Goal: Information Seeking & Learning: Find specific fact

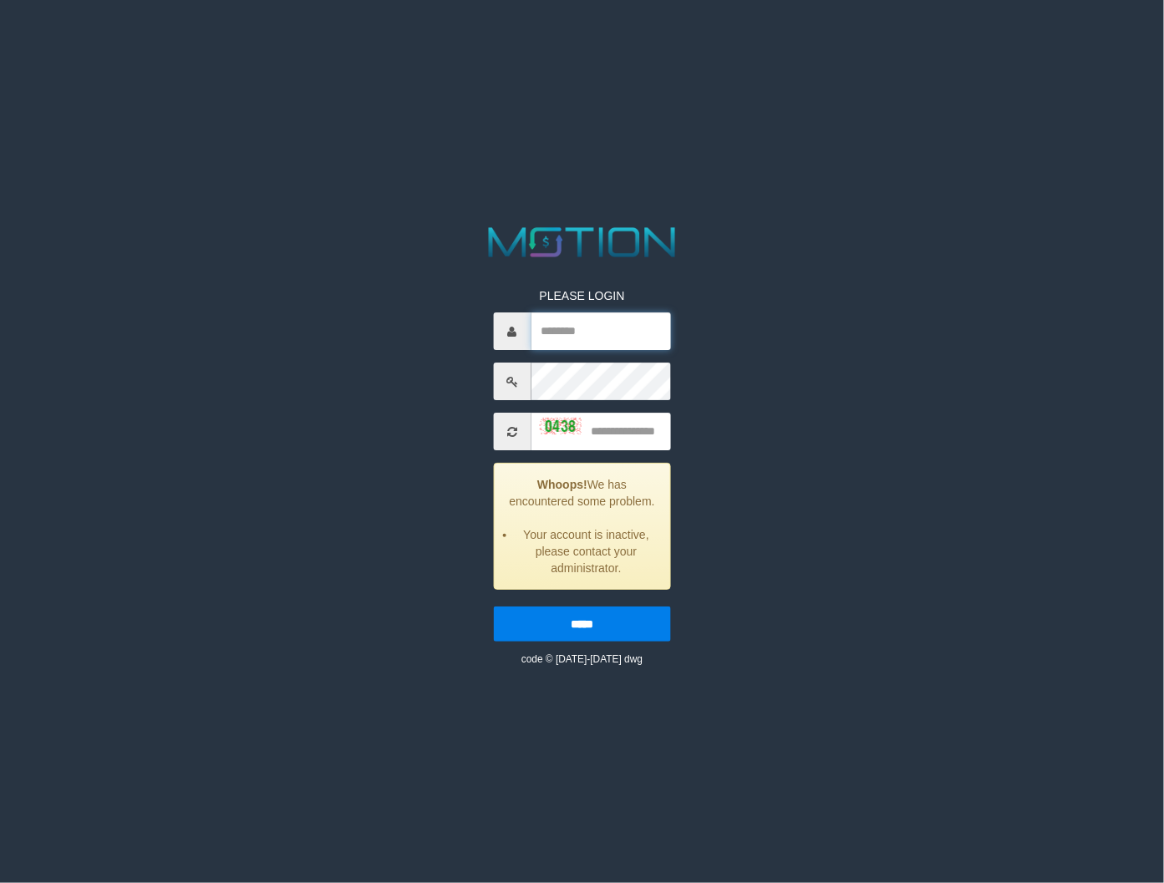
click at [591, 331] on input "text" at bounding box center [599, 331] width 139 height 38
type input "*********"
drag, startPoint x: 556, startPoint y: 327, endPoint x: 521, endPoint y: 334, distance: 35.9
click at [521, 334] on div "*********" at bounding box center [581, 331] width 177 height 38
click at [628, 434] on input "text" at bounding box center [599, 432] width 139 height 38
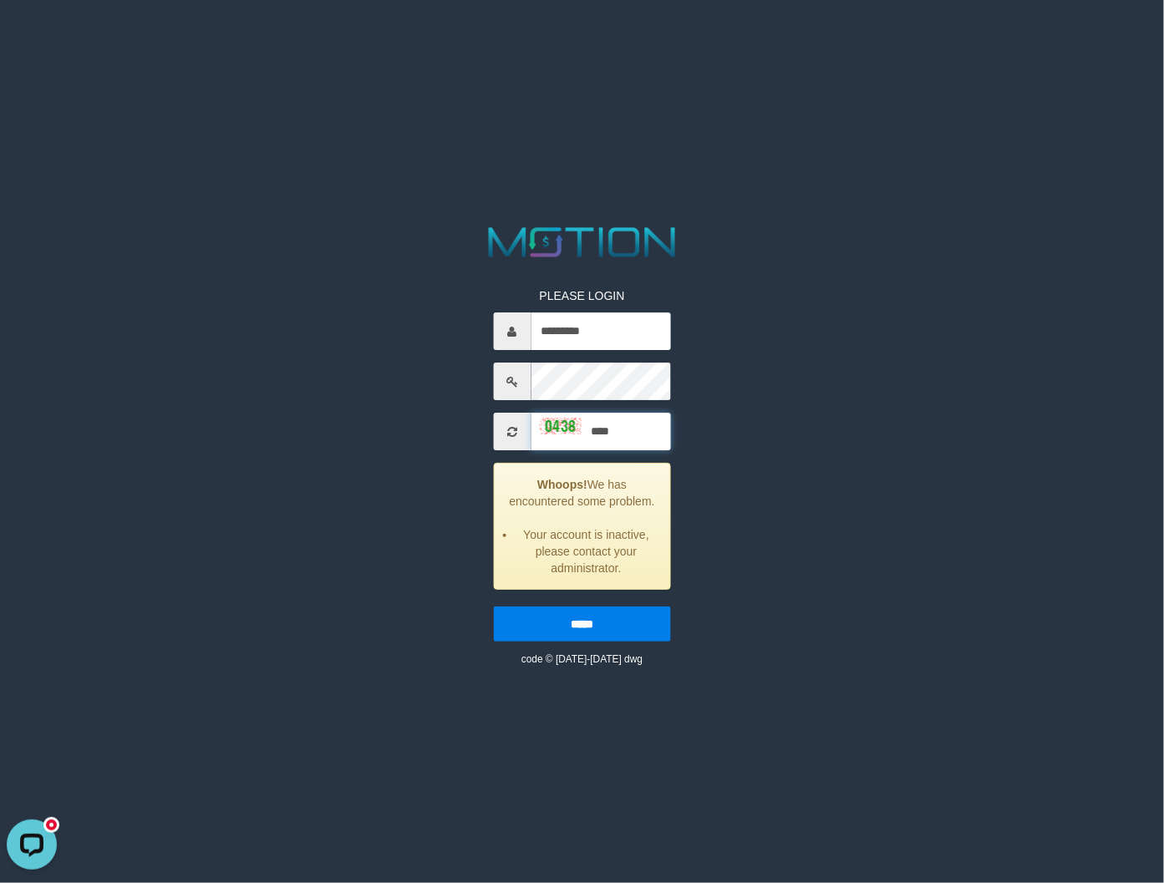
type input "****"
click at [493, 606] on input "*****" at bounding box center [581, 623] width 177 height 35
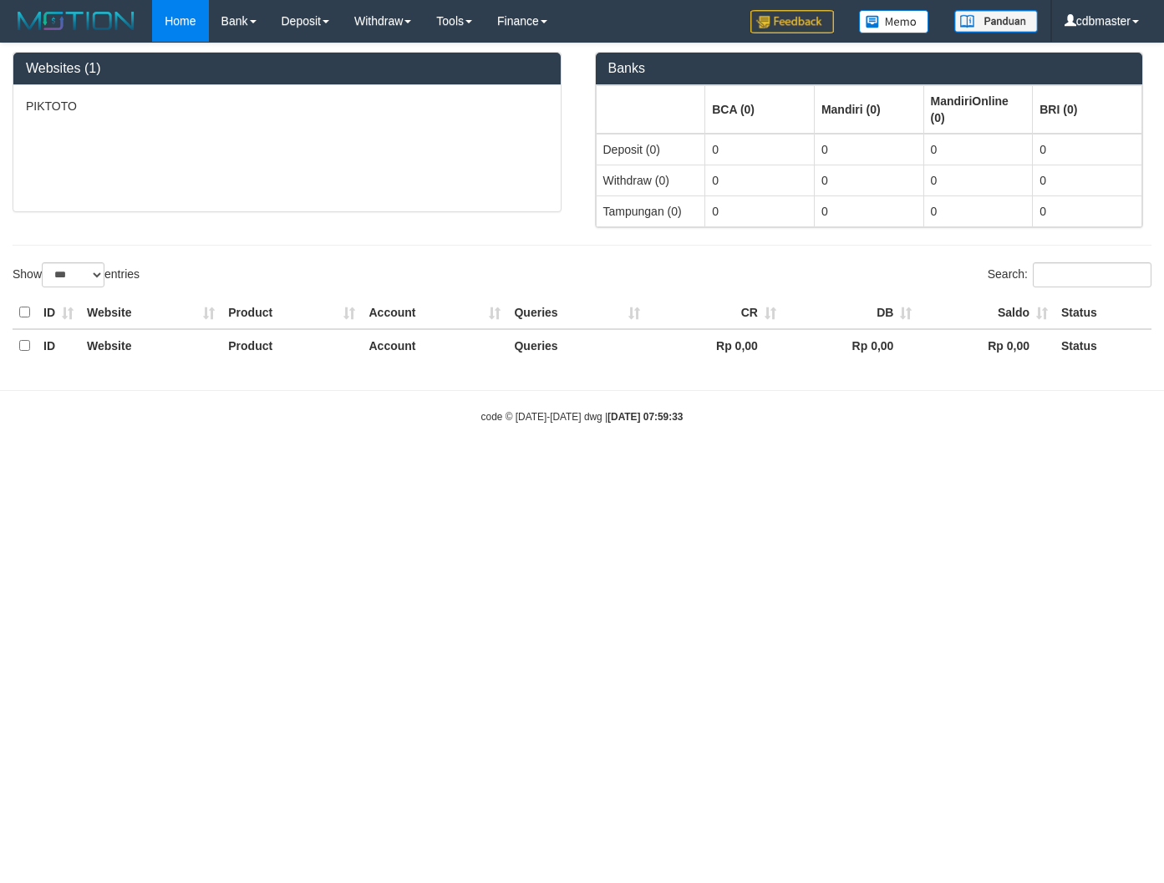
select select "***"
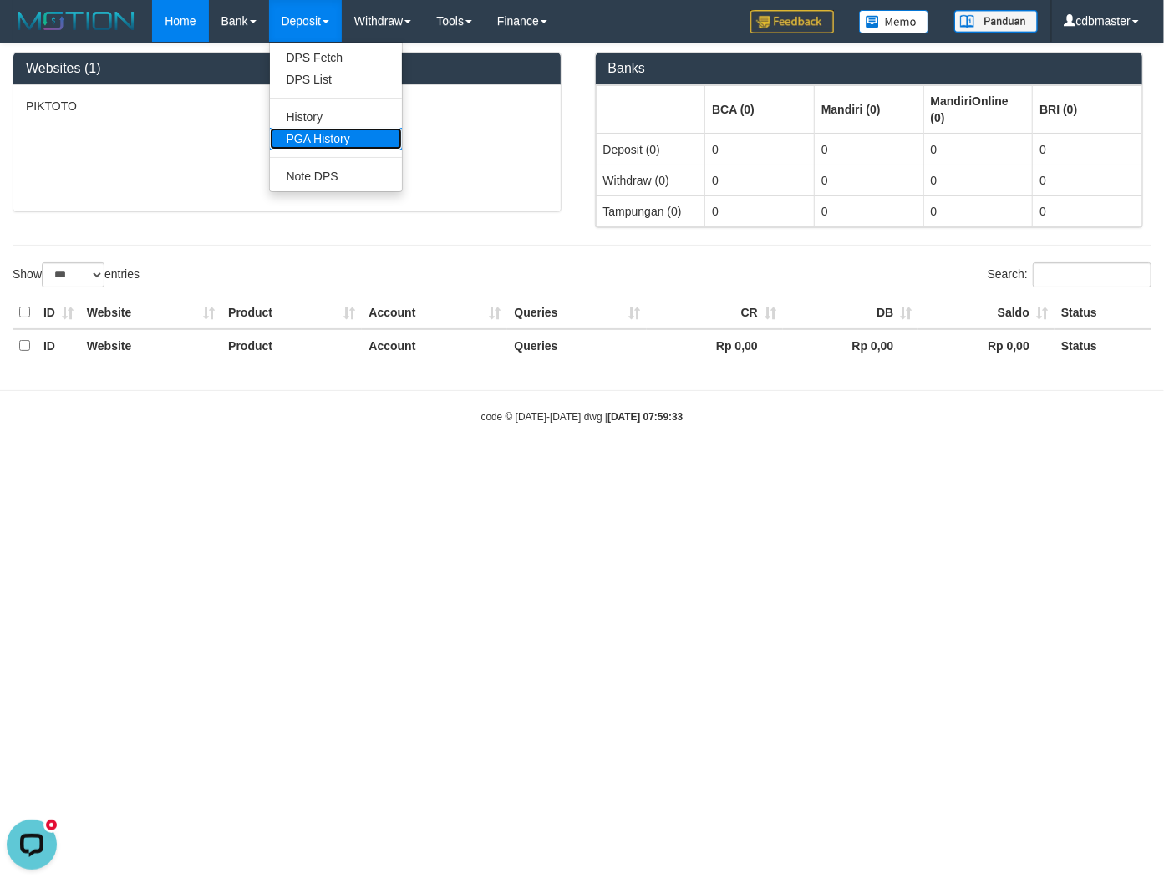
click at [331, 128] on link "PGA History" at bounding box center [336, 139] width 132 height 22
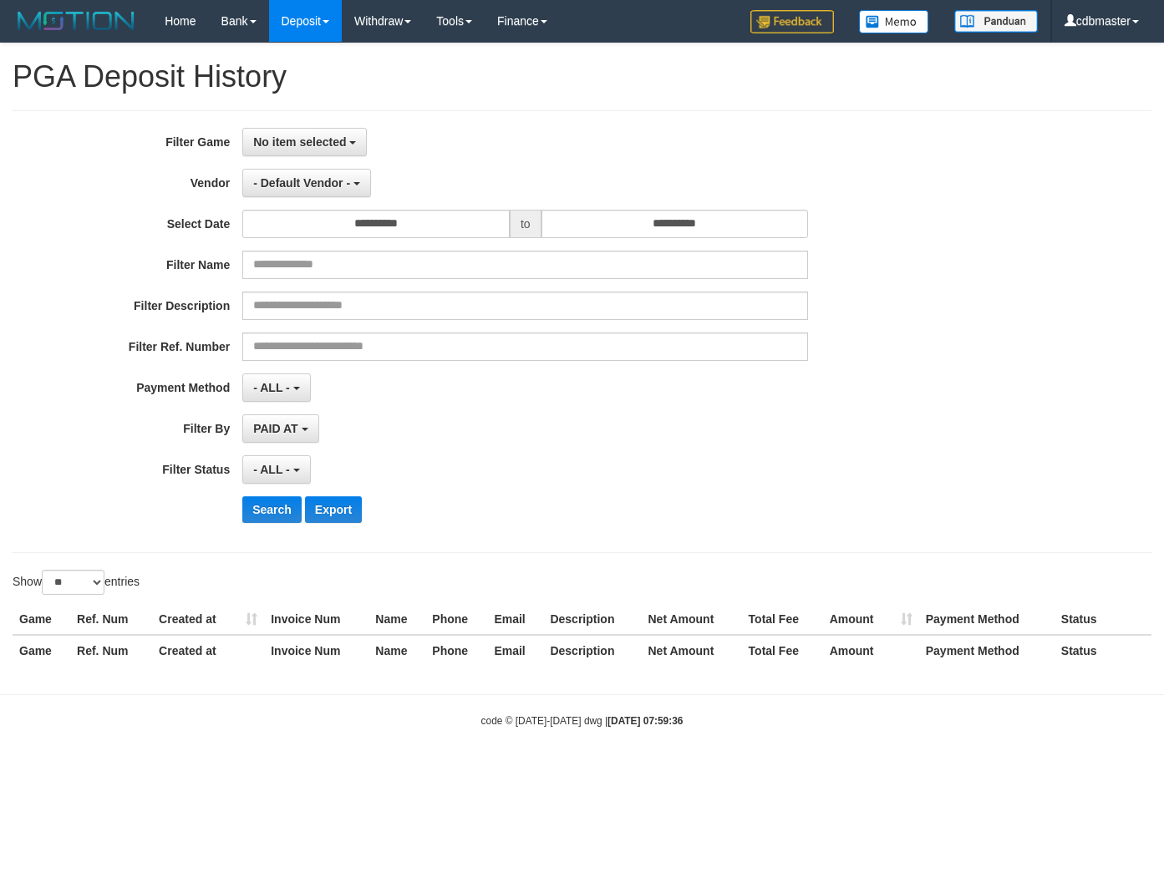
select select
select select "**"
click at [327, 177] on span "- Default Vendor -" at bounding box center [301, 182] width 97 height 13
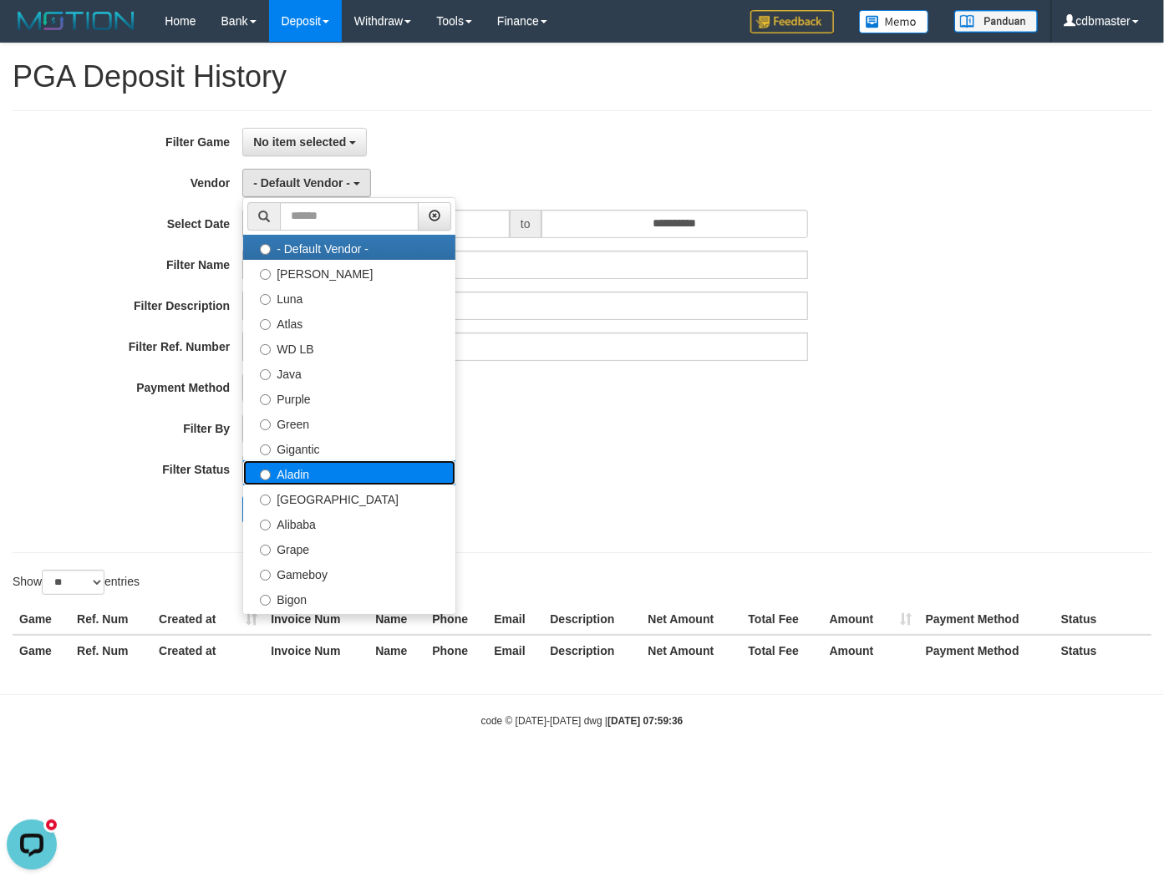
click at [337, 471] on label "Aladin" at bounding box center [349, 472] width 212 height 25
select select "**********"
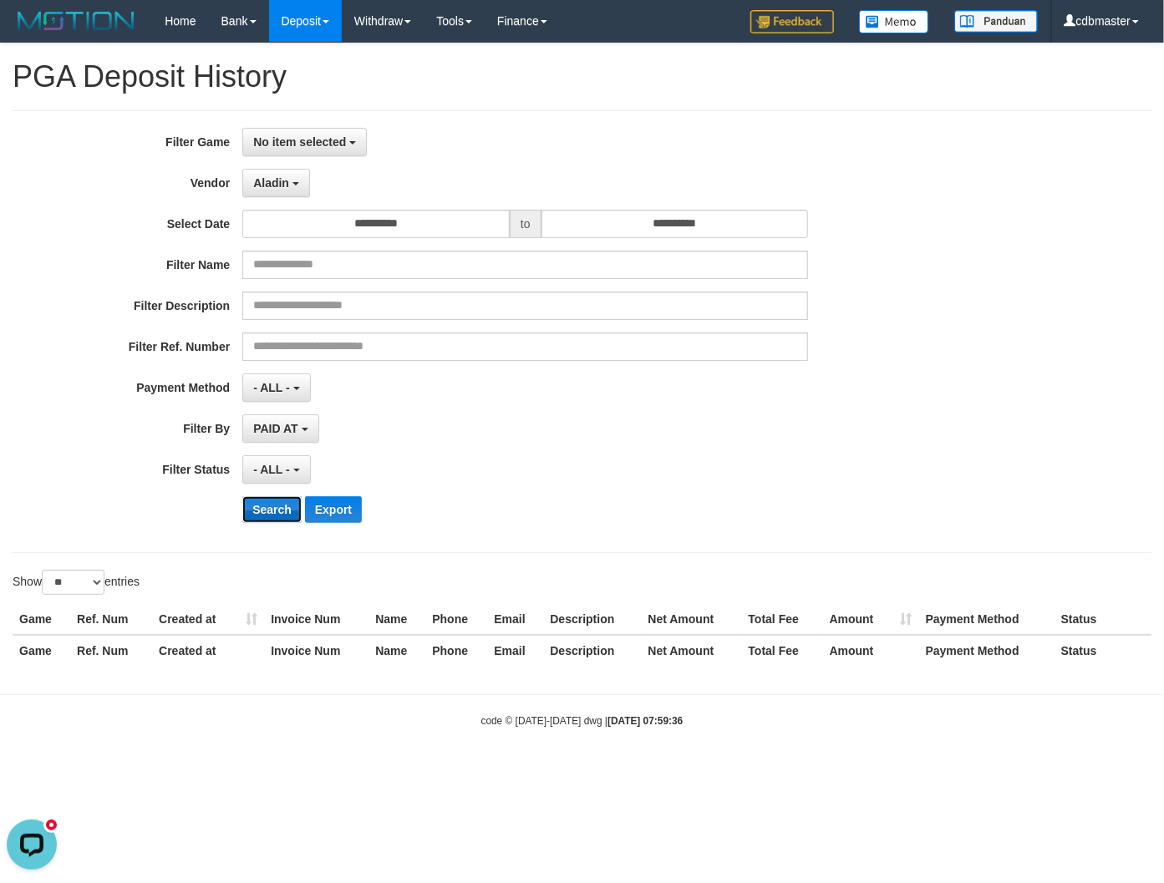
click at [272, 511] on button "Search" at bounding box center [271, 509] width 59 height 27
click at [307, 140] on span "No item selected" at bounding box center [299, 141] width 93 height 13
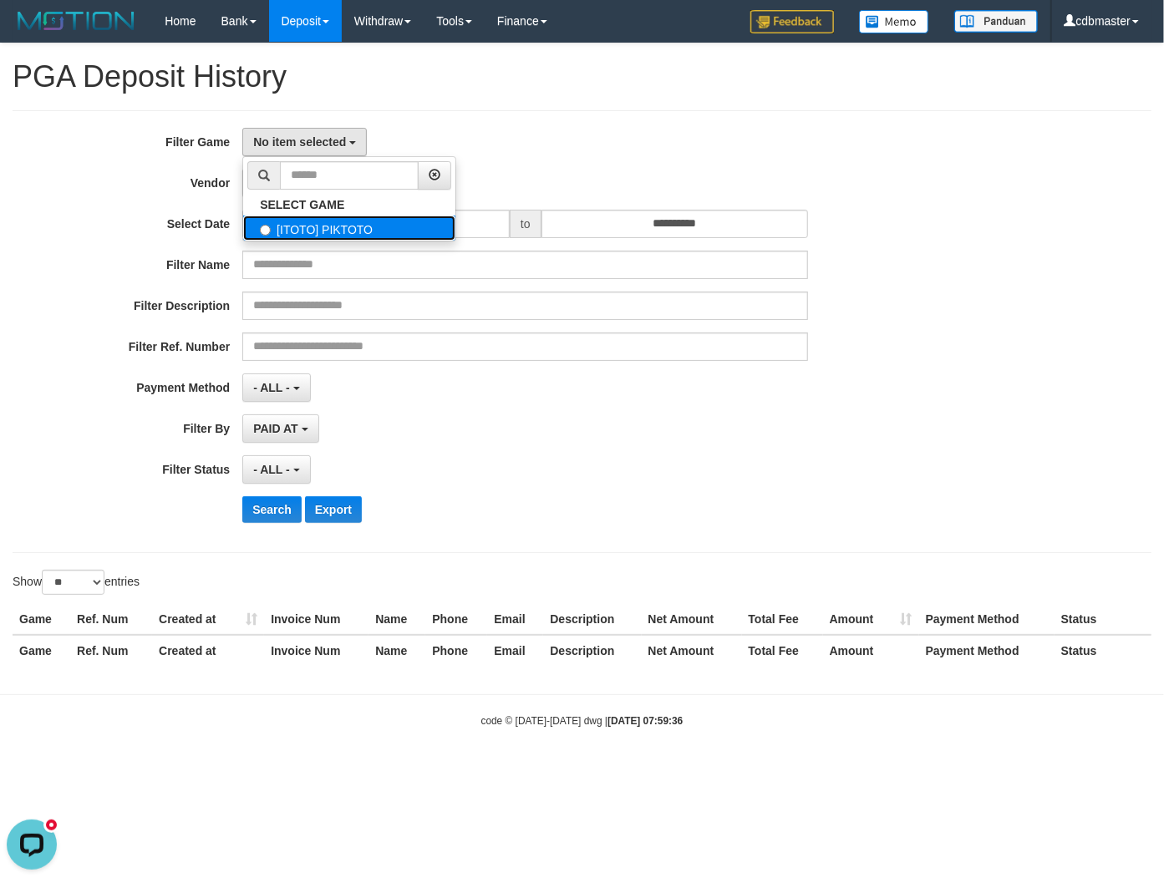
click at [297, 226] on label "[ITOTO] PIKTOTO" at bounding box center [349, 227] width 212 height 25
select select "****"
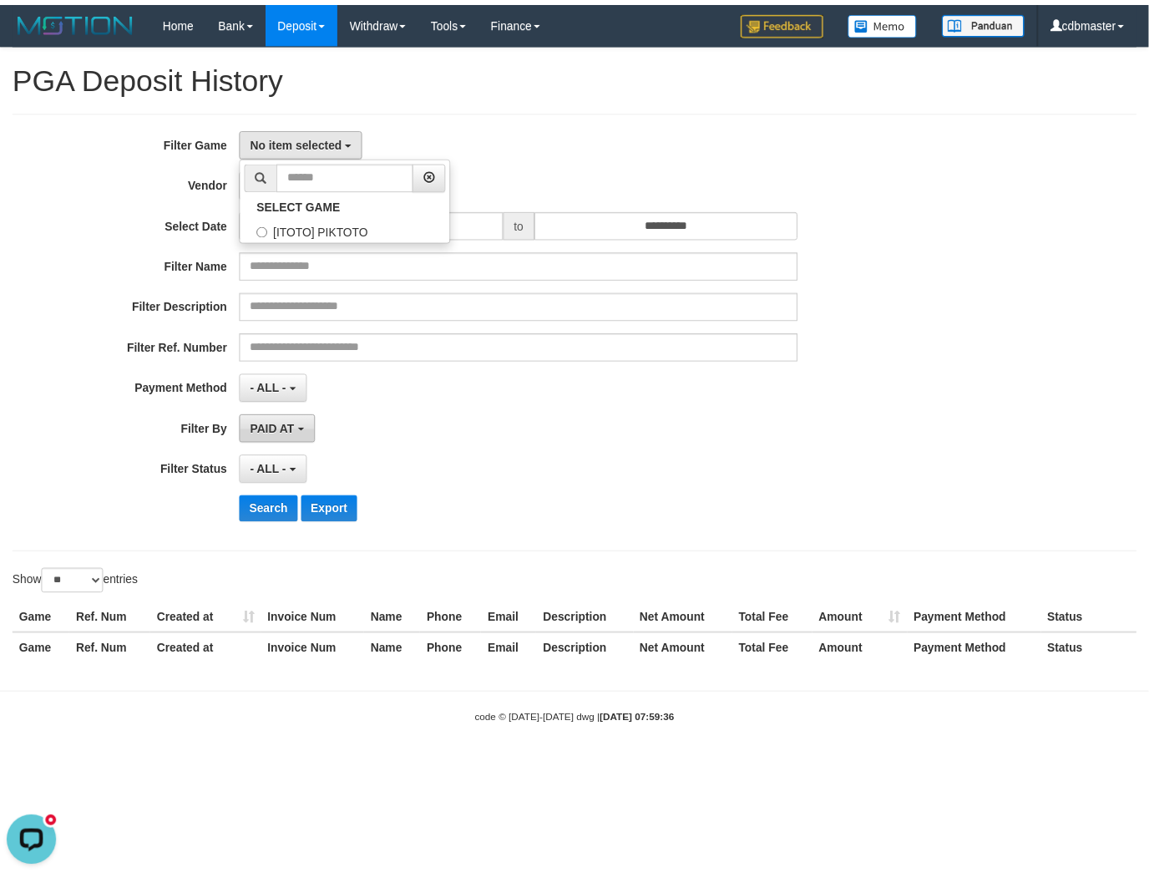
scroll to position [14, 0]
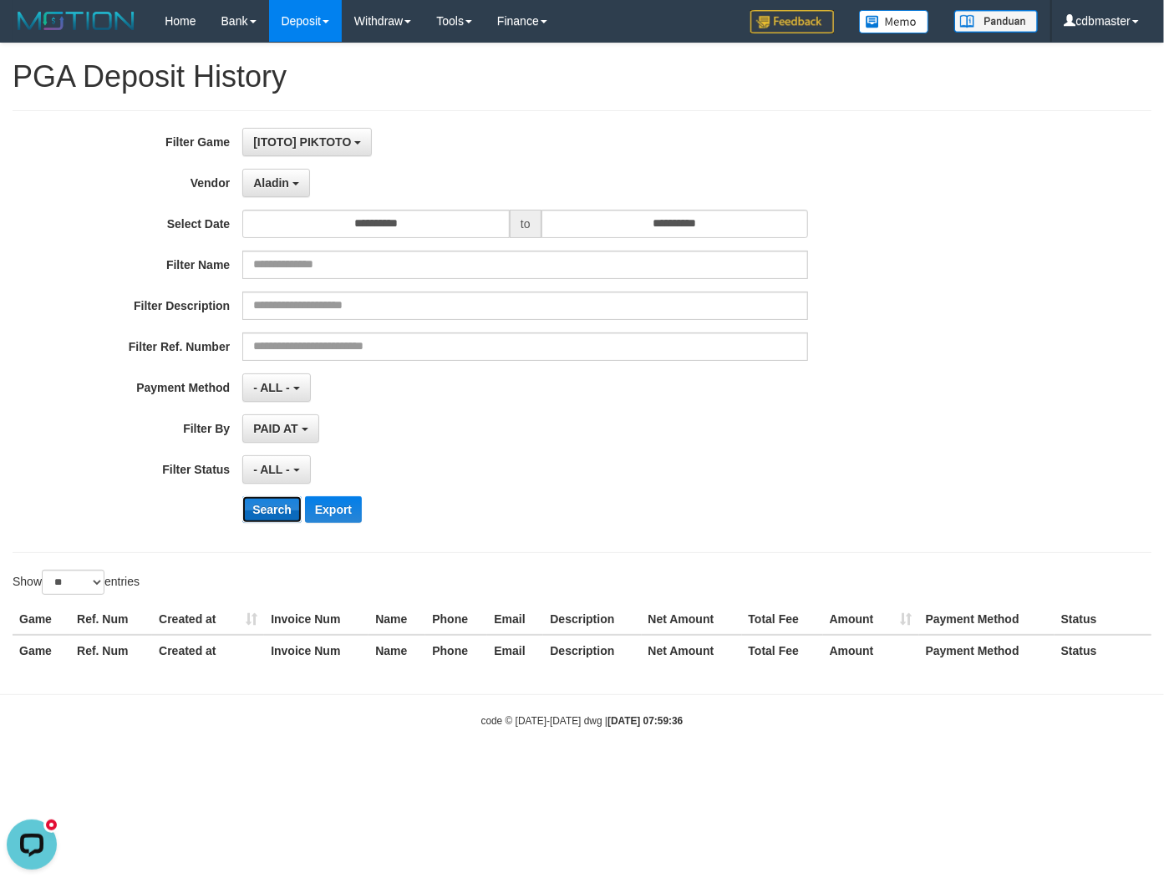
click at [261, 506] on button "Search" at bounding box center [271, 509] width 59 height 27
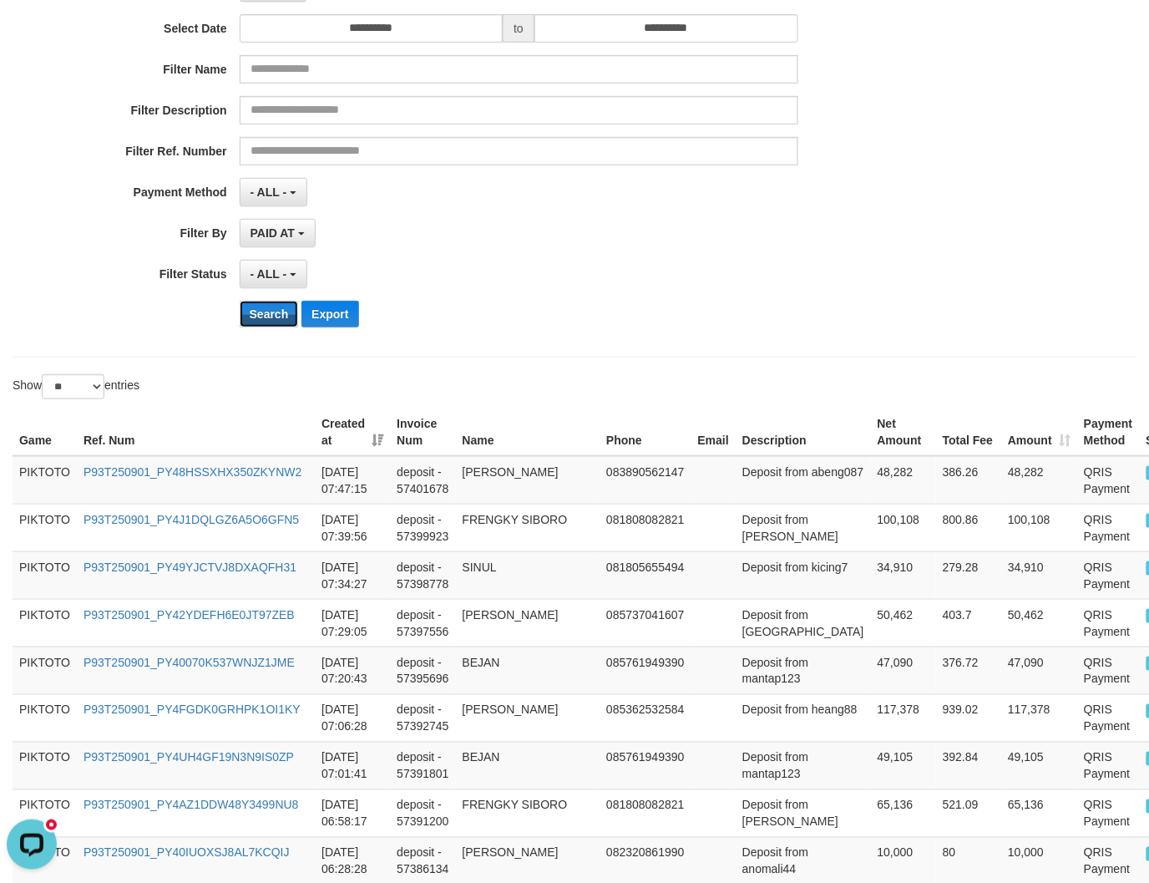
scroll to position [278, 0]
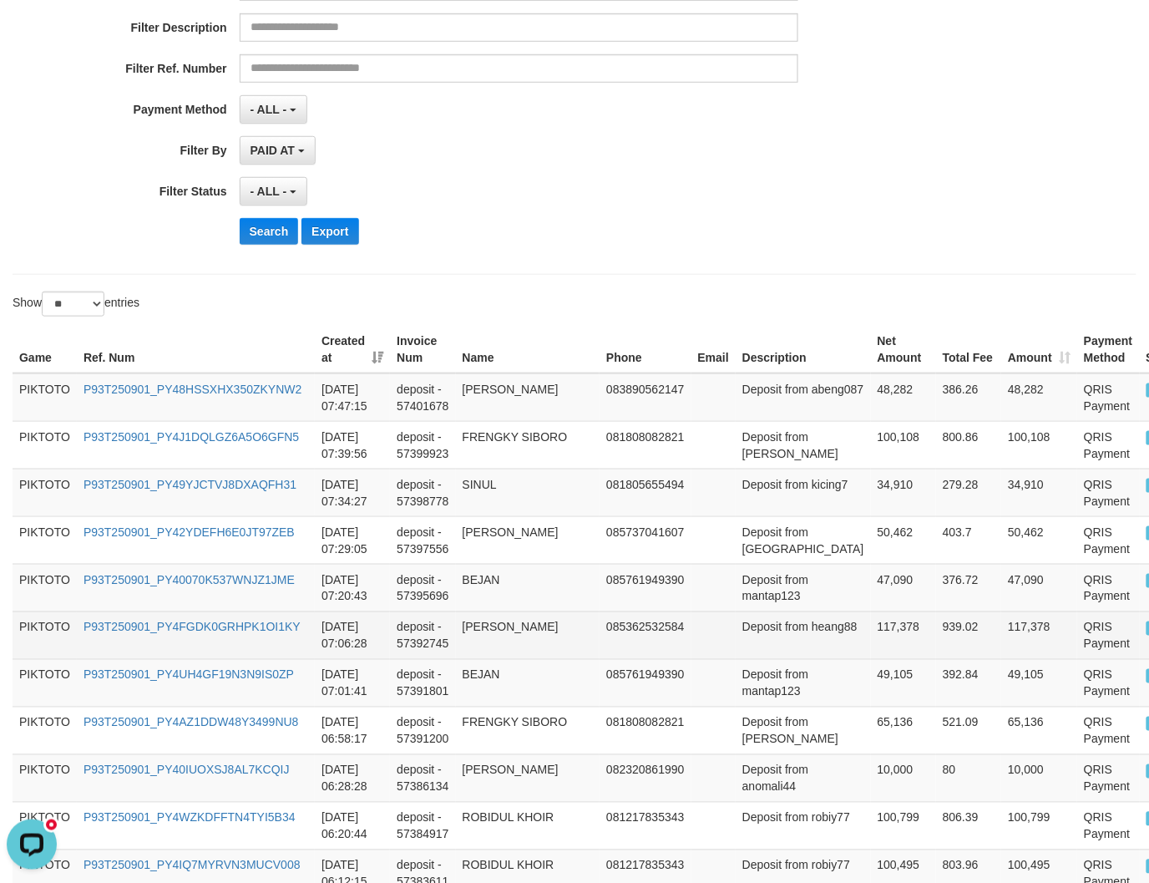
click at [622, 651] on td "085362532584" at bounding box center [645, 635] width 91 height 48
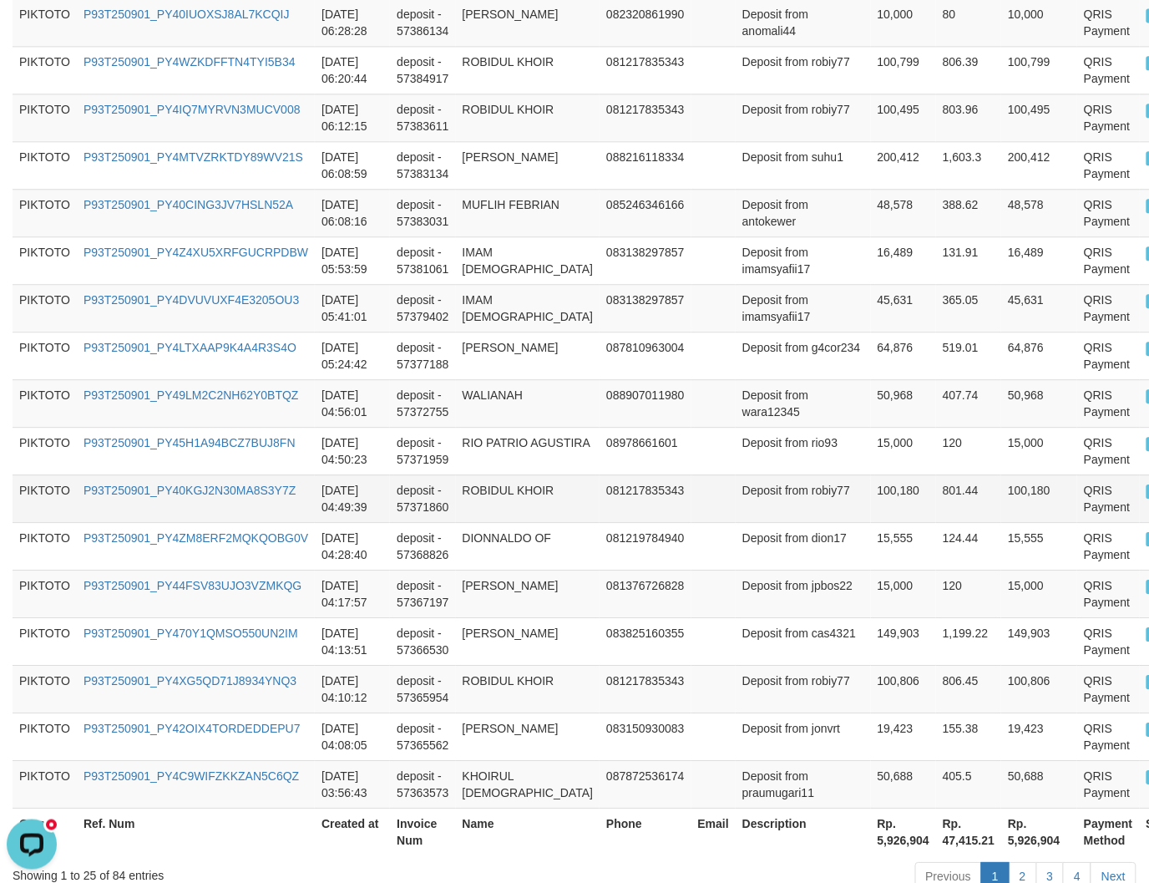
scroll to position [1142, 0]
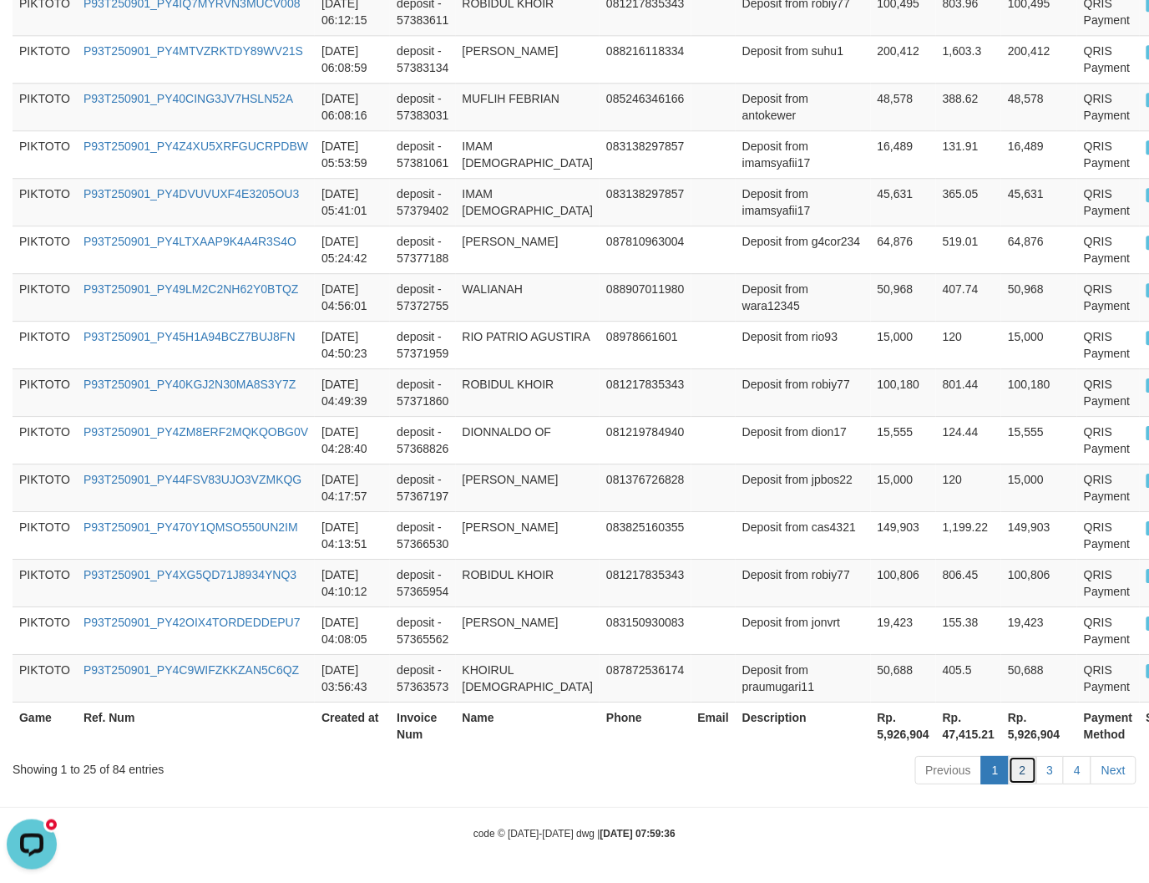
click at [1021, 771] on link "2" at bounding box center [1023, 770] width 28 height 28
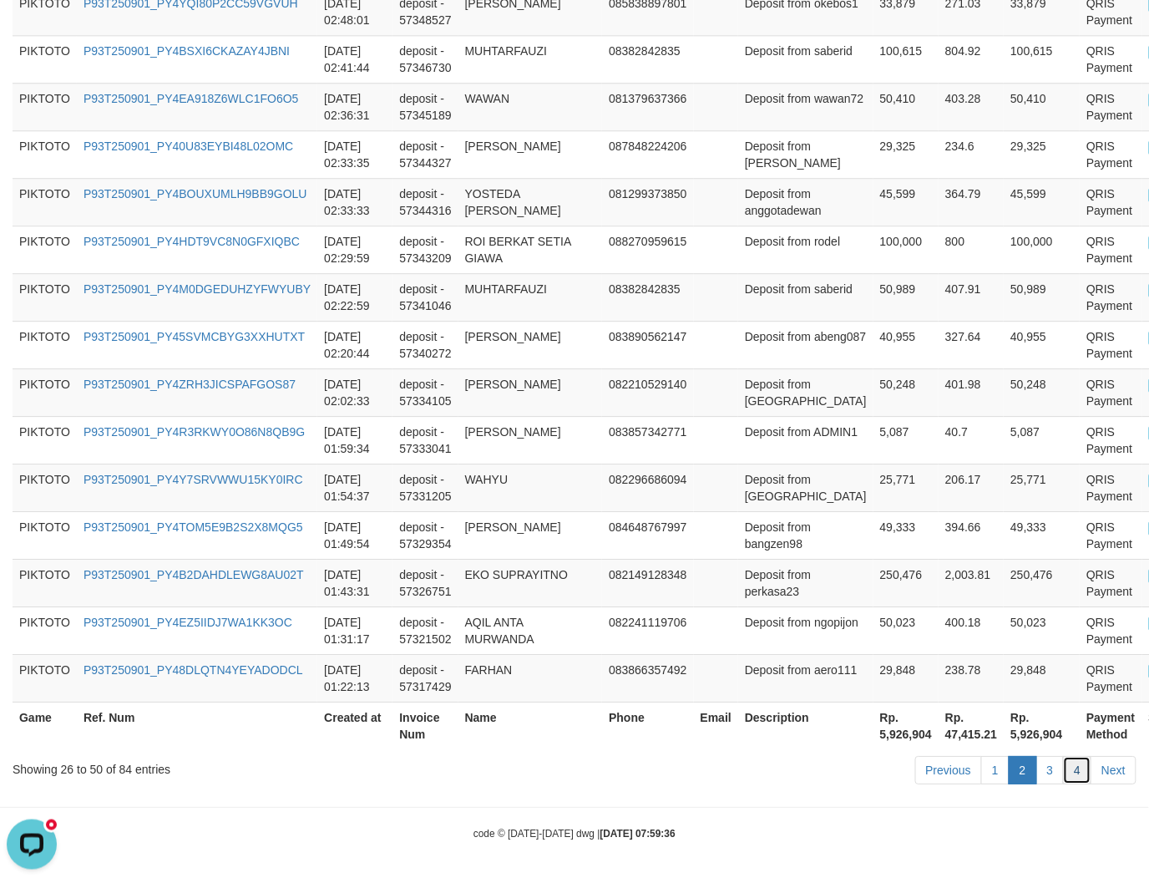
click at [1080, 772] on link "4" at bounding box center [1077, 770] width 28 height 28
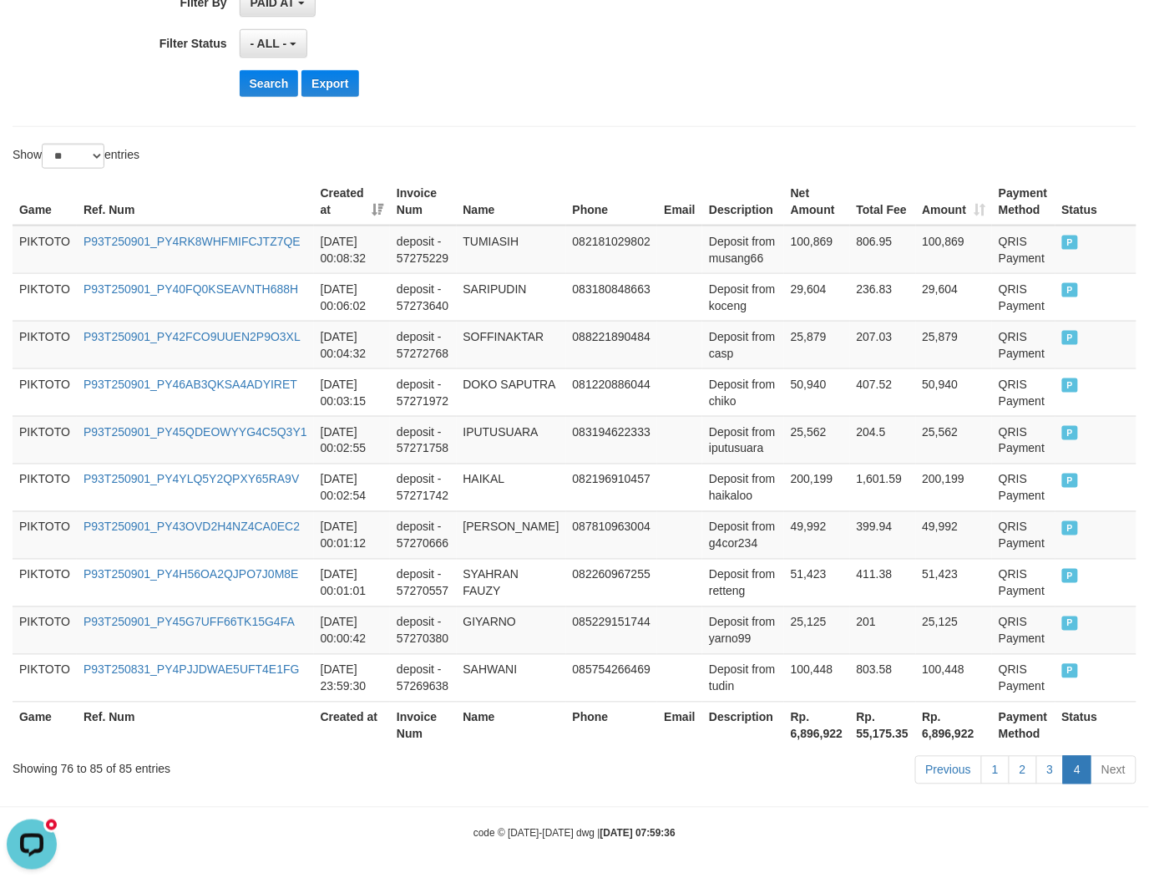
scroll to position [428, 0]
click at [998, 771] on link "1" at bounding box center [995, 770] width 28 height 28
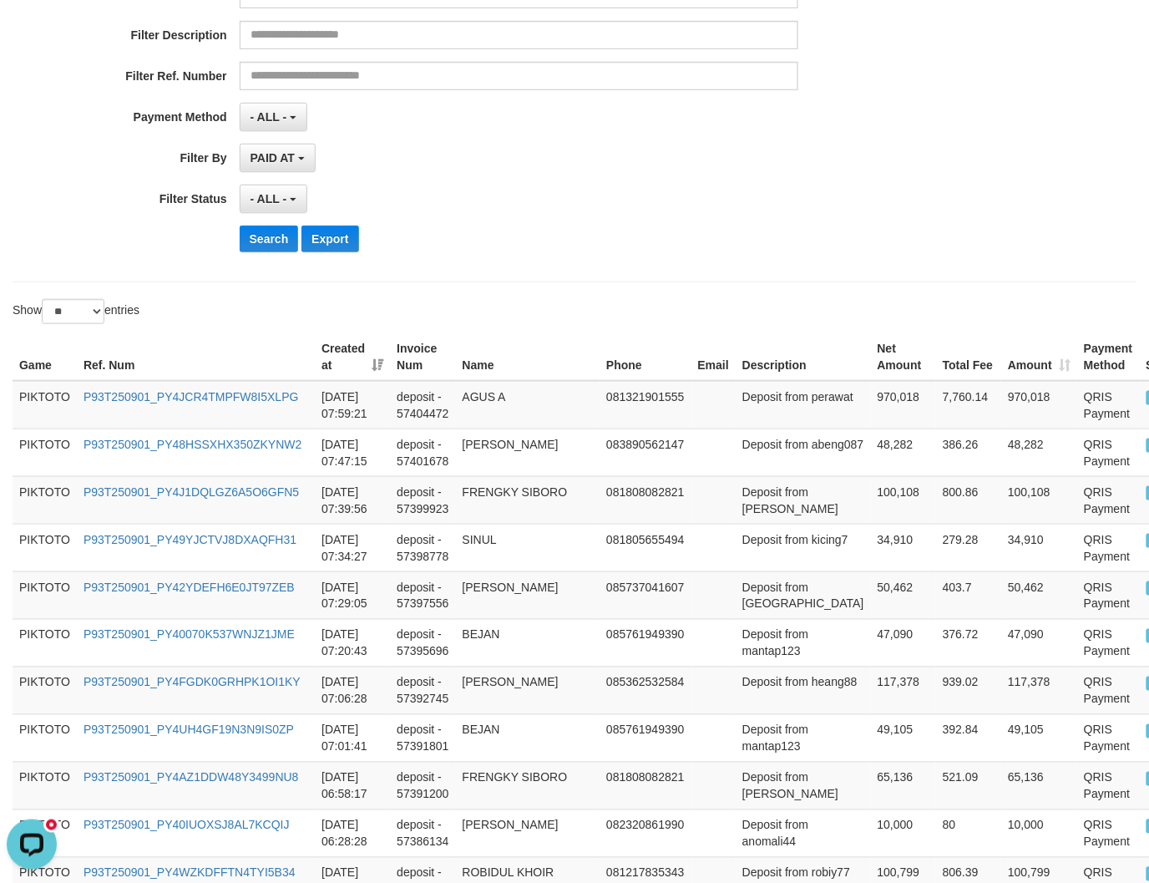
scroll to position [278, 0]
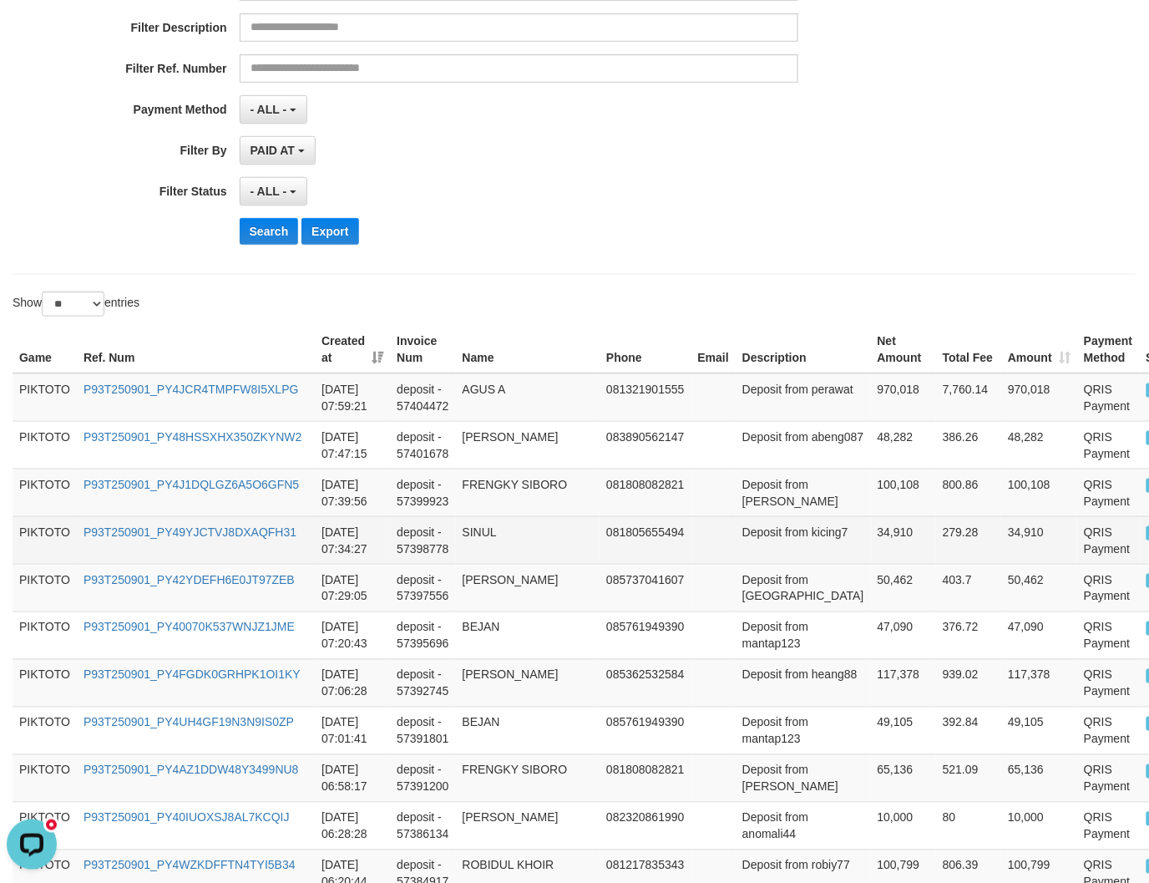
click at [507, 554] on td "SINUL" at bounding box center [528, 540] width 144 height 48
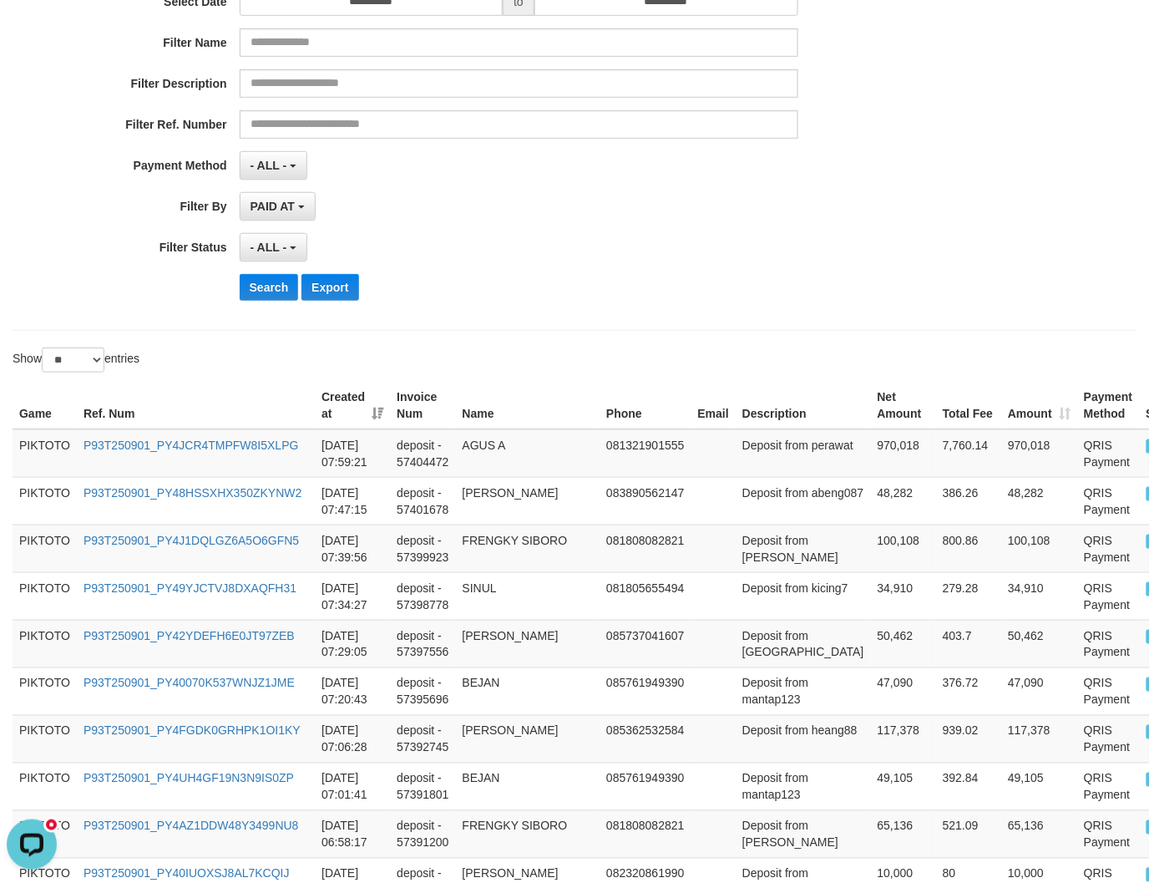
scroll to position [0, 0]
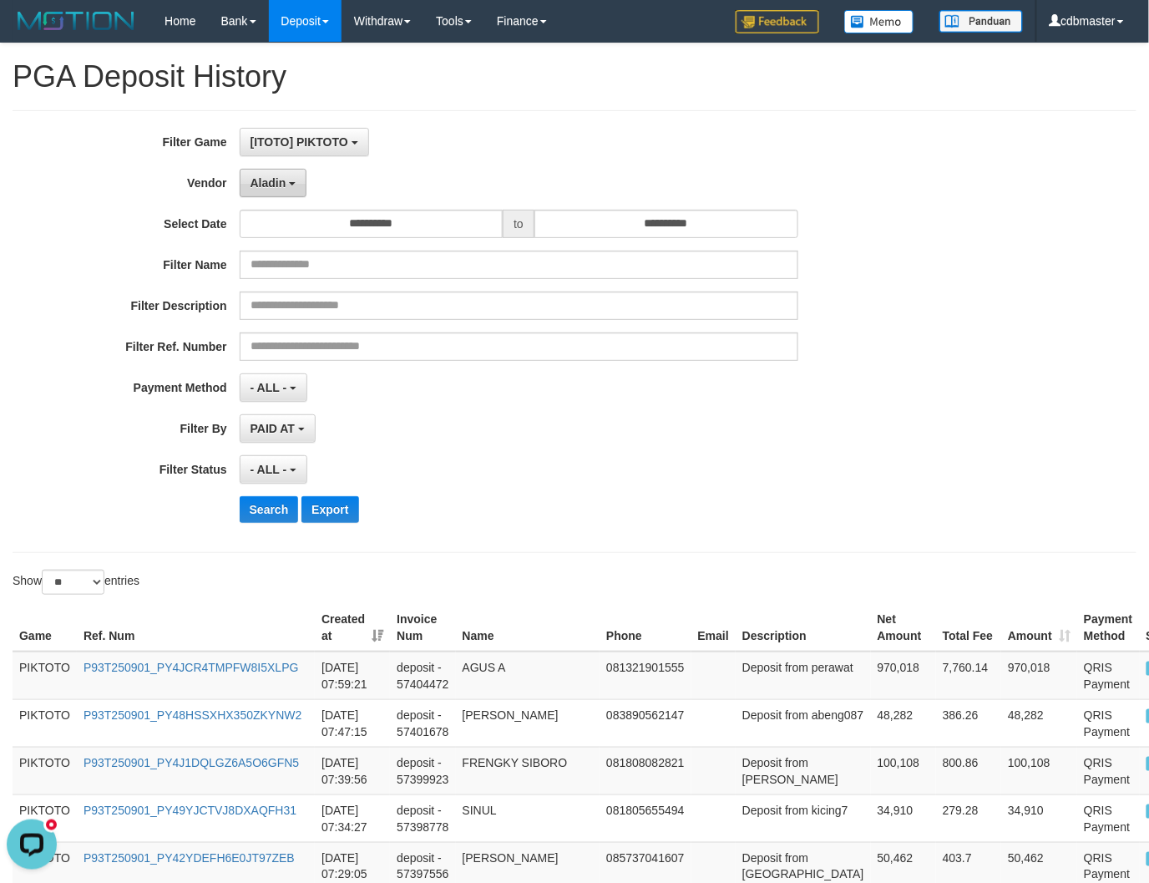
click at [289, 190] on button "Aladin" at bounding box center [274, 183] width 68 height 28
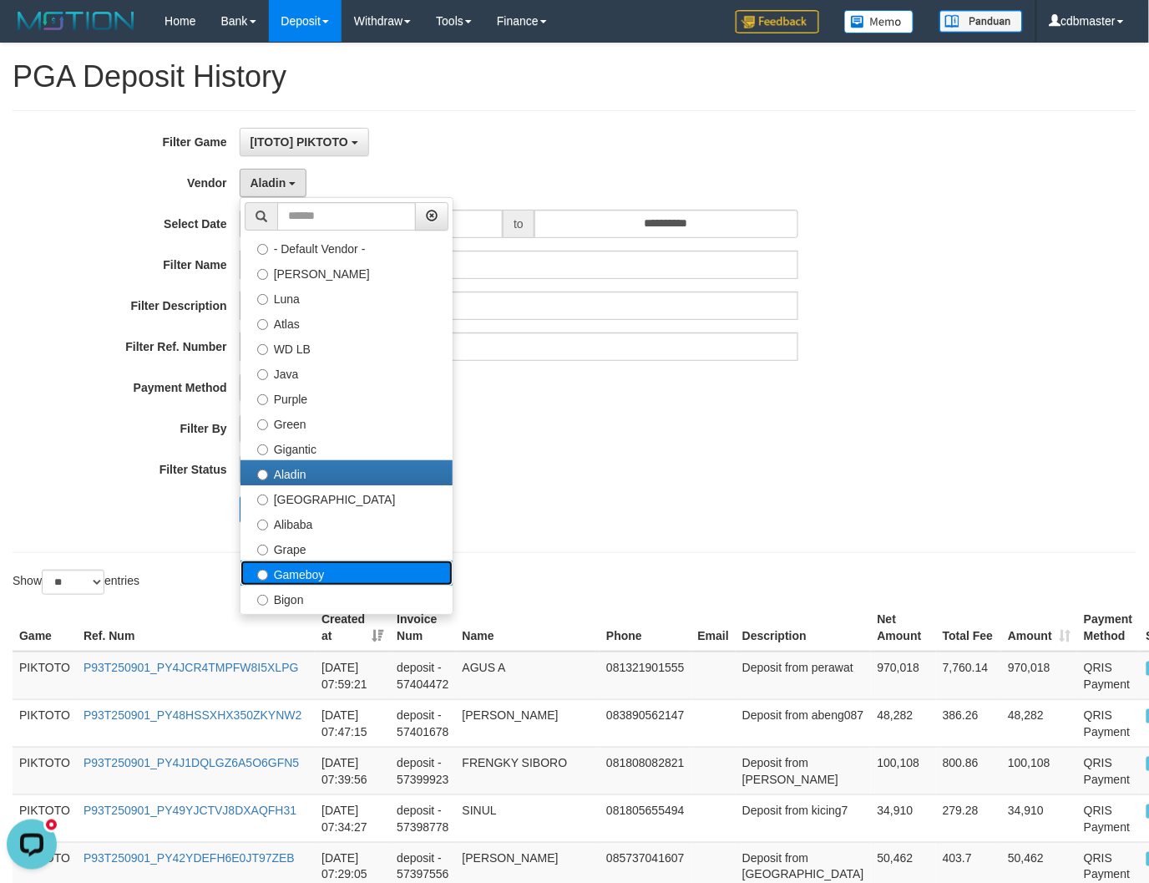
click at [327, 581] on label "Gameboy" at bounding box center [347, 572] width 212 height 25
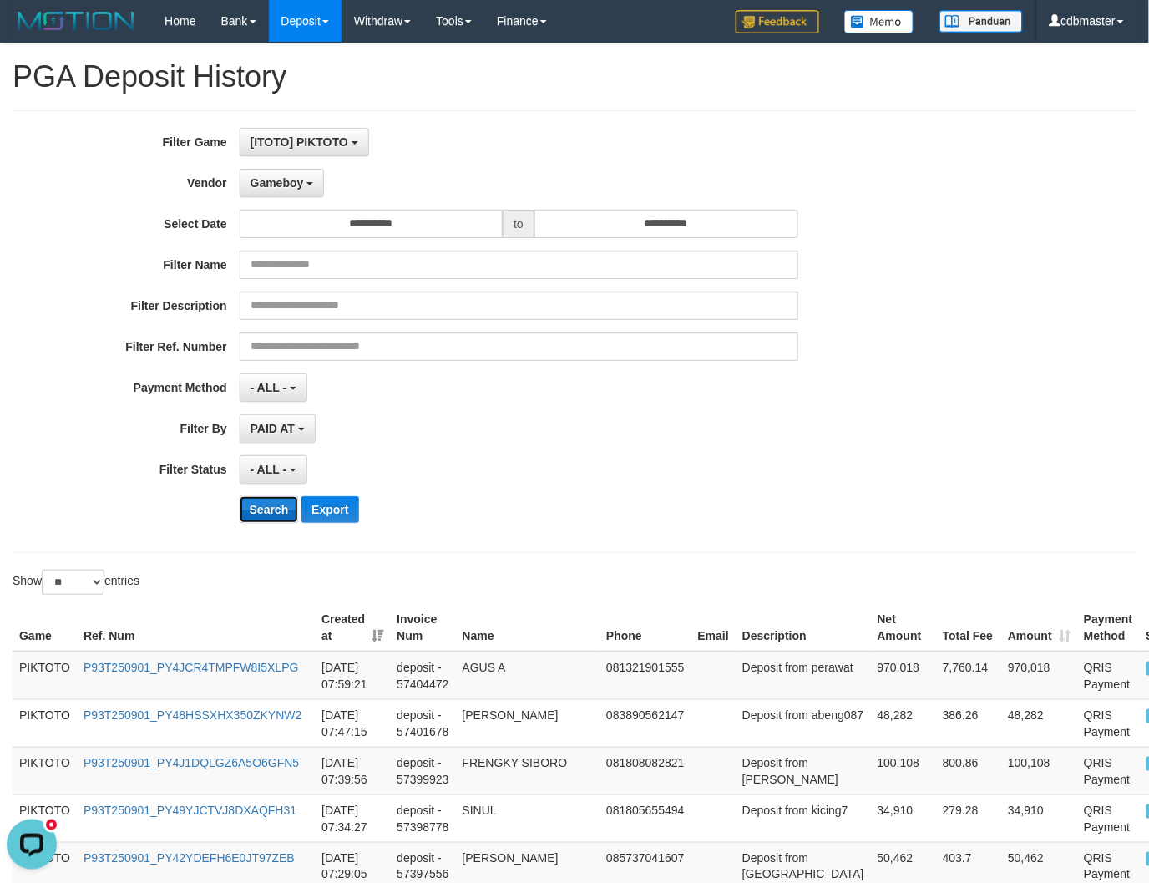
click at [269, 513] on button "Search" at bounding box center [269, 509] width 59 height 27
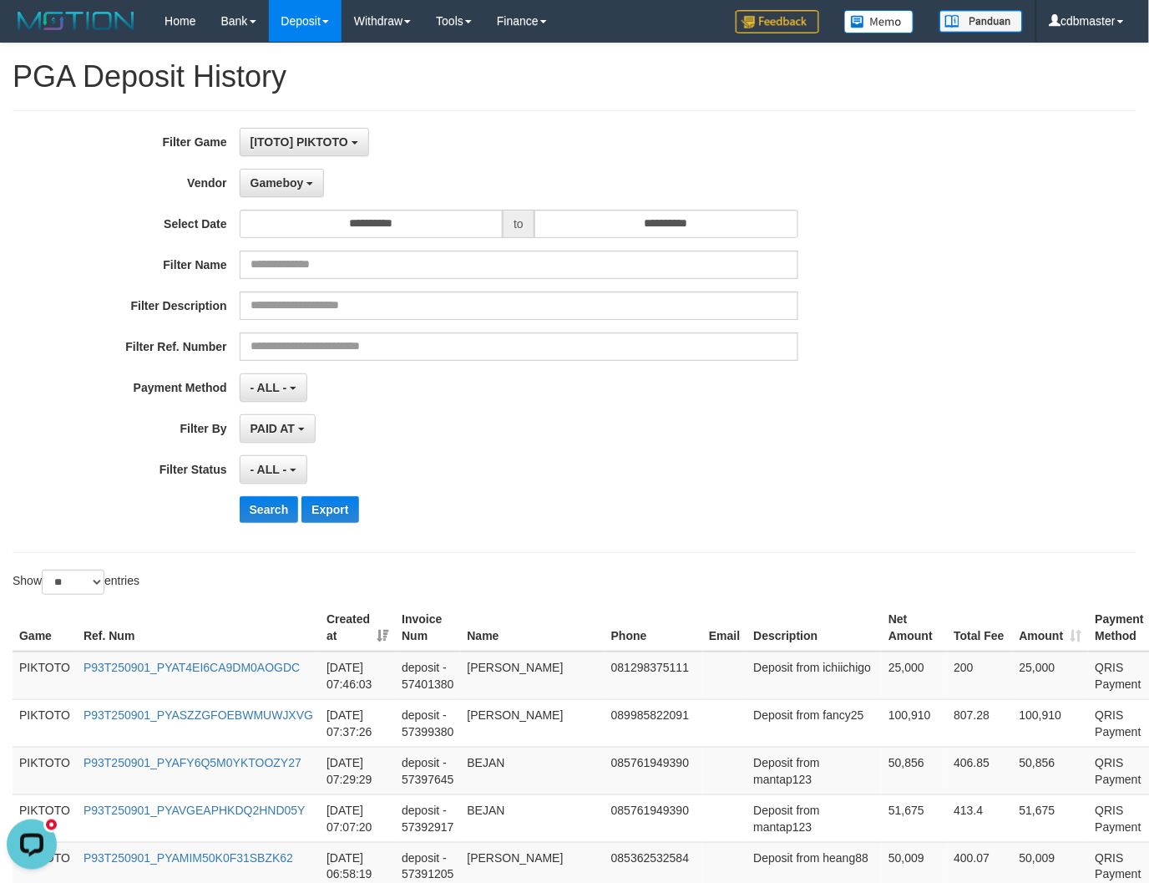
click at [568, 507] on div "Search Export" at bounding box center [599, 509] width 718 height 27
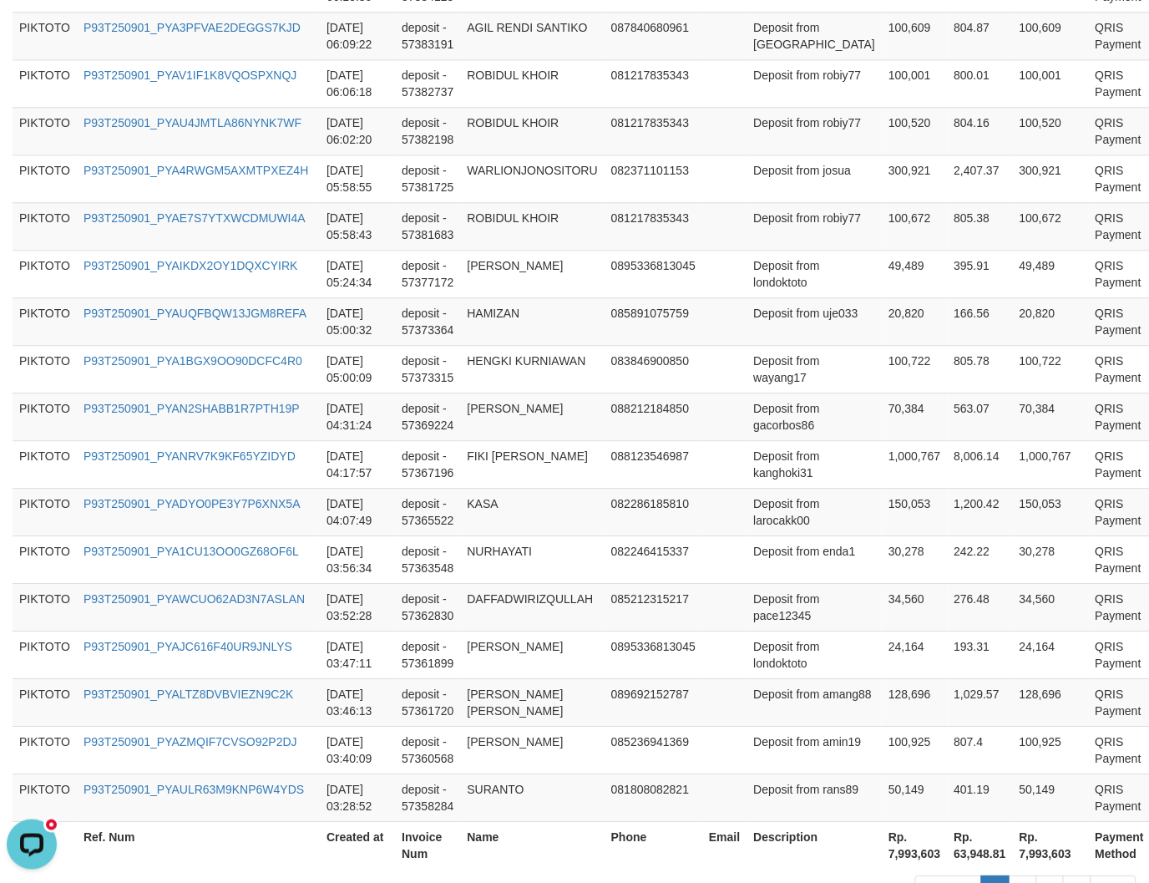
scroll to position [1392, 0]
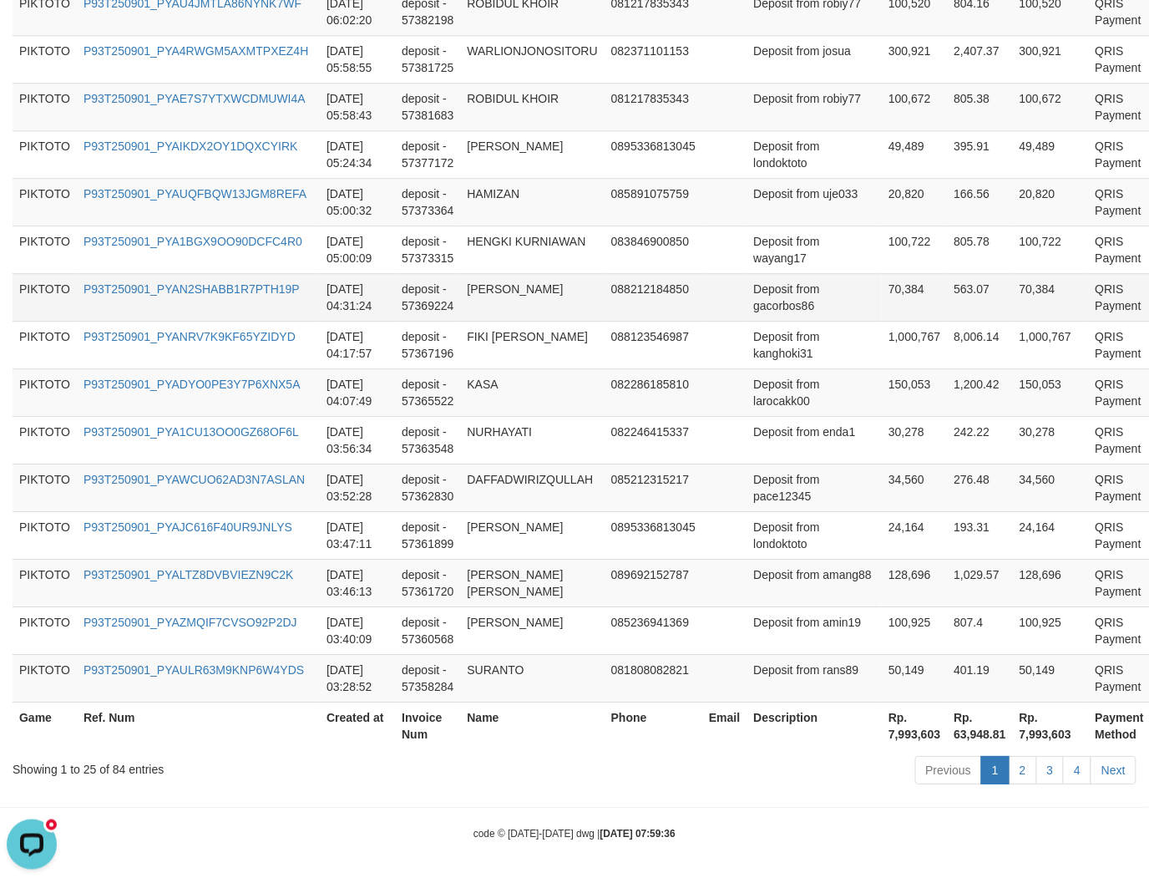
click at [682, 292] on td "088212184850" at bounding box center [654, 297] width 98 height 48
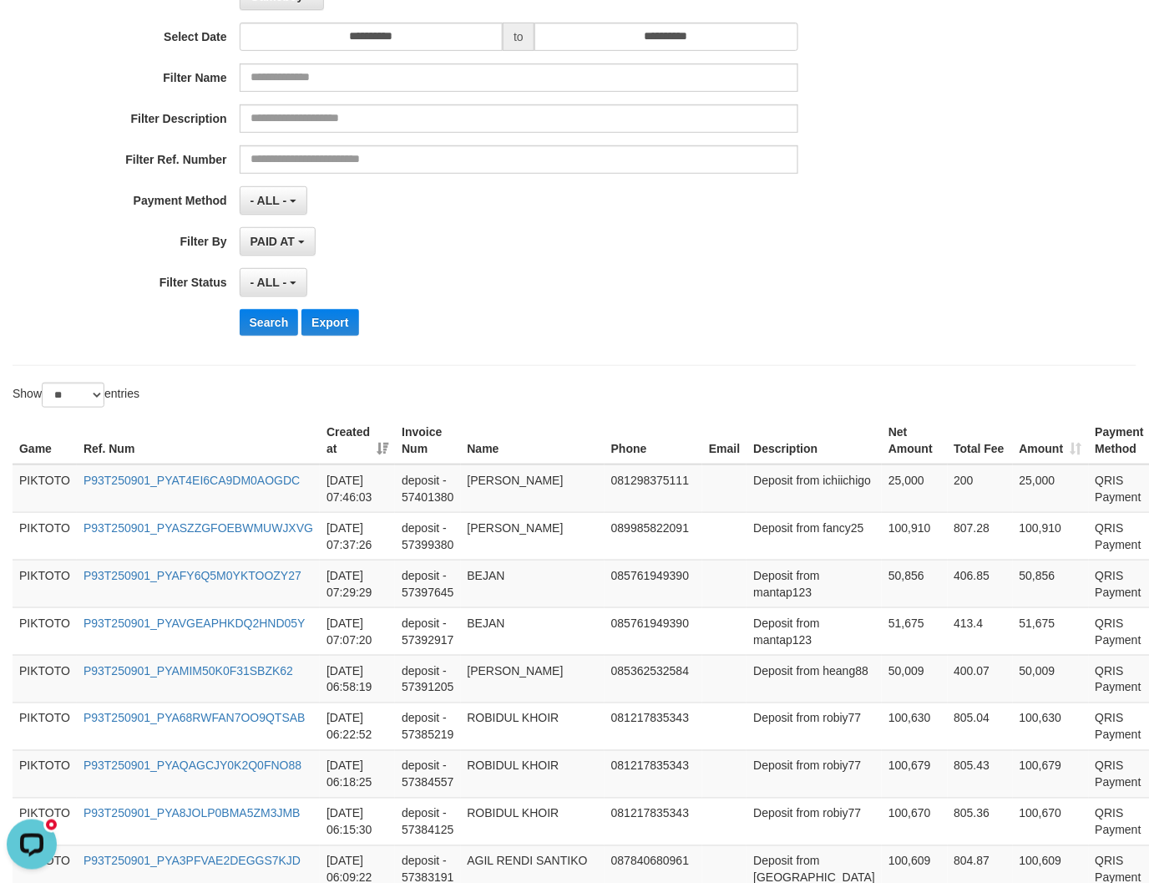
scroll to position [0, 0]
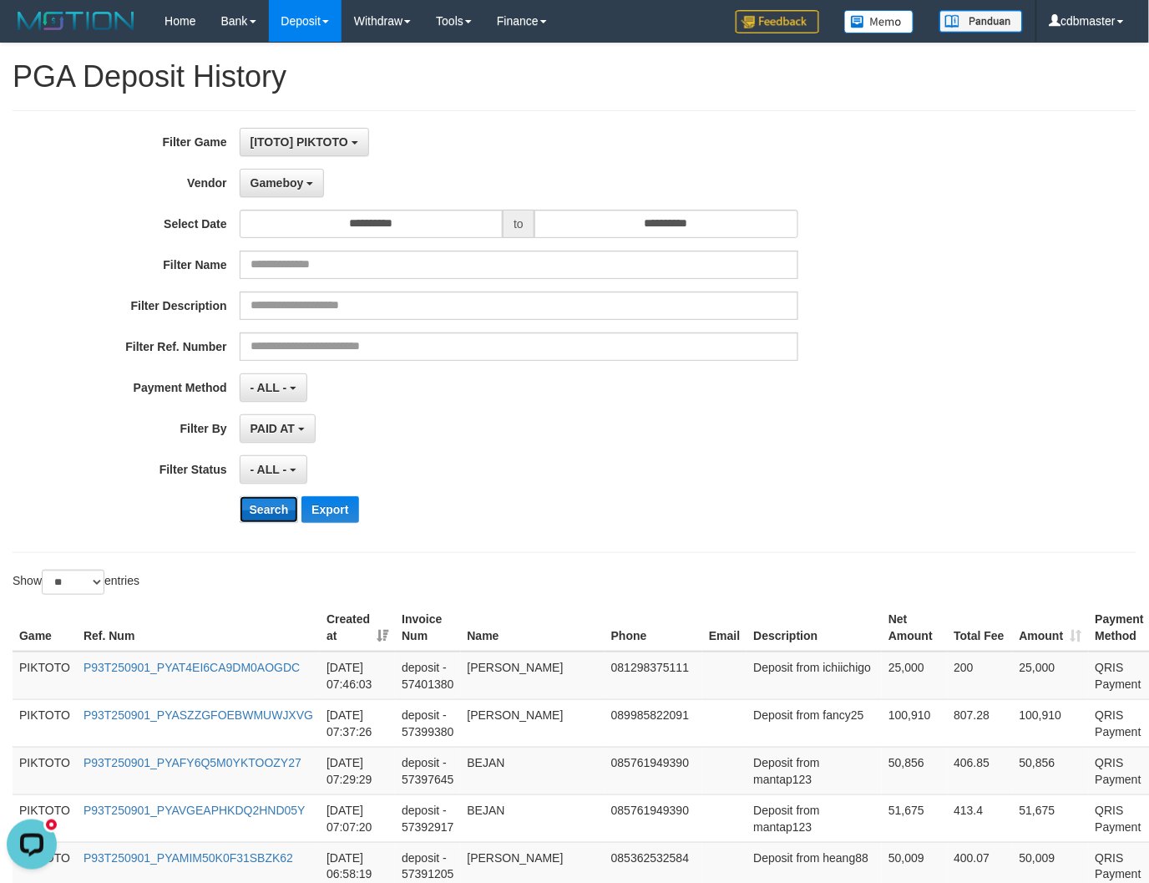
click at [280, 505] on button "Search" at bounding box center [269, 509] width 59 height 27
click at [280, 190] on button "Gameboy" at bounding box center [282, 183] width 85 height 28
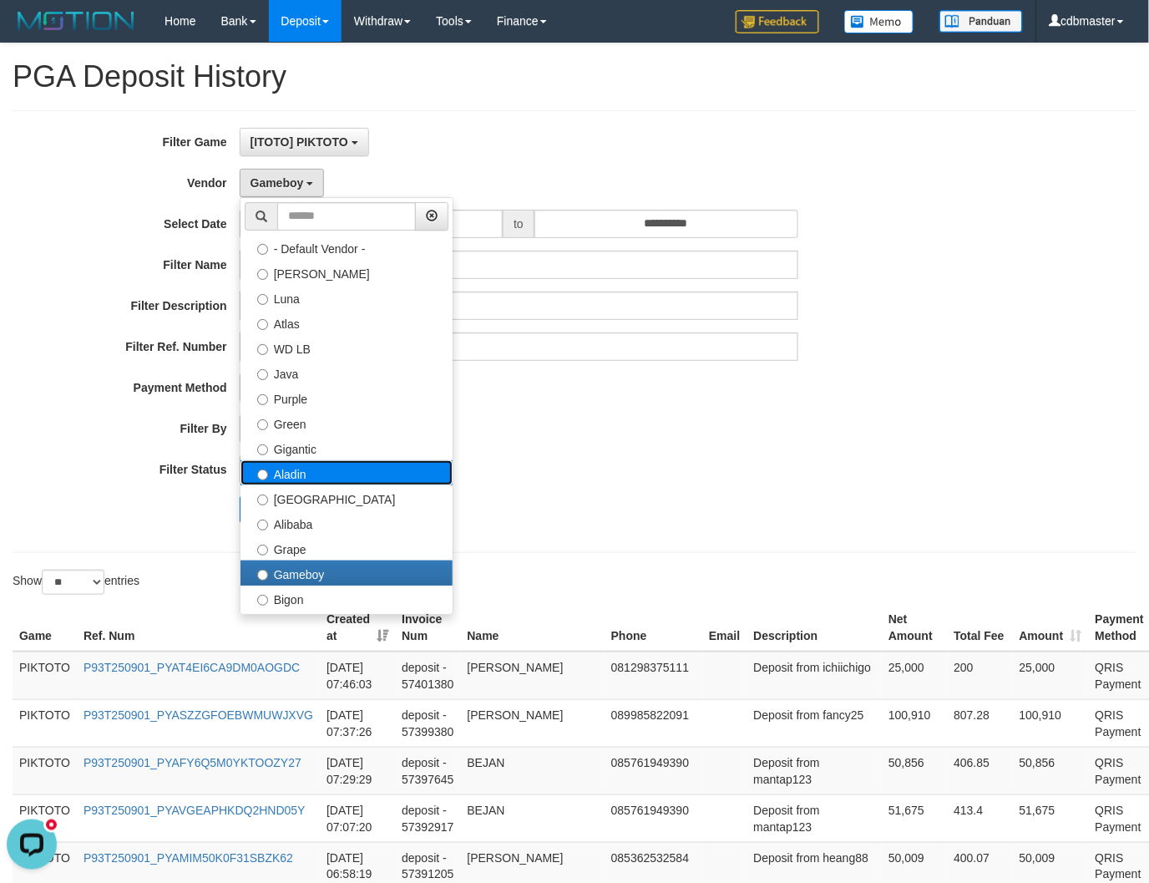
click at [331, 474] on label "Aladin" at bounding box center [347, 472] width 212 height 25
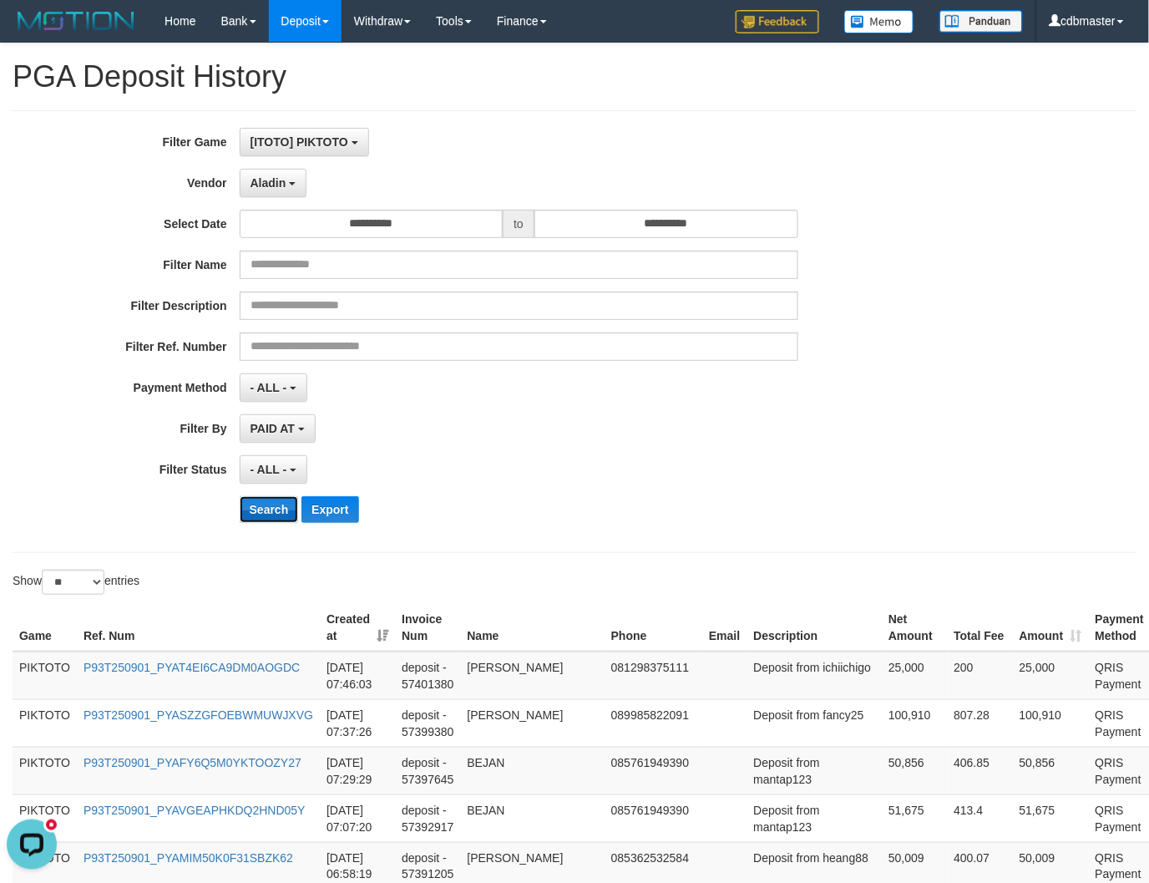
click at [277, 510] on button "Search" at bounding box center [269, 509] width 59 height 27
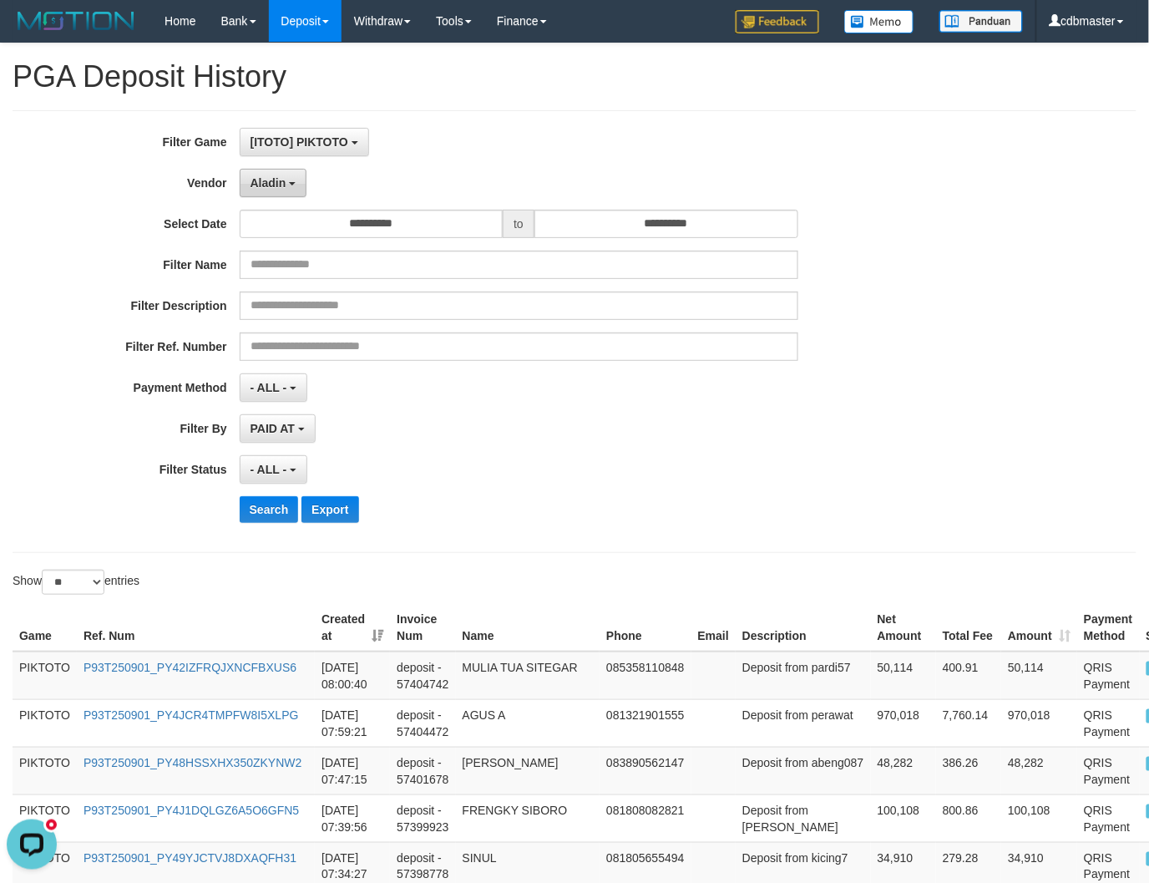
click at [273, 171] on button "Aladin" at bounding box center [274, 183] width 68 height 28
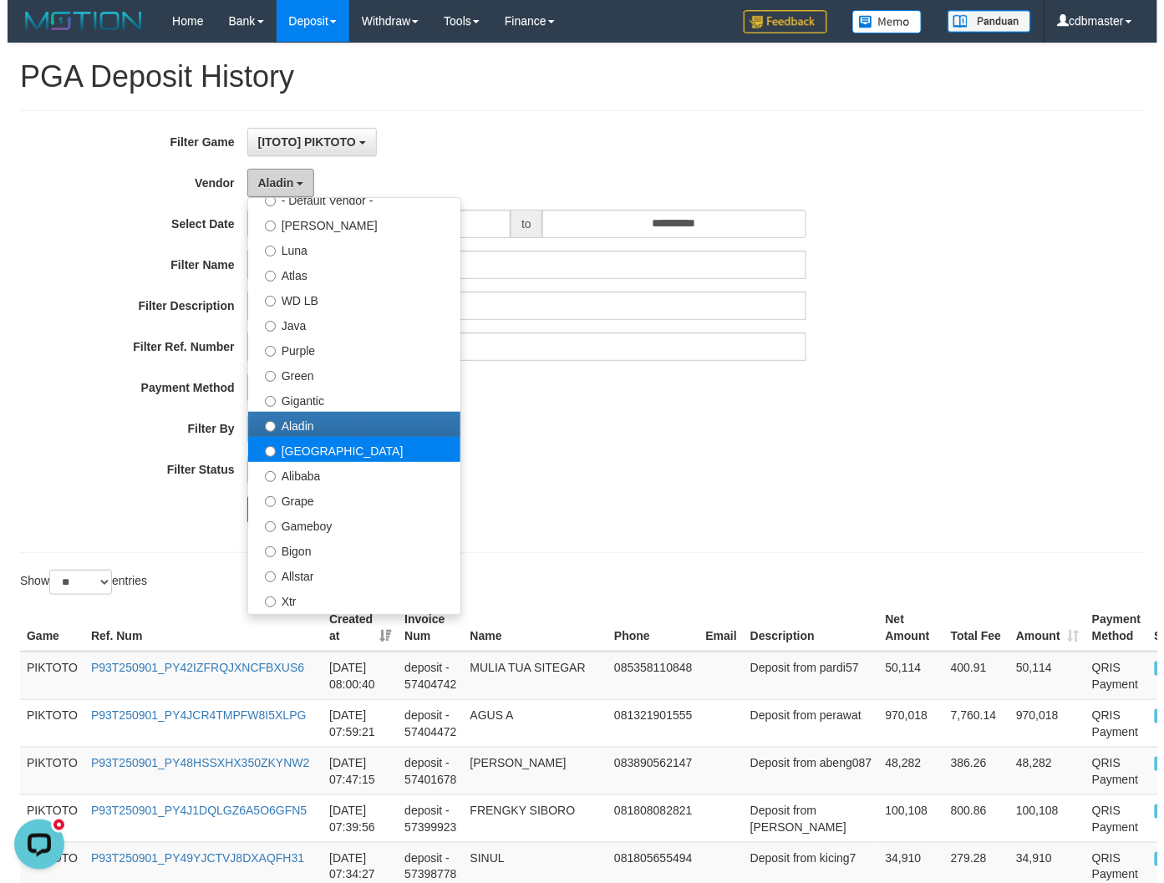
scroll to position [93, 0]
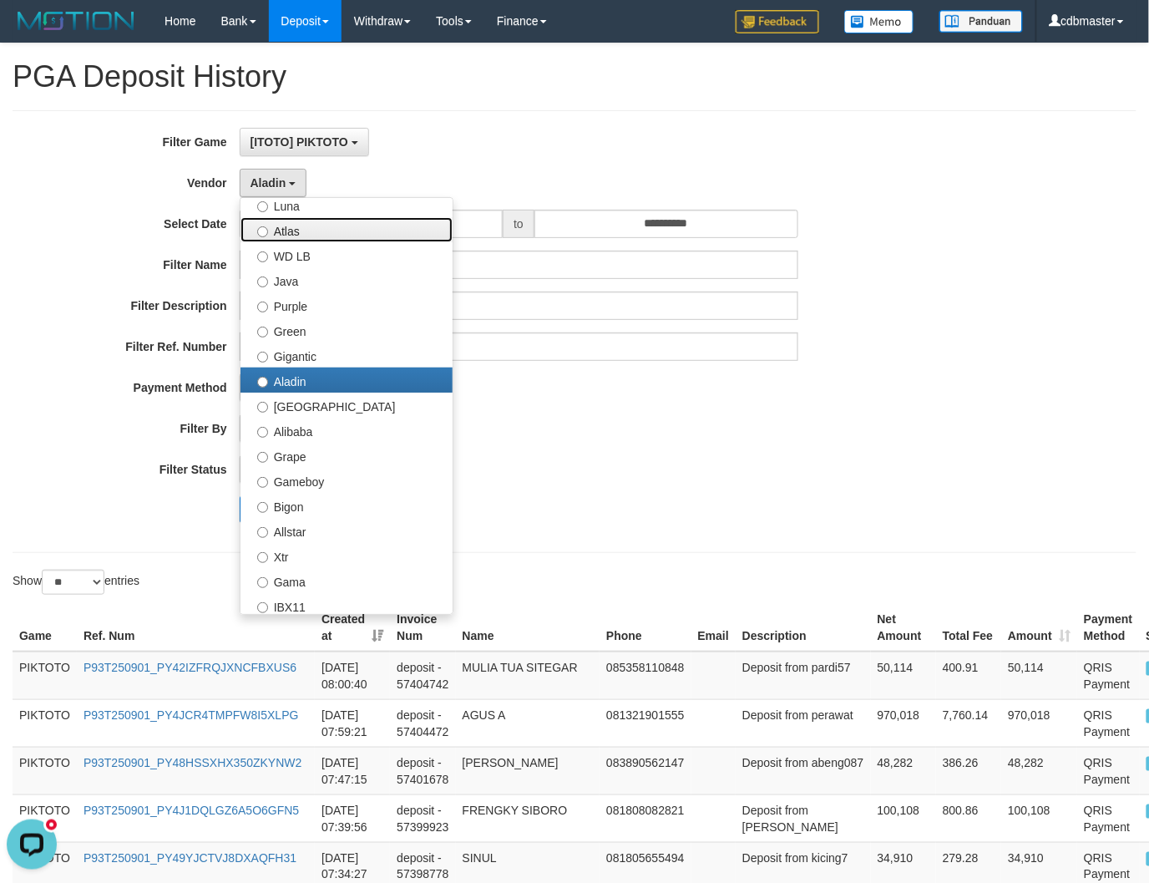
click at [327, 232] on label "Atlas" at bounding box center [347, 229] width 212 height 25
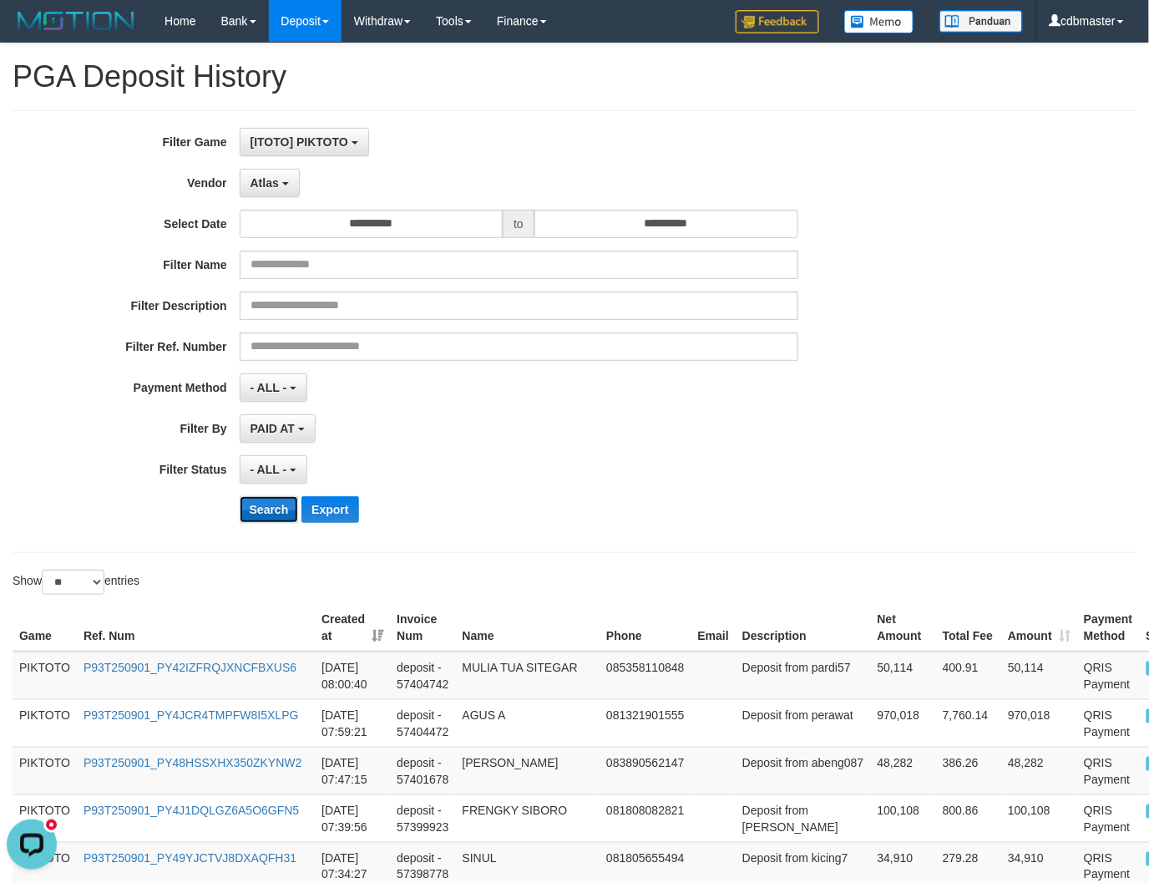
click at [270, 512] on button "Search" at bounding box center [269, 509] width 59 height 27
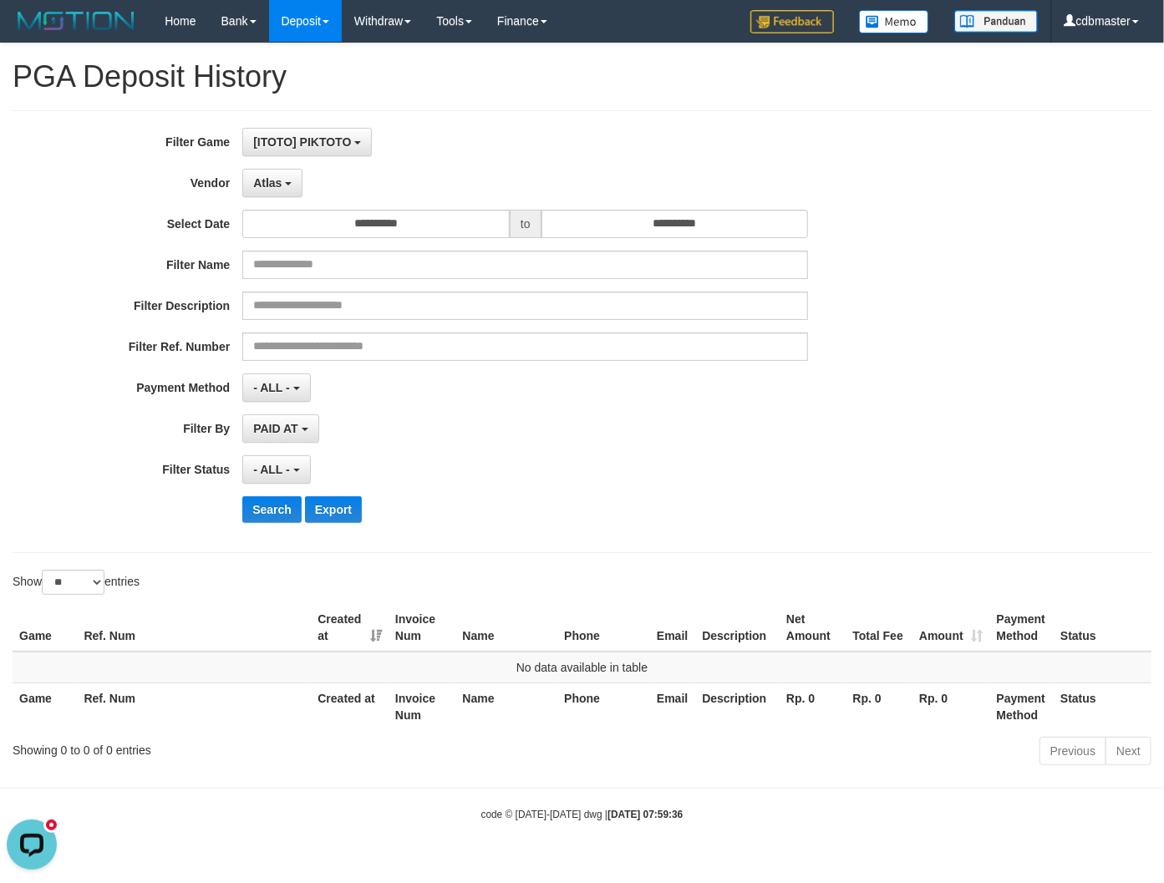
click at [279, 164] on div "**********" at bounding box center [485, 332] width 970 height 408
click at [274, 186] on span "Atlas" at bounding box center [267, 182] width 28 height 13
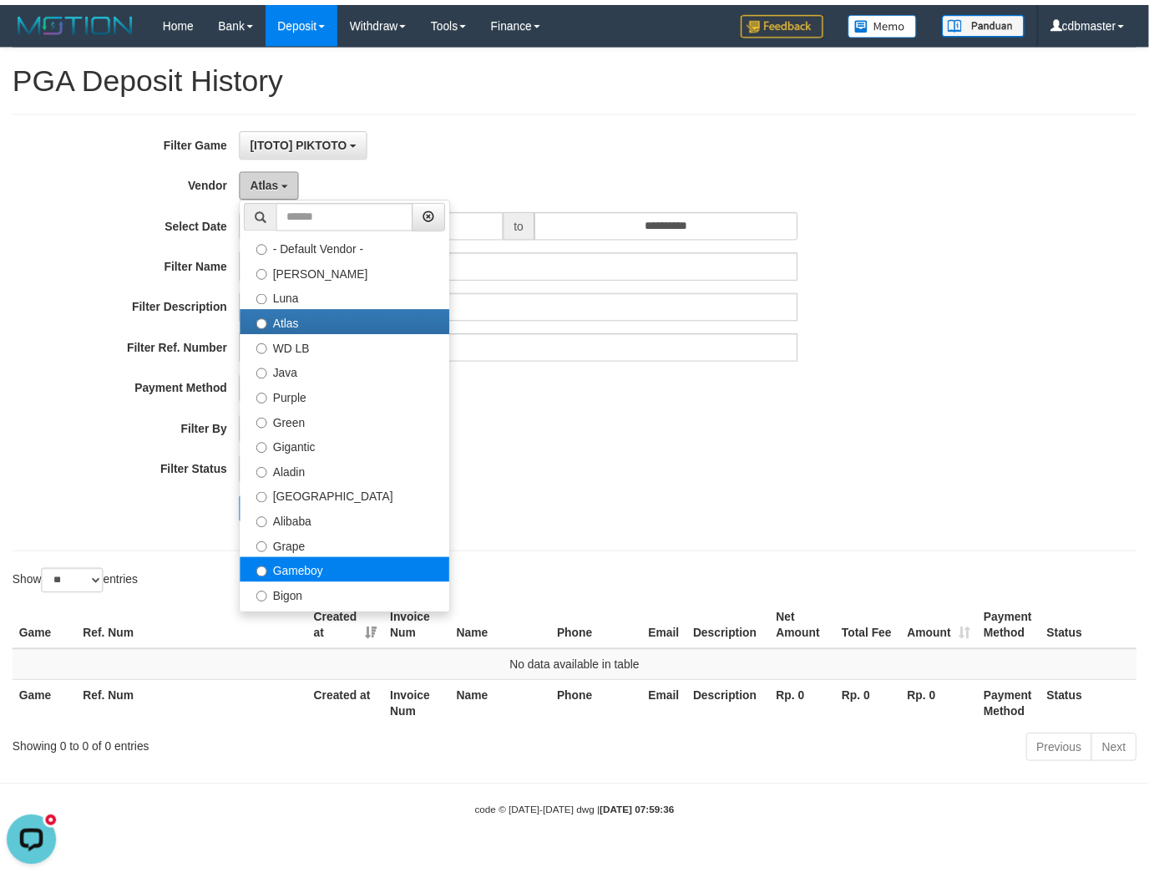
scroll to position [0, 0]
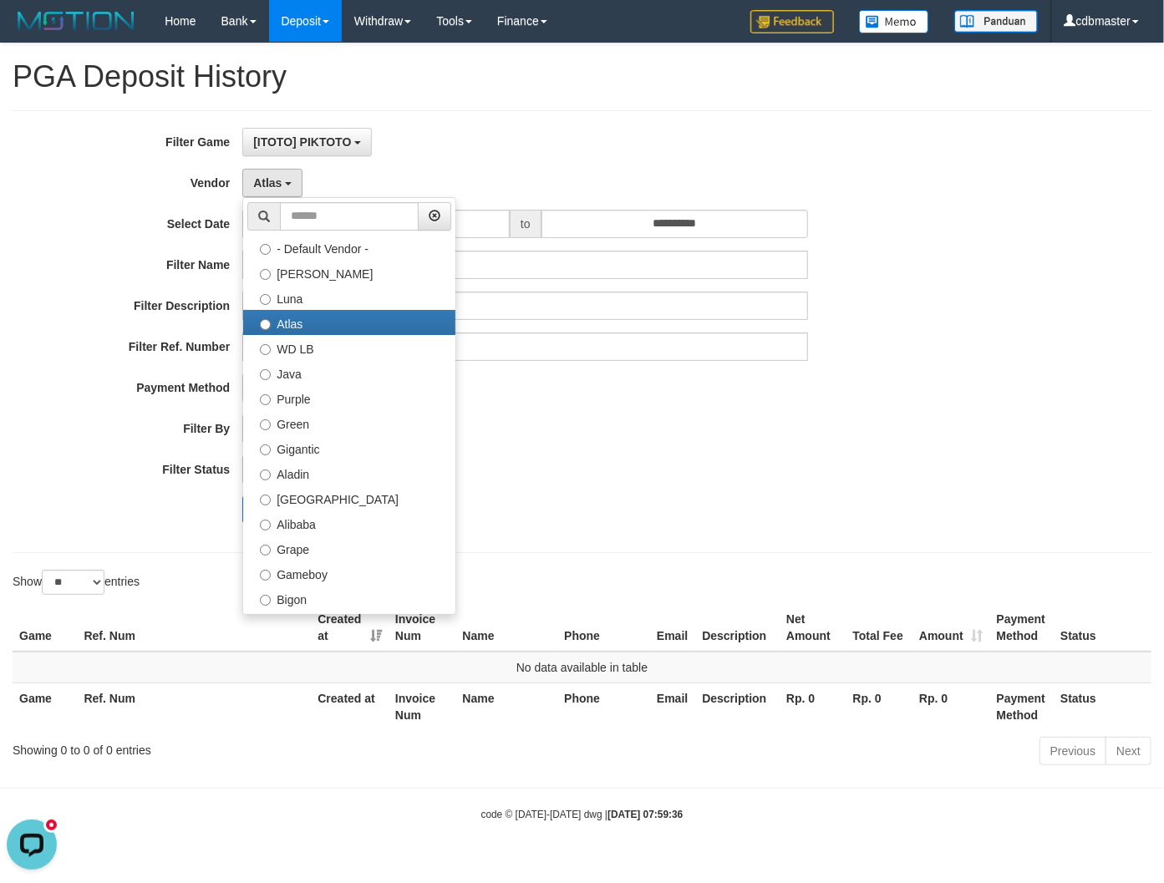
click at [522, 440] on div "PAID AT PAID AT CREATED AT" at bounding box center [524, 428] width 565 height 28
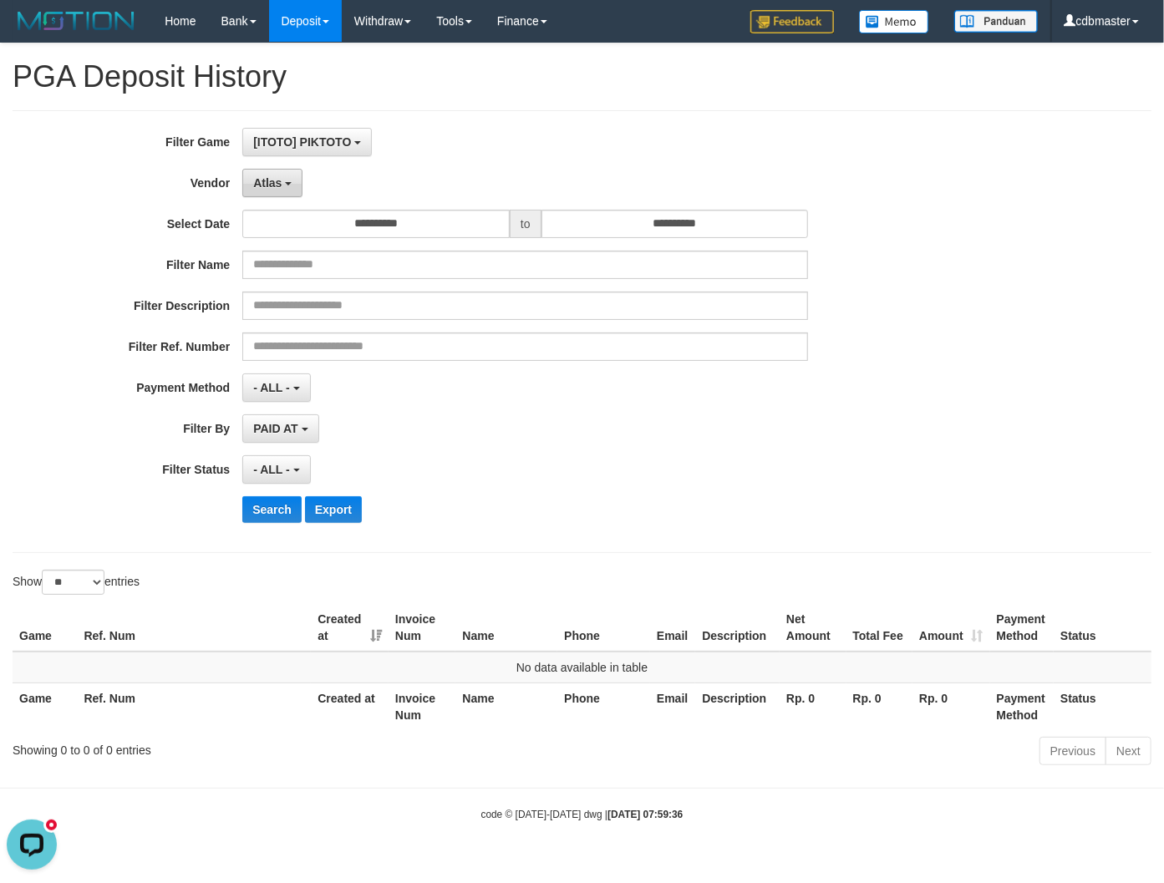
click at [279, 190] on button "Atlas" at bounding box center [272, 183] width 60 height 28
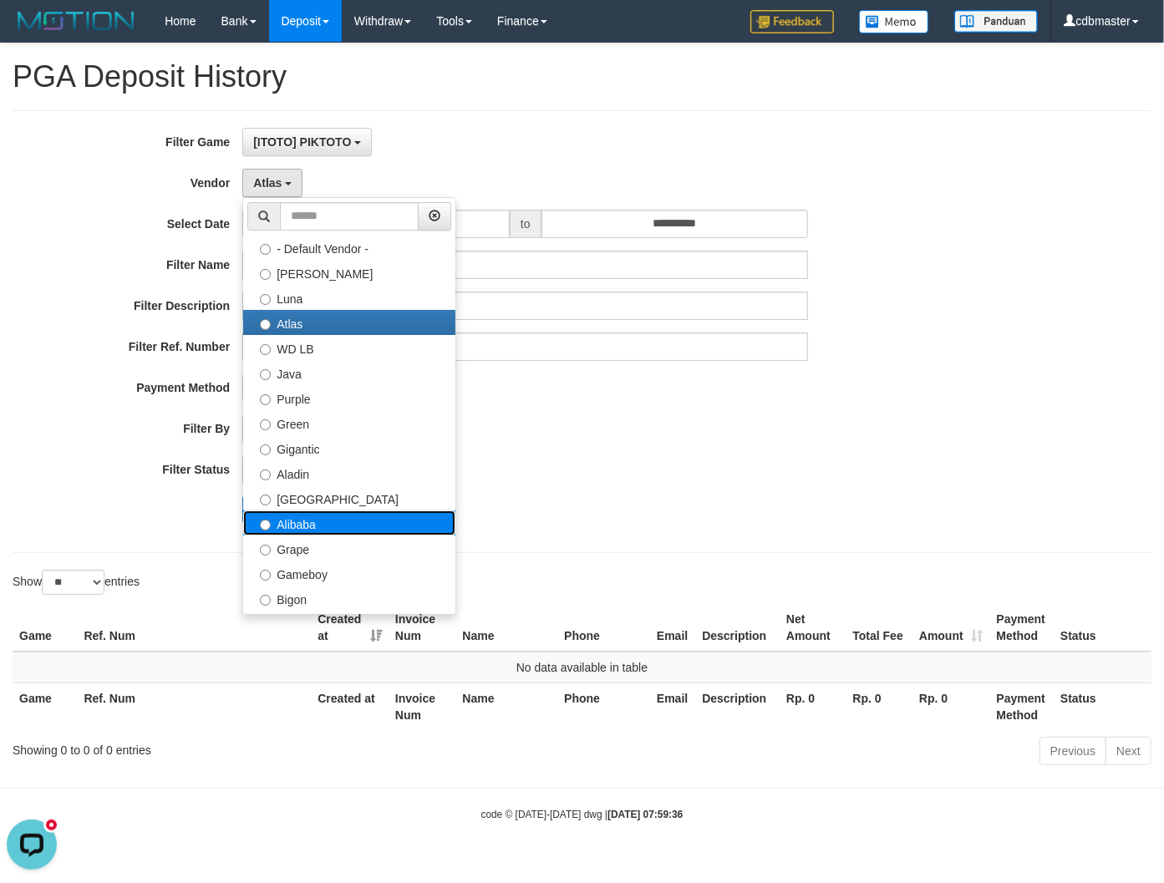
click at [365, 525] on label "Alibaba" at bounding box center [349, 522] width 212 height 25
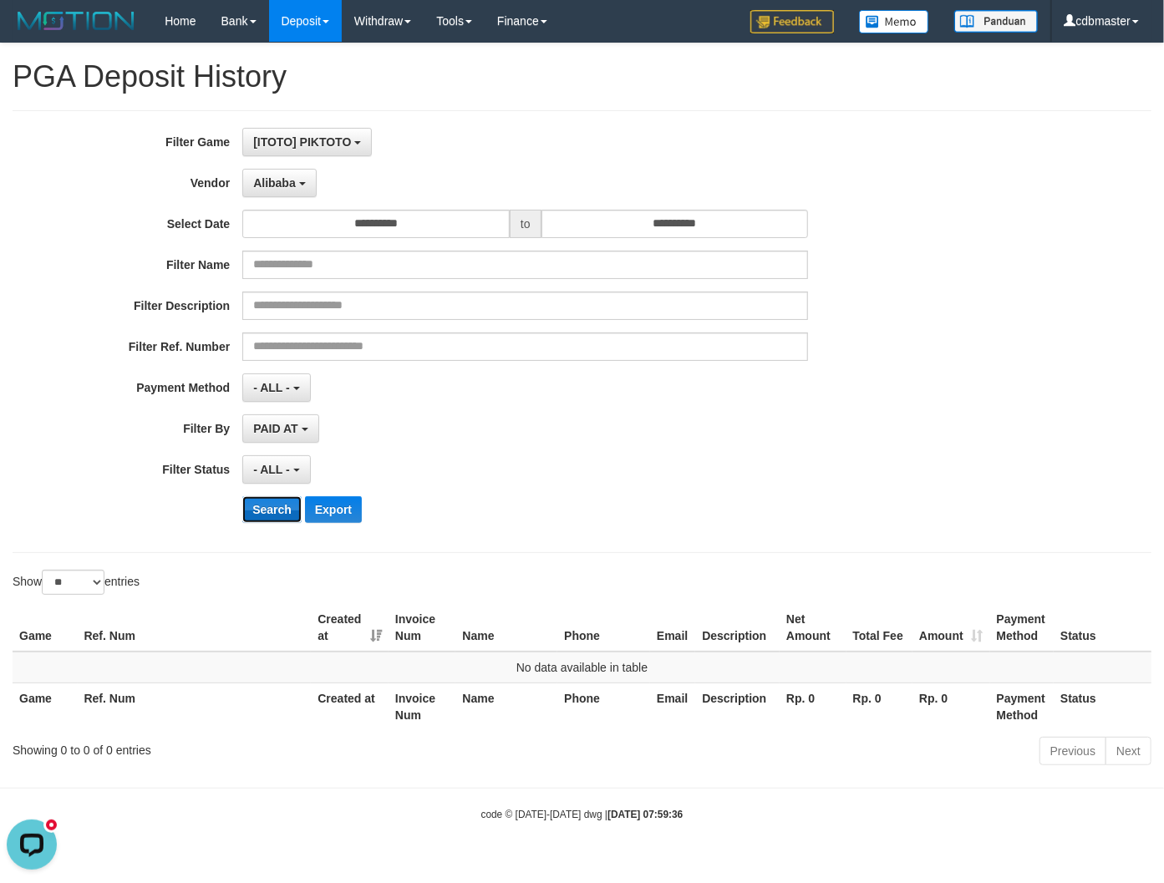
click at [281, 515] on button "Search" at bounding box center [271, 509] width 59 height 27
click at [301, 195] on button "Alibaba" at bounding box center [279, 183] width 74 height 28
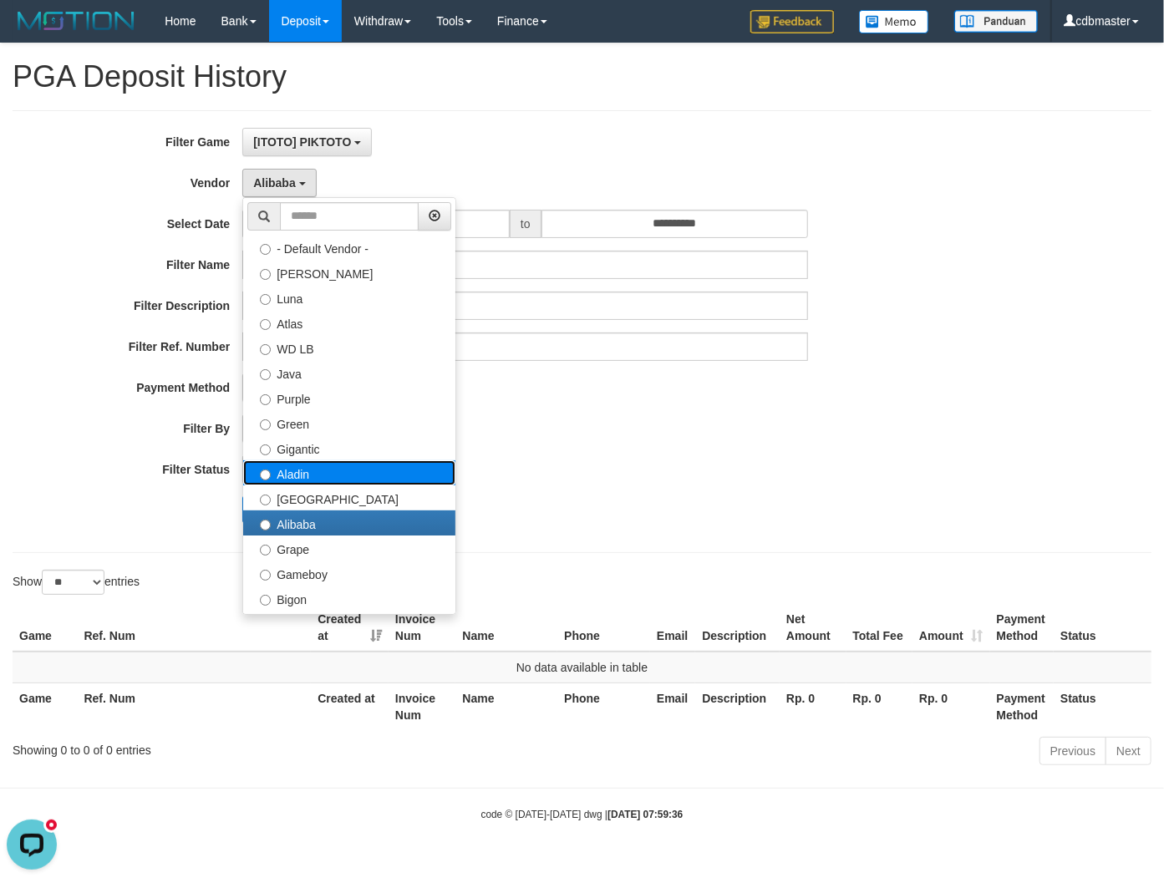
click at [316, 480] on label "Aladin" at bounding box center [349, 472] width 212 height 25
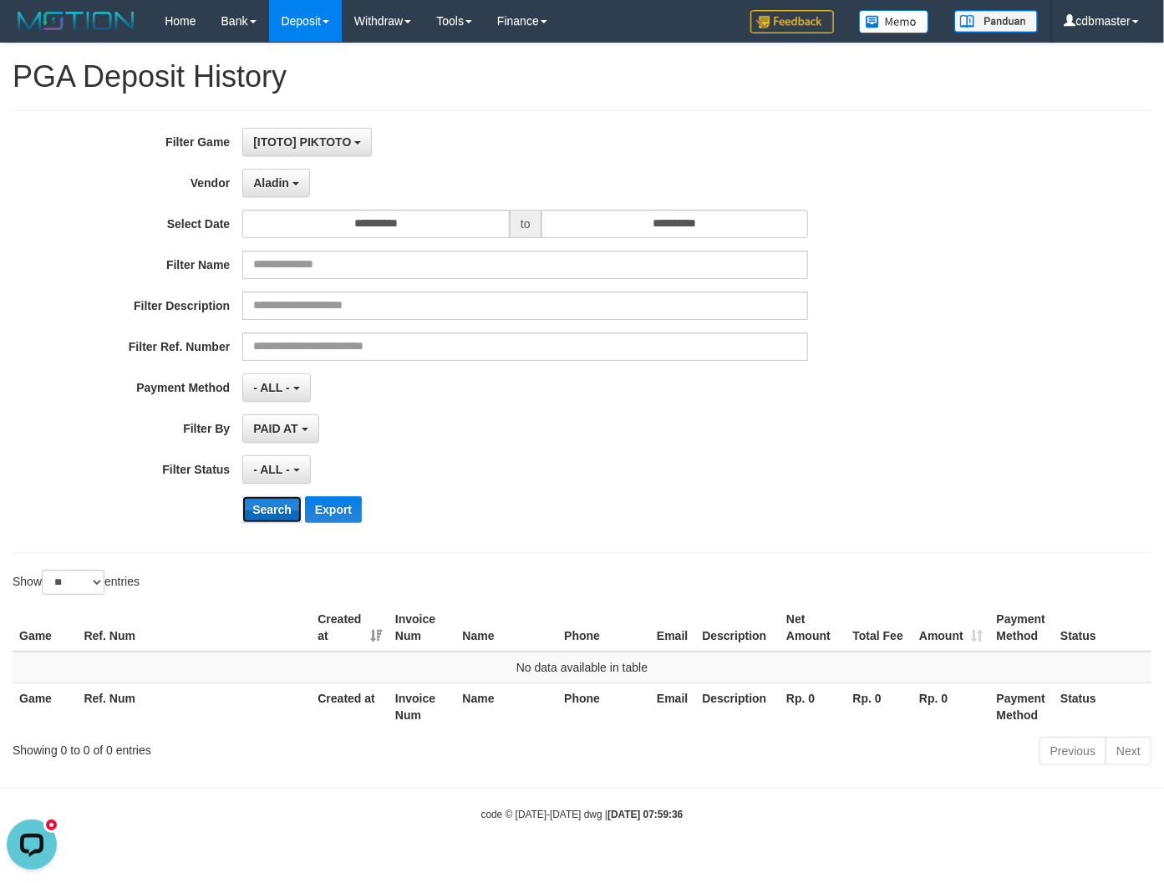
click at [273, 504] on button "Search" at bounding box center [271, 509] width 59 height 27
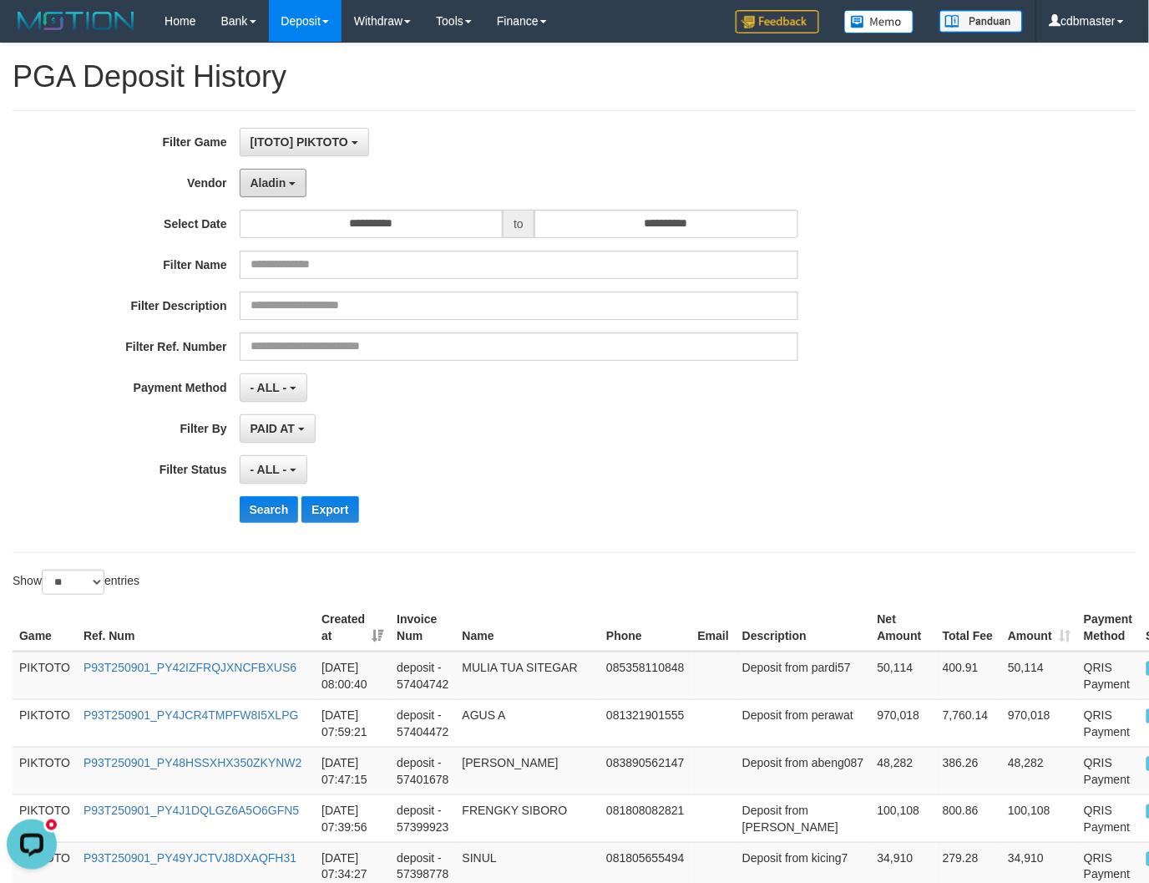
drag, startPoint x: 277, startPoint y: 190, endPoint x: 277, endPoint y: 200, distance: 10.0
click at [277, 190] on button "Aladin" at bounding box center [274, 183] width 68 height 28
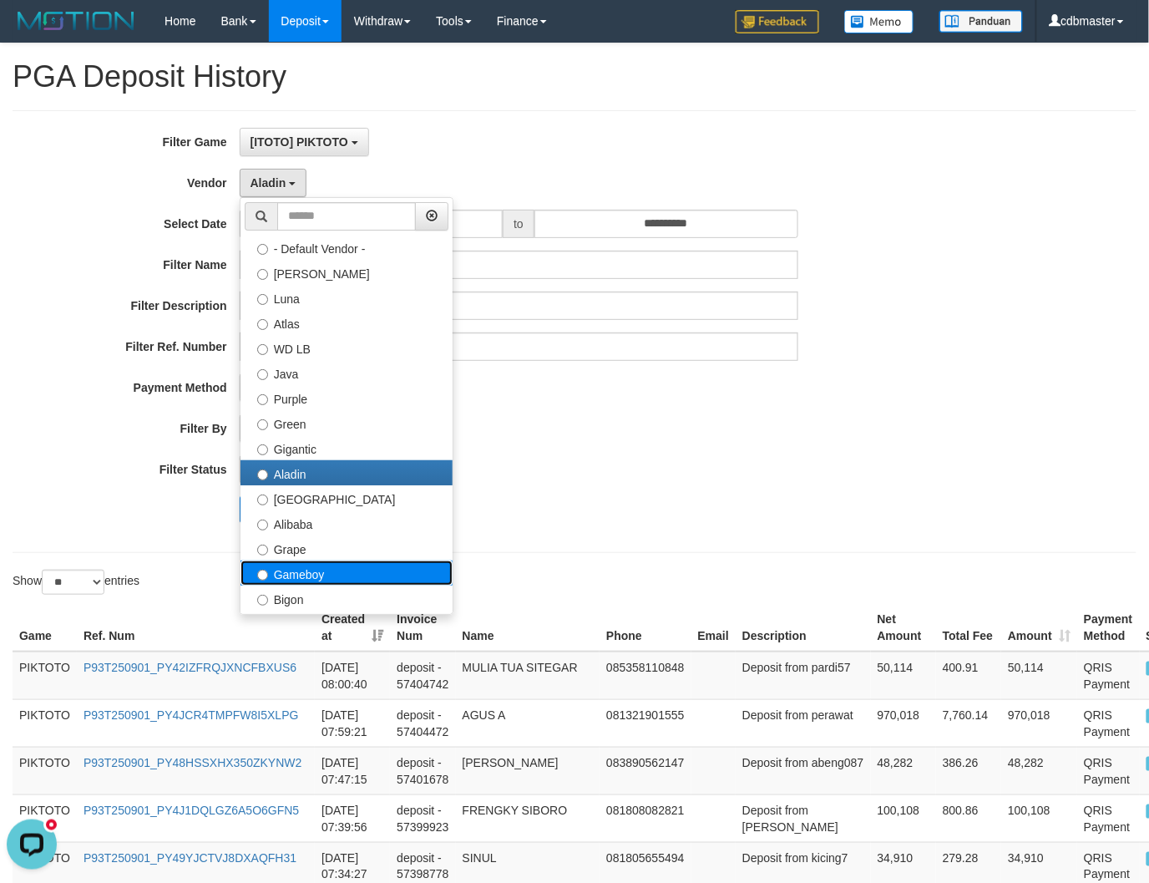
click at [309, 568] on label "Gameboy" at bounding box center [347, 572] width 212 height 25
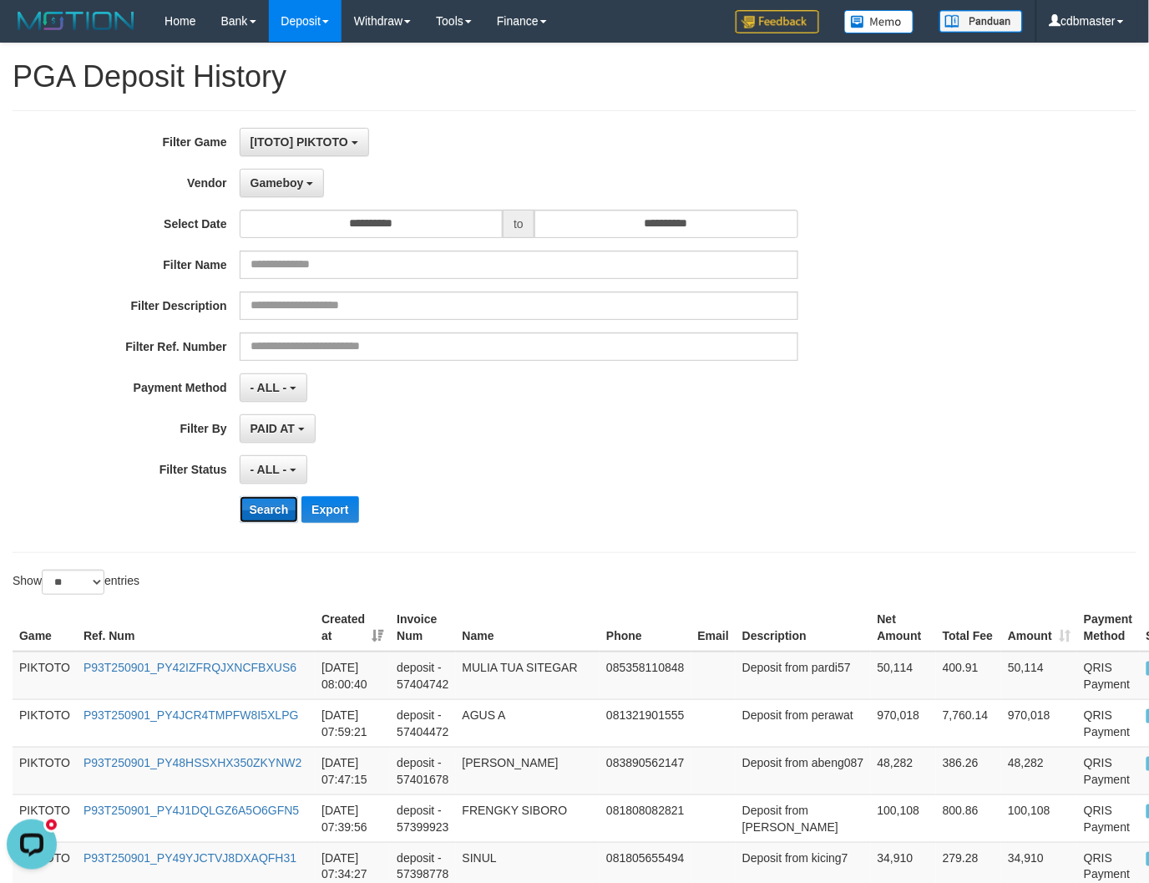
click at [256, 511] on button "Search" at bounding box center [269, 509] width 59 height 27
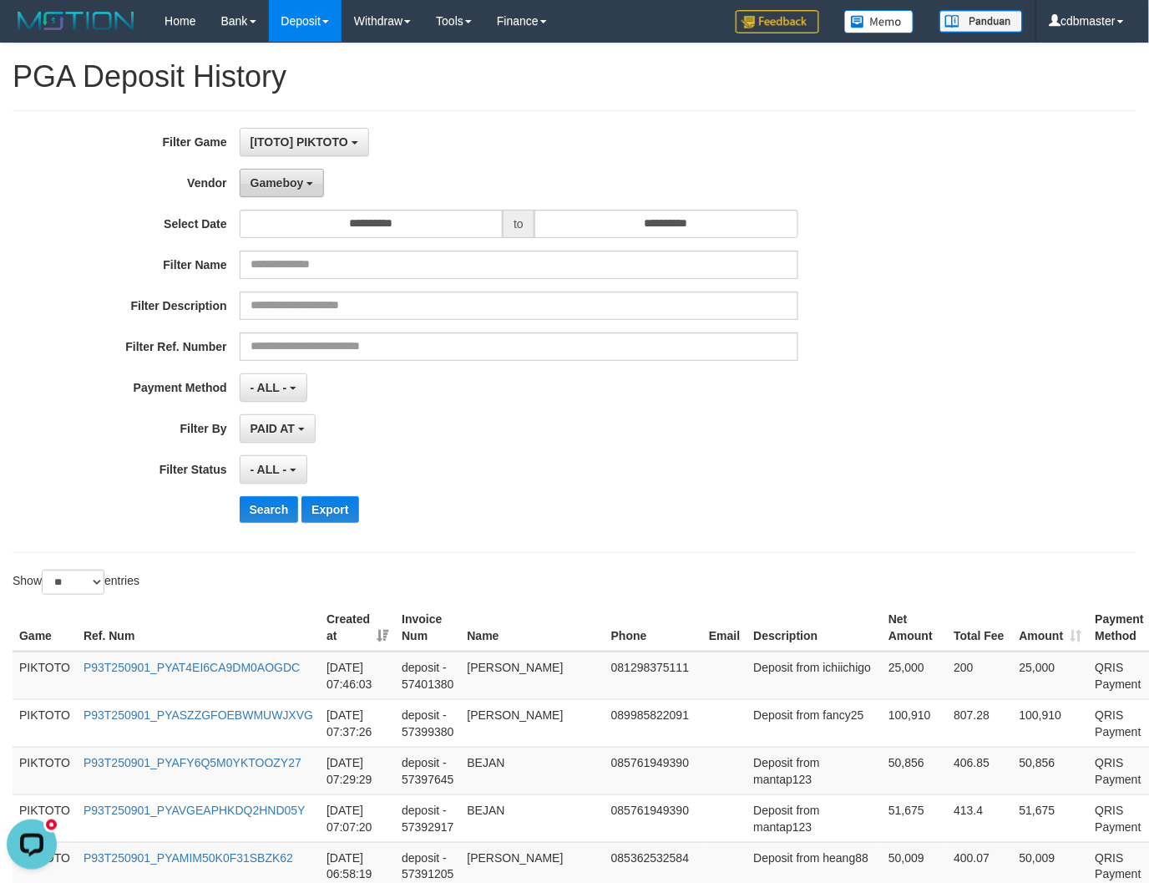
click at [295, 188] on span "Gameboy" at bounding box center [277, 182] width 53 height 13
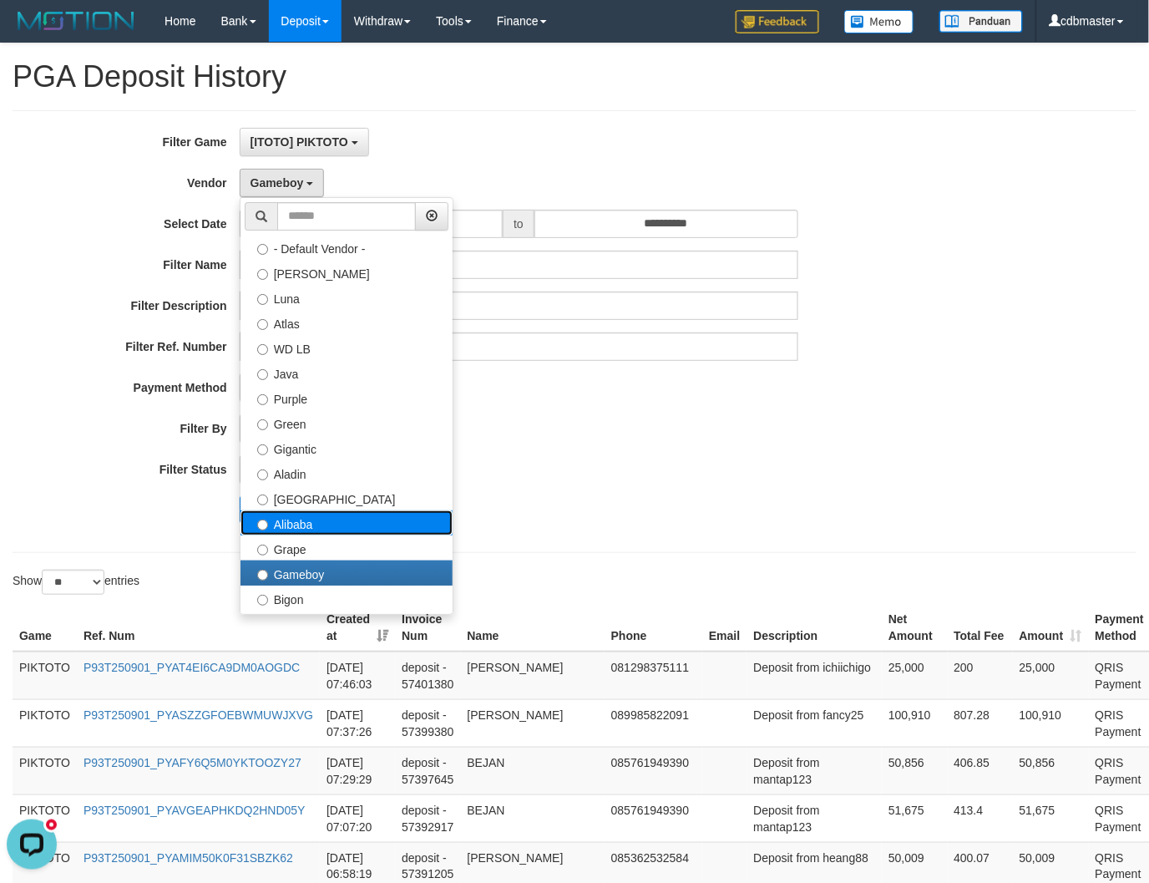
click at [378, 524] on label "Alibaba" at bounding box center [347, 522] width 212 height 25
select select "**********"
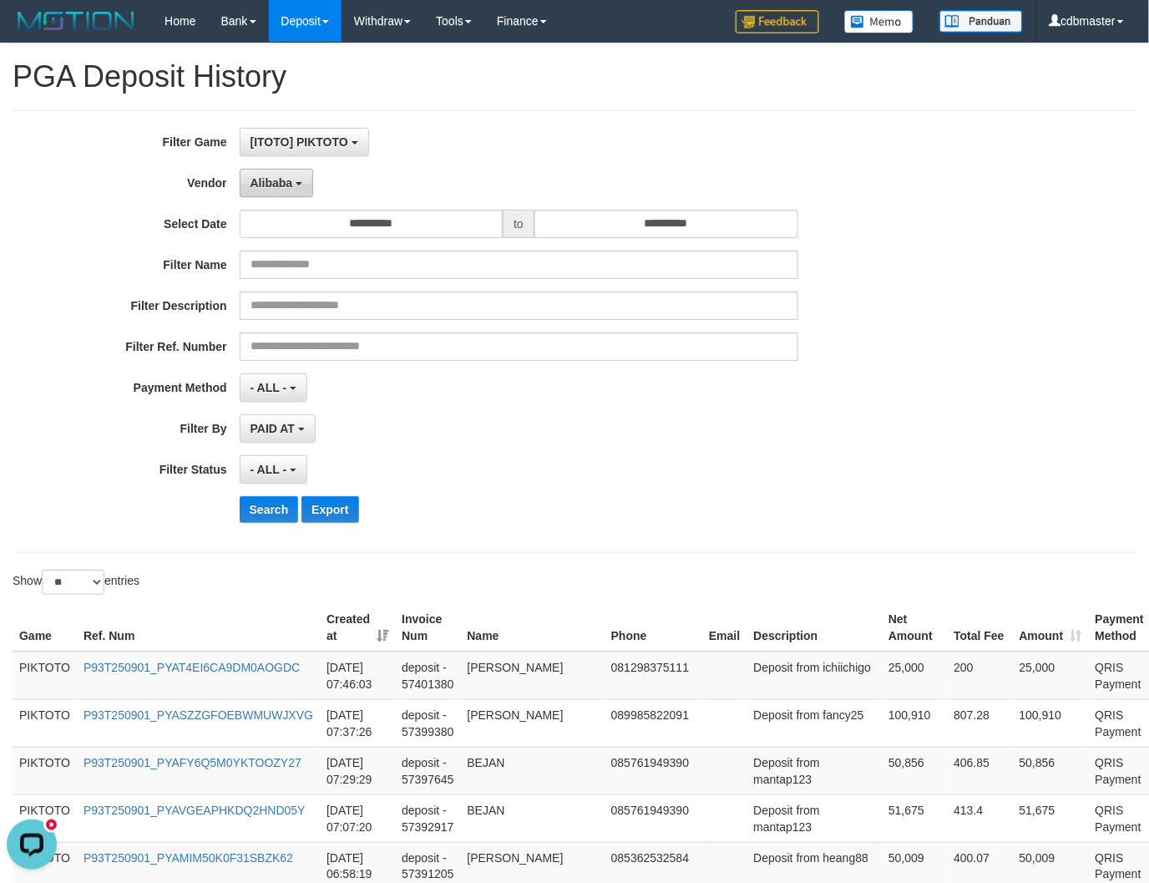
click at [267, 173] on button "Alibaba" at bounding box center [277, 183] width 74 height 28
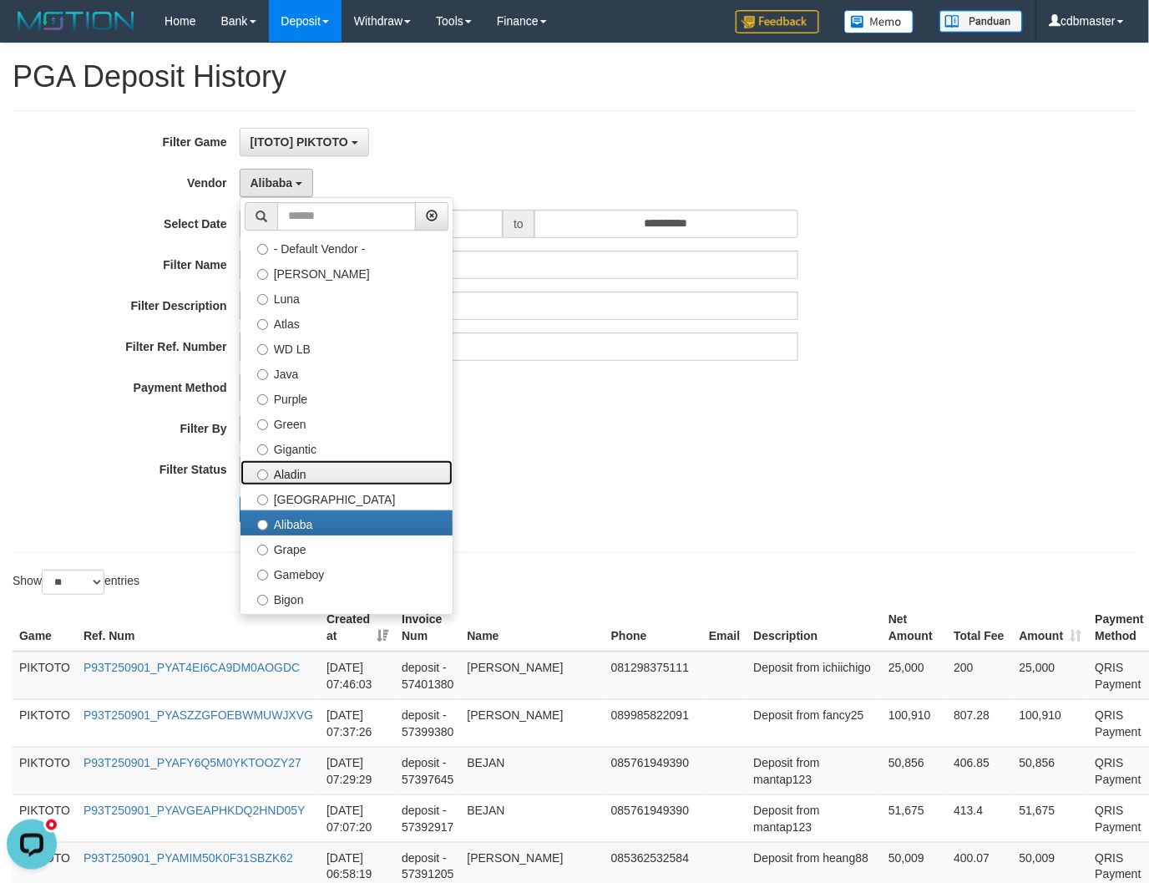
drag, startPoint x: 316, startPoint y: 468, endPoint x: 285, endPoint y: 514, distance: 55.4
click at [316, 469] on label "Aladin" at bounding box center [347, 472] width 212 height 25
select select "**********"
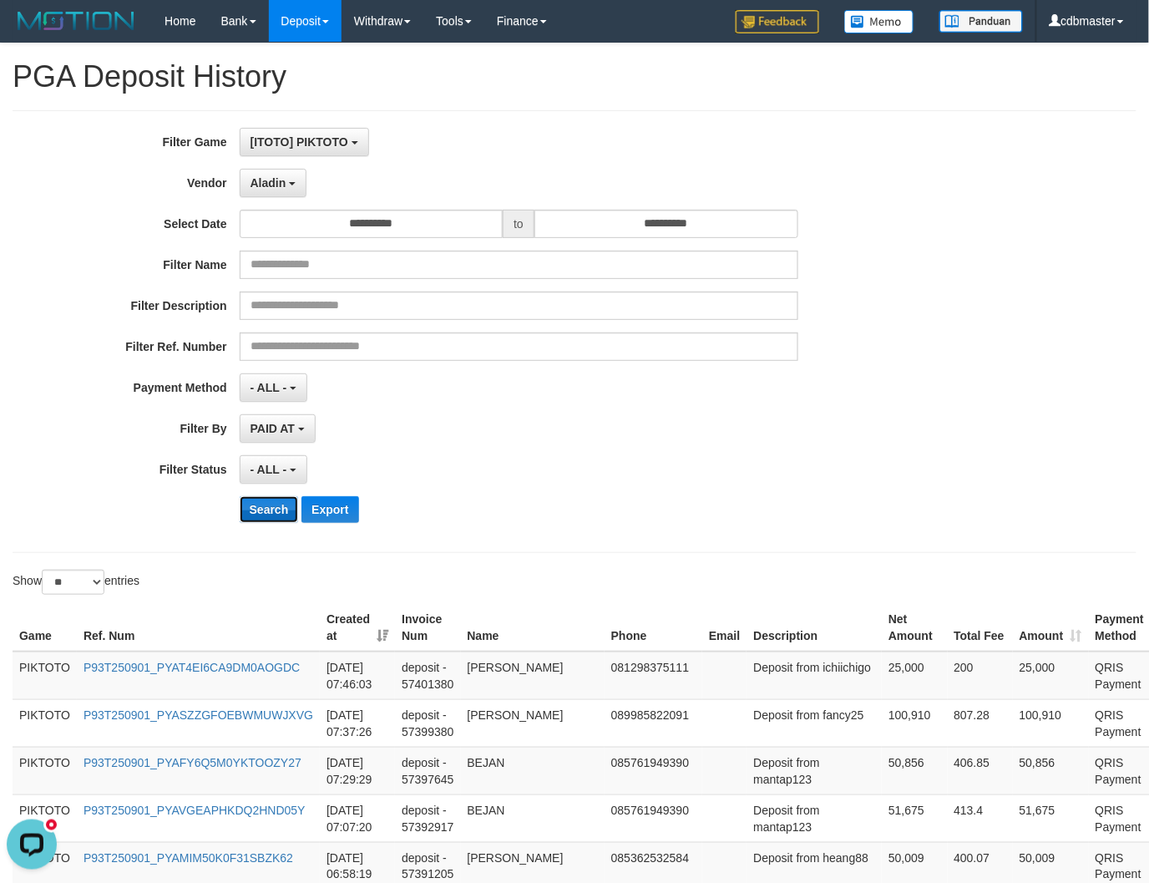
click at [262, 515] on button "Search" at bounding box center [269, 509] width 59 height 27
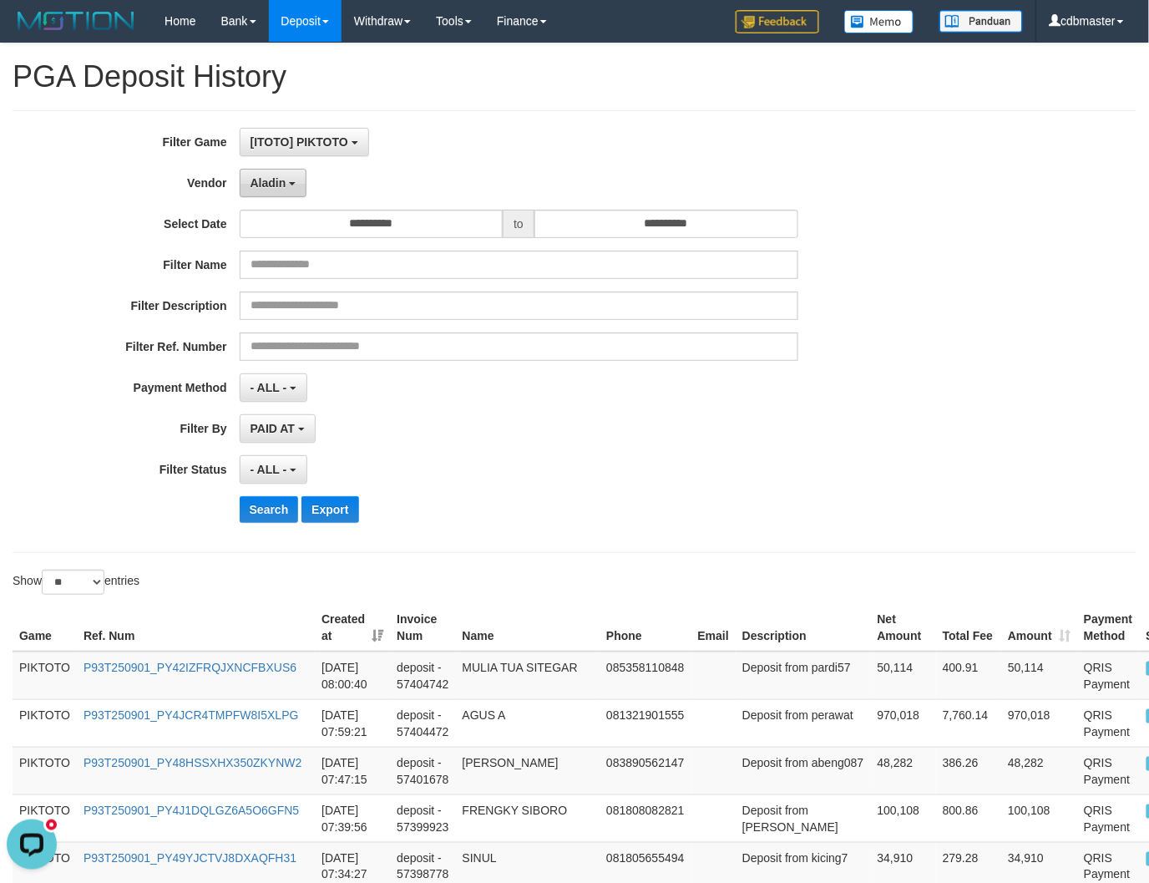
click at [270, 190] on button "Aladin" at bounding box center [274, 183] width 68 height 28
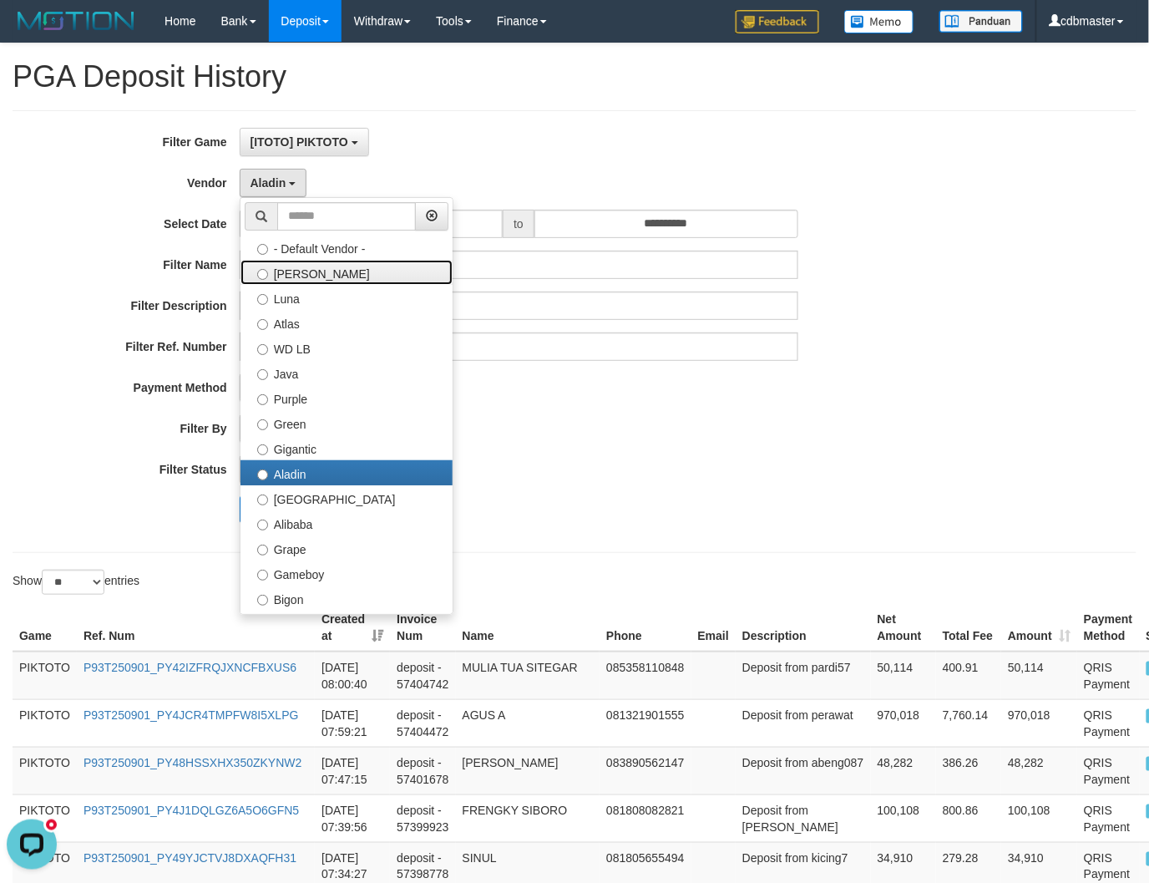
click at [353, 277] on label "Lucy" at bounding box center [347, 272] width 212 height 25
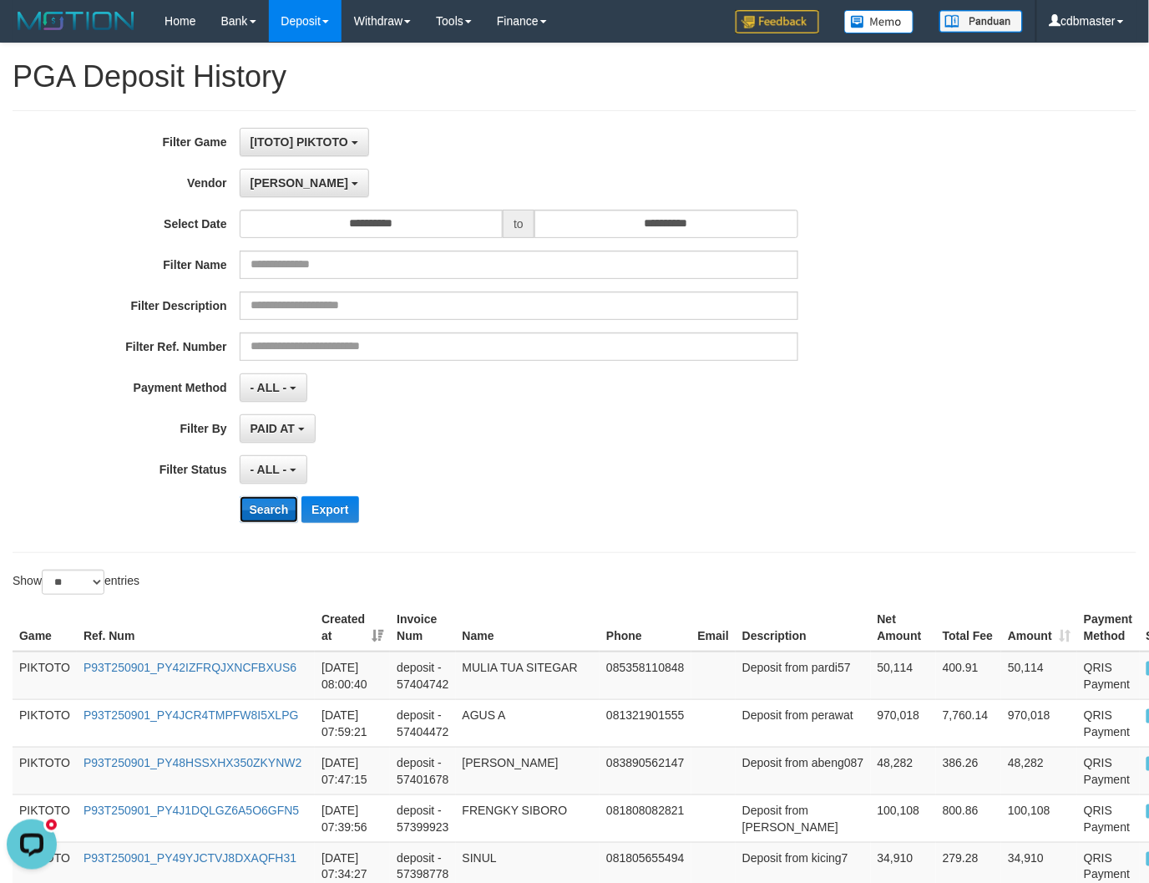
click at [257, 504] on button "Search" at bounding box center [269, 509] width 59 height 27
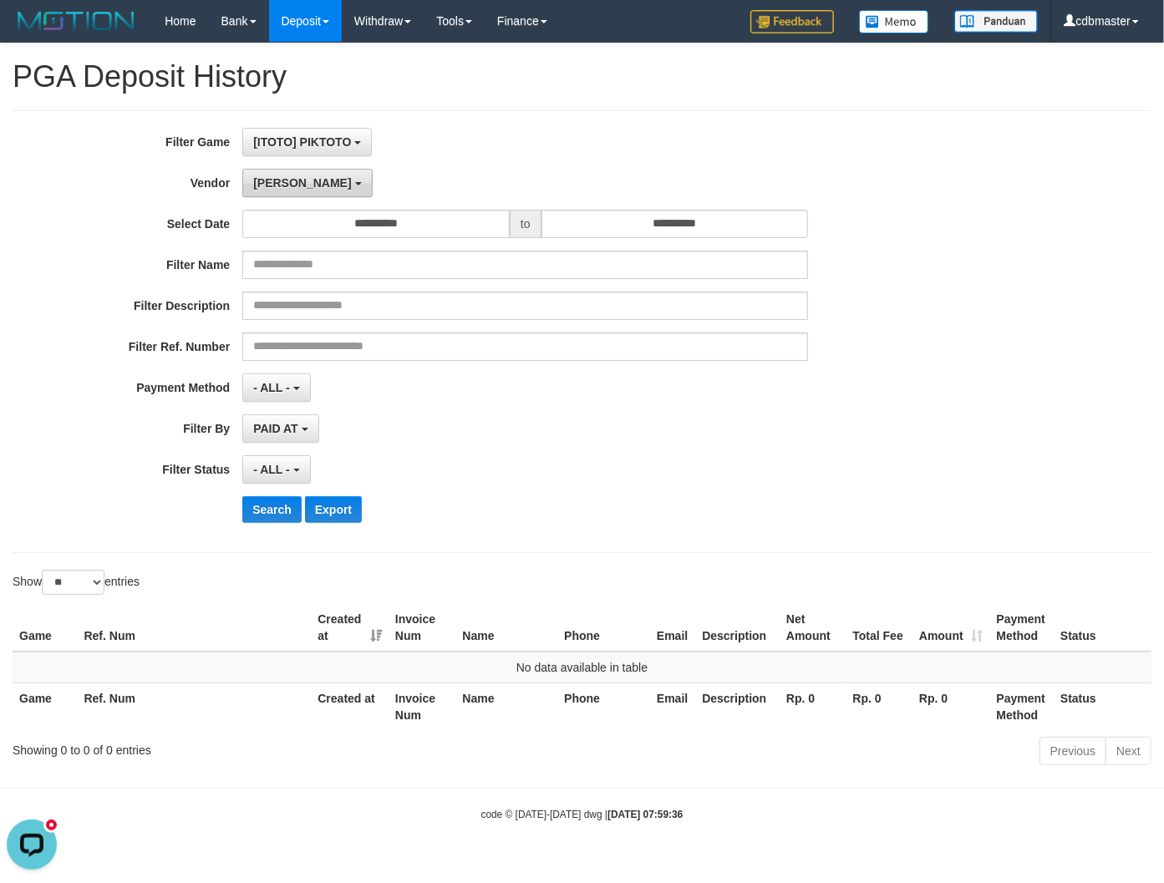
click at [274, 178] on span "Lucy" at bounding box center [302, 182] width 98 height 13
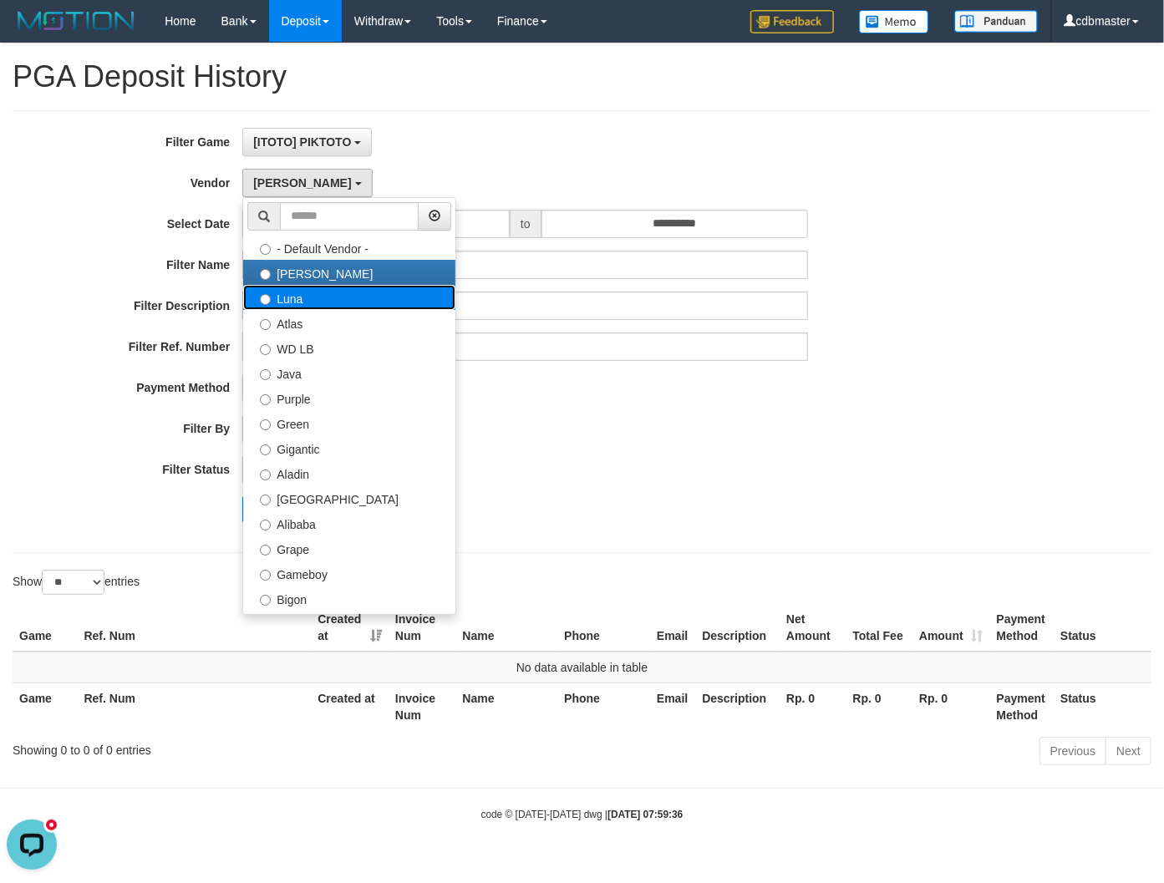
click at [310, 302] on label "Luna" at bounding box center [349, 297] width 212 height 25
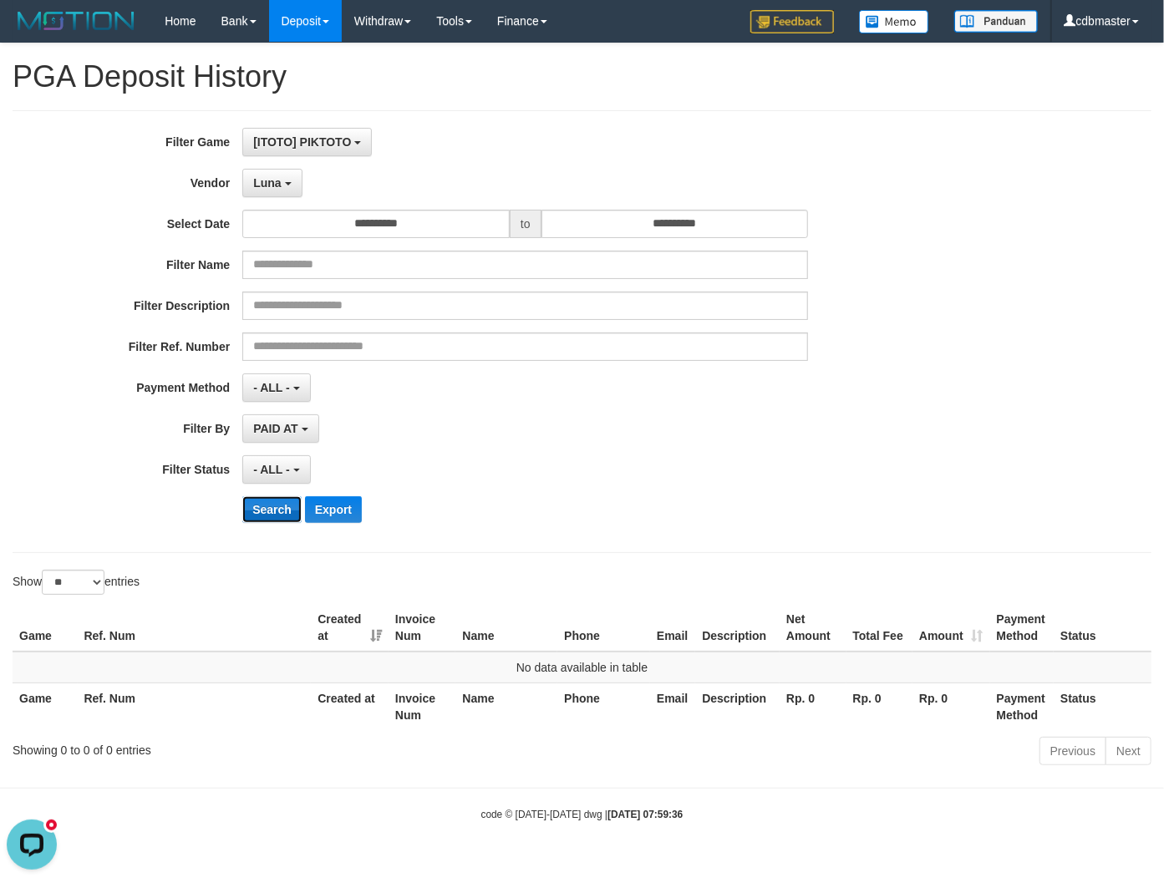
click at [278, 507] on button "Search" at bounding box center [271, 509] width 59 height 27
click at [281, 182] on button "Luna" at bounding box center [271, 183] width 59 height 28
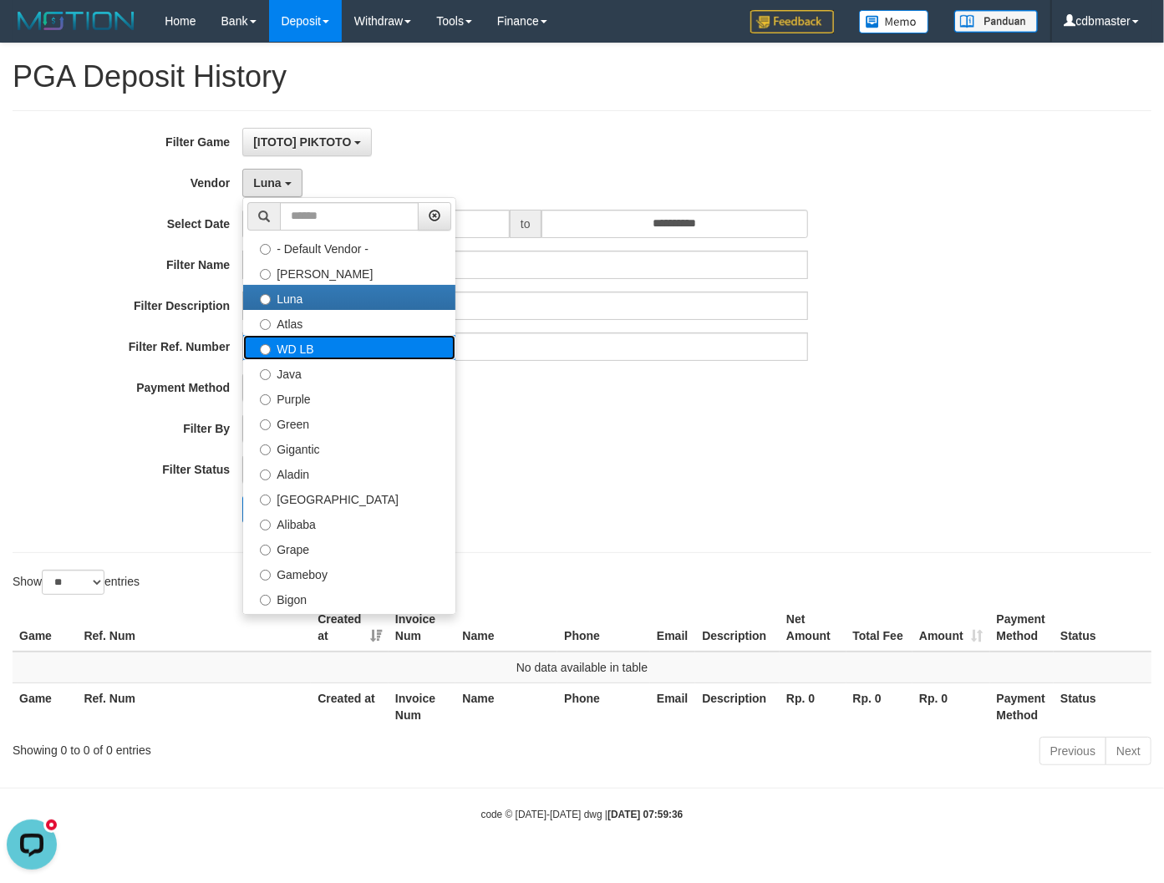
click at [305, 349] on label "WD LB" at bounding box center [349, 347] width 212 height 25
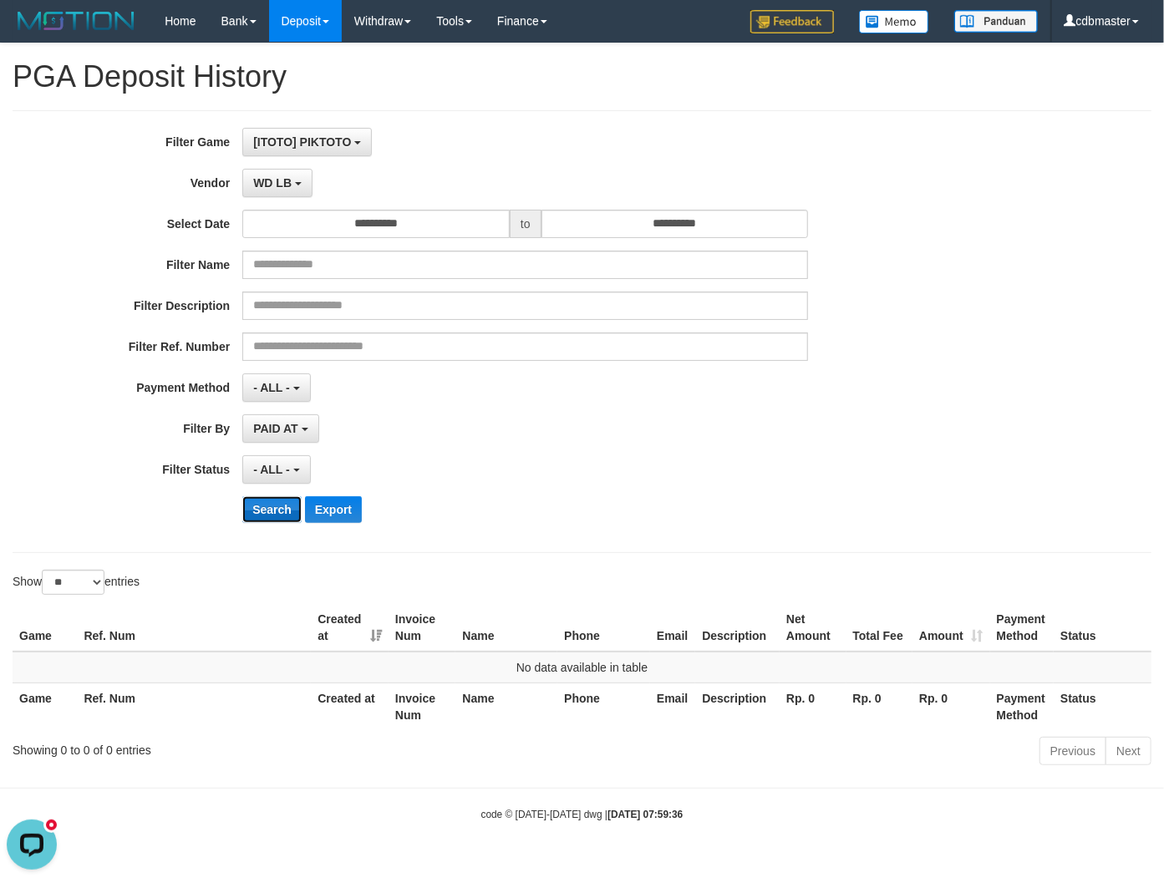
click at [282, 515] on button "Search" at bounding box center [271, 509] width 59 height 27
click at [282, 181] on span "WD LB" at bounding box center [272, 182] width 38 height 13
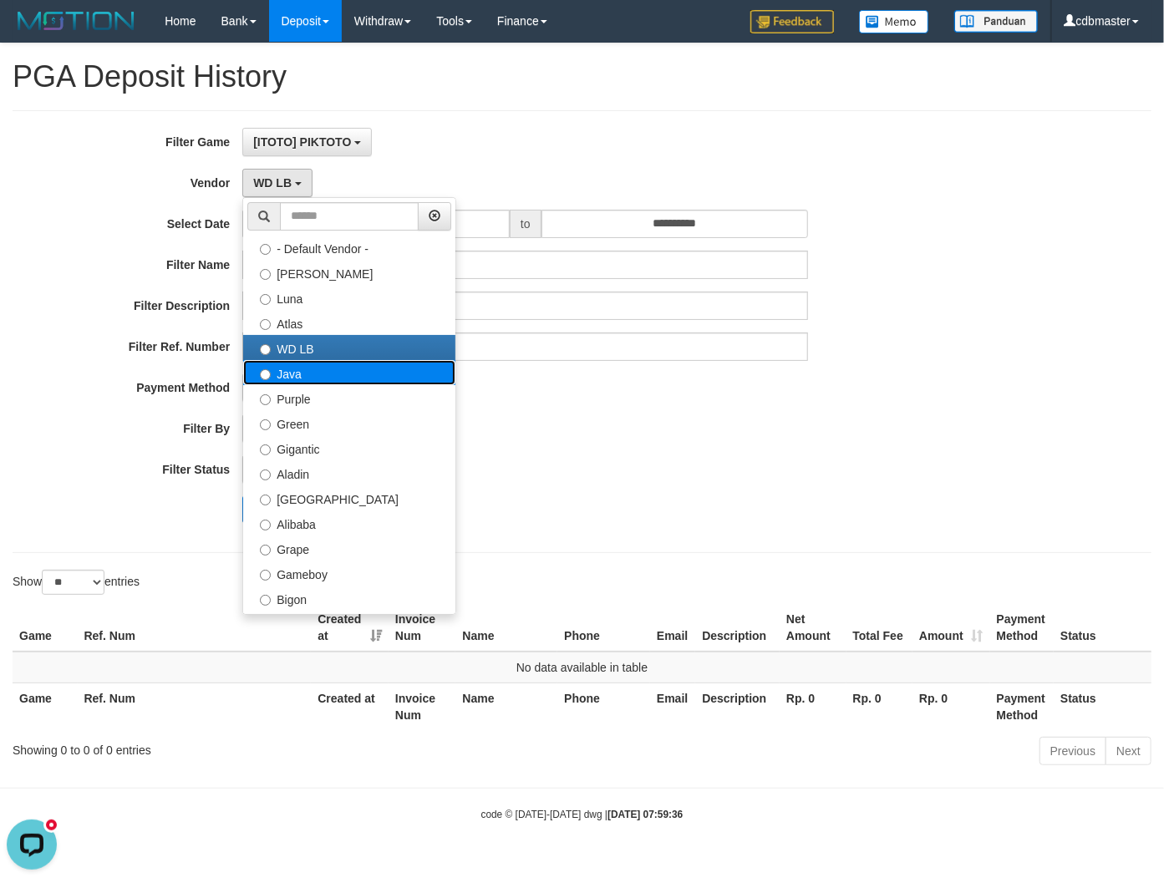
click at [321, 376] on label "Java" at bounding box center [349, 372] width 212 height 25
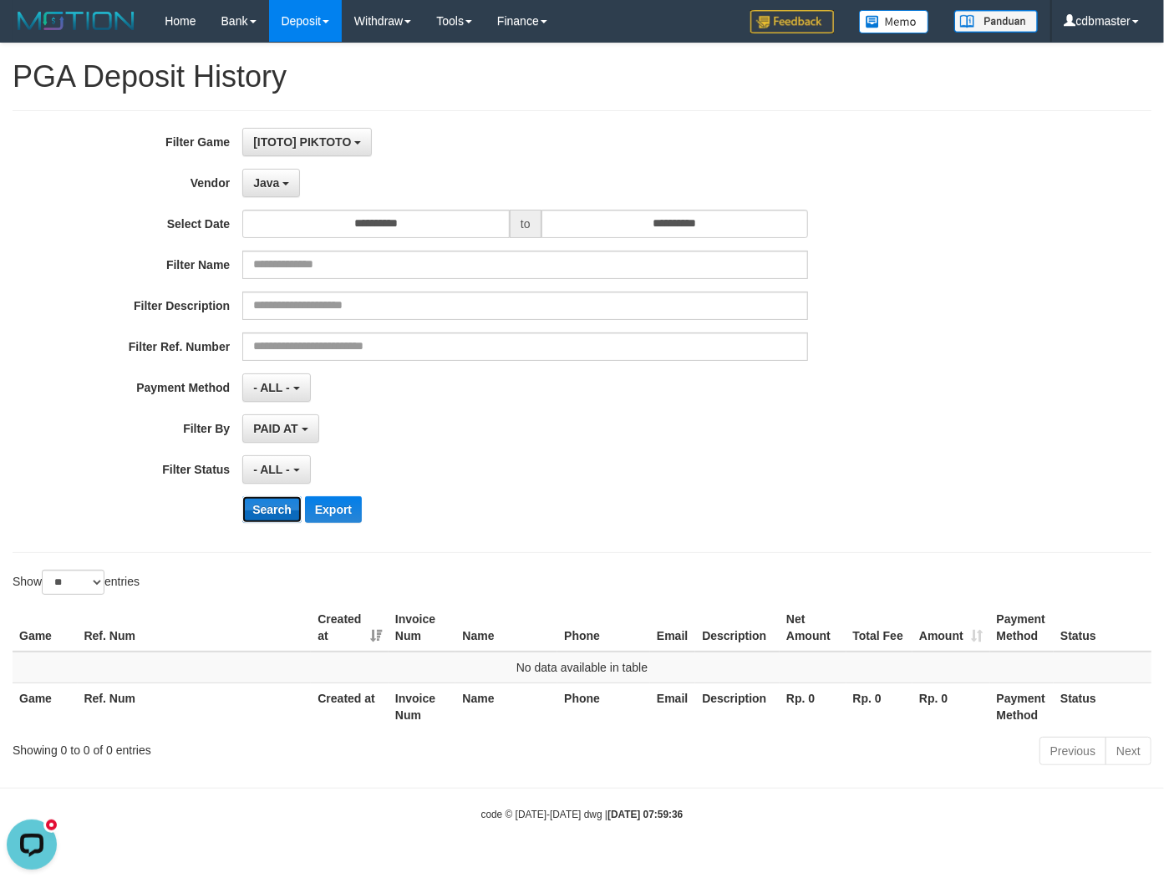
click at [292, 504] on button "Search" at bounding box center [271, 509] width 59 height 27
click at [289, 182] on button "Java" at bounding box center [271, 183] width 58 height 28
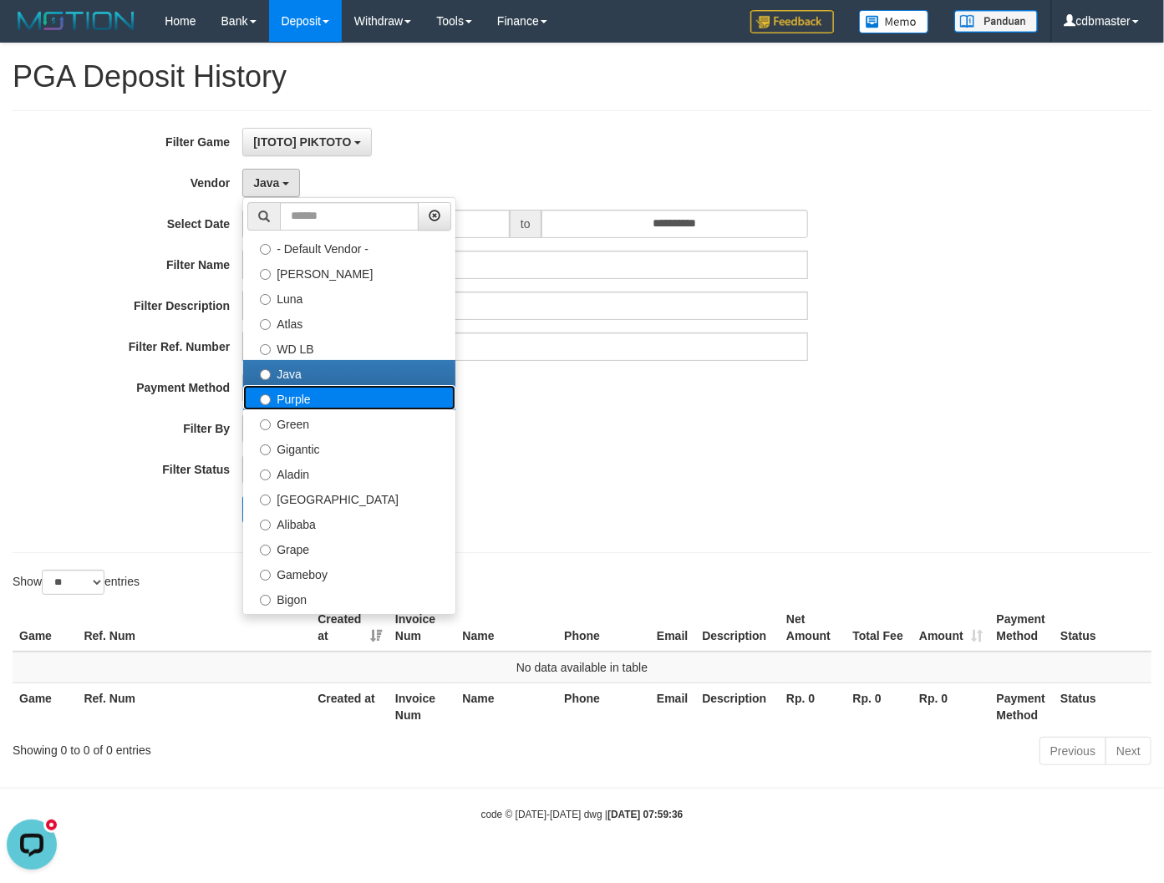
click at [301, 402] on label "Purple" at bounding box center [349, 397] width 212 height 25
select select "**********"
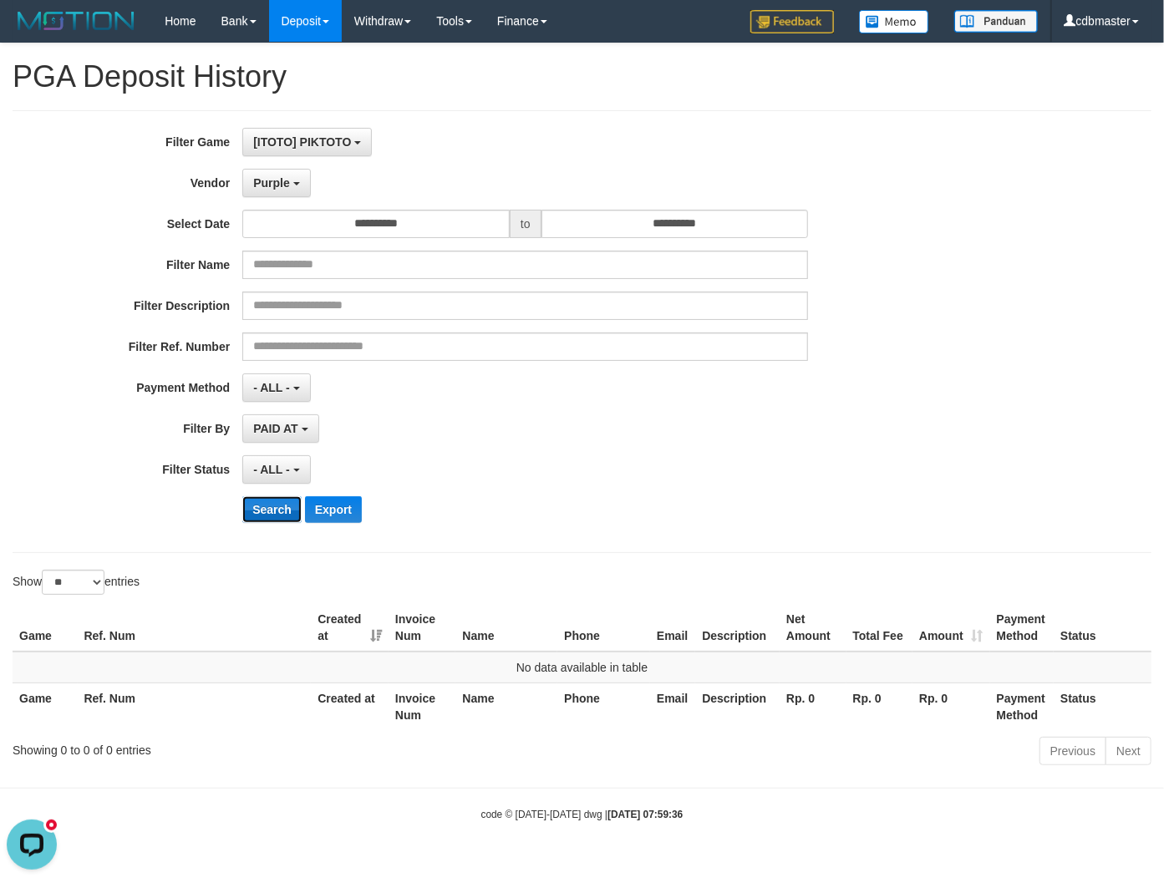
click at [262, 515] on button "Search" at bounding box center [271, 509] width 59 height 27
click at [272, 184] on span "Purple" at bounding box center [271, 182] width 37 height 13
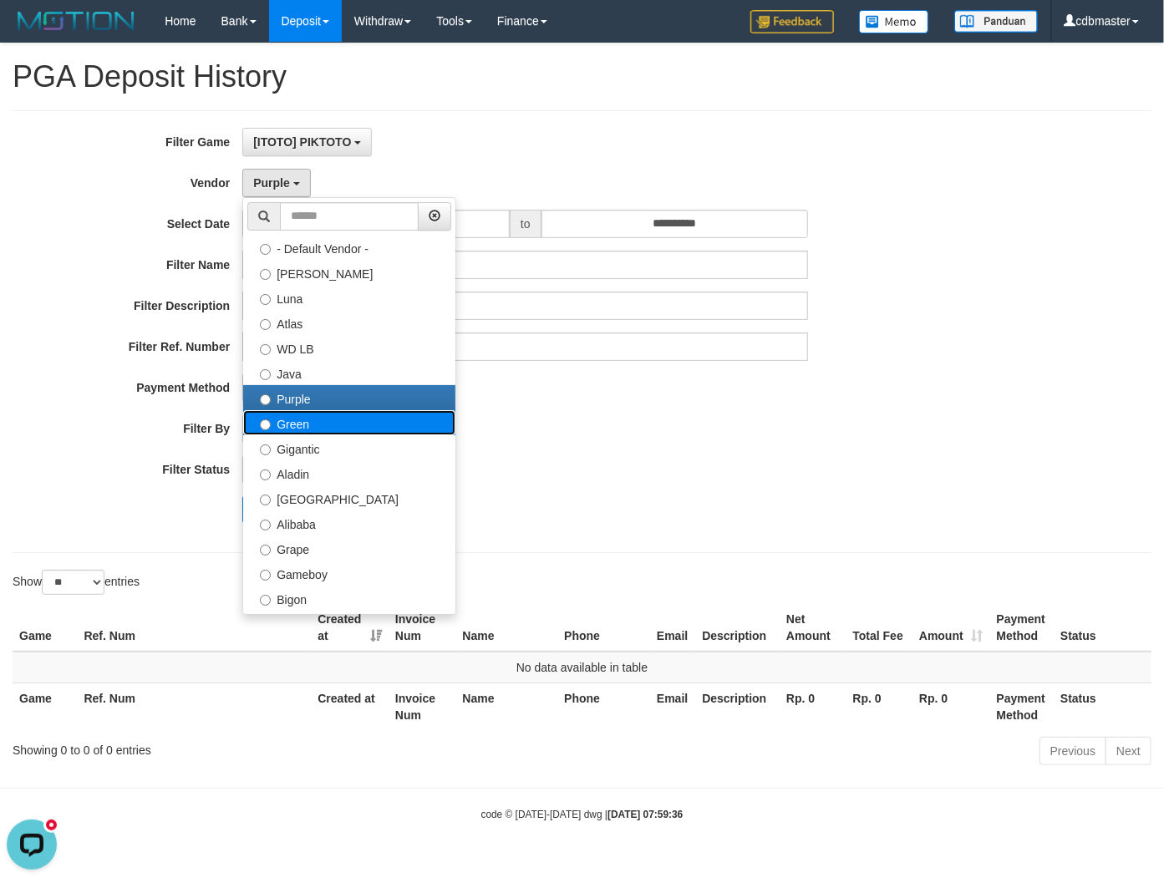
click at [281, 420] on label "Green" at bounding box center [349, 422] width 212 height 25
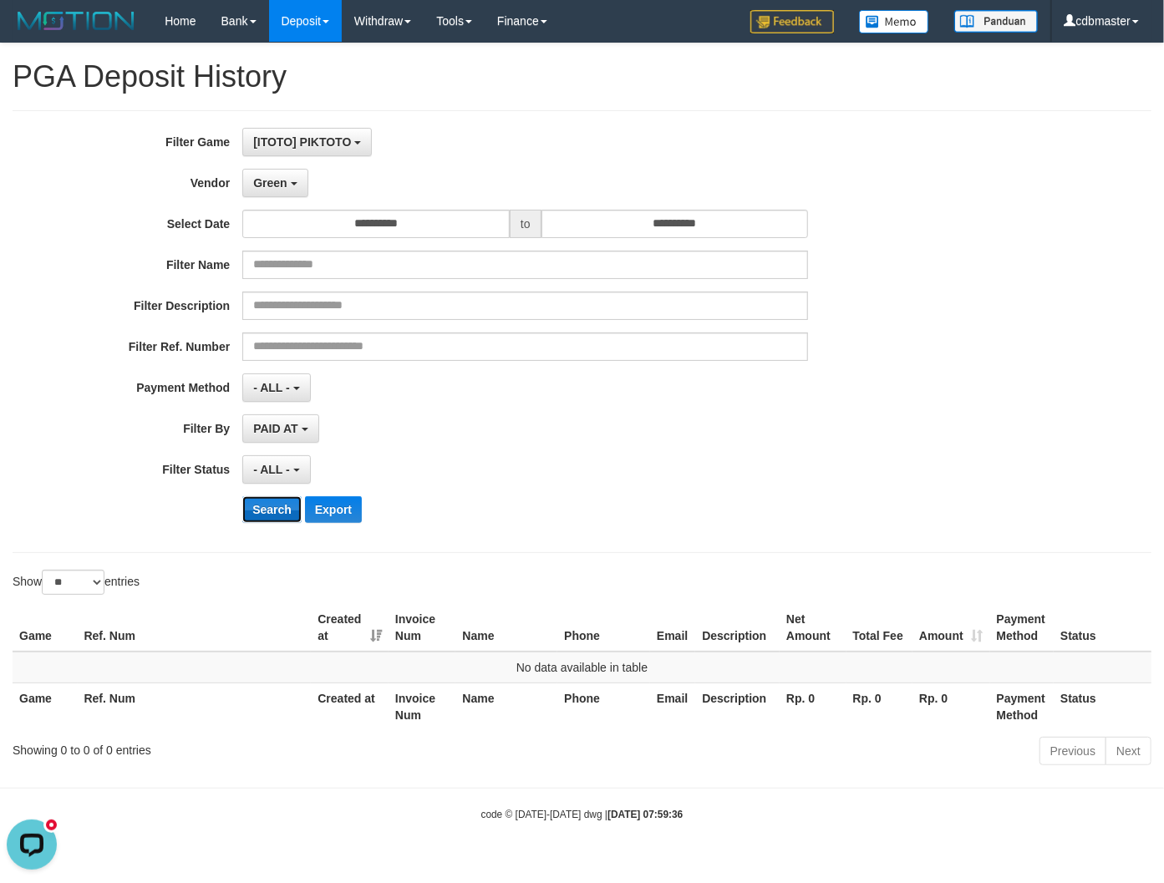
click at [265, 508] on button "Search" at bounding box center [271, 509] width 59 height 27
click at [284, 194] on button "Green" at bounding box center [274, 183] width 65 height 28
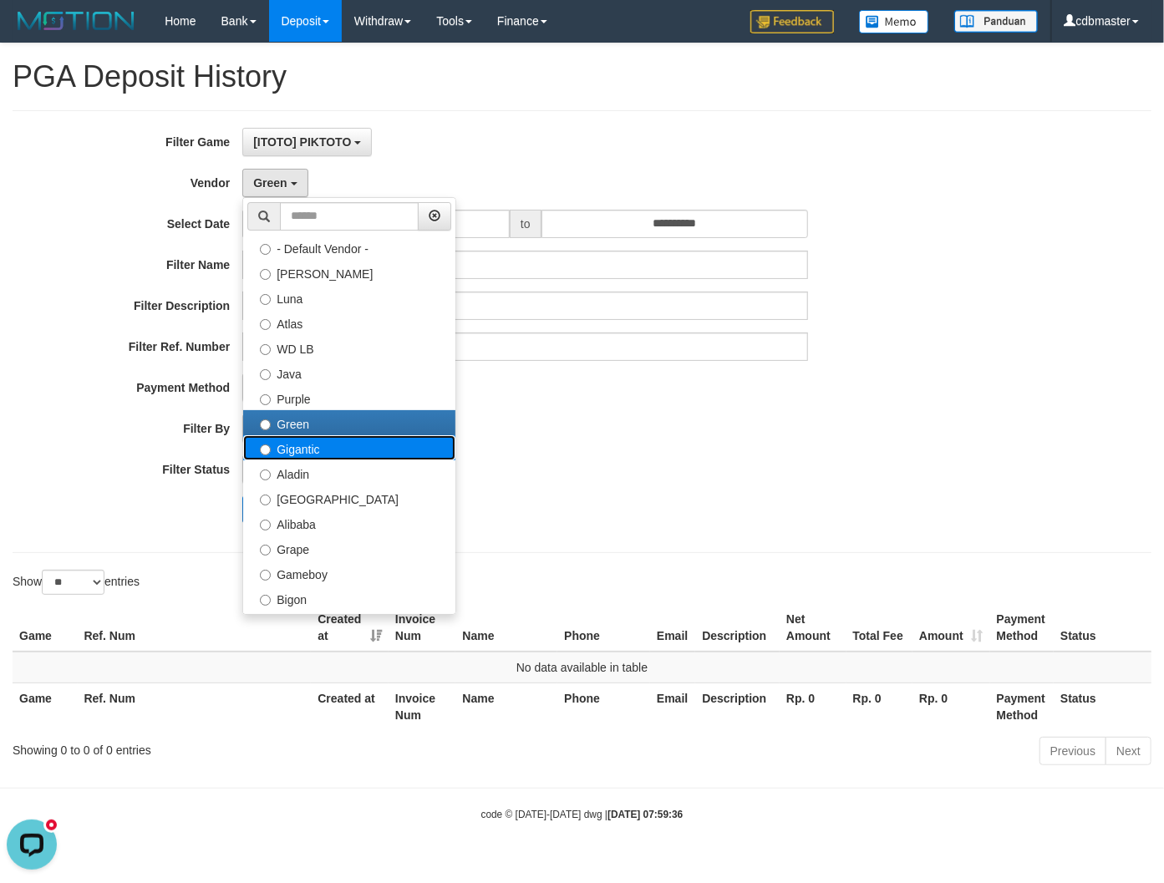
click at [310, 456] on label "Gigantic" at bounding box center [349, 447] width 212 height 25
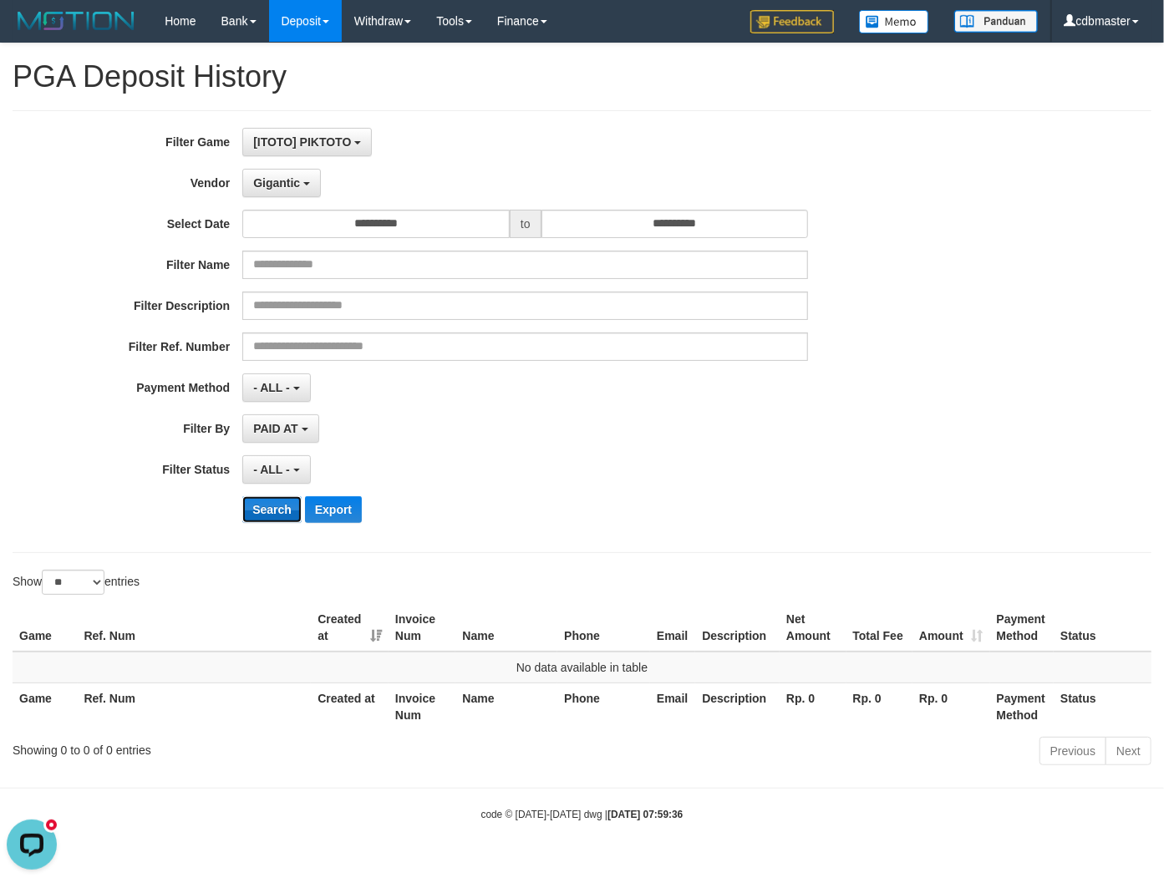
click at [271, 506] on button "Search" at bounding box center [271, 509] width 59 height 27
click at [296, 185] on span "Gigantic" at bounding box center [276, 182] width 47 height 13
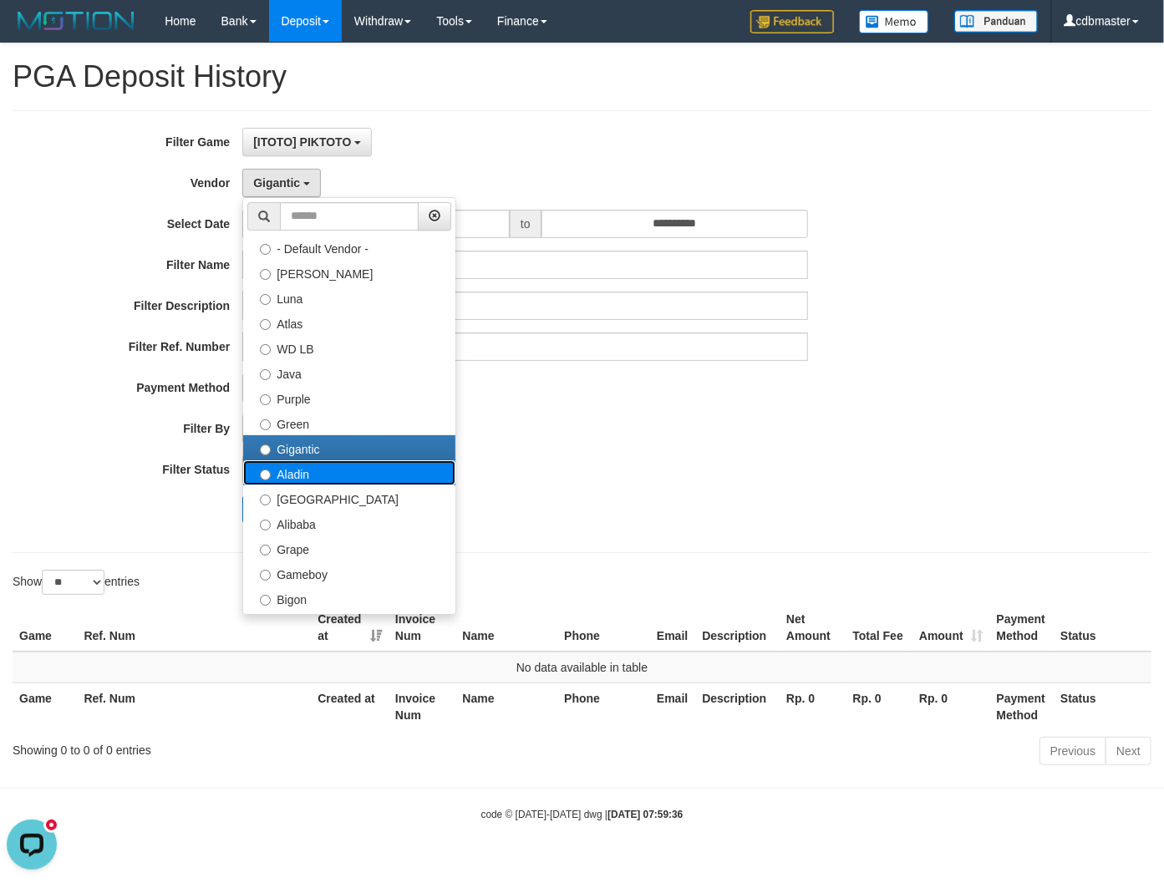
click at [301, 479] on label "Aladin" at bounding box center [349, 472] width 212 height 25
select select "**********"
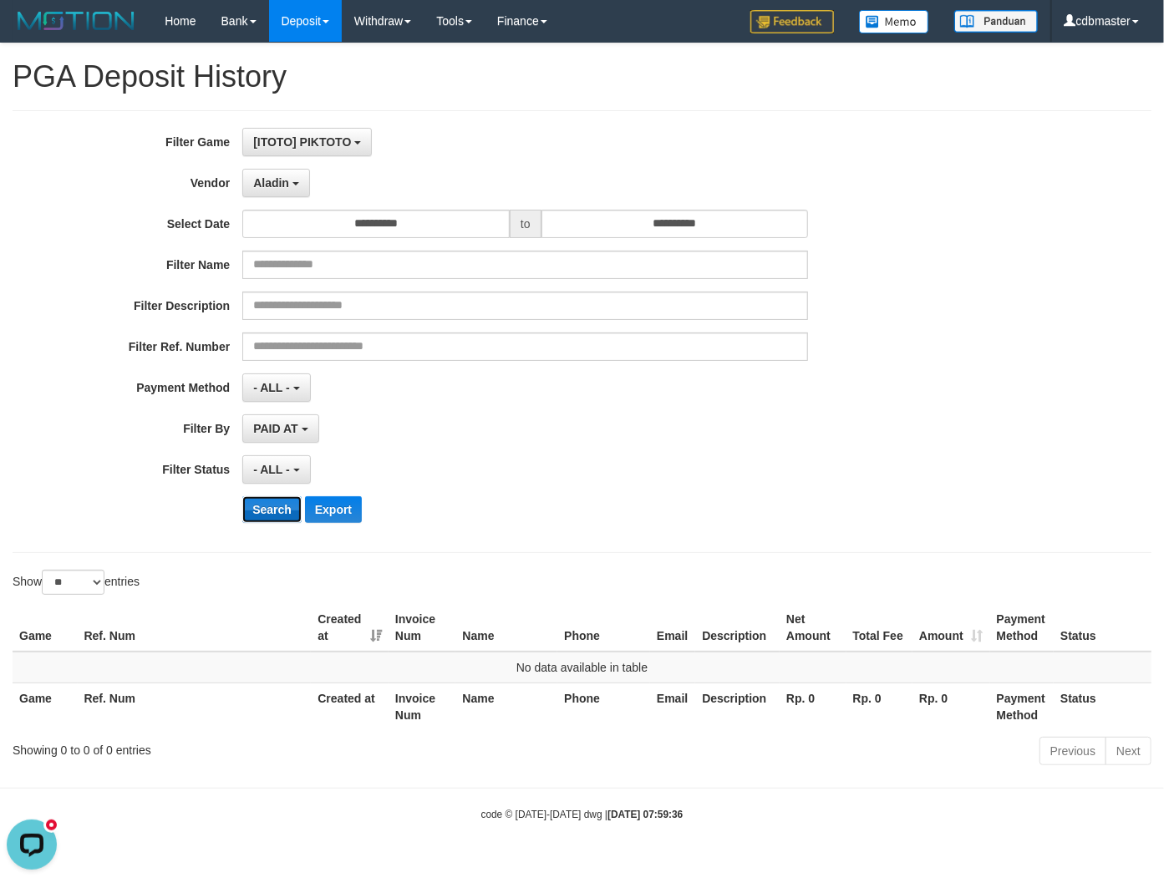
click at [263, 519] on button "Search" at bounding box center [271, 509] width 59 height 27
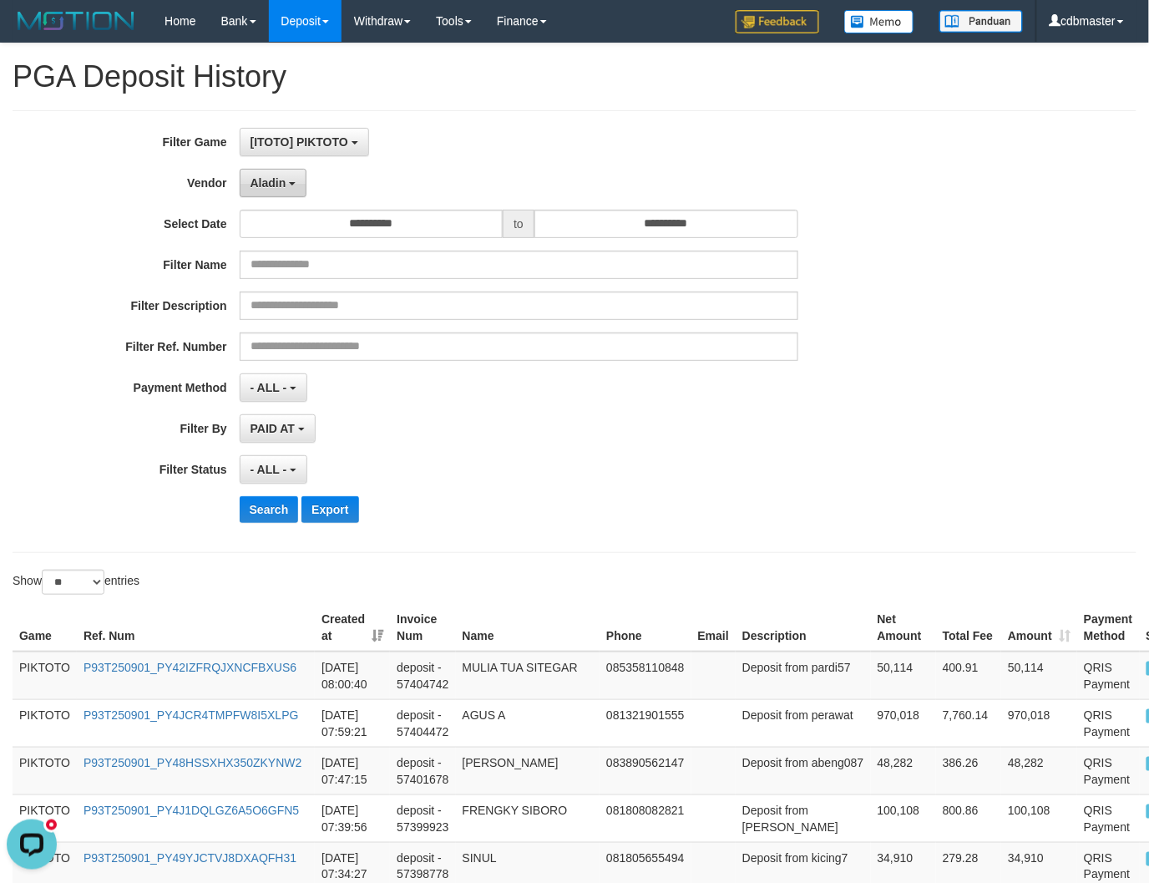
click at [296, 190] on button "Aladin" at bounding box center [274, 183] width 68 height 28
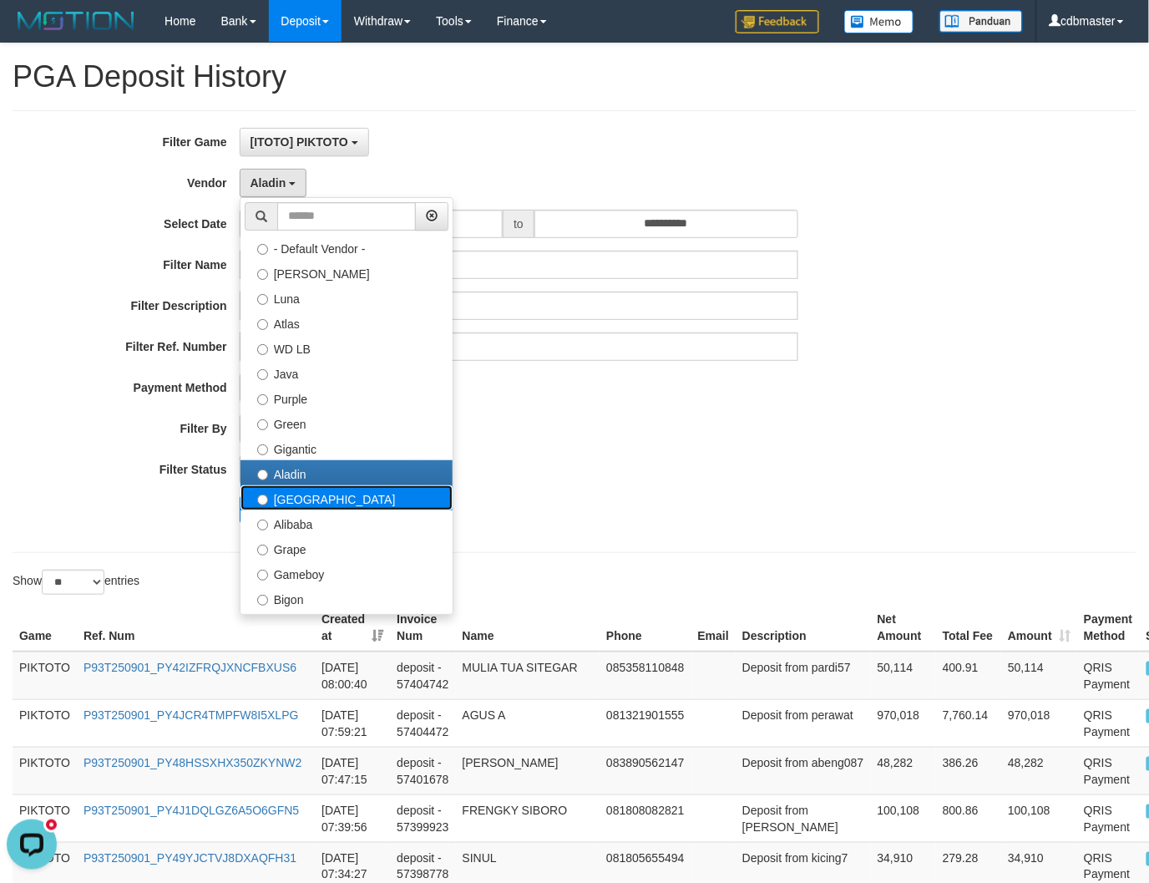
click at [302, 504] on label "Dubai" at bounding box center [347, 497] width 212 height 25
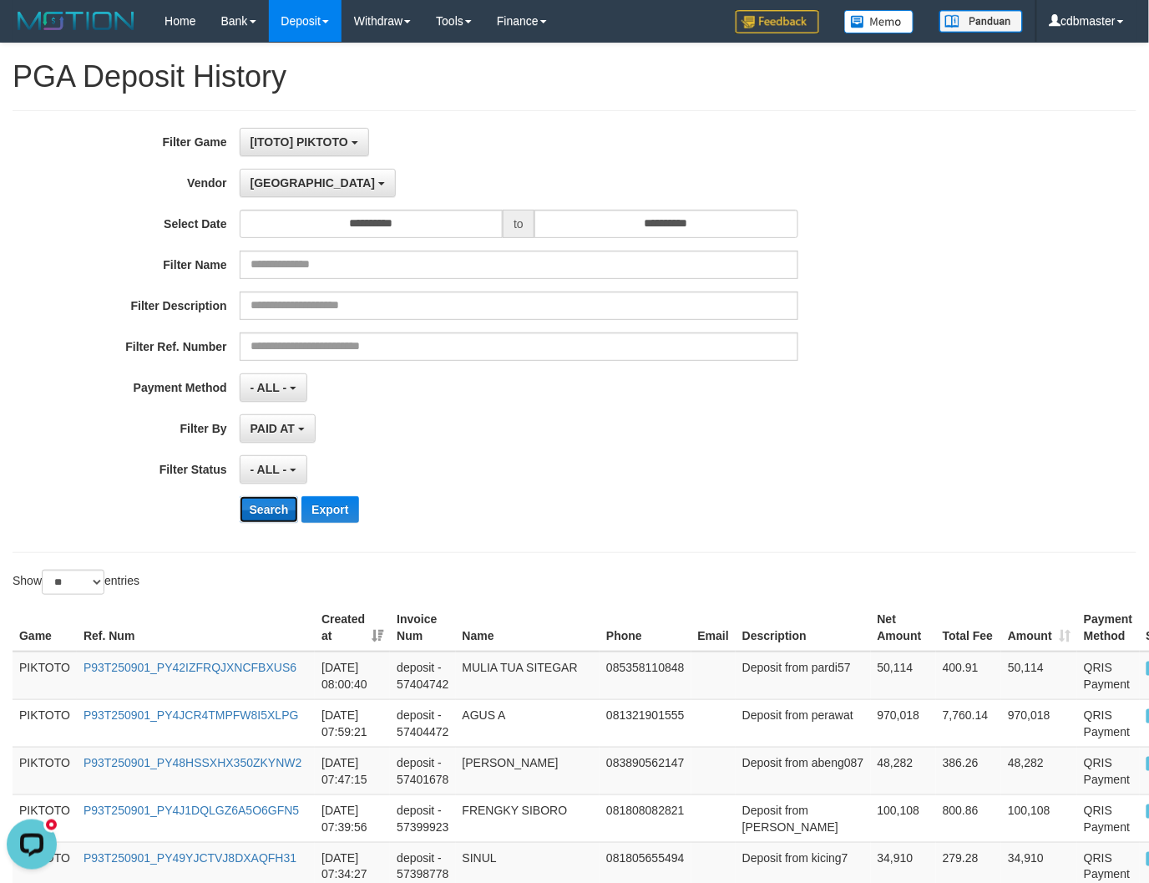
click at [249, 508] on button "Search" at bounding box center [269, 509] width 59 height 27
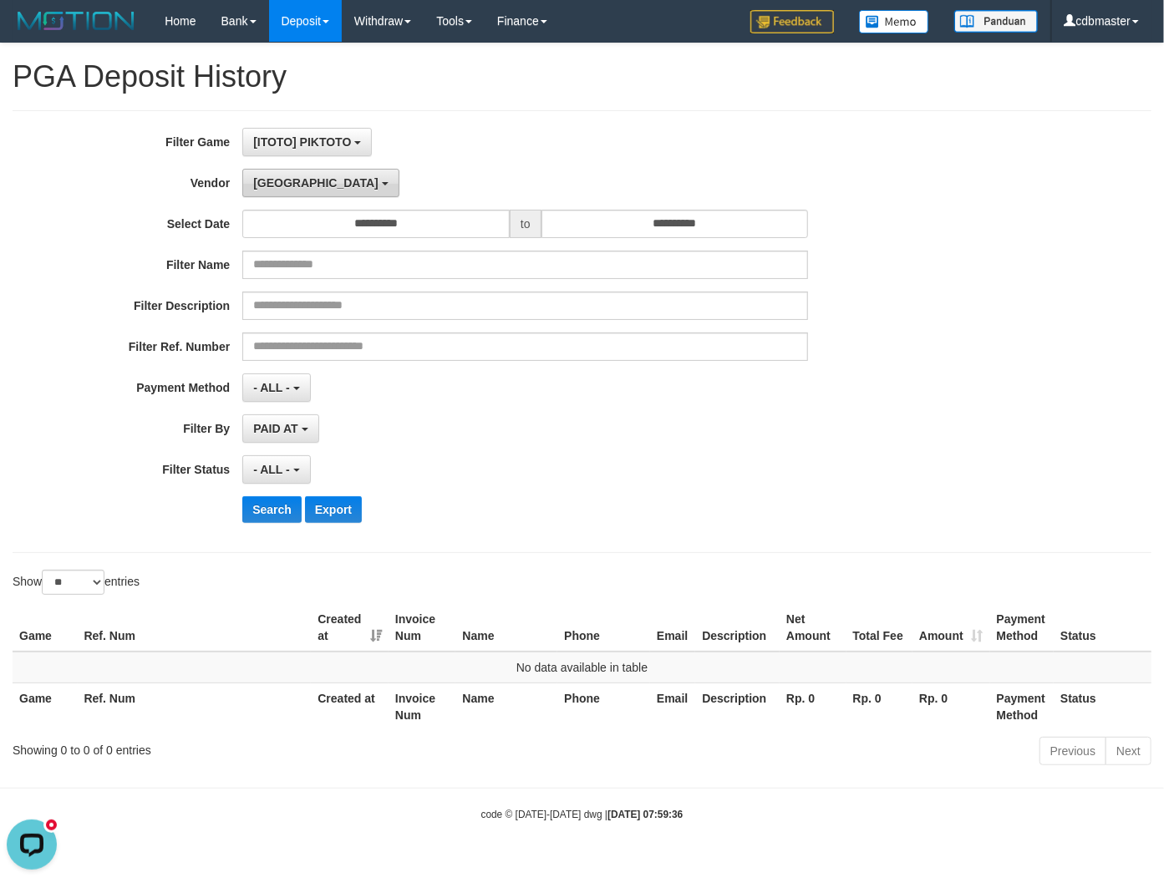
click at [286, 181] on button "Dubai" at bounding box center [320, 183] width 156 height 28
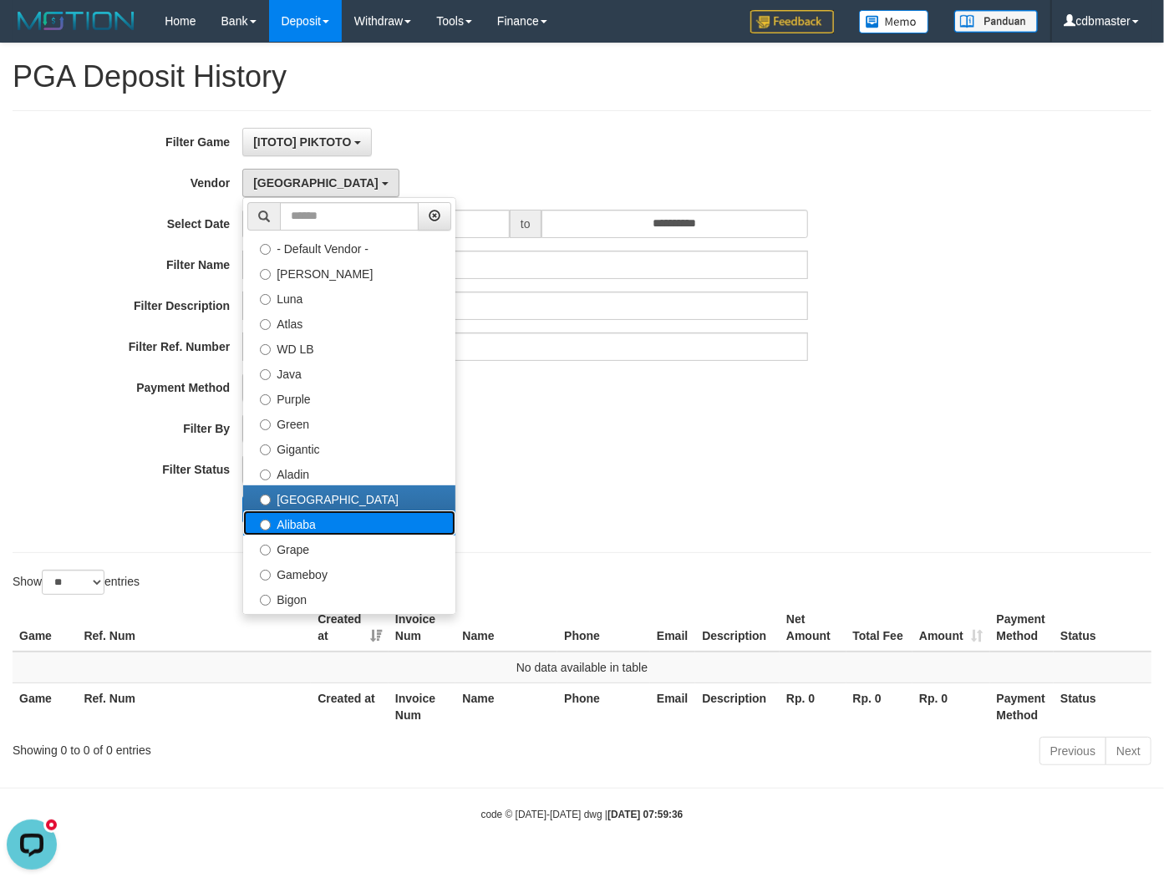
click at [296, 526] on label "Alibaba" at bounding box center [349, 522] width 212 height 25
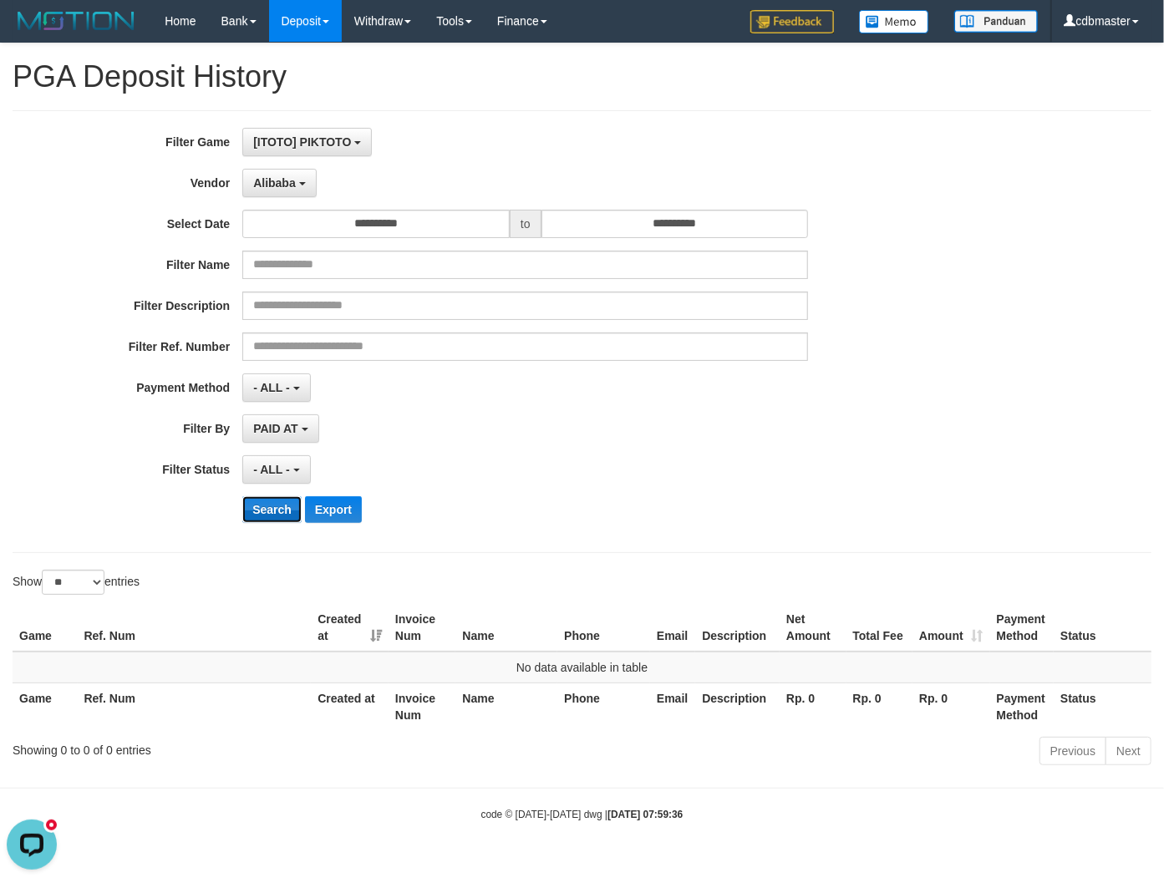
click at [266, 511] on button "Search" at bounding box center [271, 509] width 59 height 27
click at [276, 185] on span "Alibaba" at bounding box center [274, 182] width 43 height 13
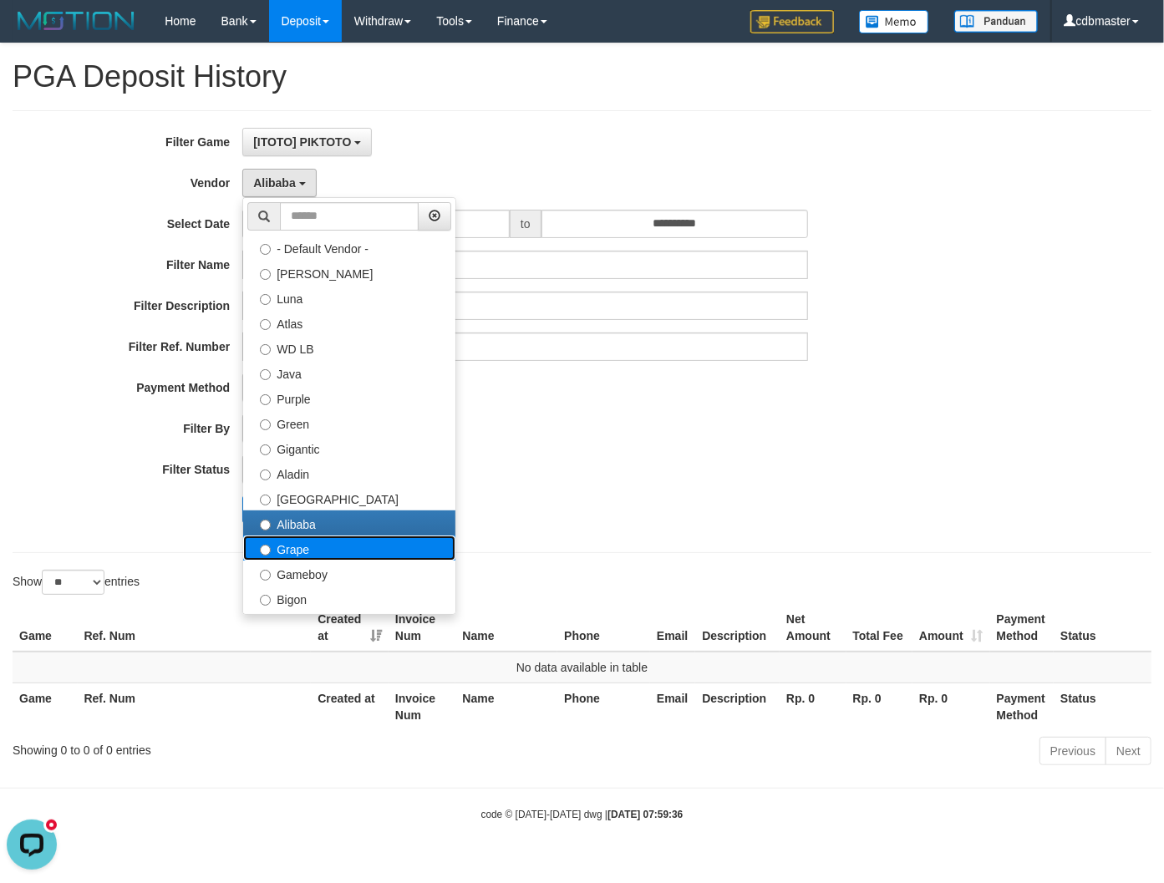
click at [330, 541] on label "Grape" at bounding box center [349, 547] width 212 height 25
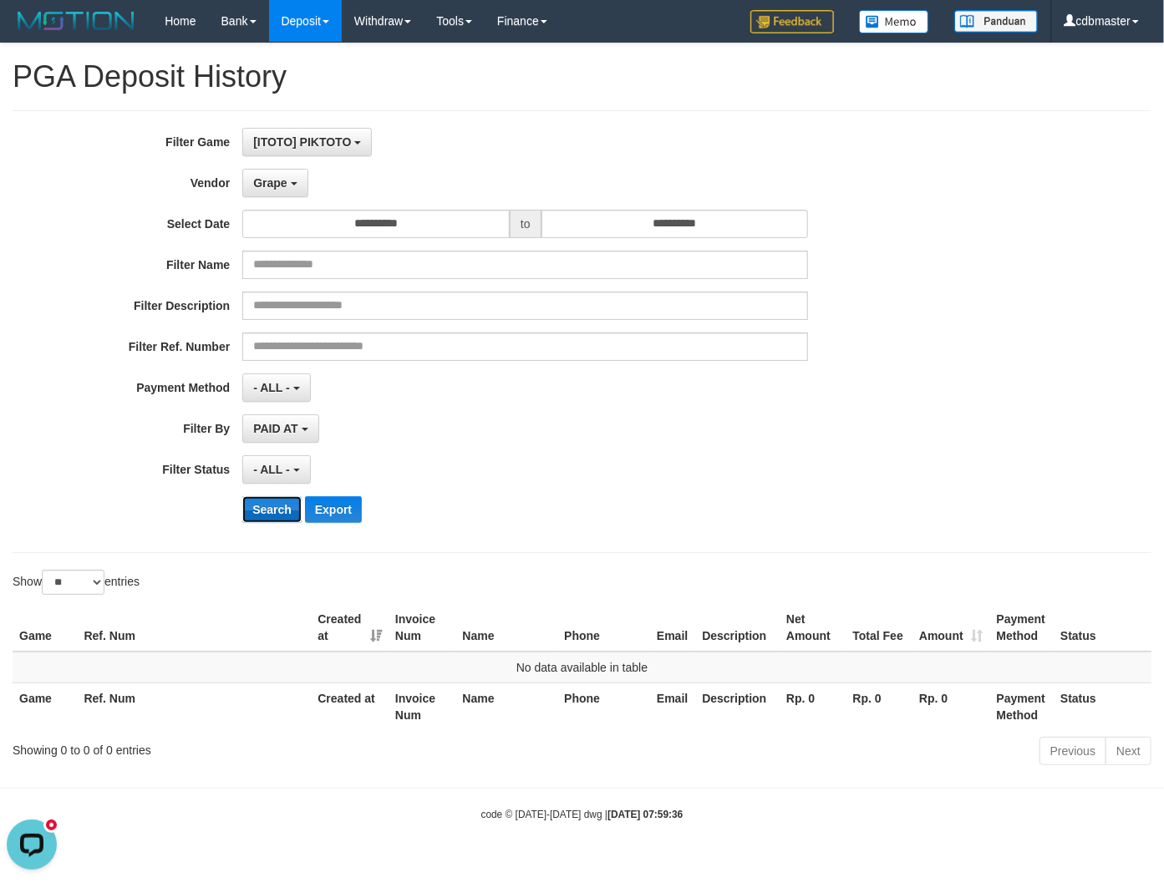
click at [282, 513] on button "Search" at bounding box center [271, 509] width 59 height 27
click at [279, 195] on button "Grape" at bounding box center [274, 183] width 65 height 28
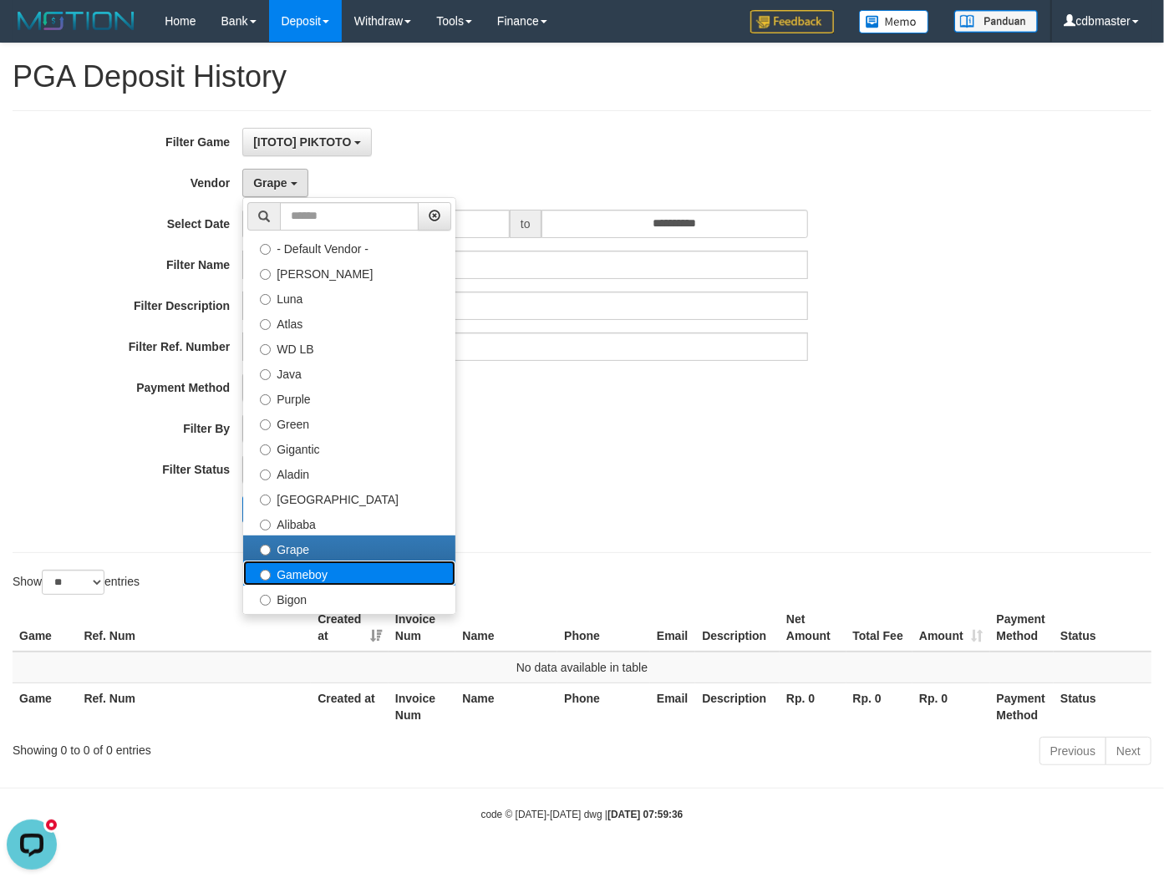
click at [302, 570] on label "Gameboy" at bounding box center [349, 572] width 212 height 25
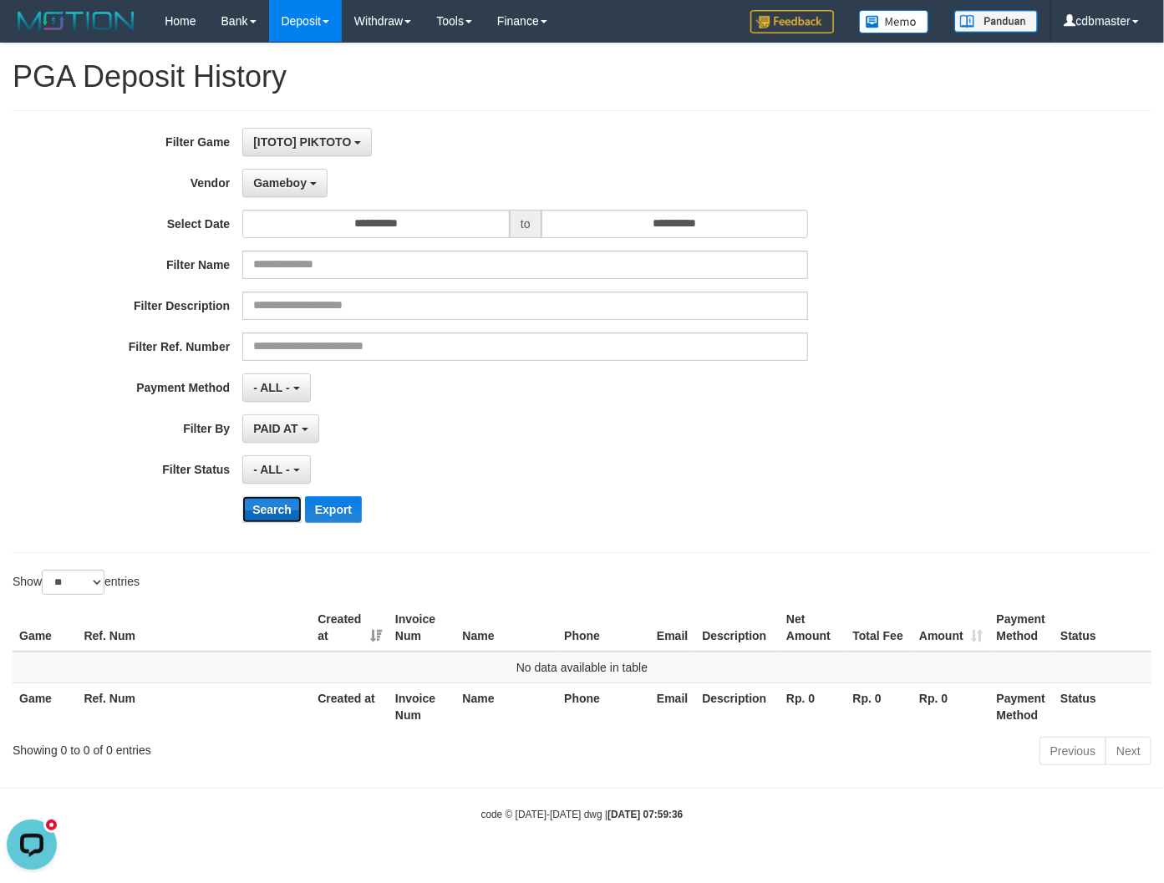
click at [280, 508] on button "Search" at bounding box center [271, 509] width 59 height 27
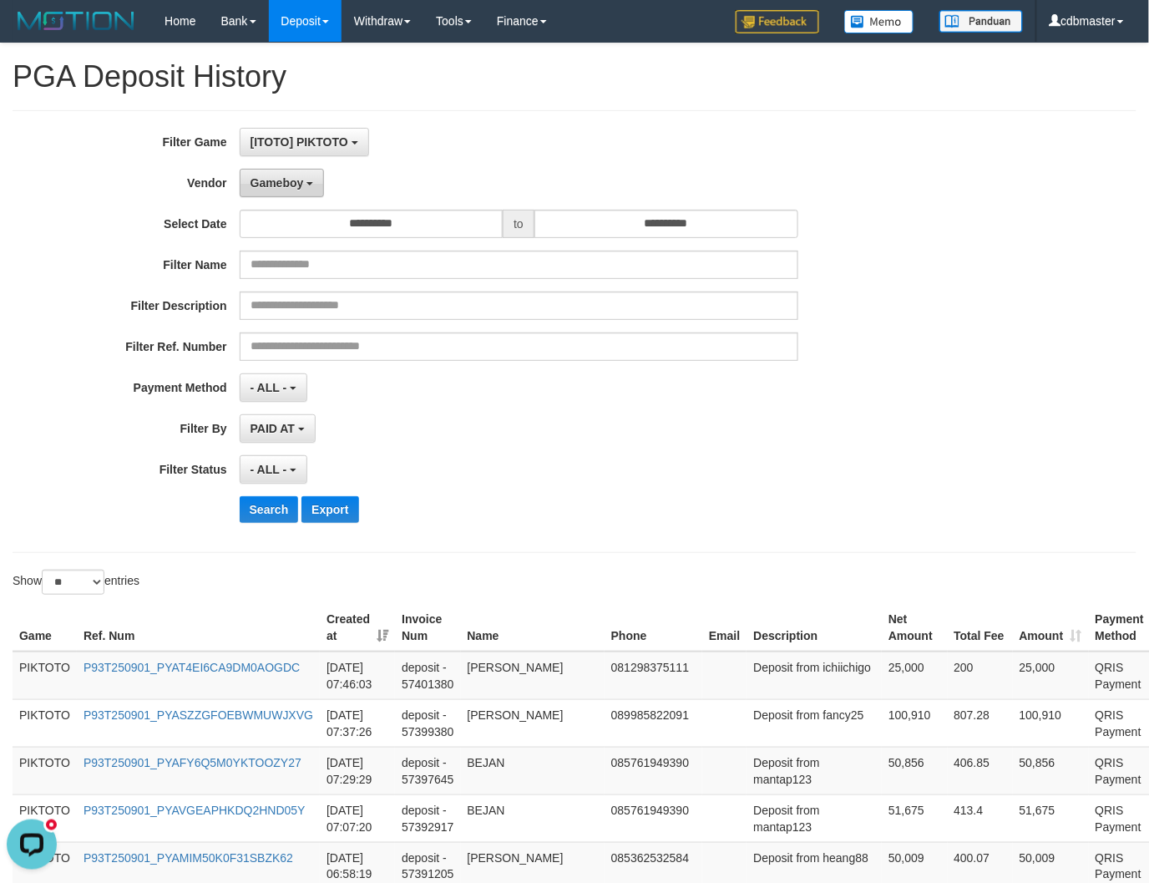
click at [281, 190] on button "Gameboy" at bounding box center [282, 183] width 85 height 28
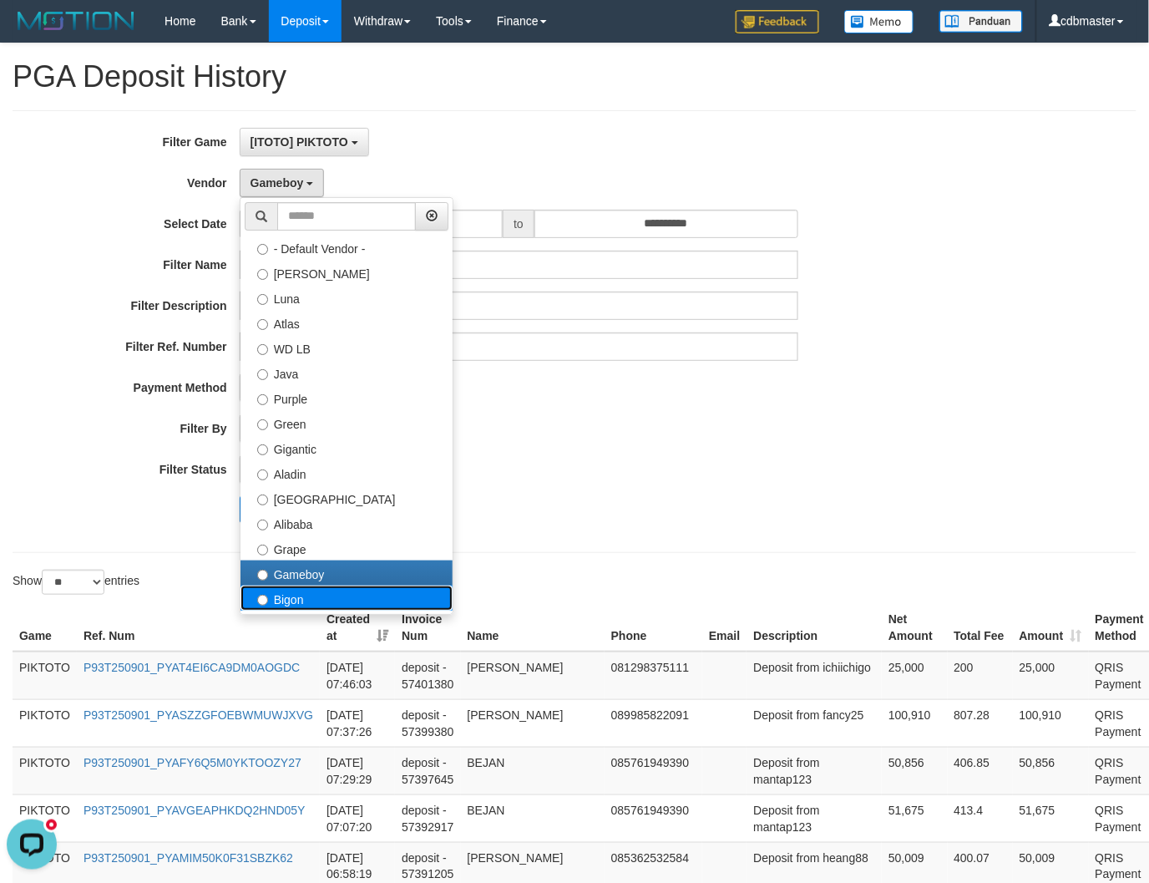
click at [278, 591] on label "Bigon" at bounding box center [347, 598] width 212 height 25
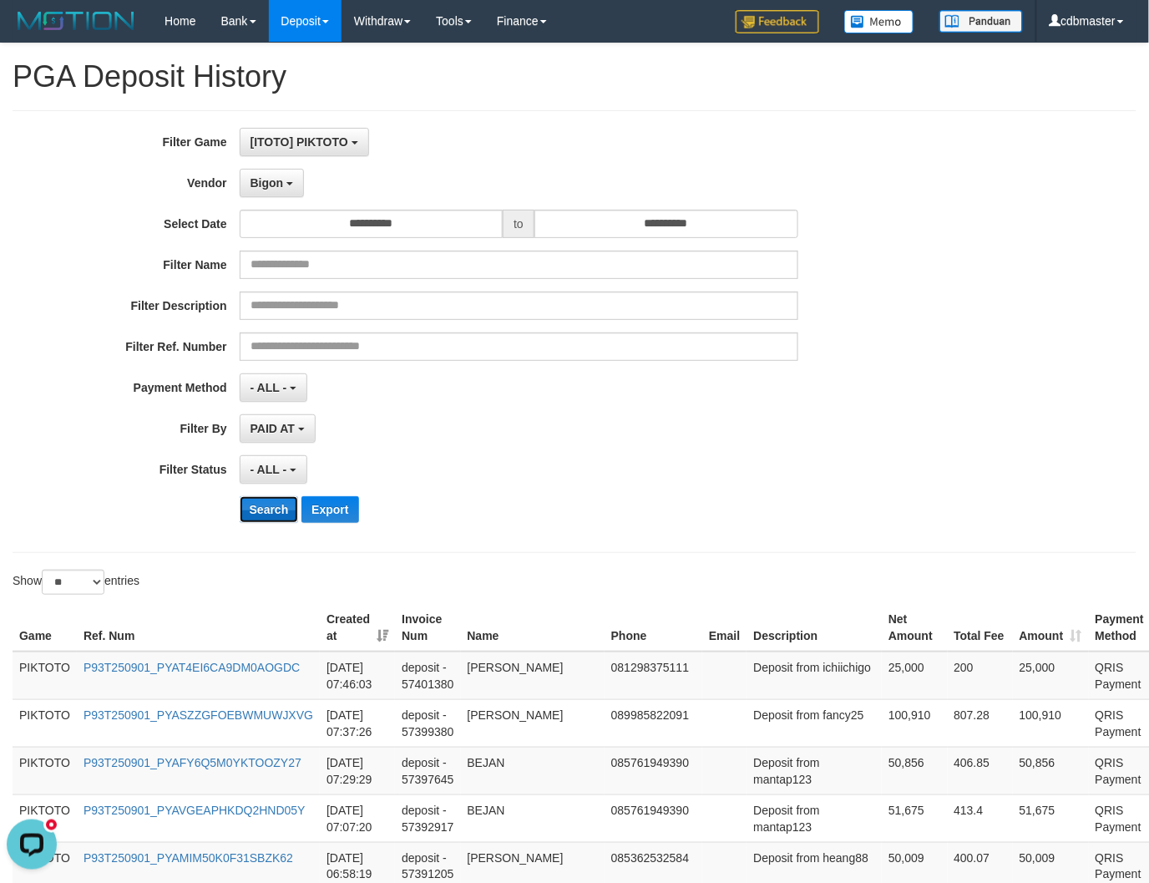
click at [277, 504] on button "Search" at bounding box center [269, 509] width 59 height 27
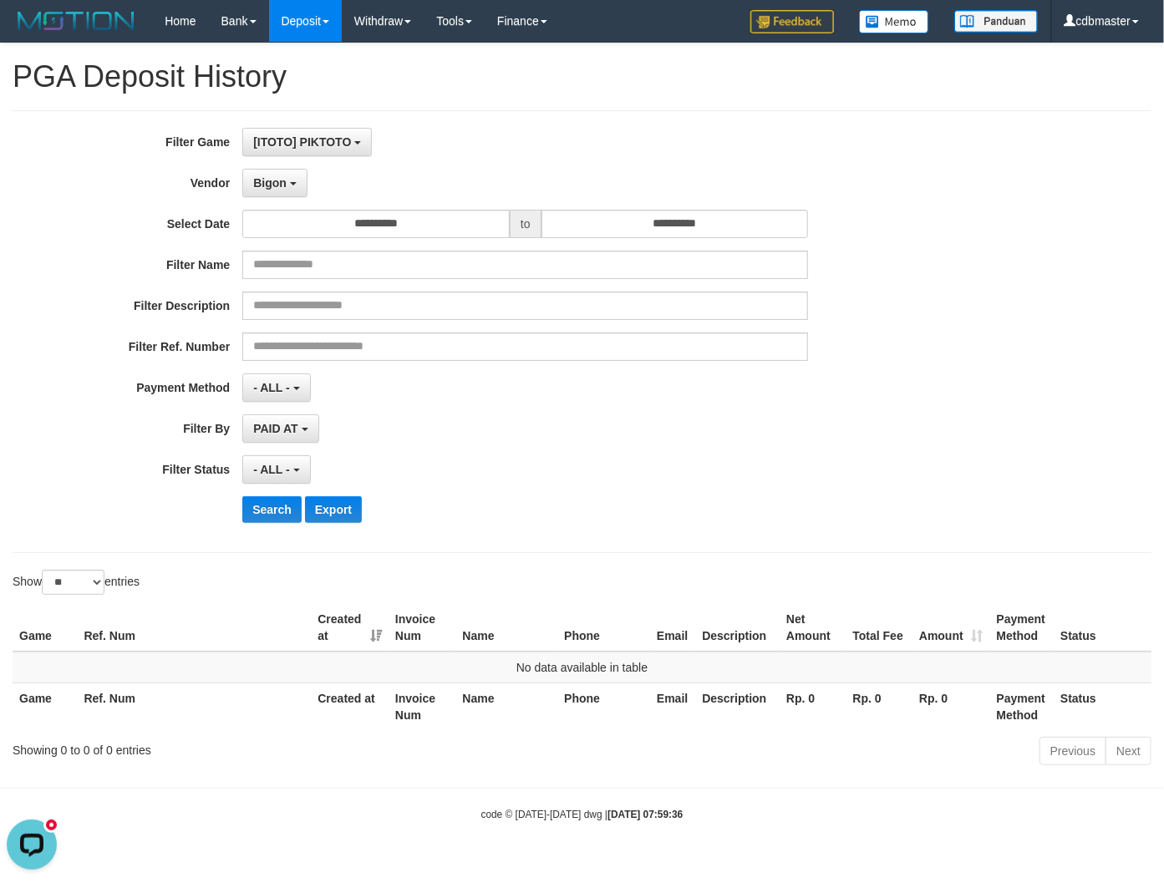
click at [285, 201] on div "**********" at bounding box center [485, 332] width 970 height 408
click at [285, 188] on span "Bigon" at bounding box center [269, 182] width 33 height 13
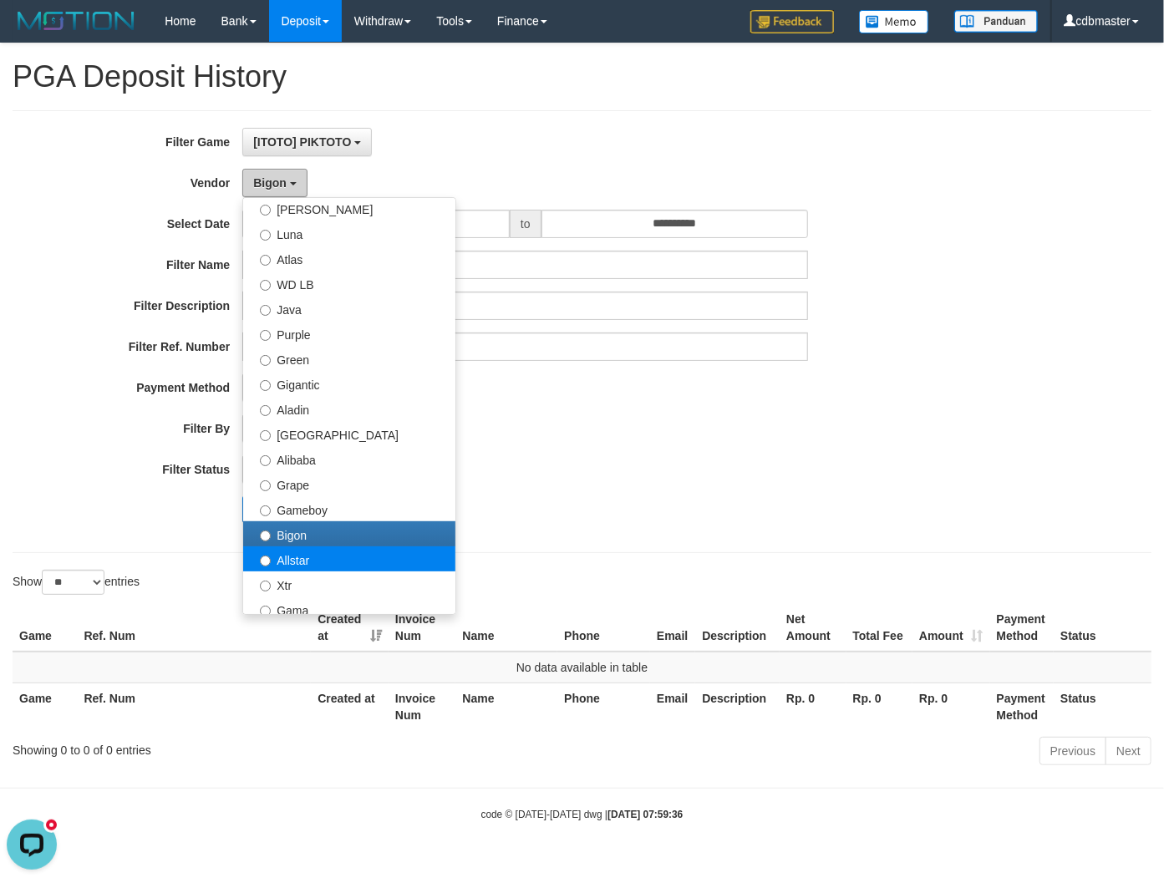
scroll to position [185, 0]
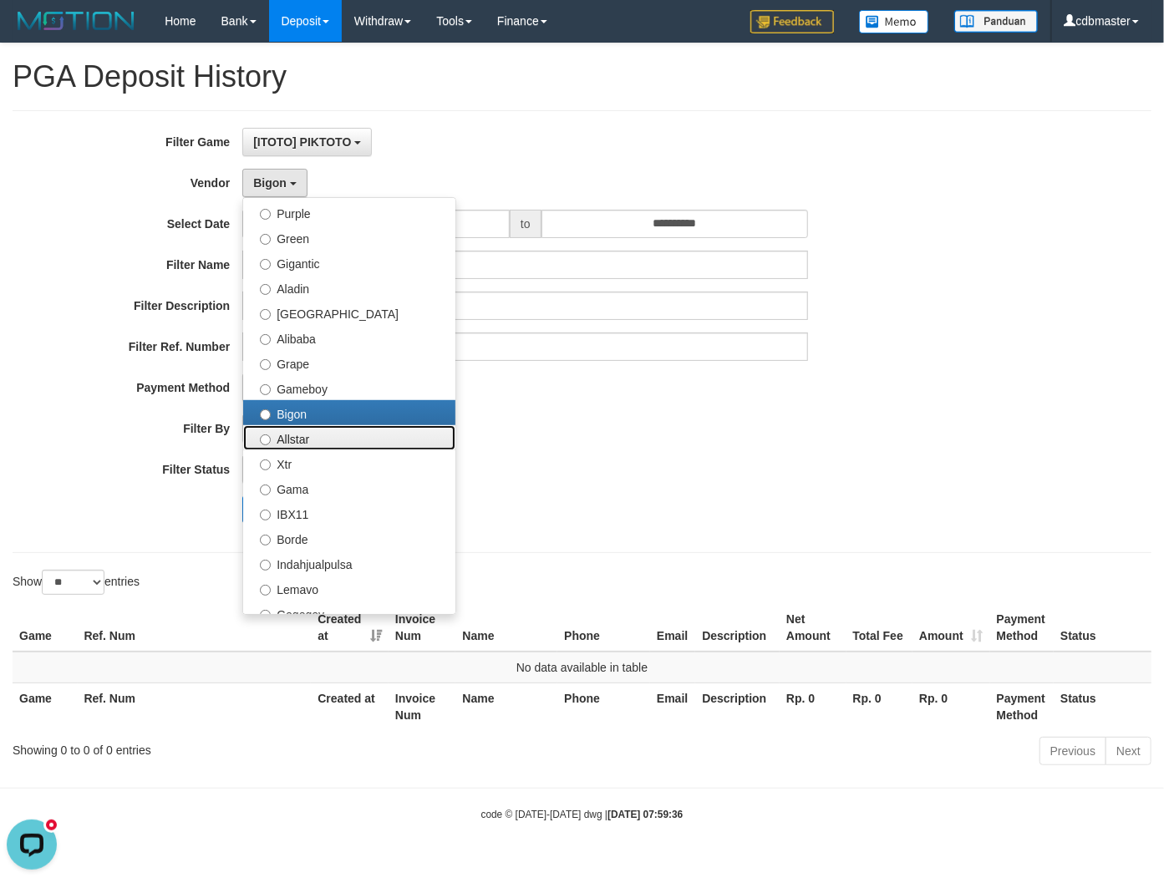
click at [323, 426] on label "Allstar" at bounding box center [349, 437] width 212 height 25
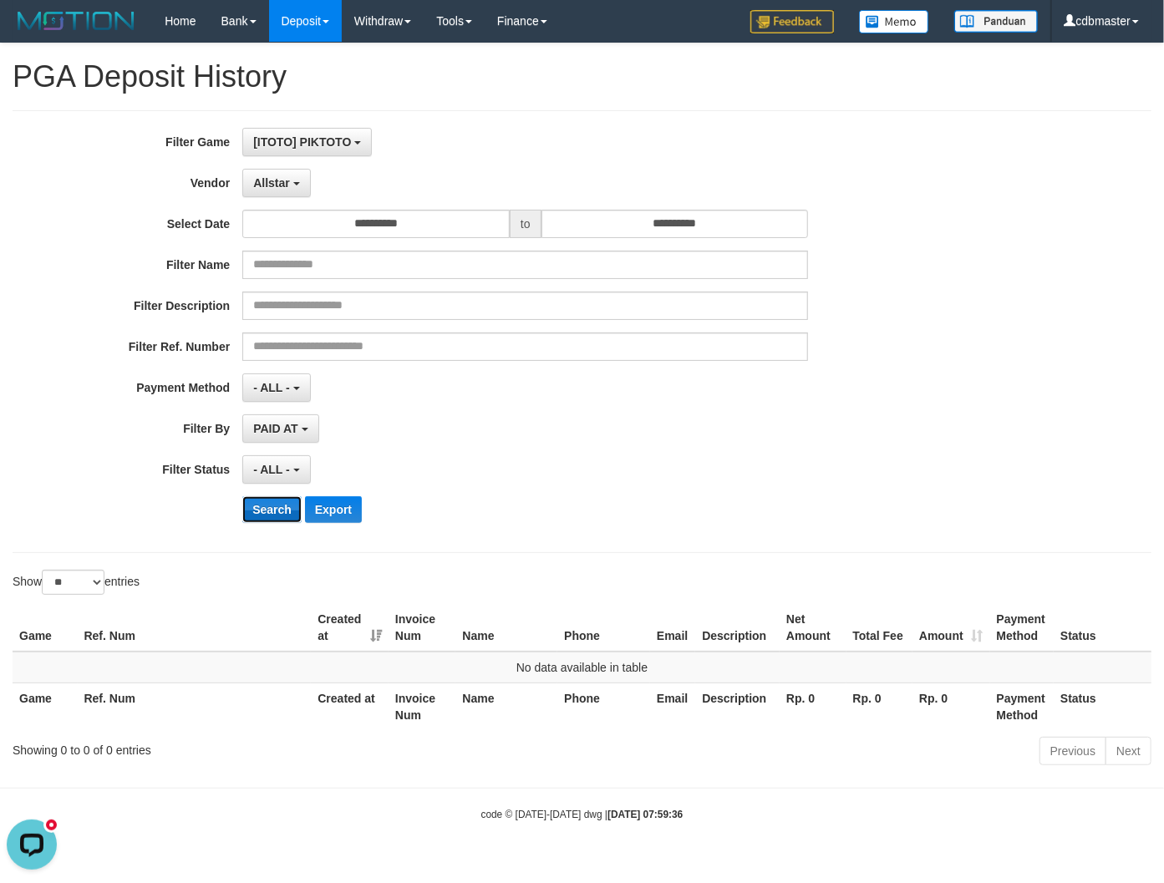
click at [277, 508] on button "Search" at bounding box center [271, 509] width 59 height 27
click at [276, 181] on span "Allstar" at bounding box center [271, 182] width 37 height 13
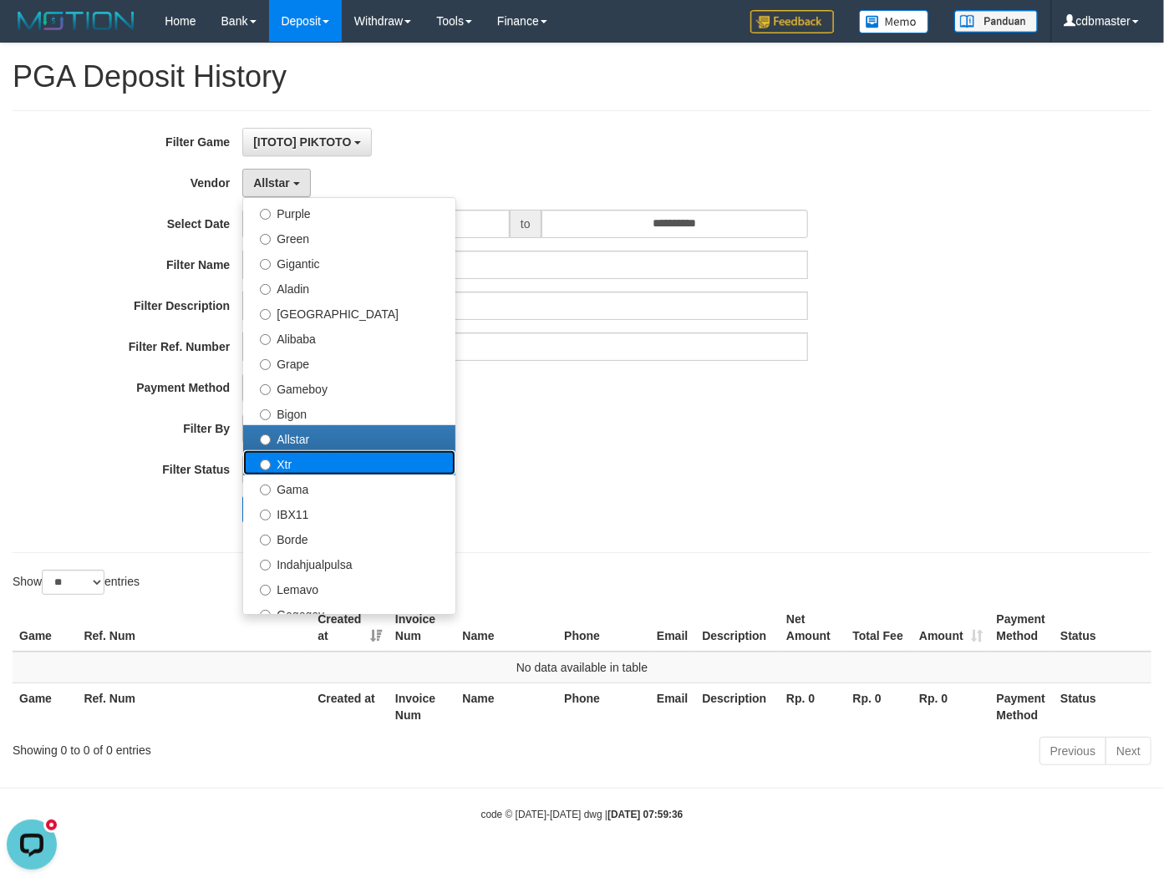
click at [311, 463] on label "Xtr" at bounding box center [349, 462] width 212 height 25
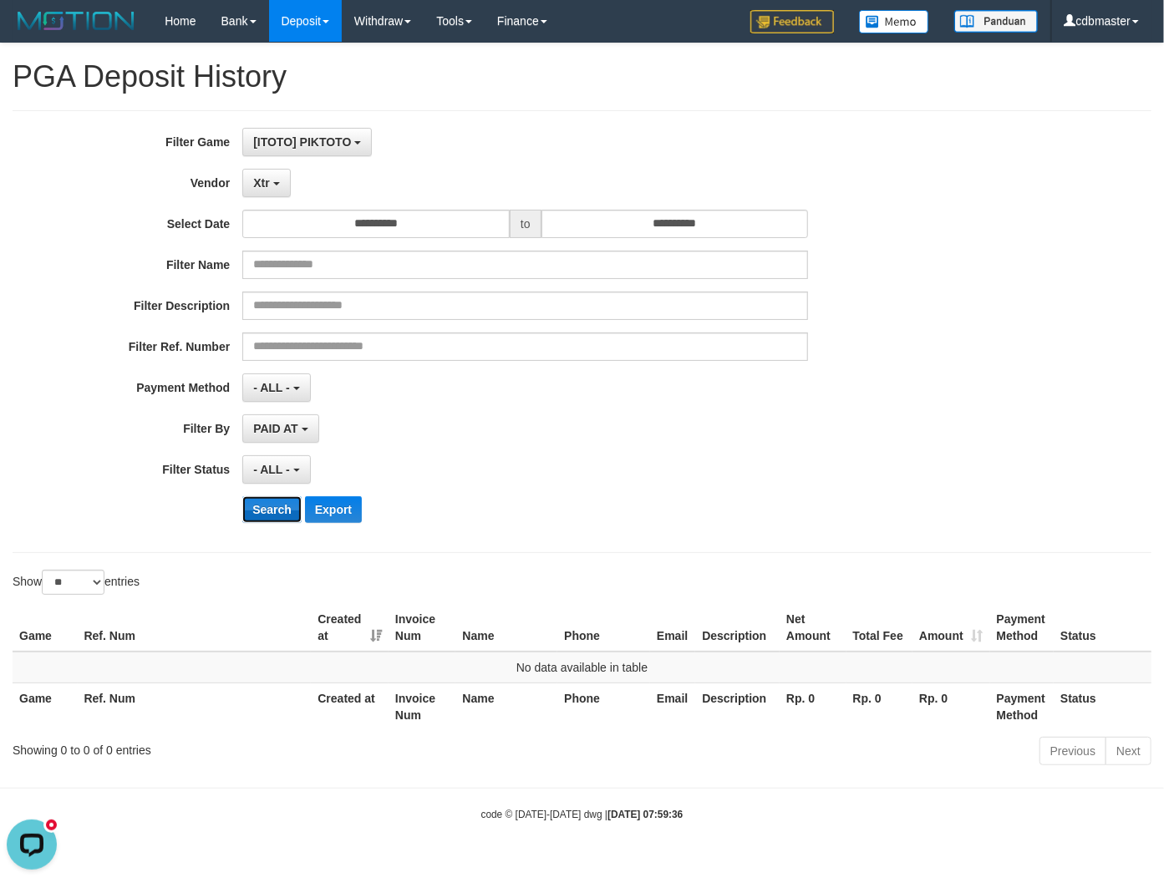
click at [271, 508] on button "Search" at bounding box center [271, 509] width 59 height 27
click at [248, 189] on button "Xtr" at bounding box center [266, 183] width 48 height 28
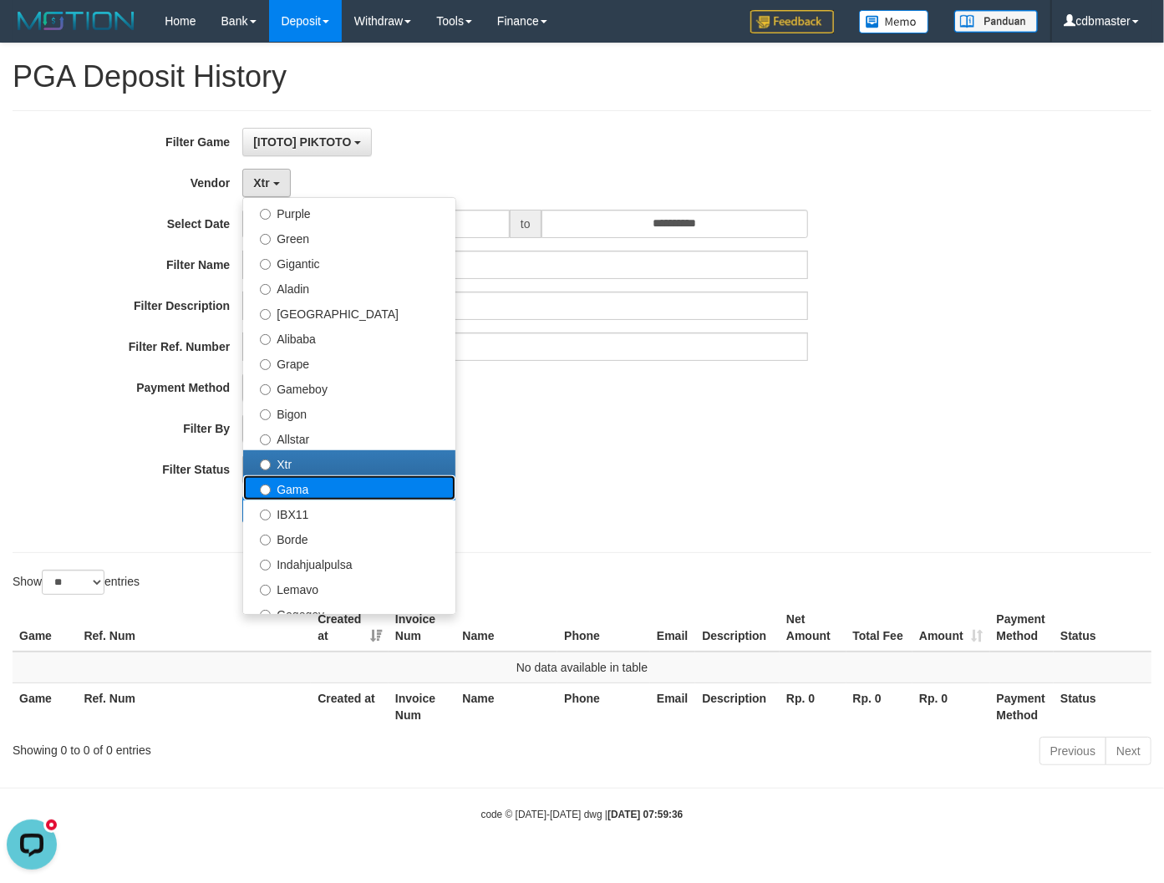
click at [306, 491] on label "Gama" at bounding box center [349, 487] width 212 height 25
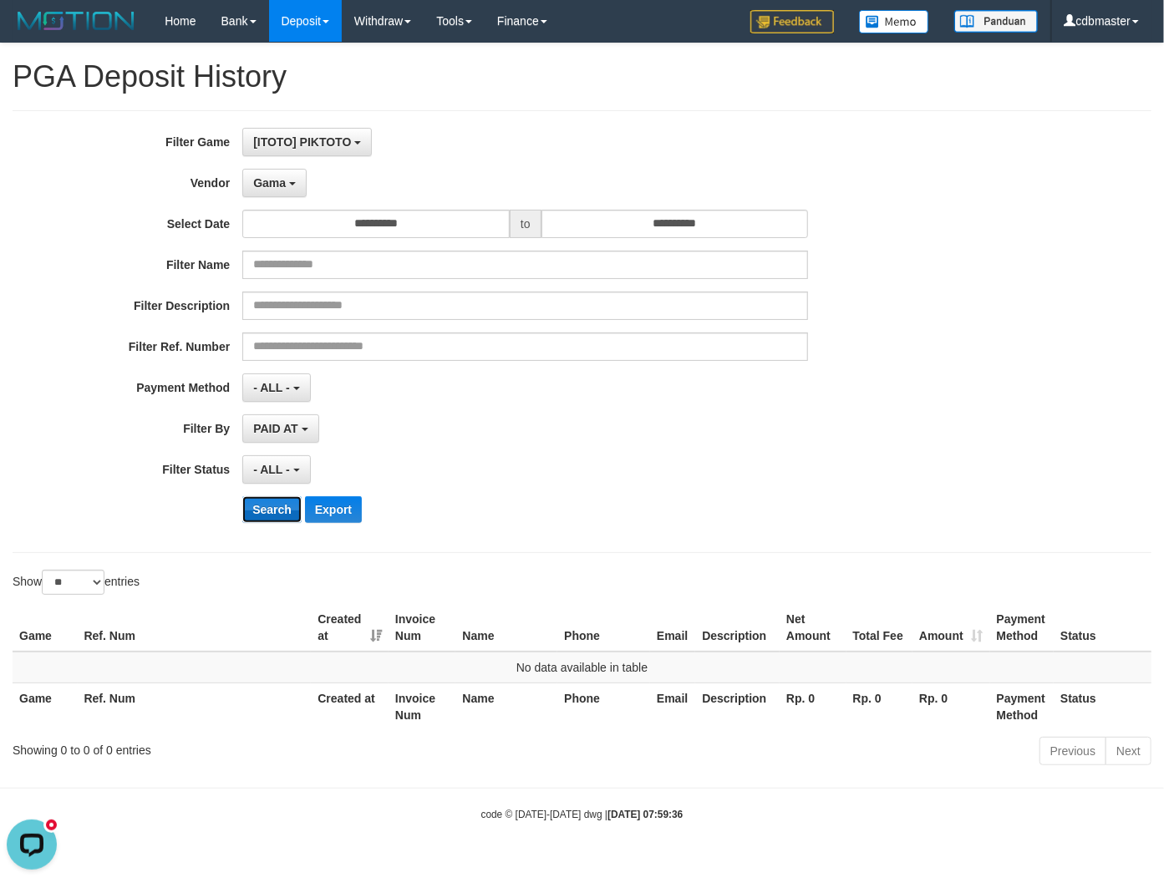
click at [286, 504] on button "Search" at bounding box center [271, 509] width 59 height 27
click at [286, 186] on button "Gama" at bounding box center [274, 183] width 64 height 28
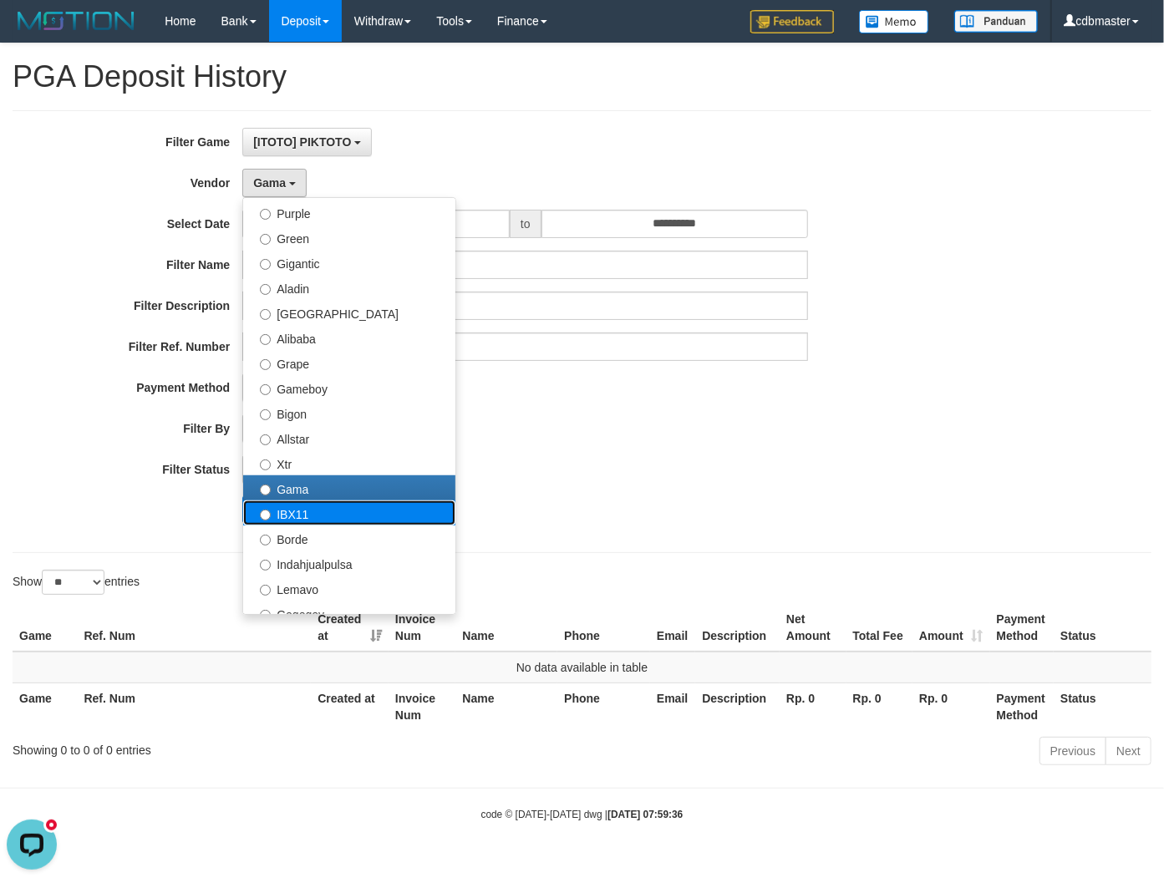
click at [315, 516] on label "IBX11" at bounding box center [349, 512] width 212 height 25
select select "**********"
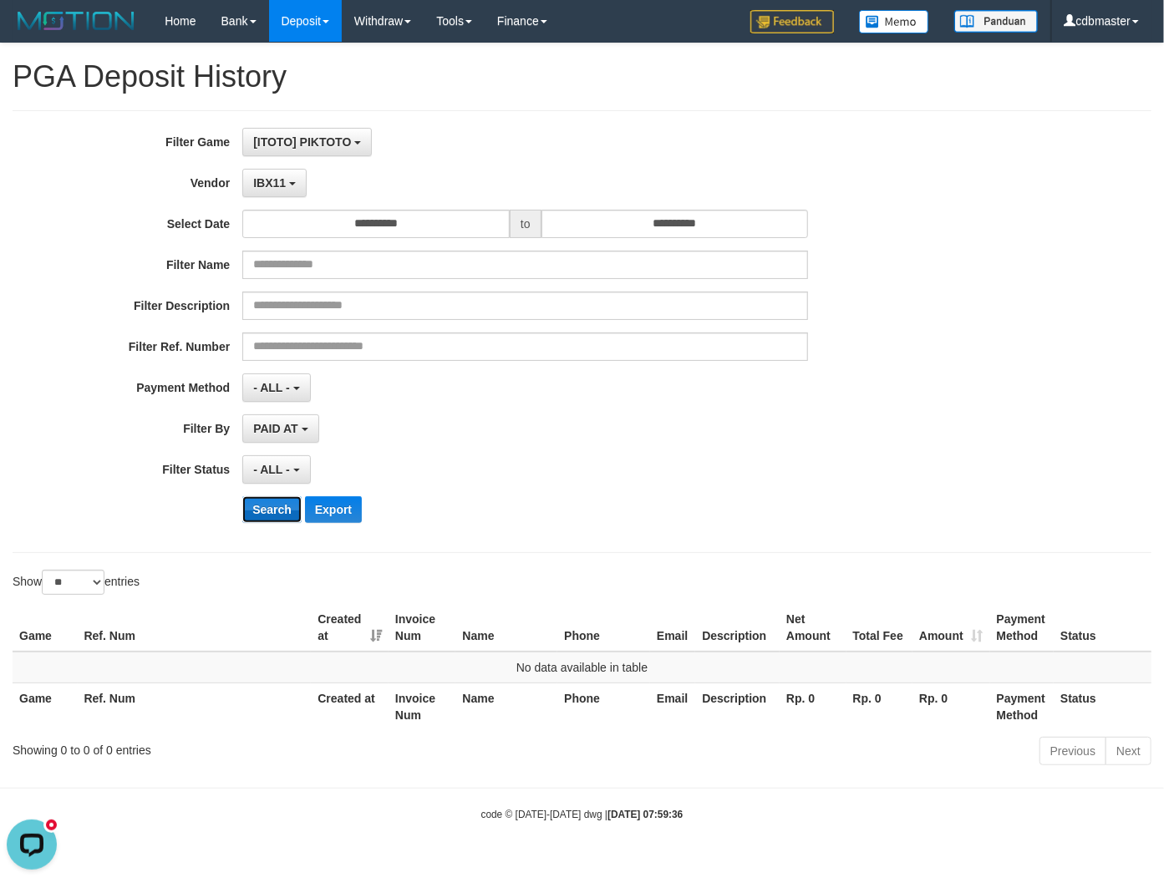
click at [277, 512] on button "Search" at bounding box center [271, 509] width 59 height 27
click at [261, 170] on button "IBX11" at bounding box center [274, 183] width 64 height 28
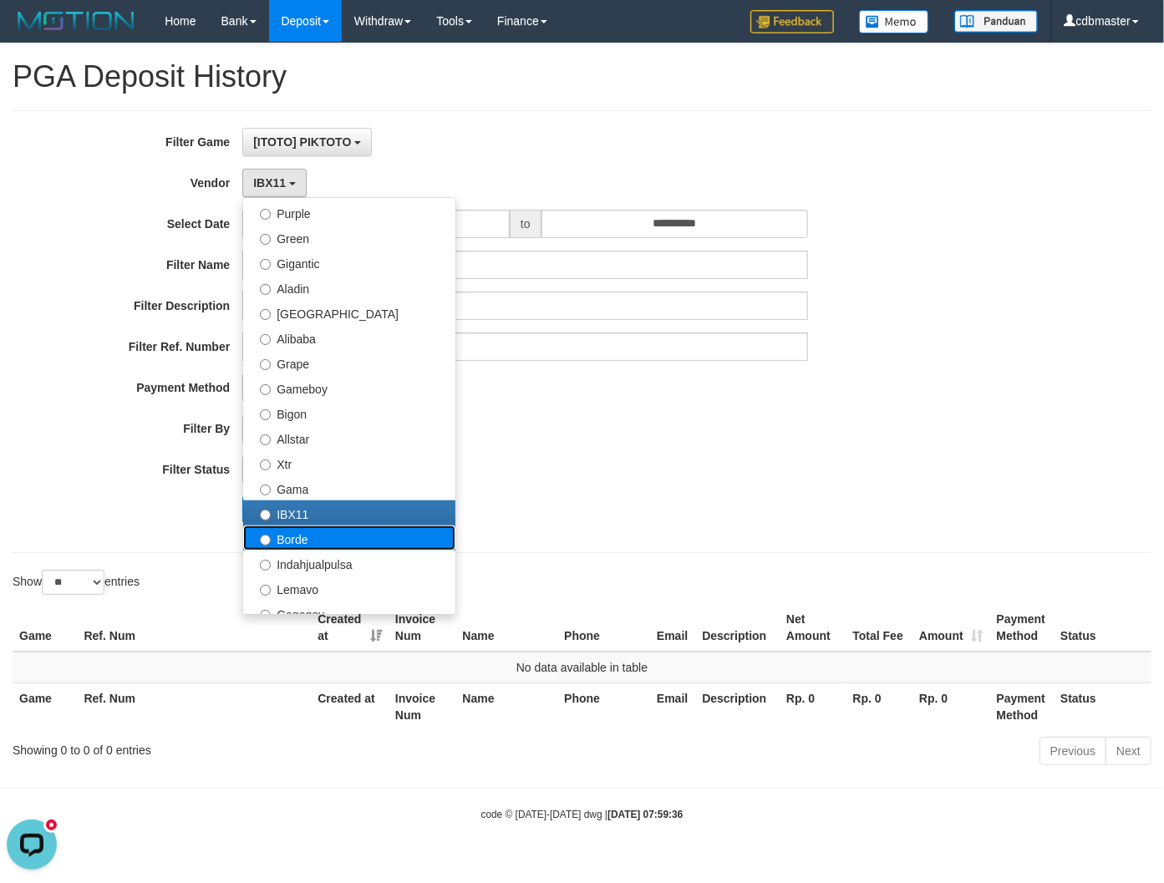
click at [302, 545] on label "Borde" at bounding box center [349, 537] width 212 height 25
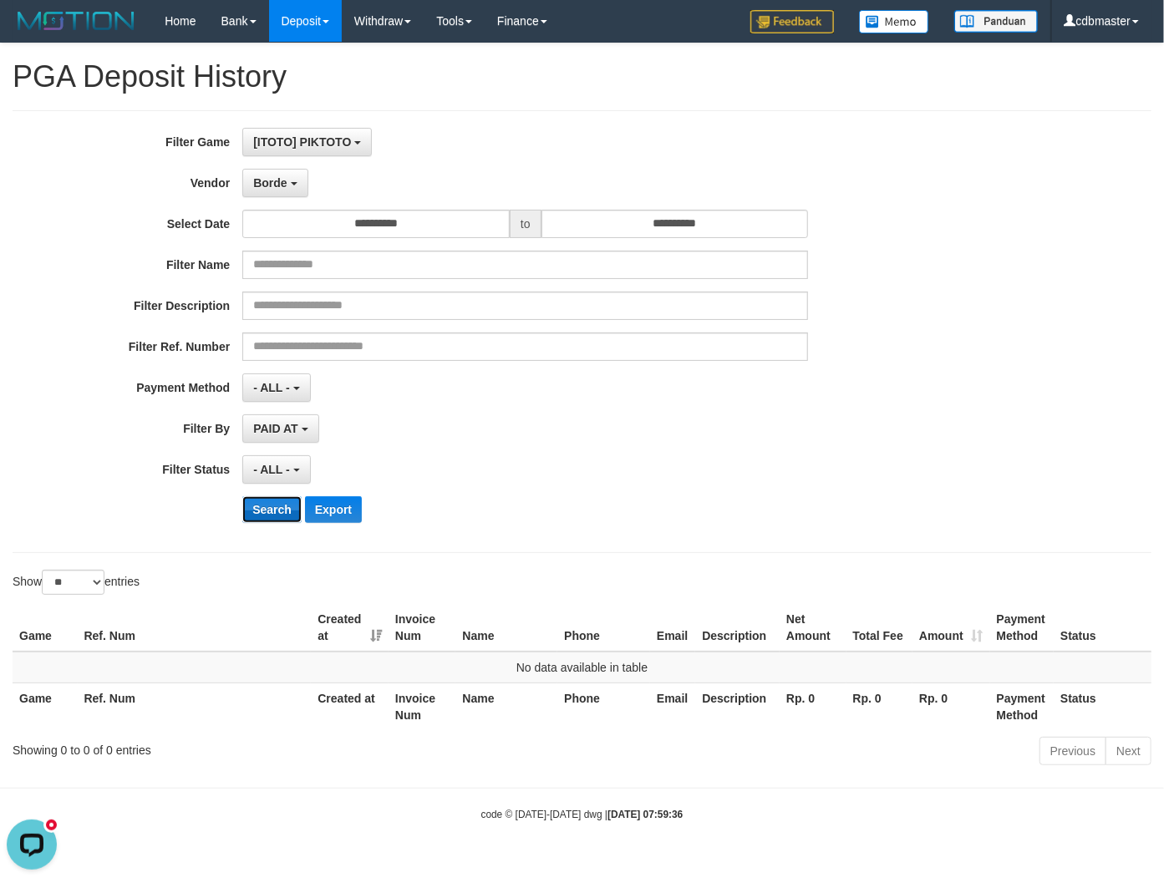
click at [260, 510] on button "Search" at bounding box center [271, 509] width 59 height 27
click at [279, 176] on span "Borde" at bounding box center [269, 182] width 33 height 13
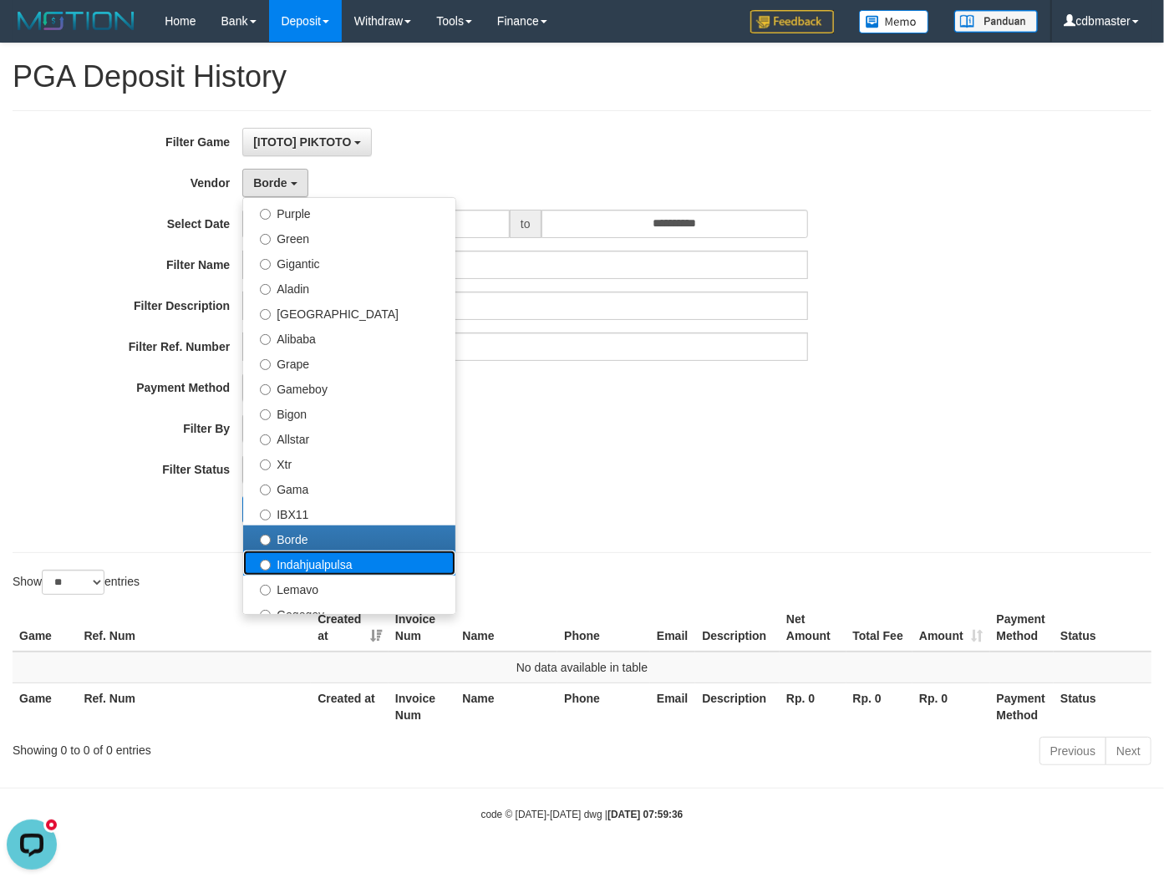
click at [303, 565] on label "Indahjualpulsa" at bounding box center [349, 562] width 212 height 25
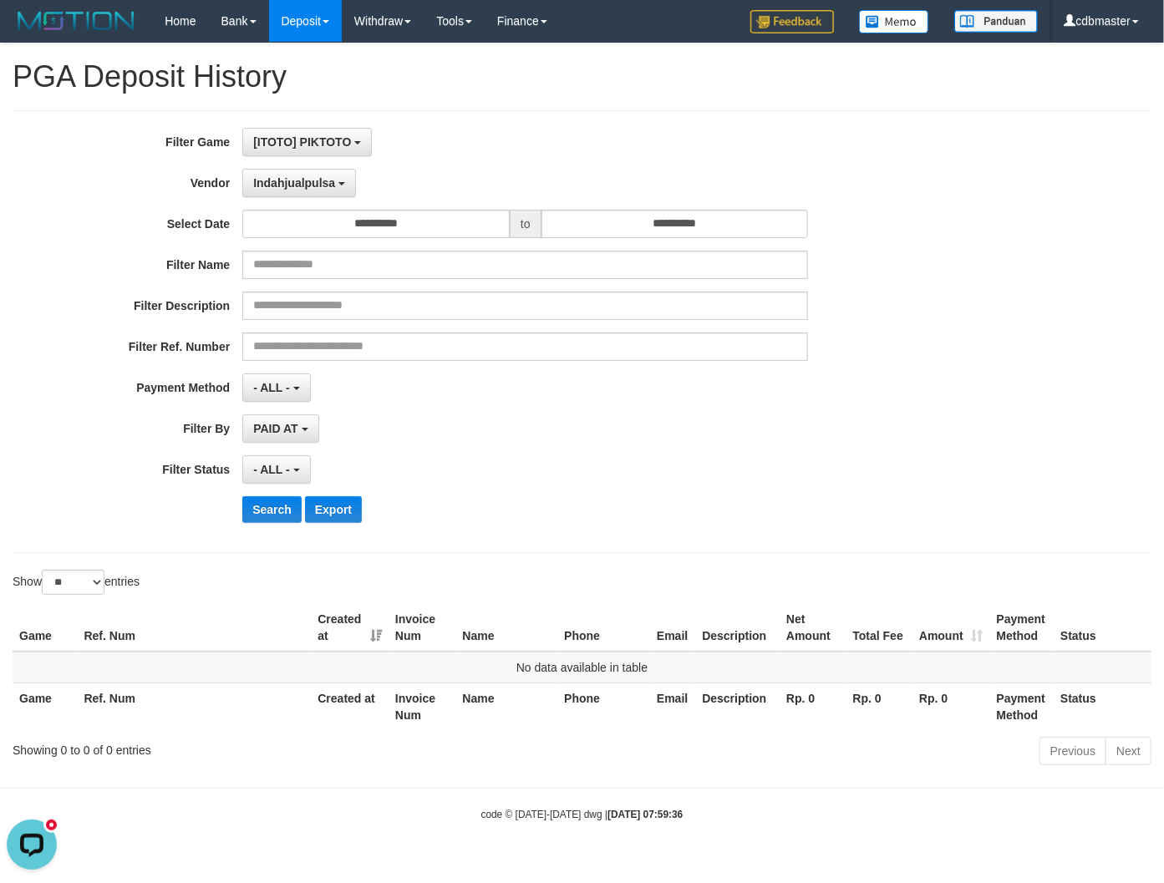
click at [245, 494] on div "**********" at bounding box center [485, 332] width 970 height 408
click at [267, 512] on button "Search" at bounding box center [271, 509] width 59 height 27
click at [296, 181] on span "Indahjualpulsa" at bounding box center [294, 182] width 82 height 13
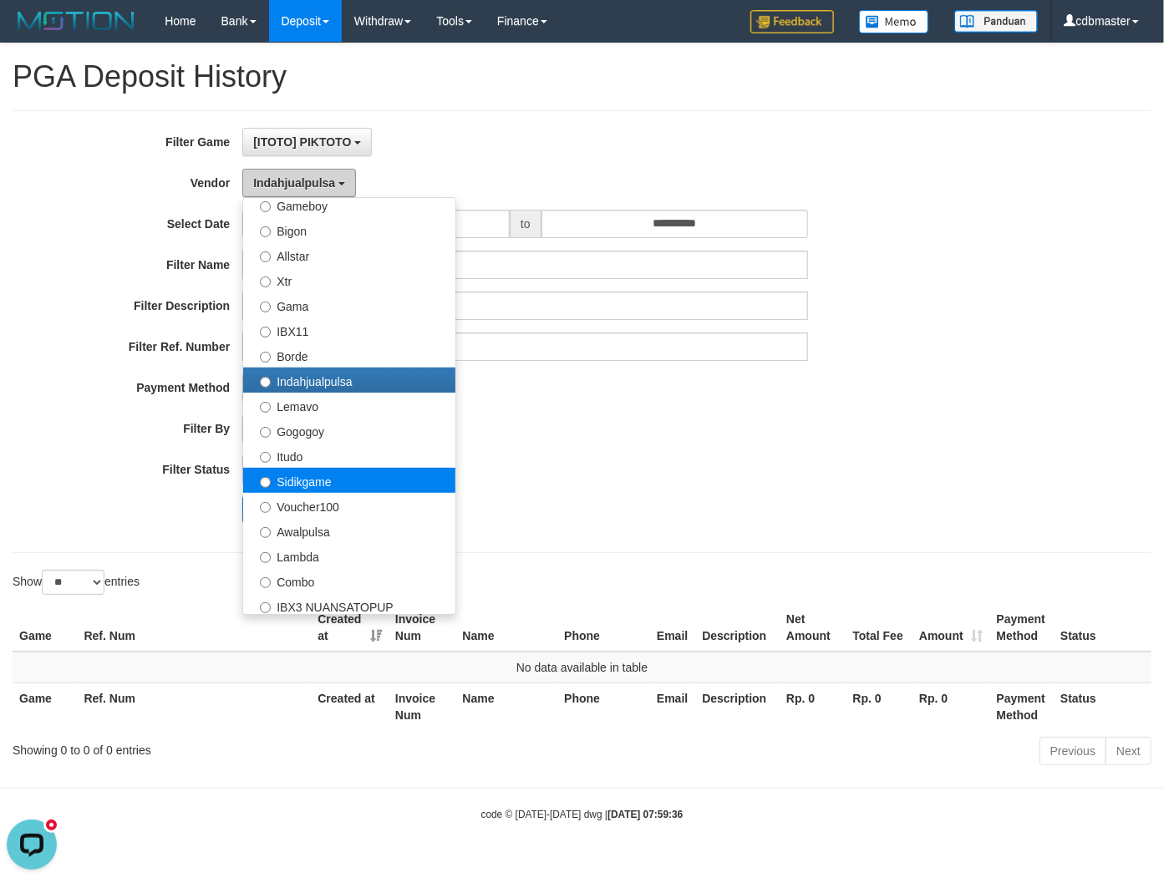
scroll to position [371, 0]
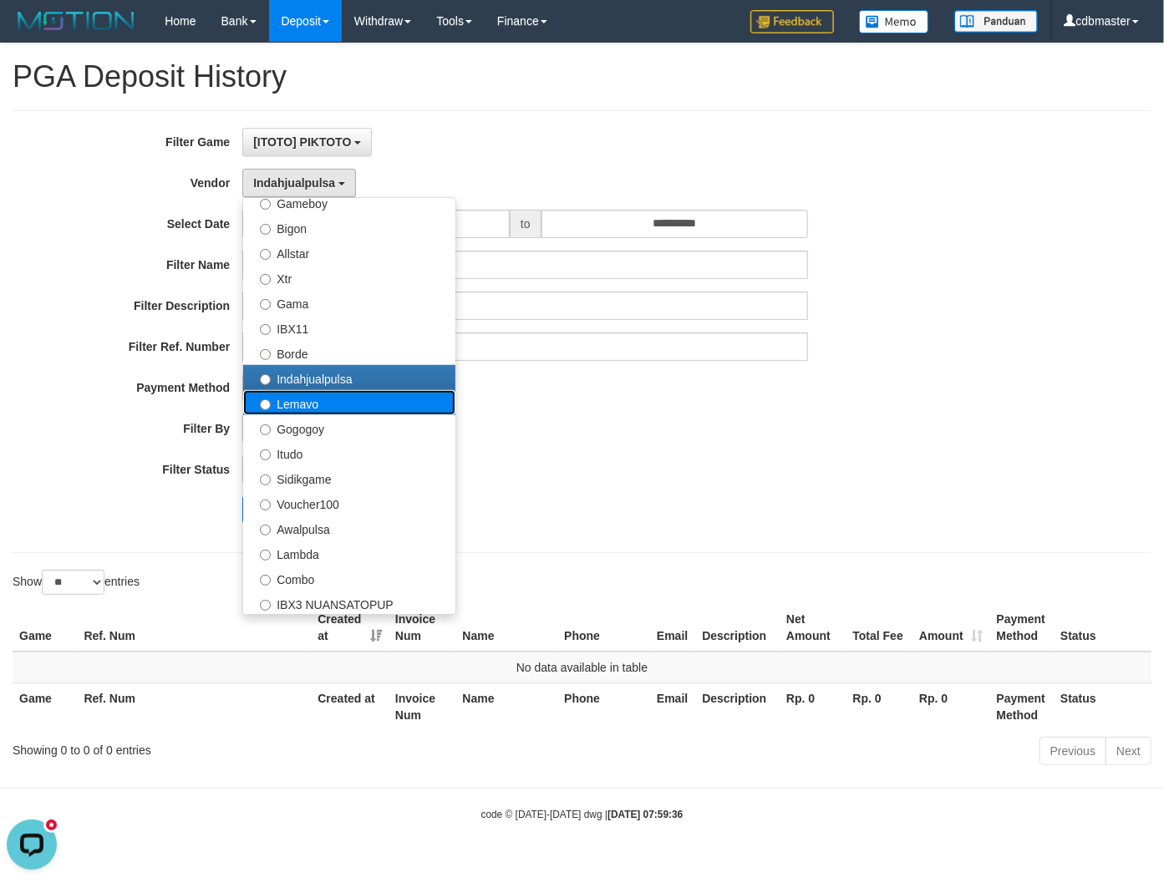
click at [368, 403] on label "Lemavo" at bounding box center [349, 402] width 212 height 25
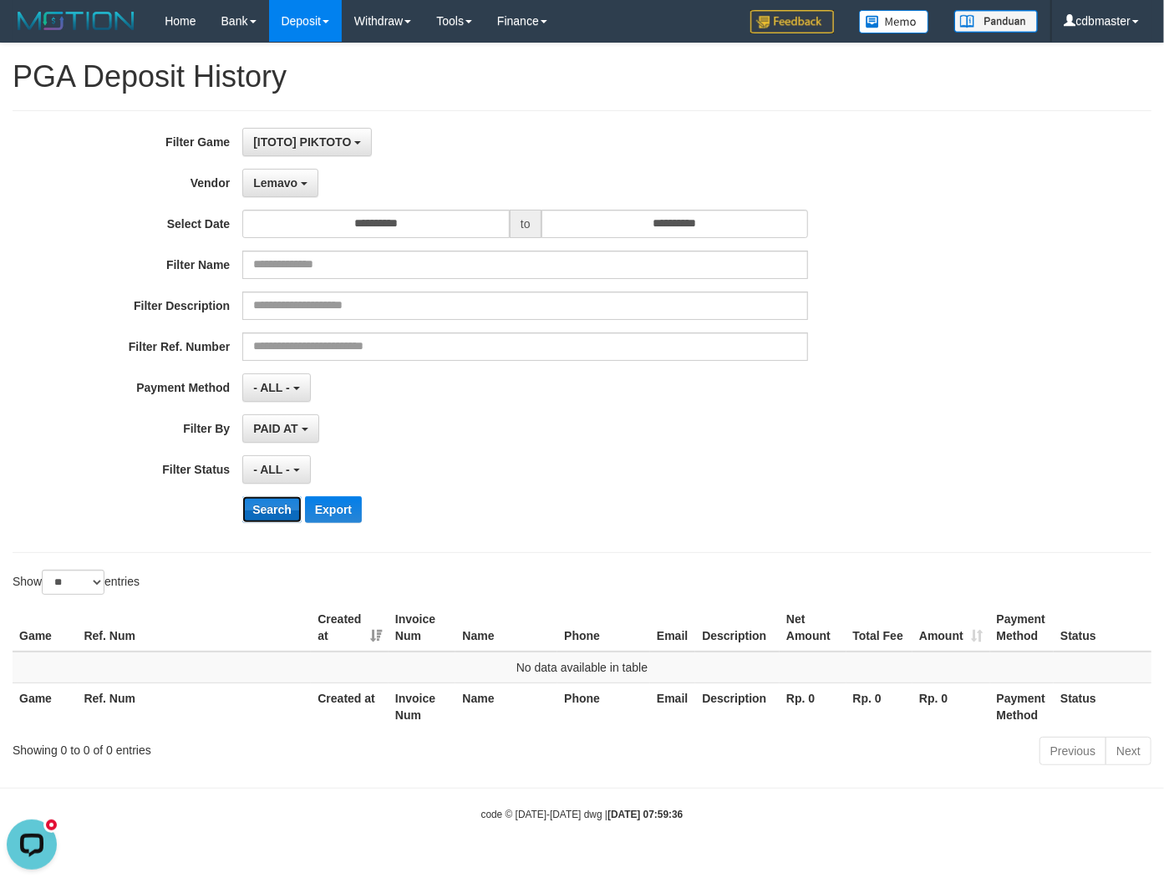
click at [292, 515] on button "Search" at bounding box center [271, 509] width 59 height 27
click at [286, 192] on button "Lemavo" at bounding box center [280, 183] width 76 height 28
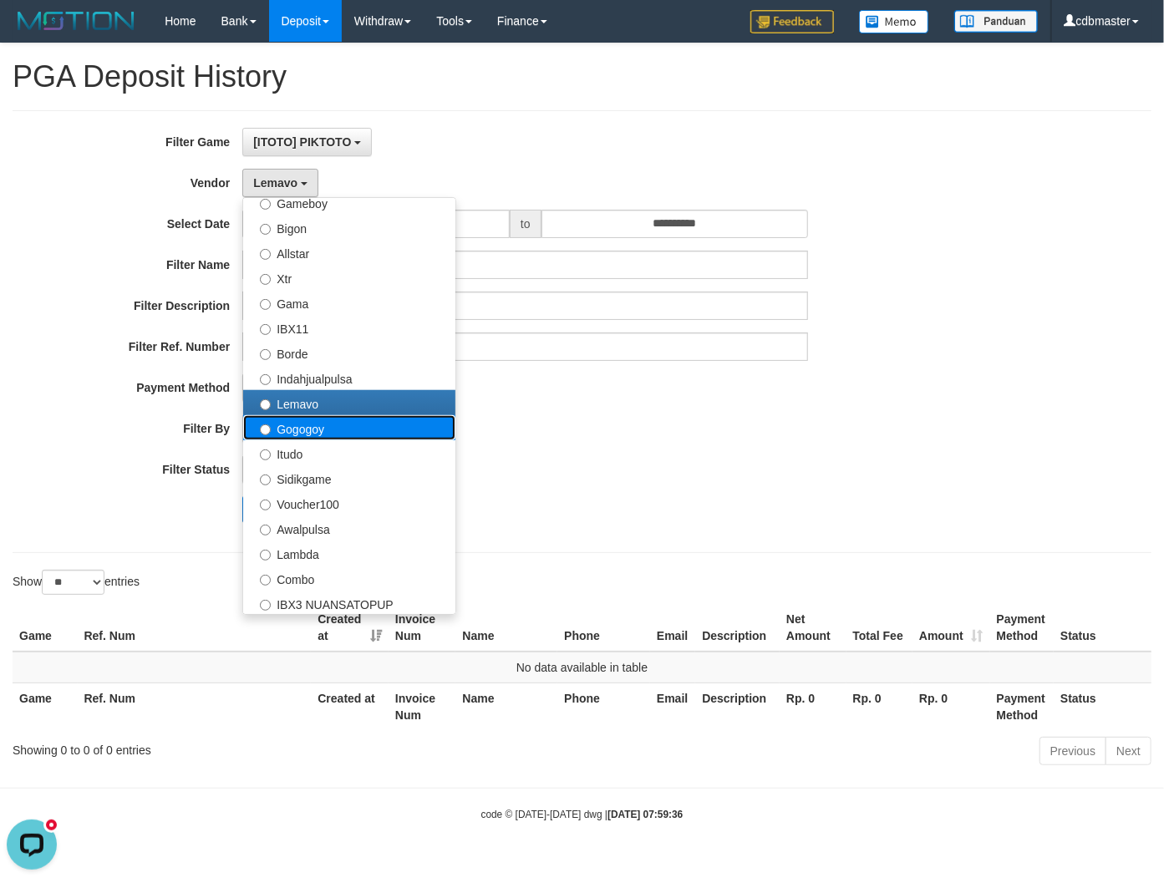
click at [318, 434] on label "Gogogoy" at bounding box center [349, 427] width 212 height 25
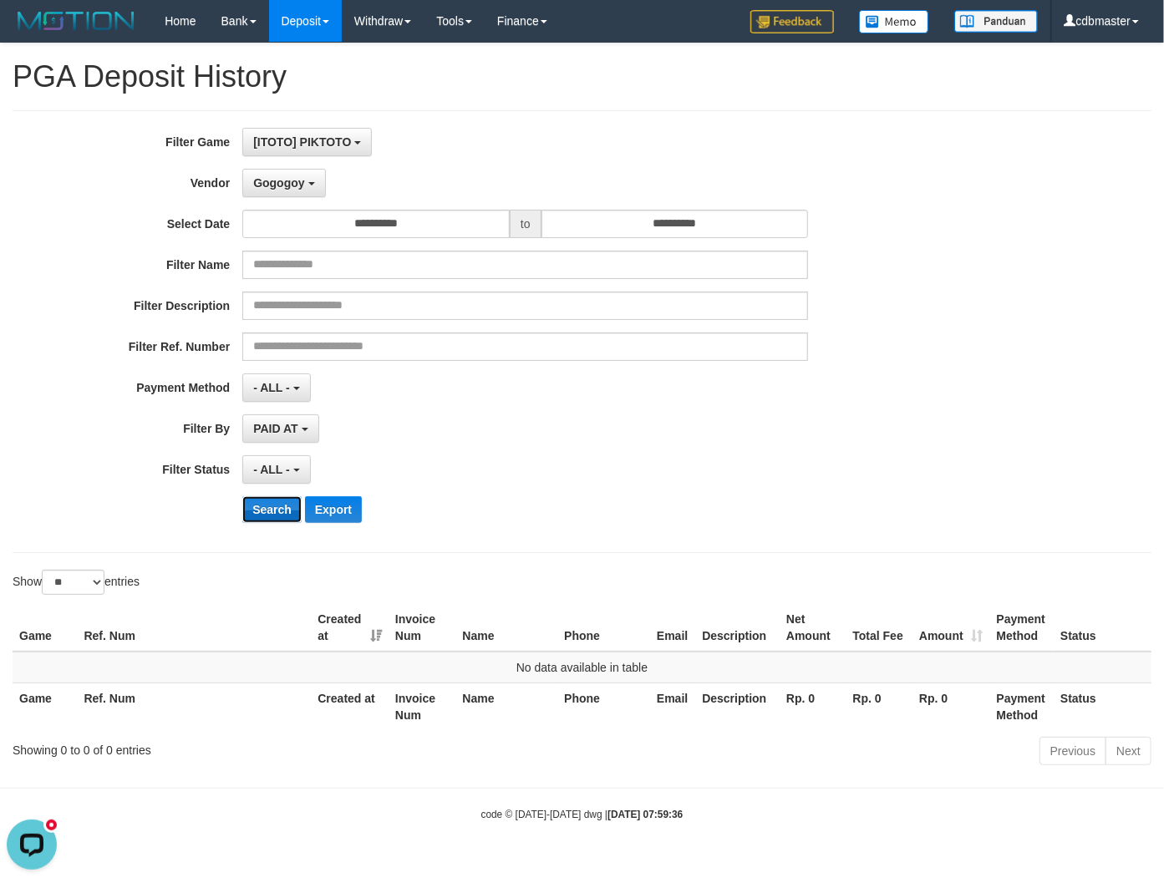
click at [279, 510] on button "Search" at bounding box center [271, 509] width 59 height 27
click at [273, 187] on span "Gogogoy" at bounding box center [278, 182] width 51 height 13
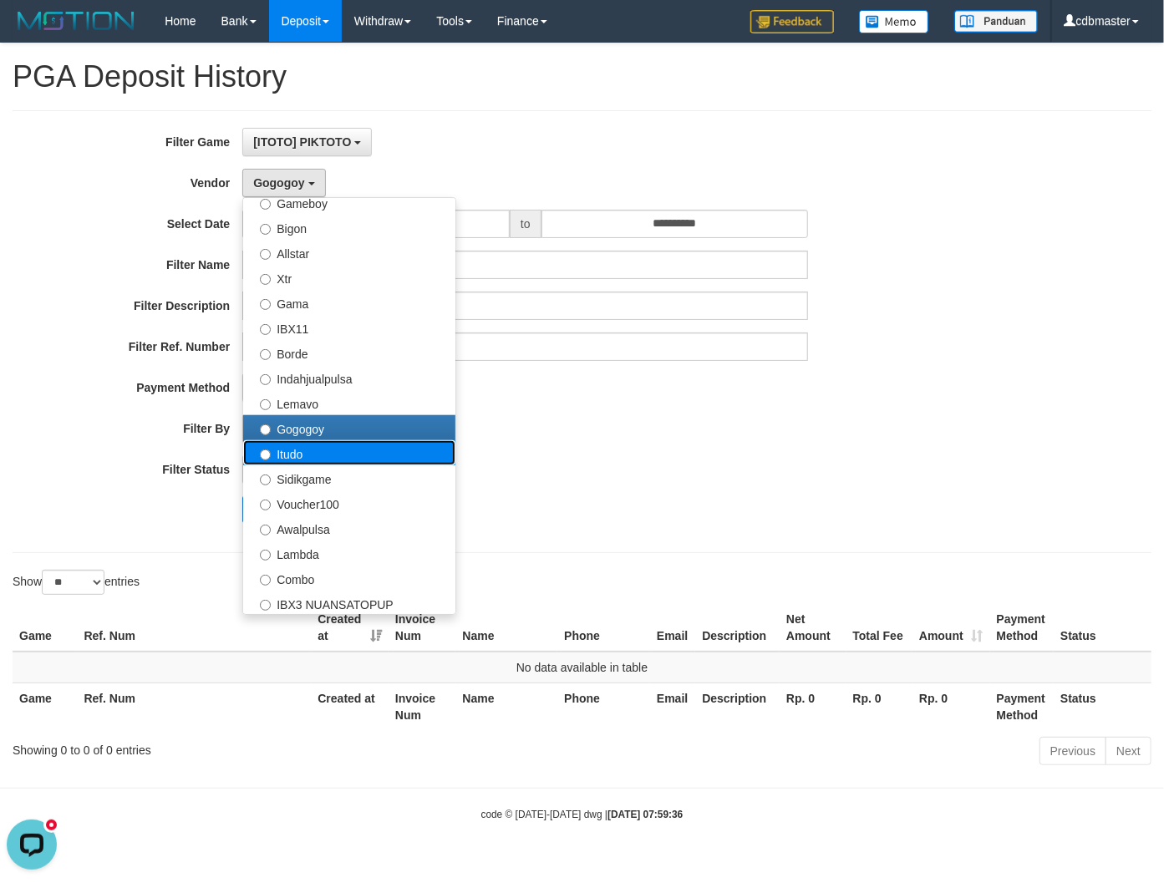
click at [304, 445] on label "Itudo" at bounding box center [349, 452] width 212 height 25
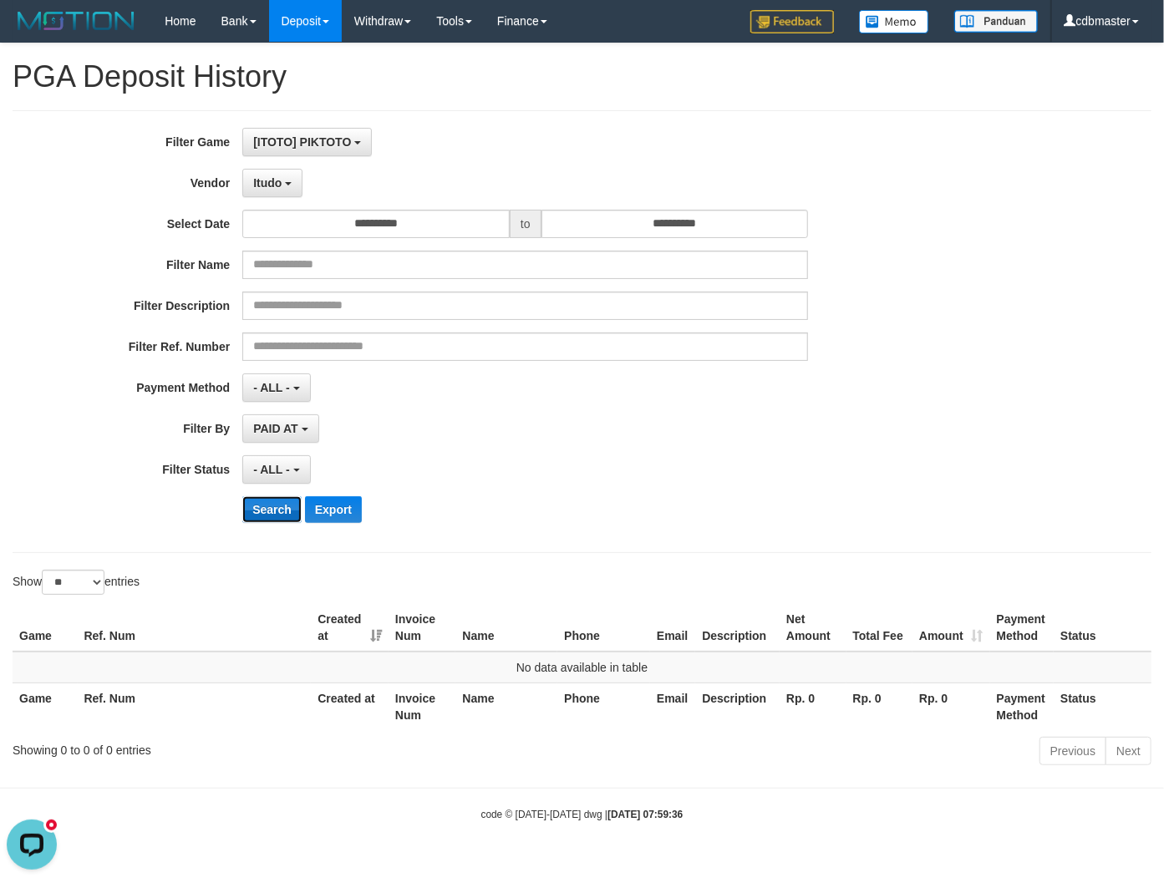
click at [284, 514] on button "Search" at bounding box center [271, 509] width 59 height 27
click at [253, 173] on button "Itudo" at bounding box center [272, 183] width 60 height 28
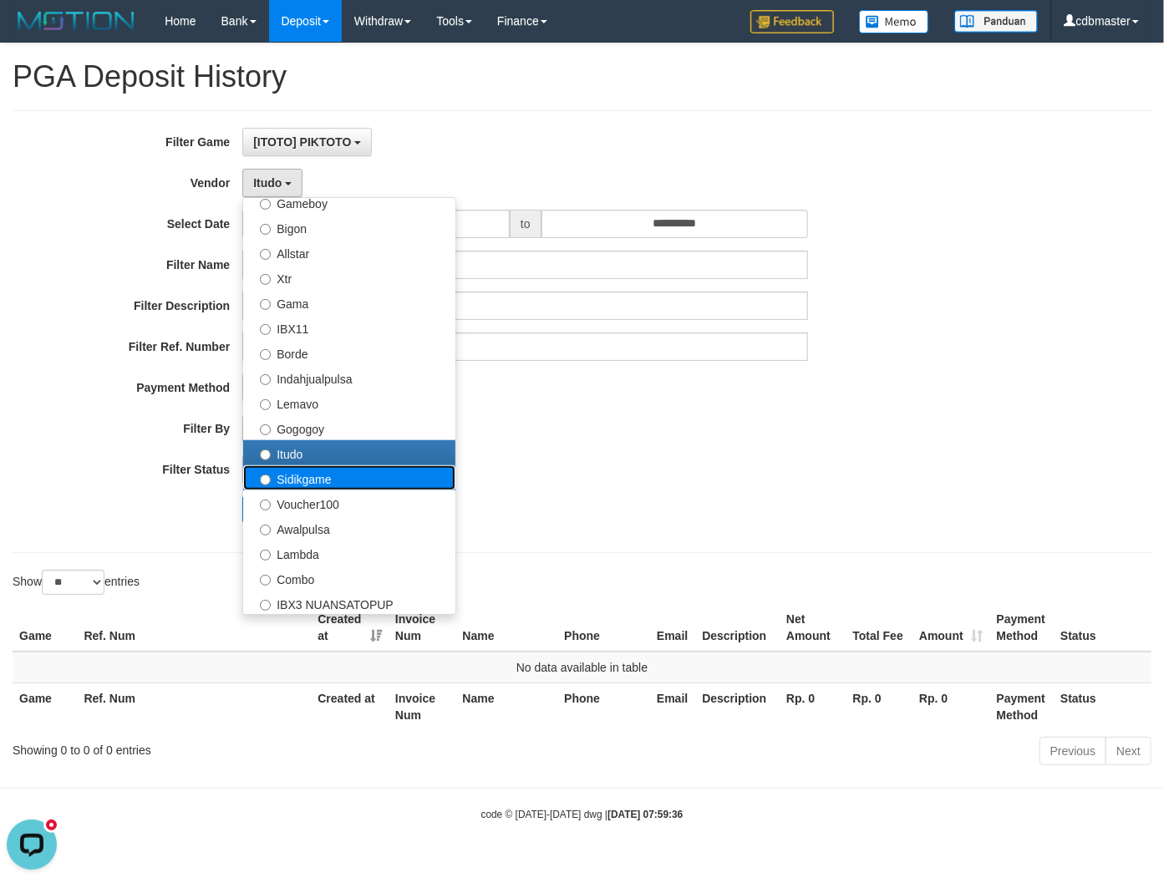
click at [279, 481] on label "Sidikgame" at bounding box center [349, 477] width 212 height 25
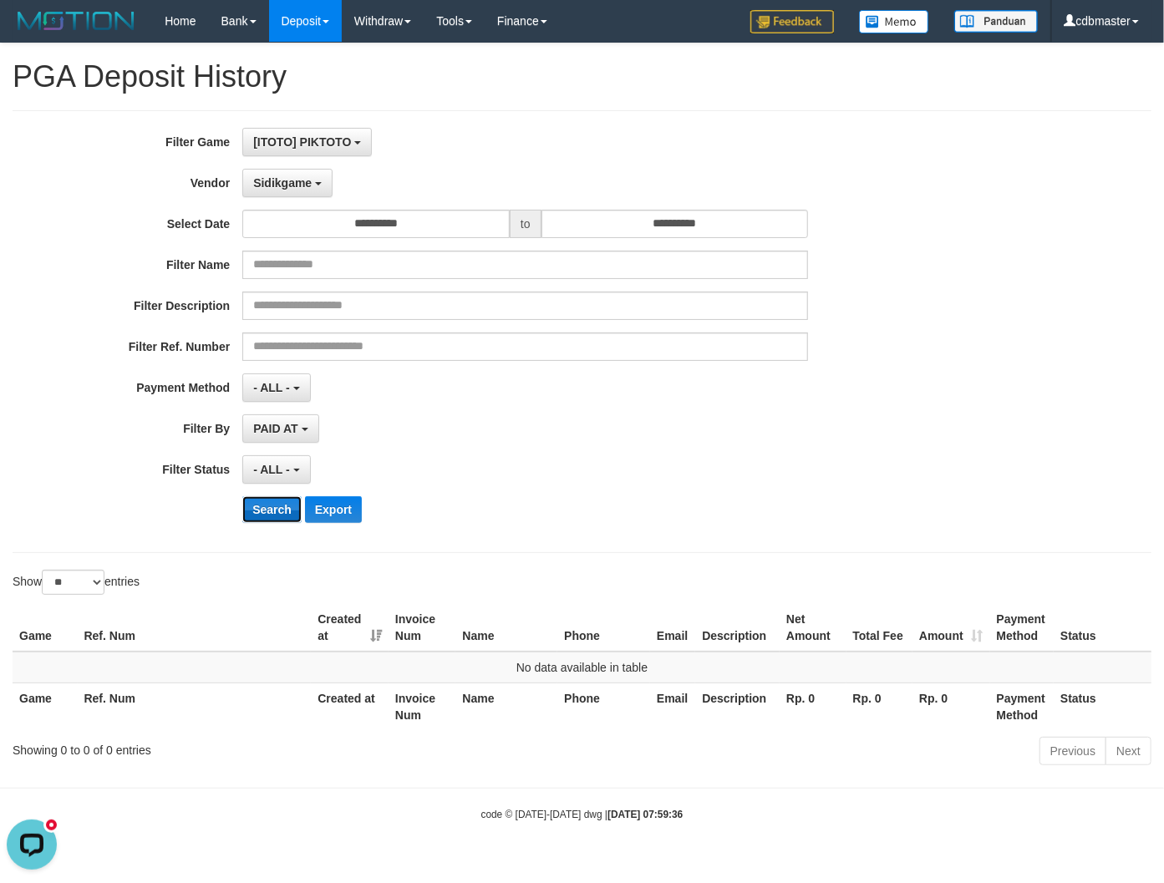
click at [263, 513] on button "Search" at bounding box center [271, 509] width 59 height 27
click at [285, 192] on button "Sidikgame" at bounding box center [287, 183] width 90 height 28
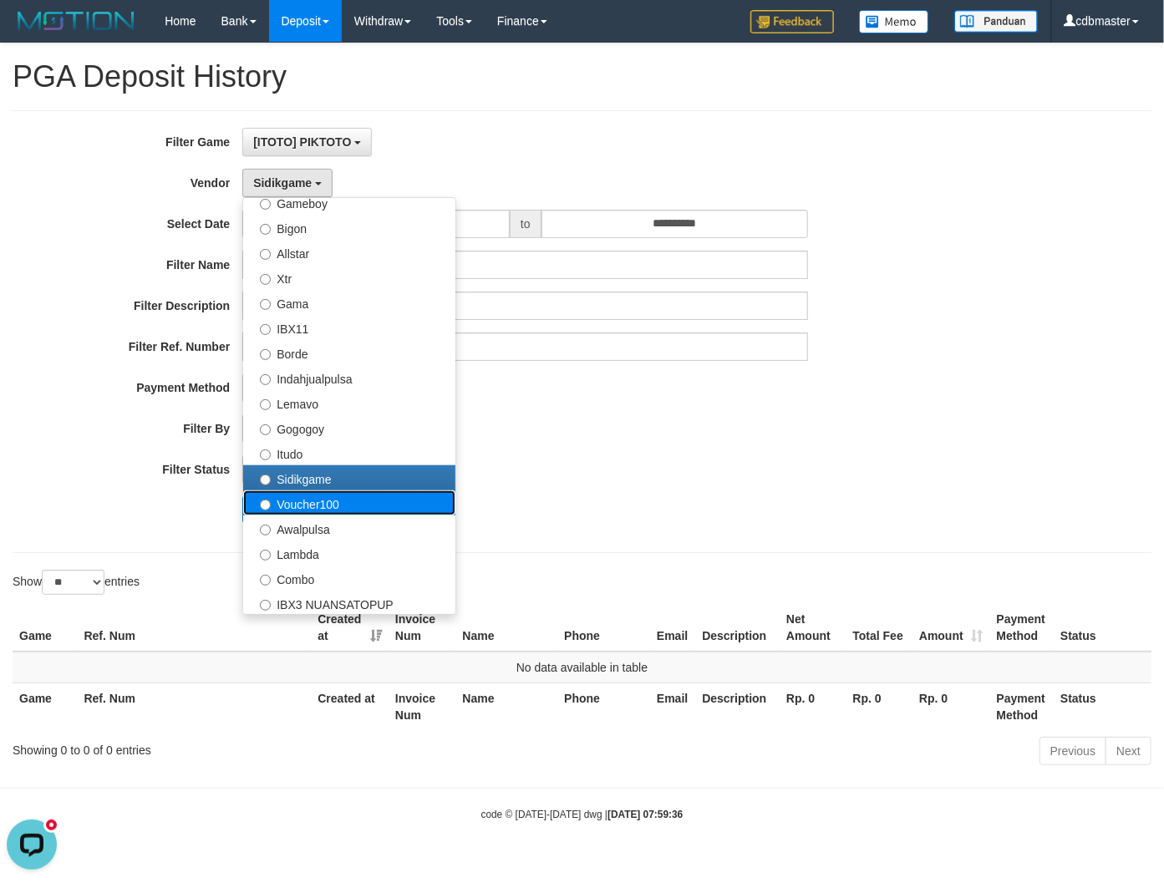
click at [295, 505] on label "Voucher100" at bounding box center [349, 502] width 212 height 25
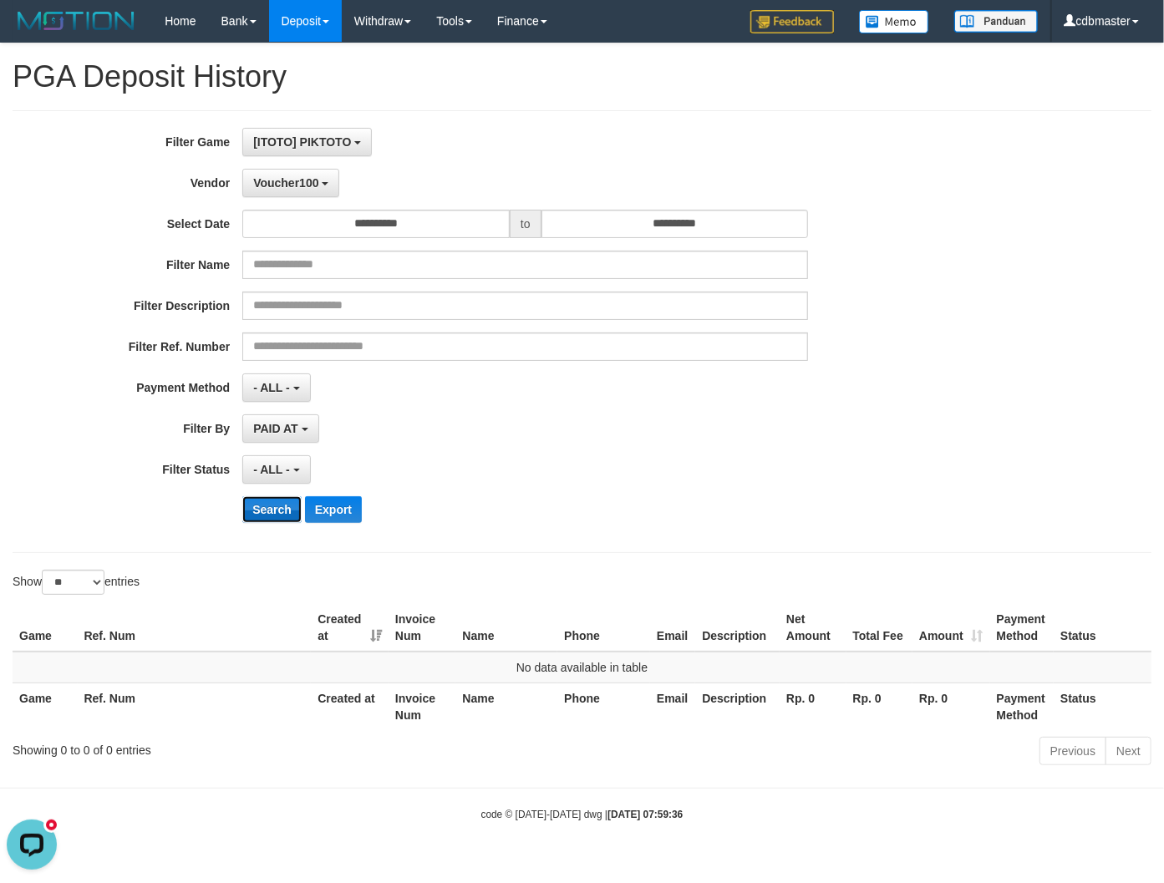
click at [265, 512] on button "Search" at bounding box center [271, 509] width 59 height 27
click at [287, 185] on span "Voucher100" at bounding box center [285, 182] width 65 height 13
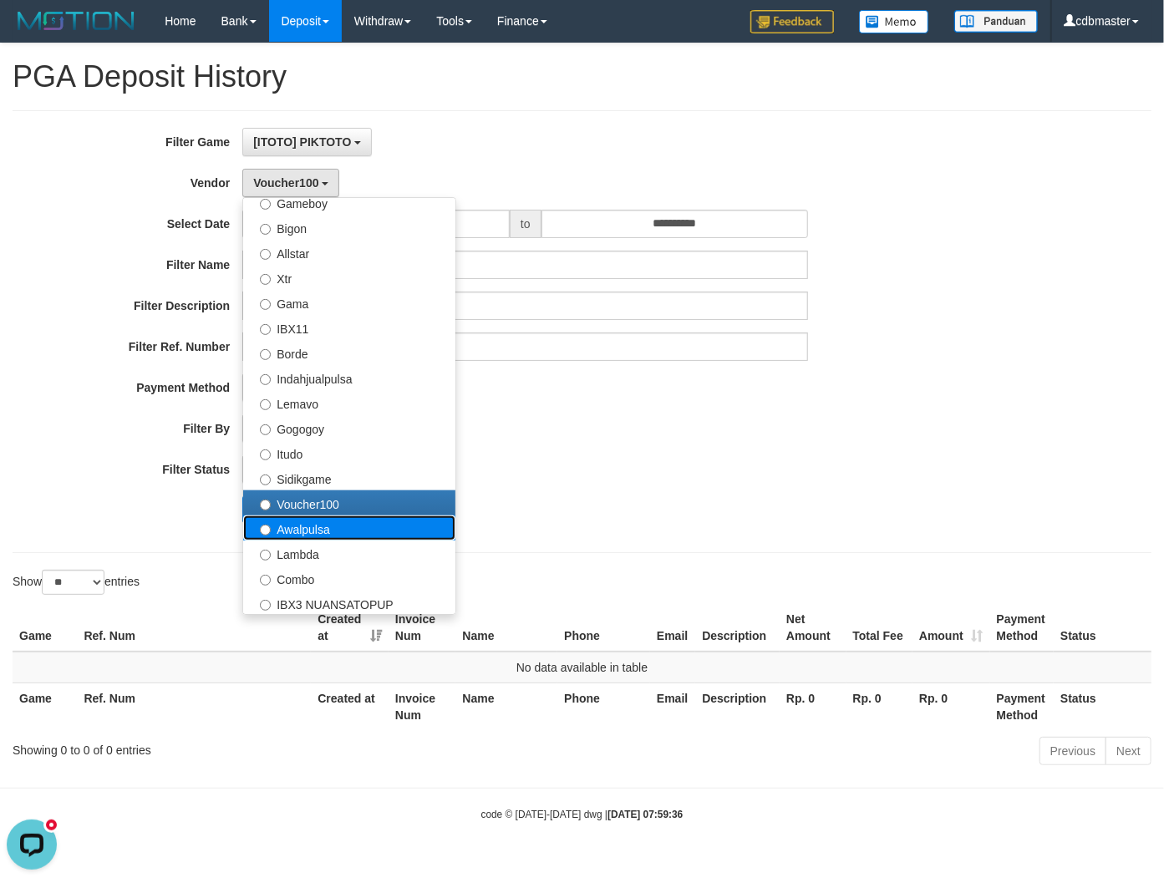
click at [330, 520] on label "Awalpulsa" at bounding box center [349, 527] width 212 height 25
select select "**********"
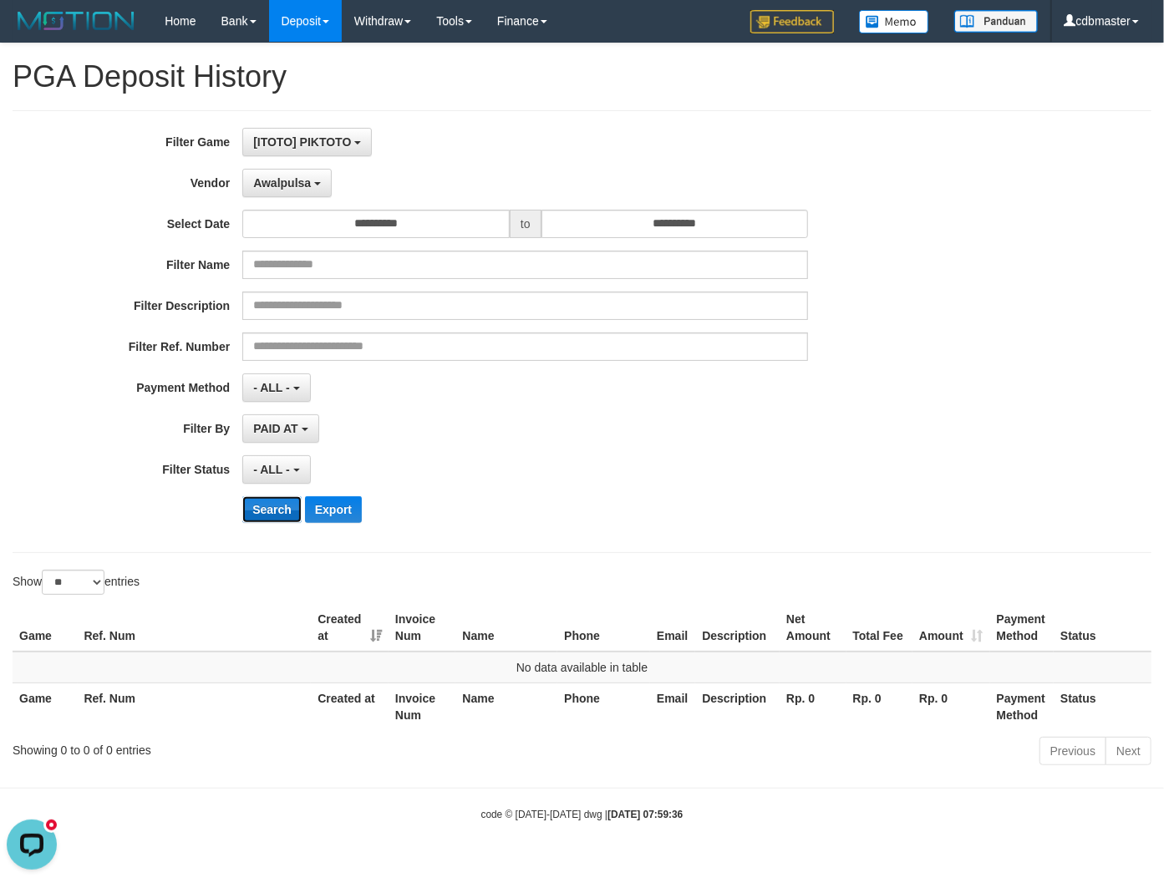
click at [278, 512] on button "Search" at bounding box center [271, 509] width 59 height 27
click at [278, 177] on span "Awalpulsa" at bounding box center [282, 182] width 58 height 13
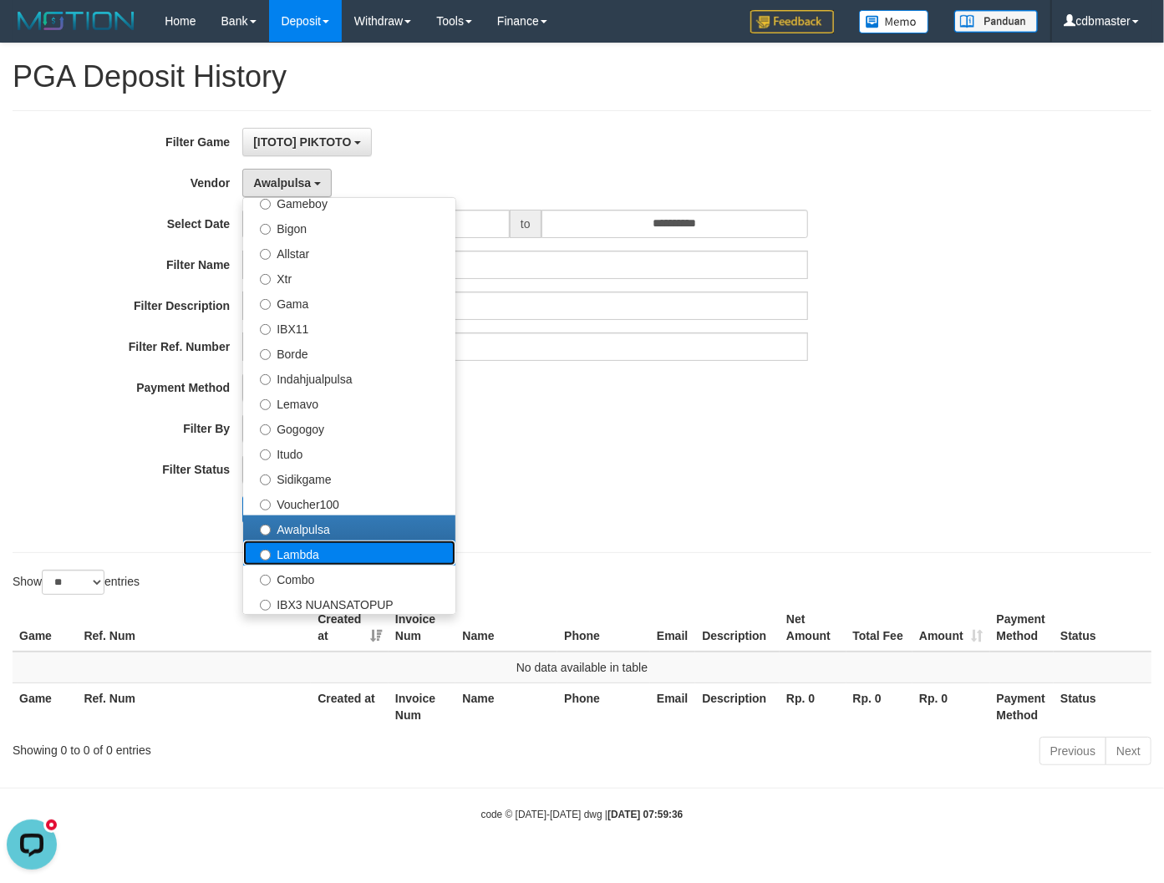
click at [316, 549] on label "Lambda" at bounding box center [349, 552] width 212 height 25
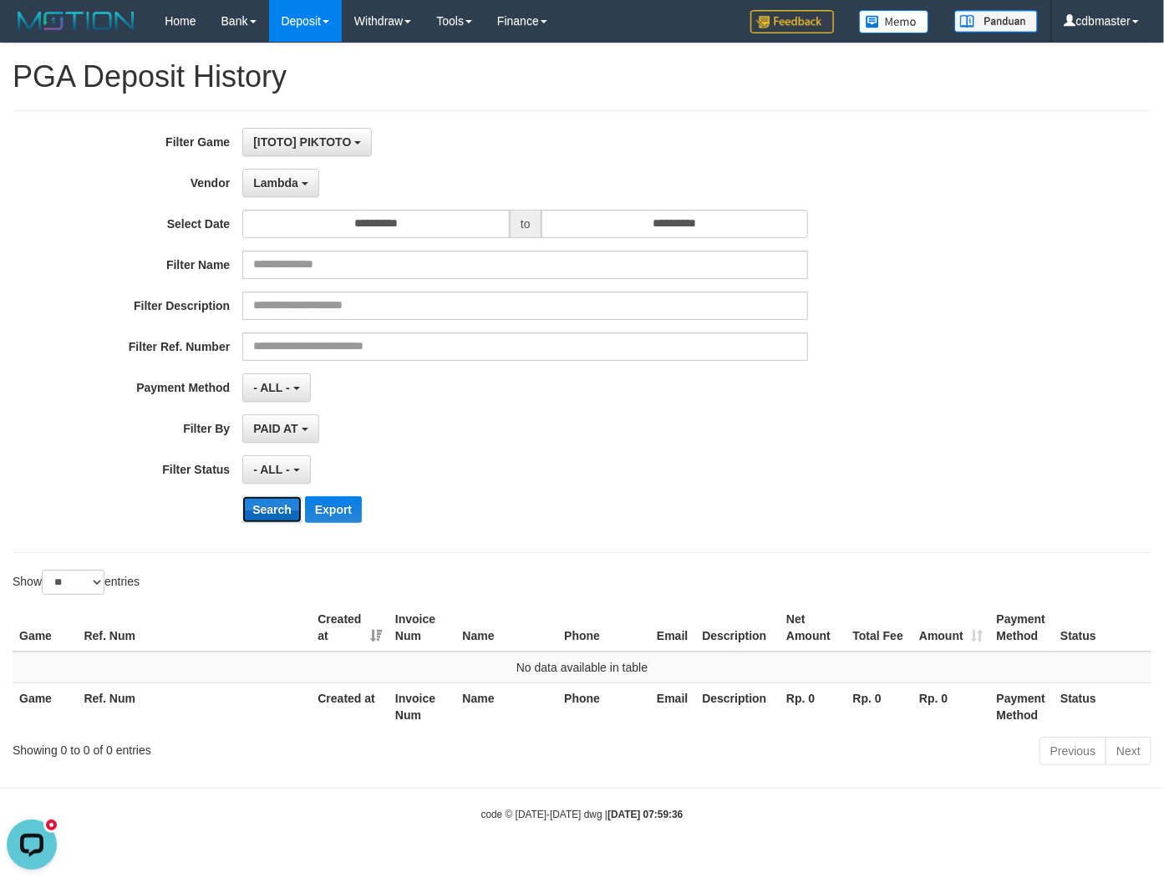
click at [284, 496] on button "Search" at bounding box center [271, 509] width 59 height 27
click at [282, 185] on span "Lambda" at bounding box center [275, 182] width 45 height 13
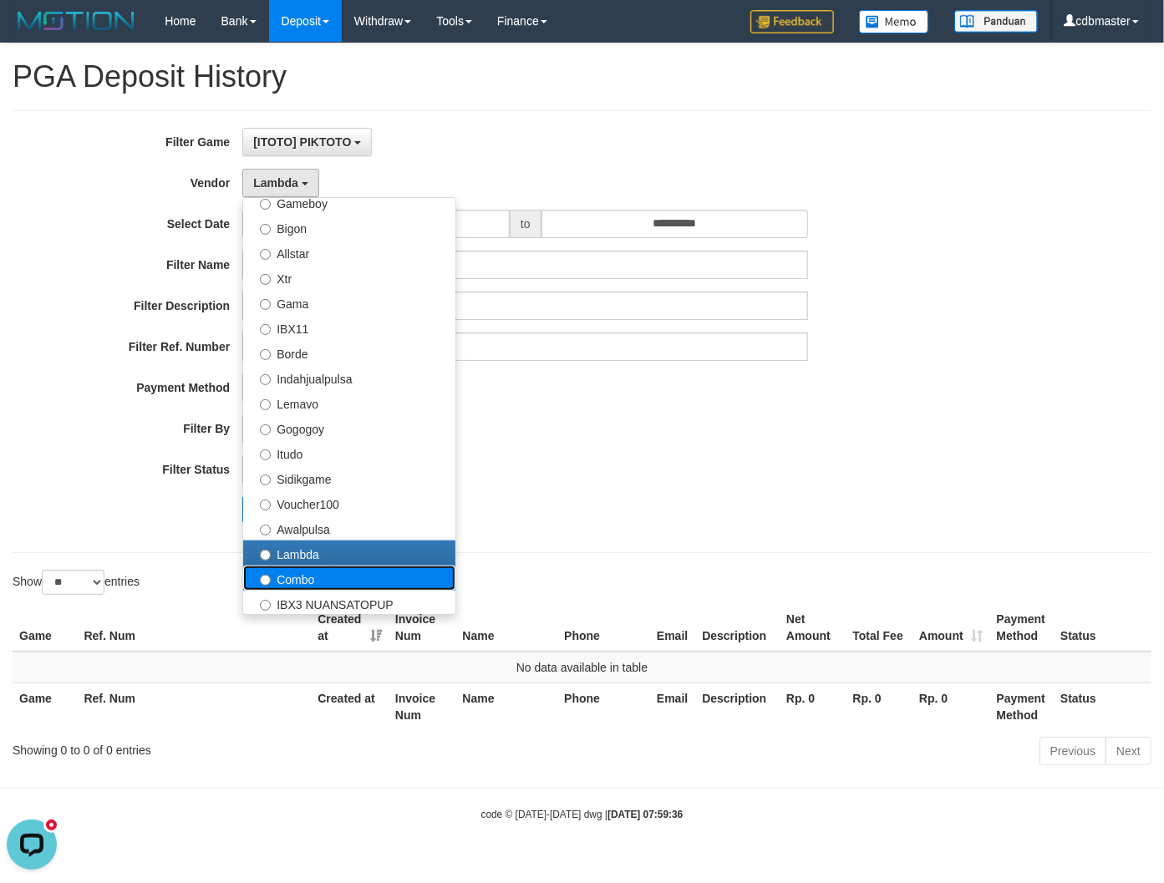
click at [294, 585] on label "Combo" at bounding box center [349, 577] width 212 height 25
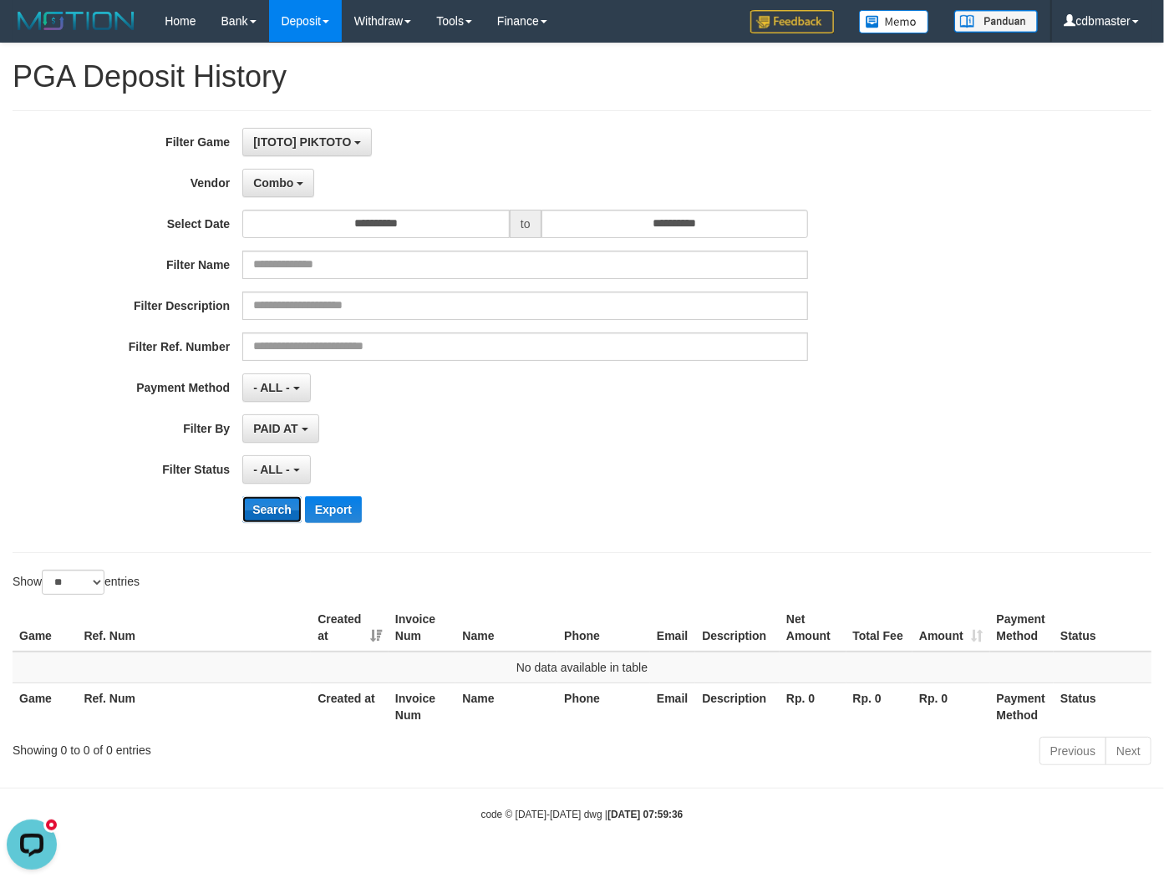
click at [262, 497] on button "Search" at bounding box center [271, 509] width 59 height 27
click at [289, 190] on button "Combo" at bounding box center [278, 183] width 72 height 28
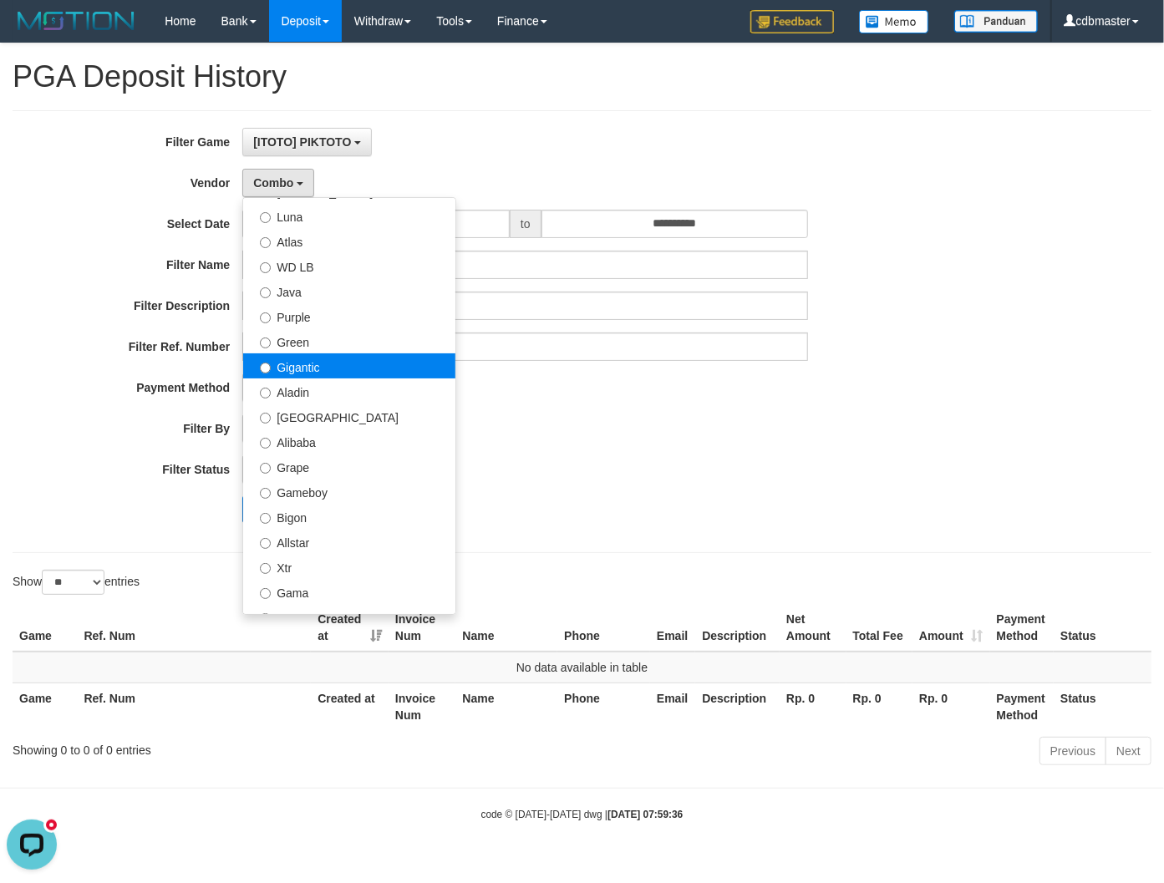
scroll to position [0, 0]
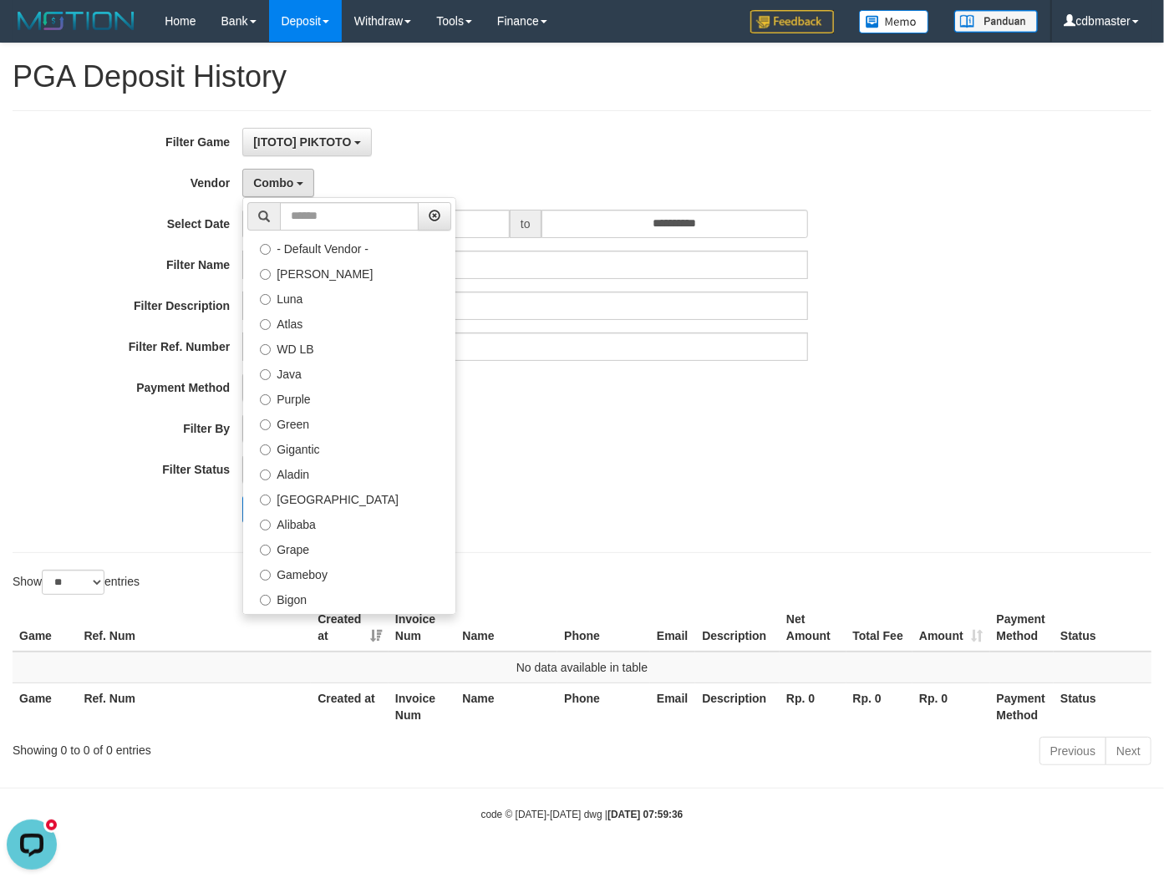
click at [631, 444] on div "**********" at bounding box center [485, 332] width 970 height 408
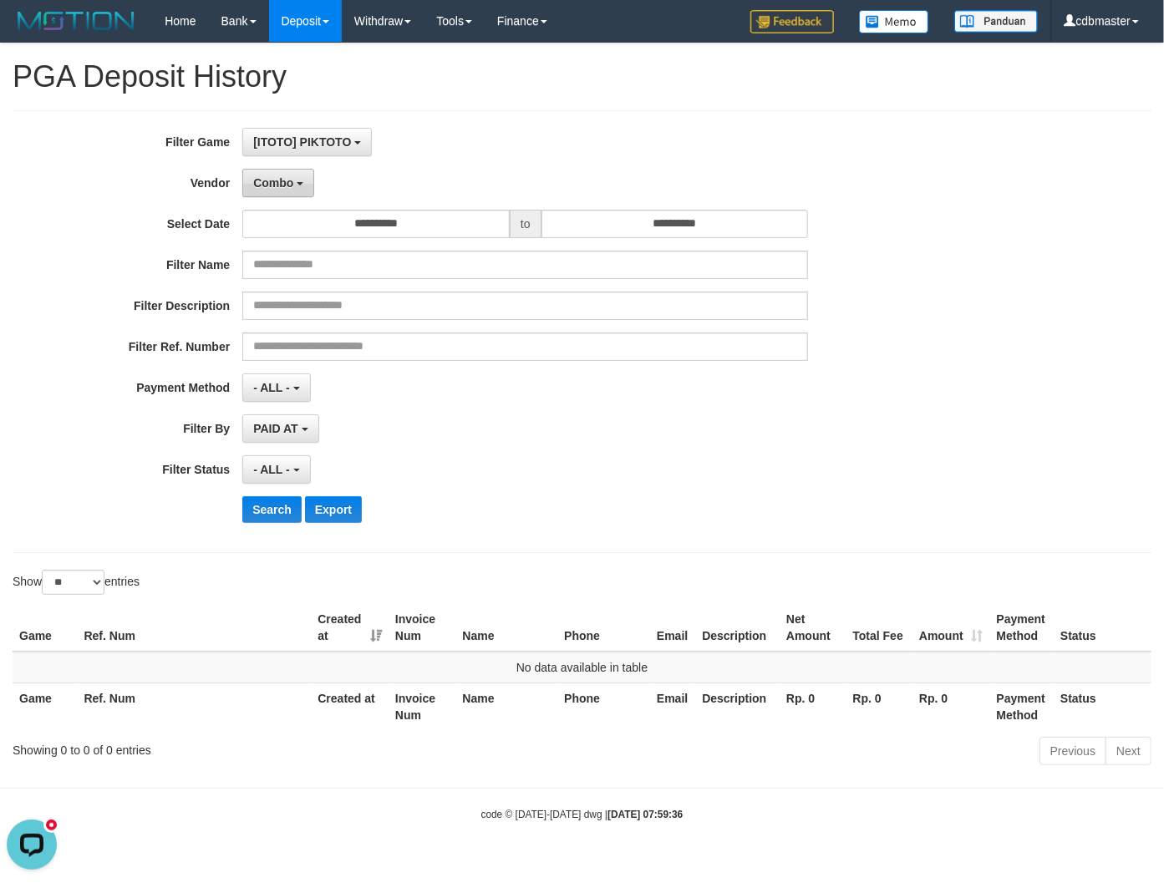
click at [276, 171] on button "Combo" at bounding box center [278, 183] width 72 height 28
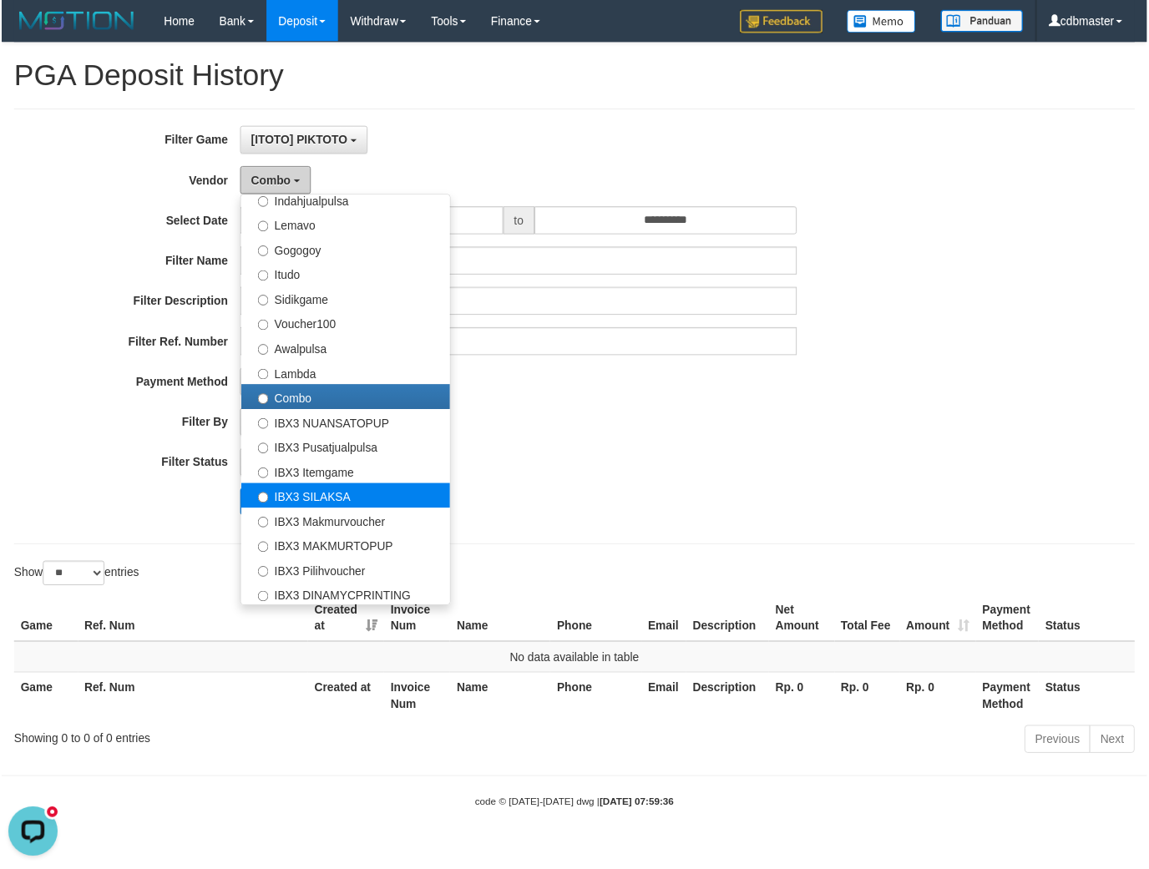
scroll to position [546, 0]
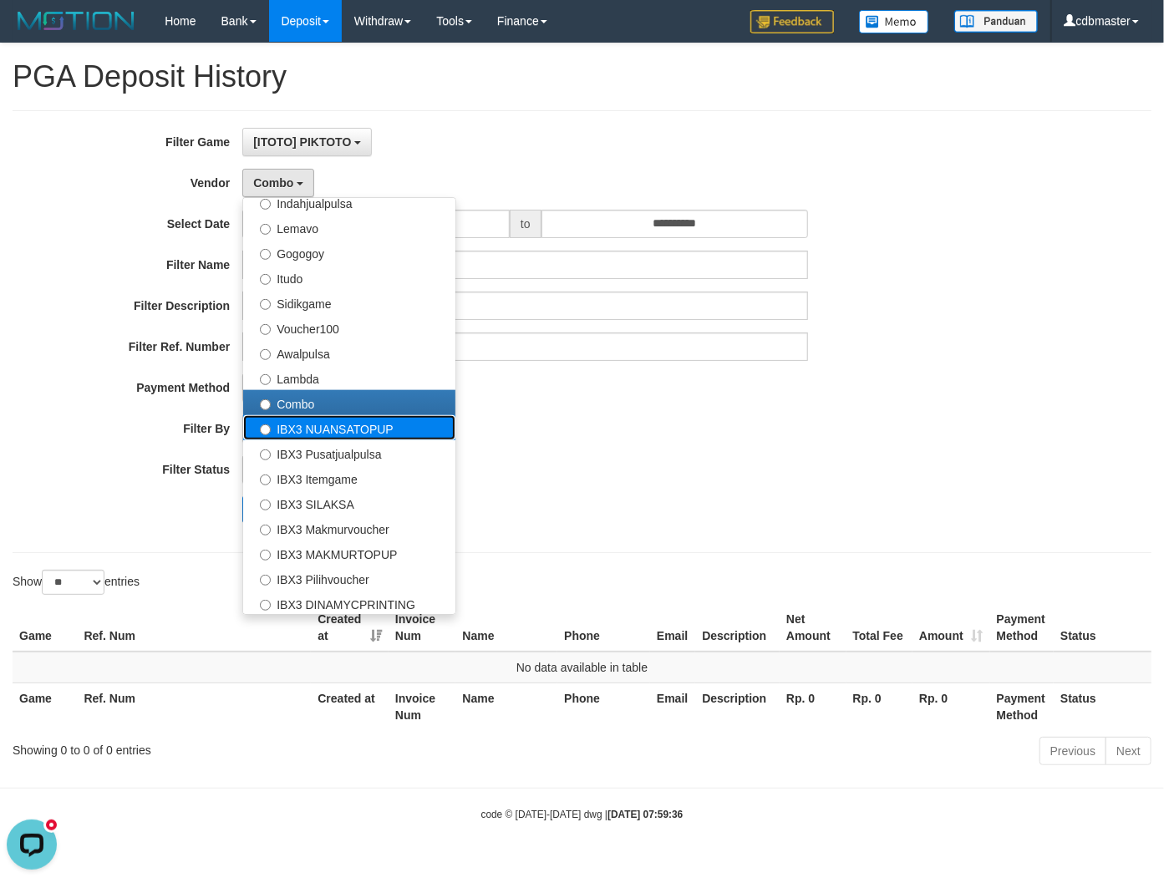
click at [408, 431] on label "IBX3 NUANSATOPUP" at bounding box center [349, 427] width 212 height 25
select select "**********"
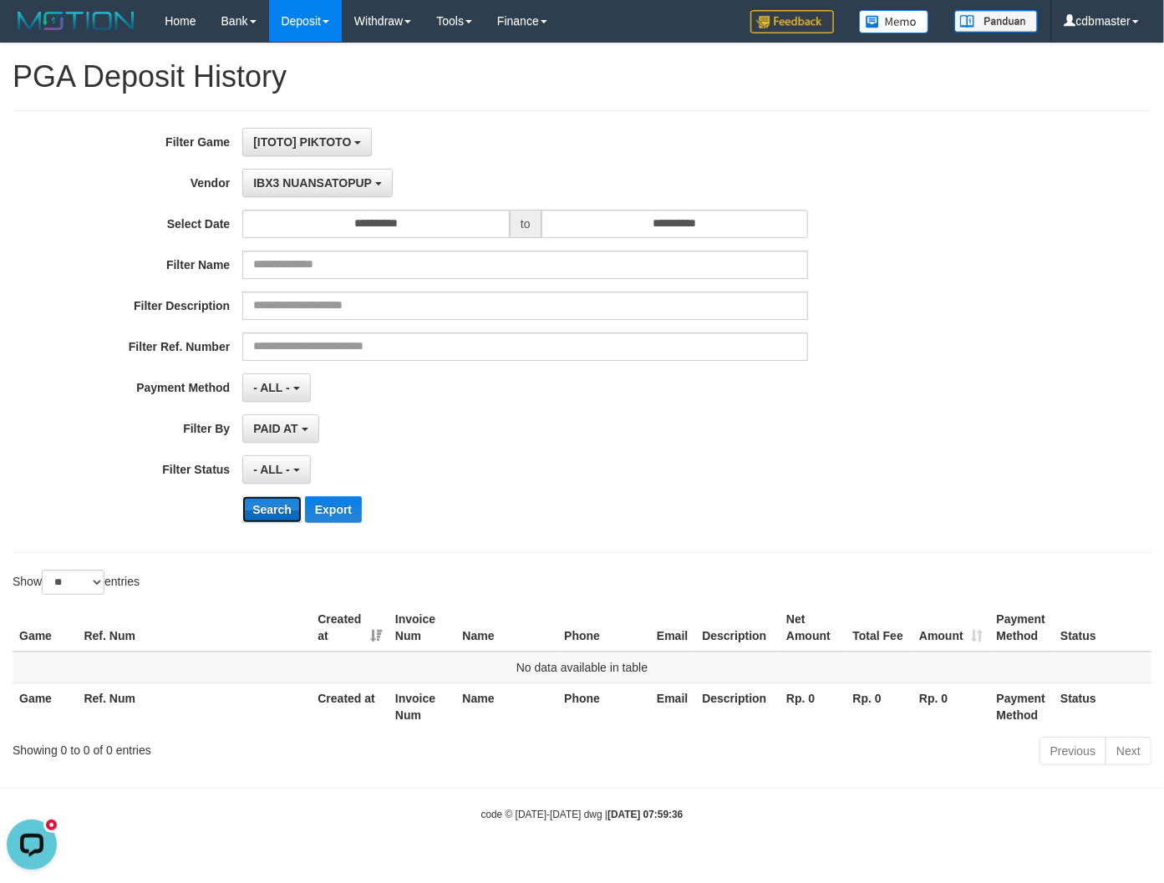
click at [256, 510] on button "Search" at bounding box center [271, 509] width 59 height 27
click at [315, 180] on span "IBX3 NUANSATOPUP" at bounding box center [312, 182] width 119 height 13
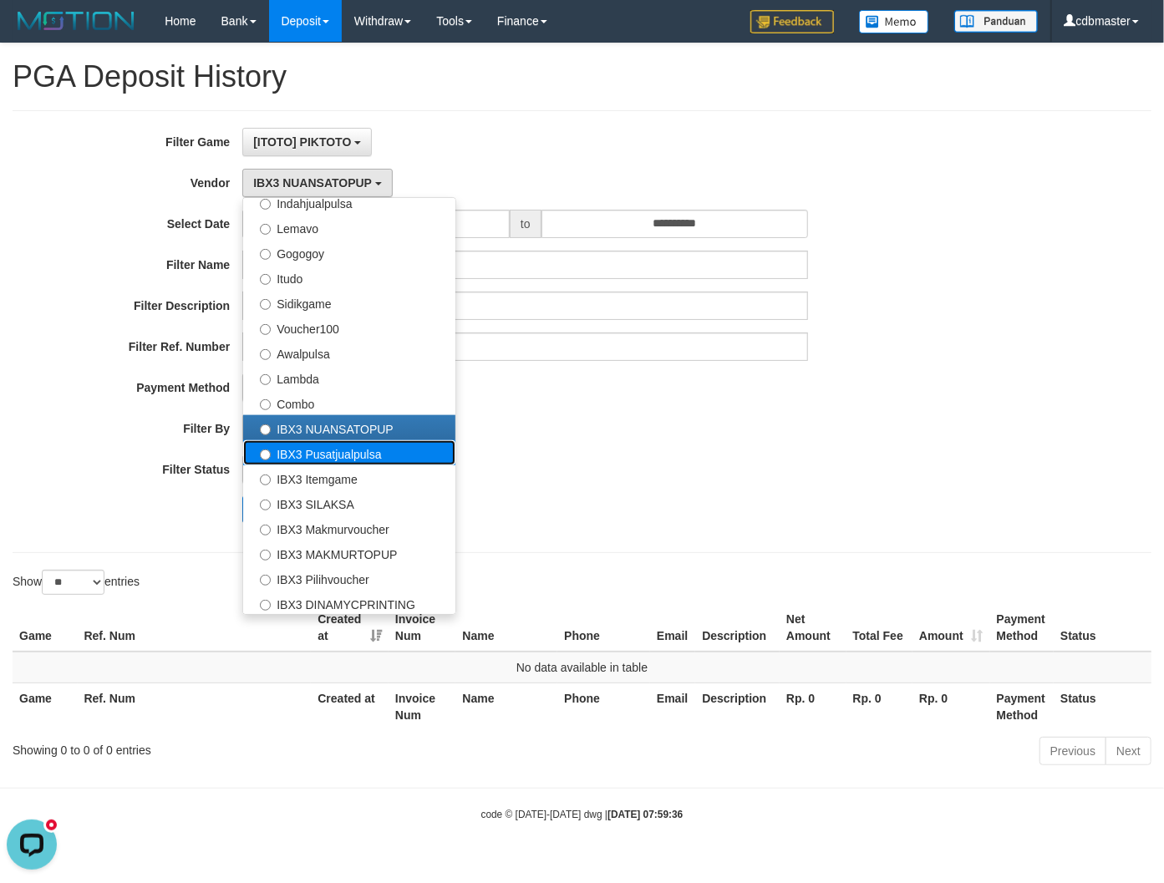
click at [328, 460] on label "IBX3 Pusatjualpulsa" at bounding box center [349, 452] width 212 height 25
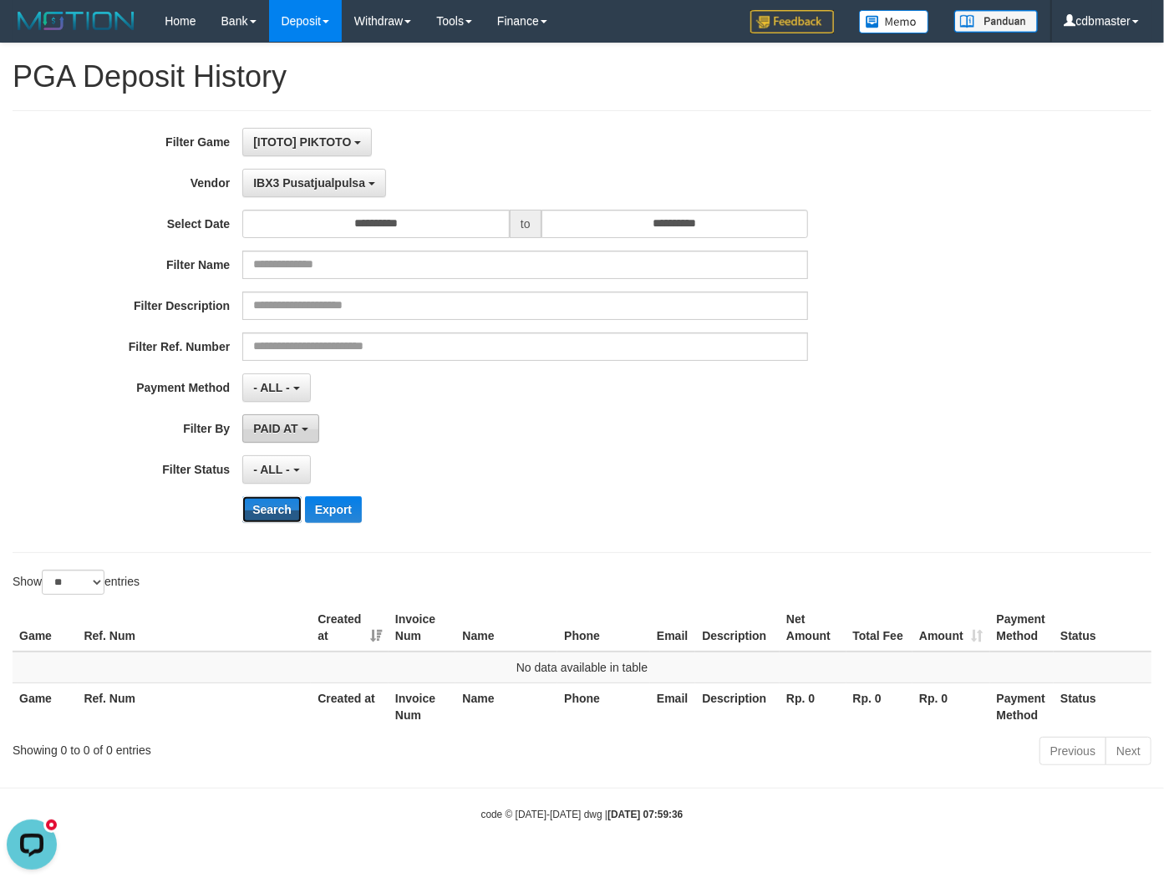
drag, startPoint x: 259, startPoint y: 510, endPoint x: 277, endPoint y: 416, distance: 95.3
click at [261, 510] on button "Search" at bounding box center [271, 509] width 59 height 27
click at [306, 180] on span "IBX3 Pusatjualpulsa" at bounding box center [309, 182] width 112 height 13
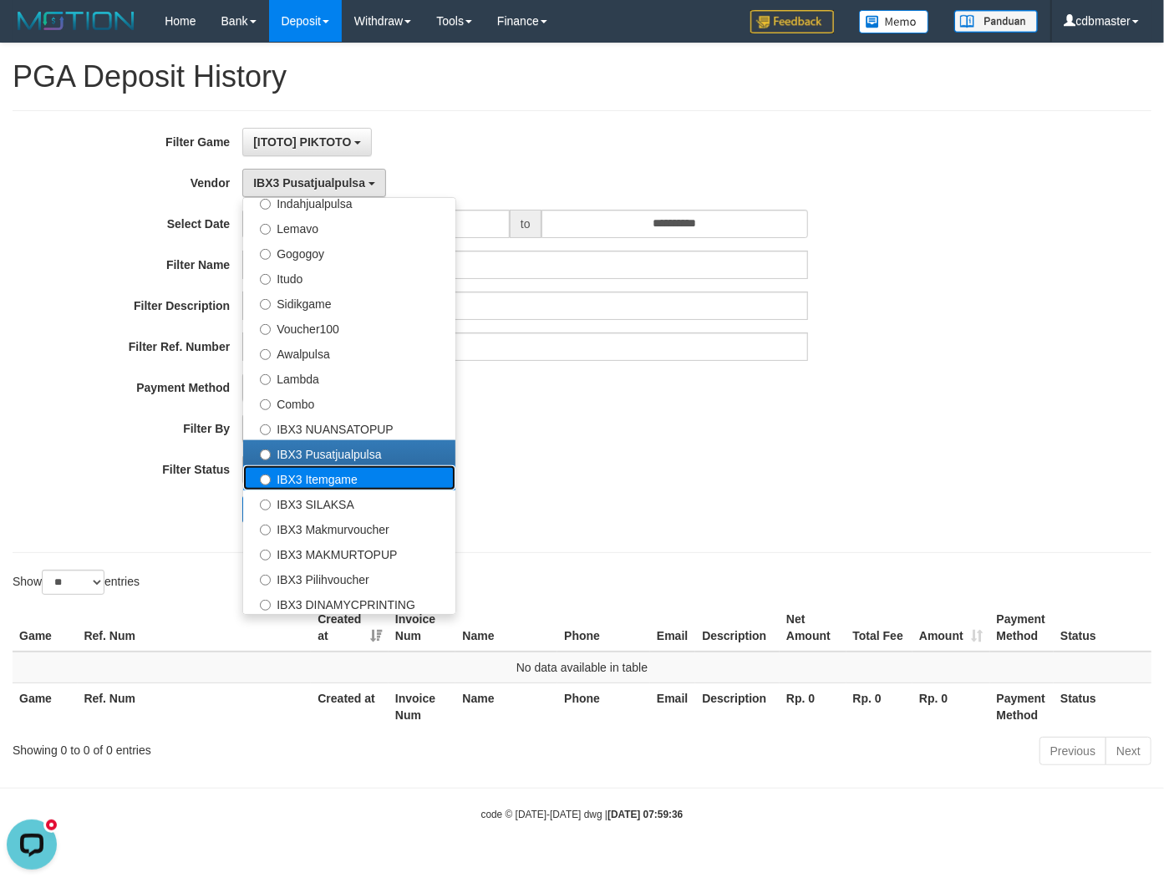
click at [336, 479] on label "IBX3 Itemgame" at bounding box center [349, 477] width 212 height 25
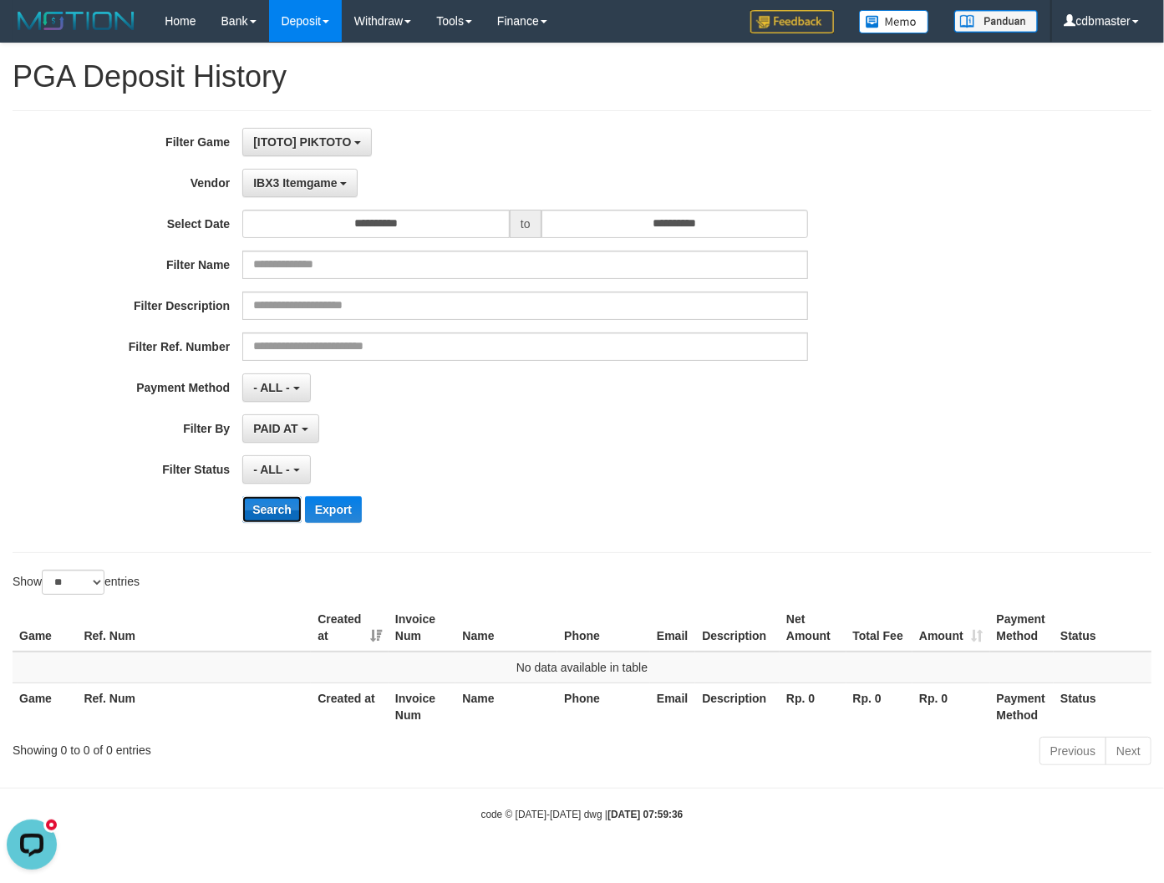
click at [263, 518] on button "Search" at bounding box center [271, 509] width 59 height 27
click at [307, 185] on span "IBX3 Itemgame" at bounding box center [295, 182] width 84 height 13
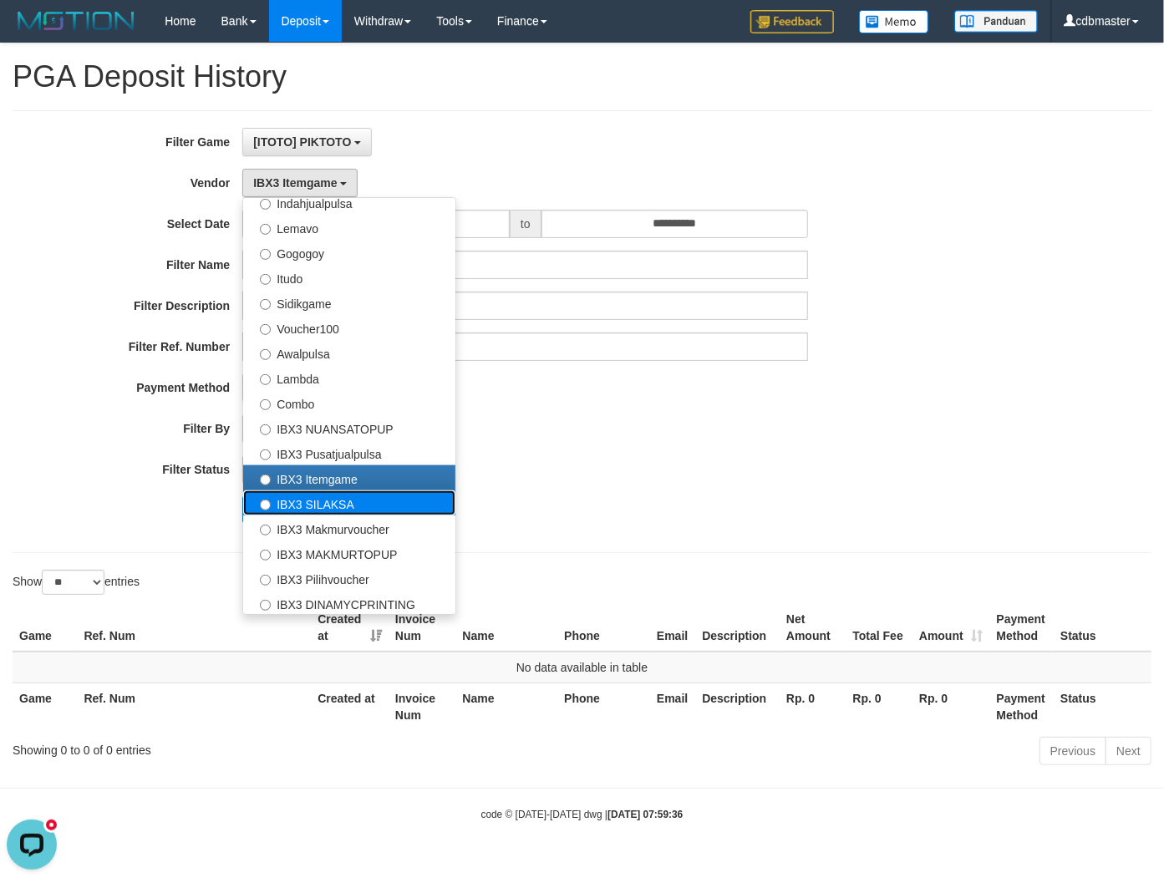
click at [310, 504] on label "IBX3 SILAKSA" at bounding box center [349, 502] width 212 height 25
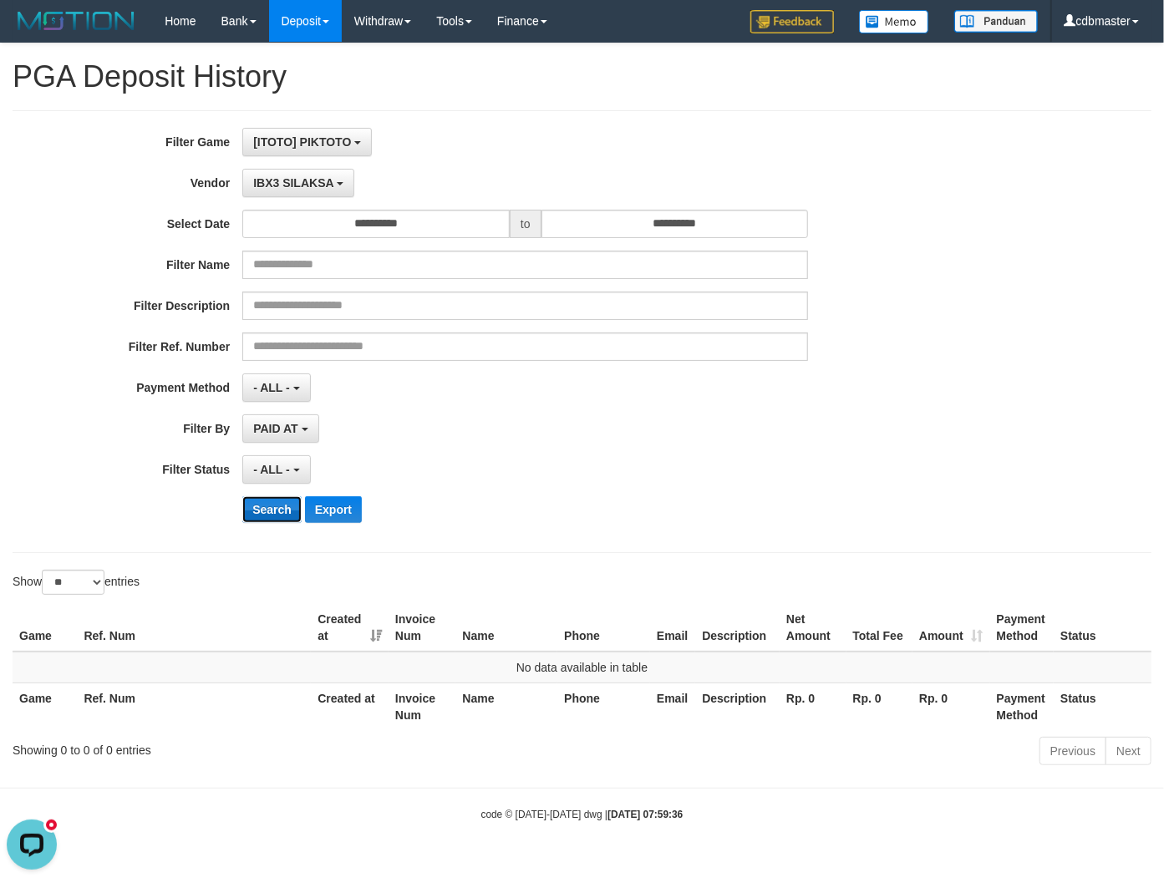
click at [271, 515] on button "Search" at bounding box center [271, 509] width 59 height 27
click at [302, 185] on span "IBX3 SILAKSA" at bounding box center [293, 182] width 80 height 13
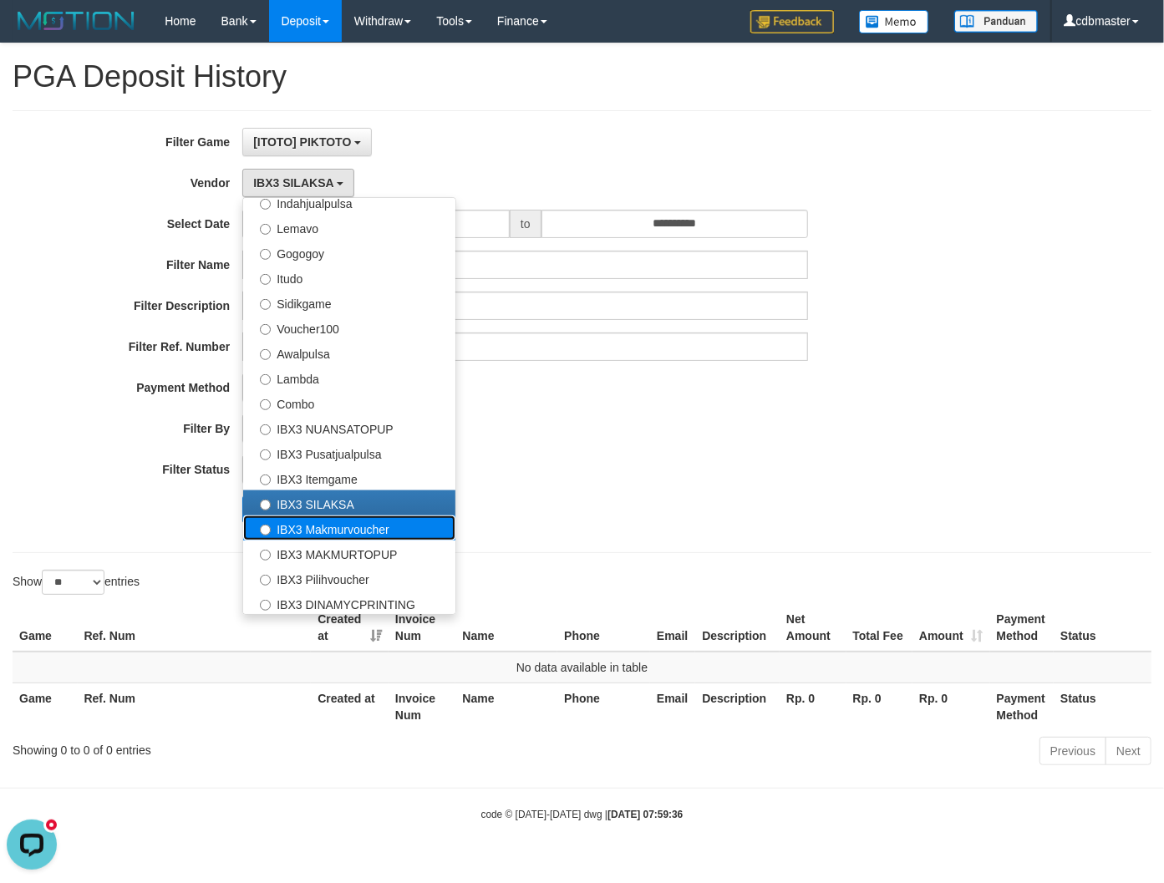
click at [301, 521] on label "IBX3 Makmurvoucher" at bounding box center [349, 527] width 212 height 25
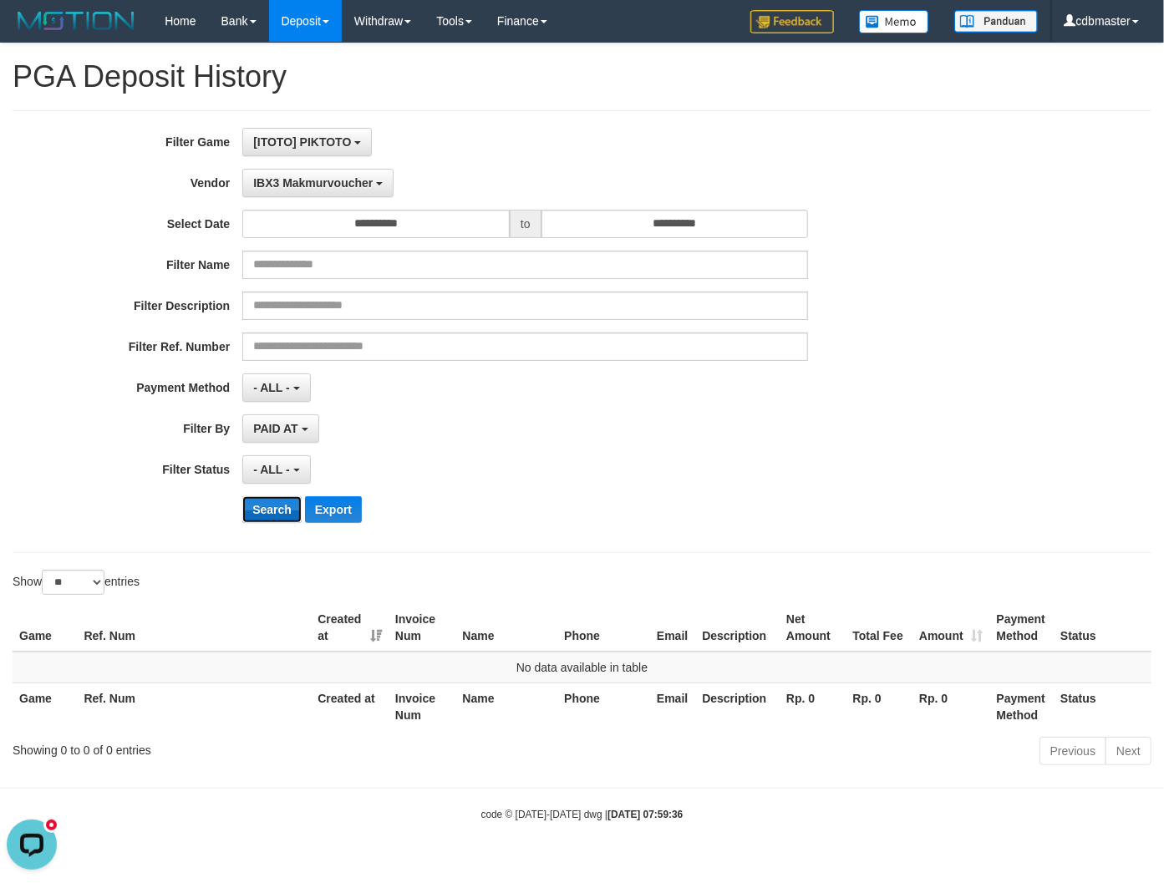
click at [276, 515] on button "Search" at bounding box center [271, 509] width 59 height 27
click at [280, 186] on span "IBX3 Makmurvoucher" at bounding box center [312, 182] width 119 height 13
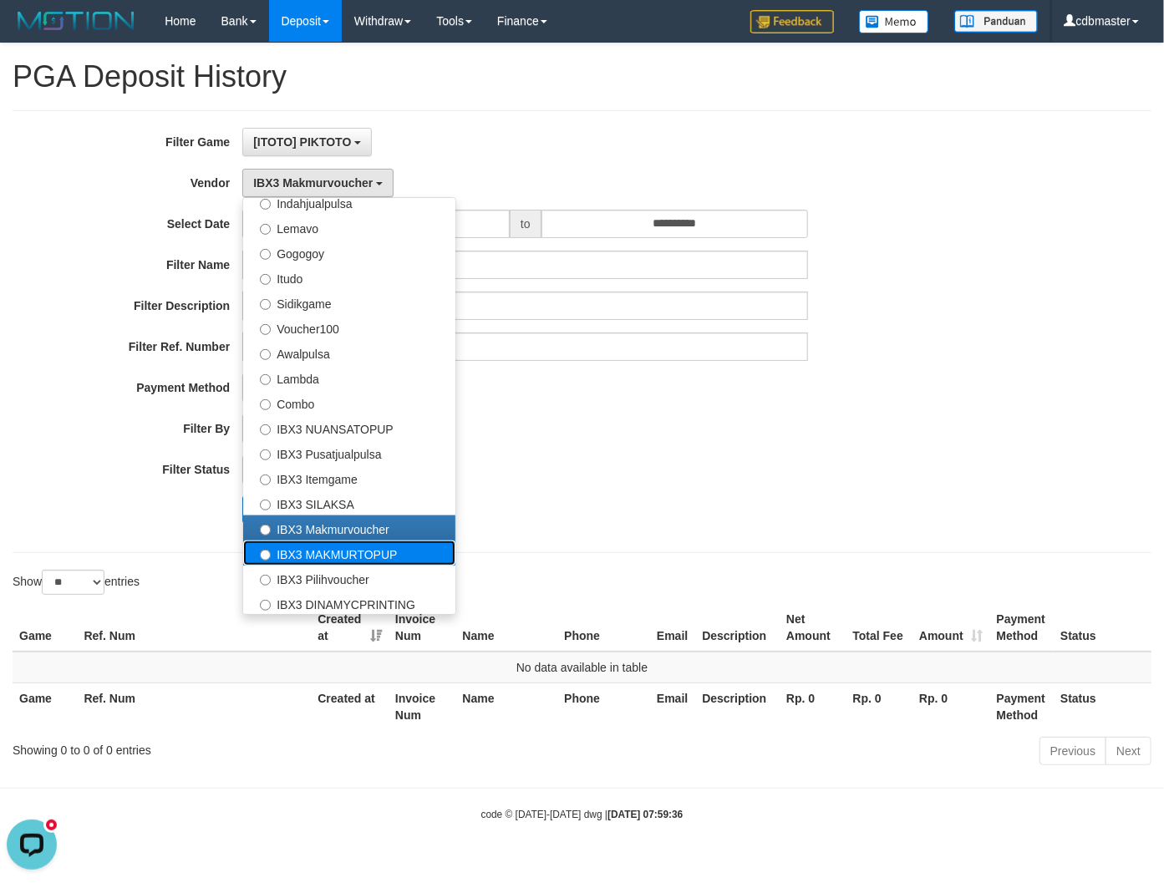
click at [307, 554] on label "IBX3 MAKMURTOPUP" at bounding box center [349, 552] width 212 height 25
select select "**********"
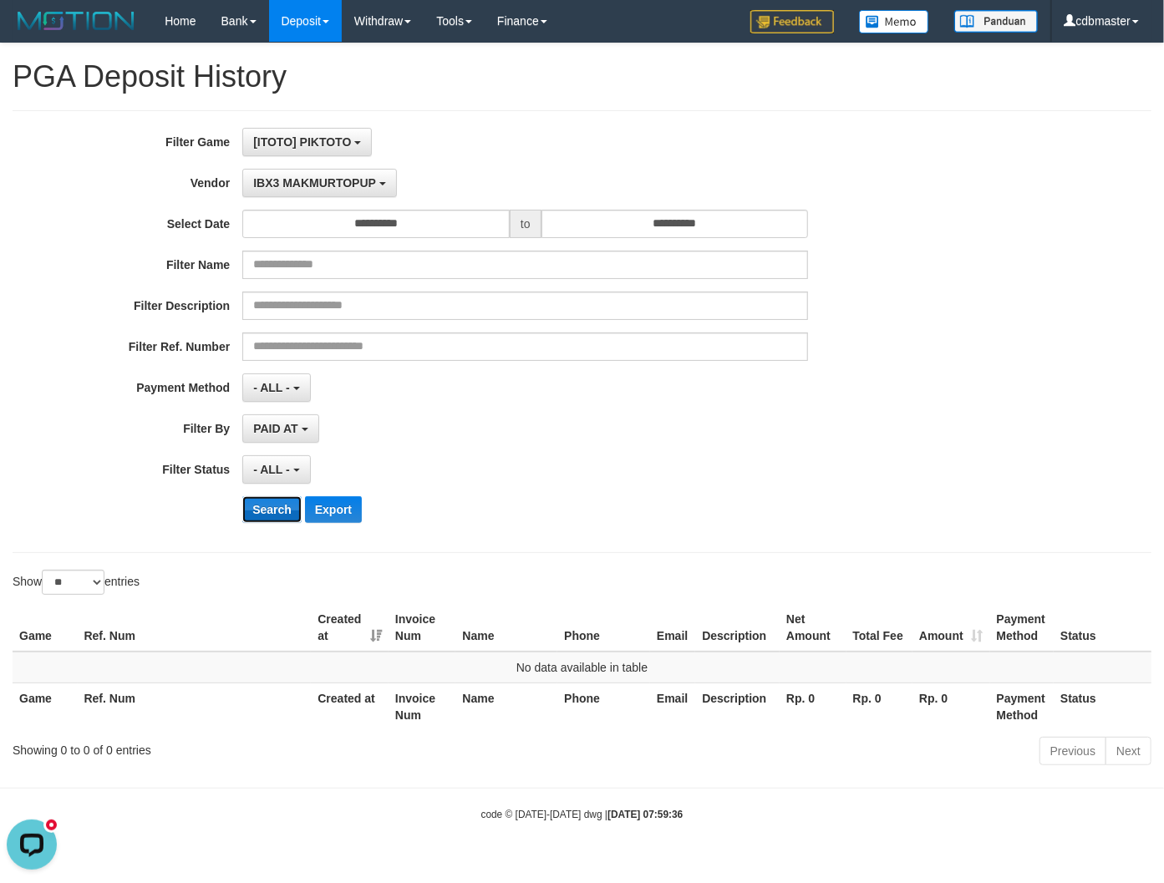
click at [288, 513] on button "Search" at bounding box center [271, 509] width 59 height 27
click at [287, 180] on span "IBX3 MAKMURTOPUP" at bounding box center [314, 182] width 123 height 13
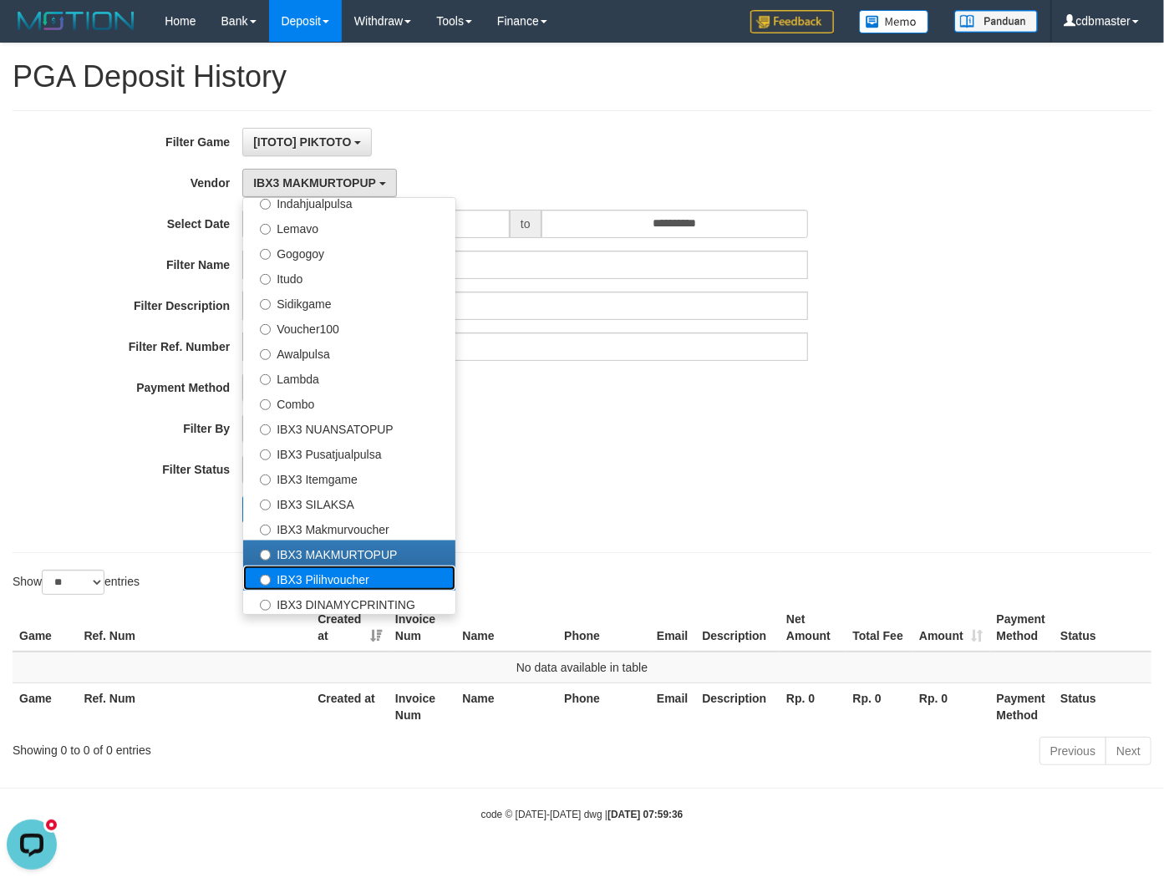
click at [284, 578] on label "IBX3 Pilihvoucher" at bounding box center [349, 577] width 212 height 25
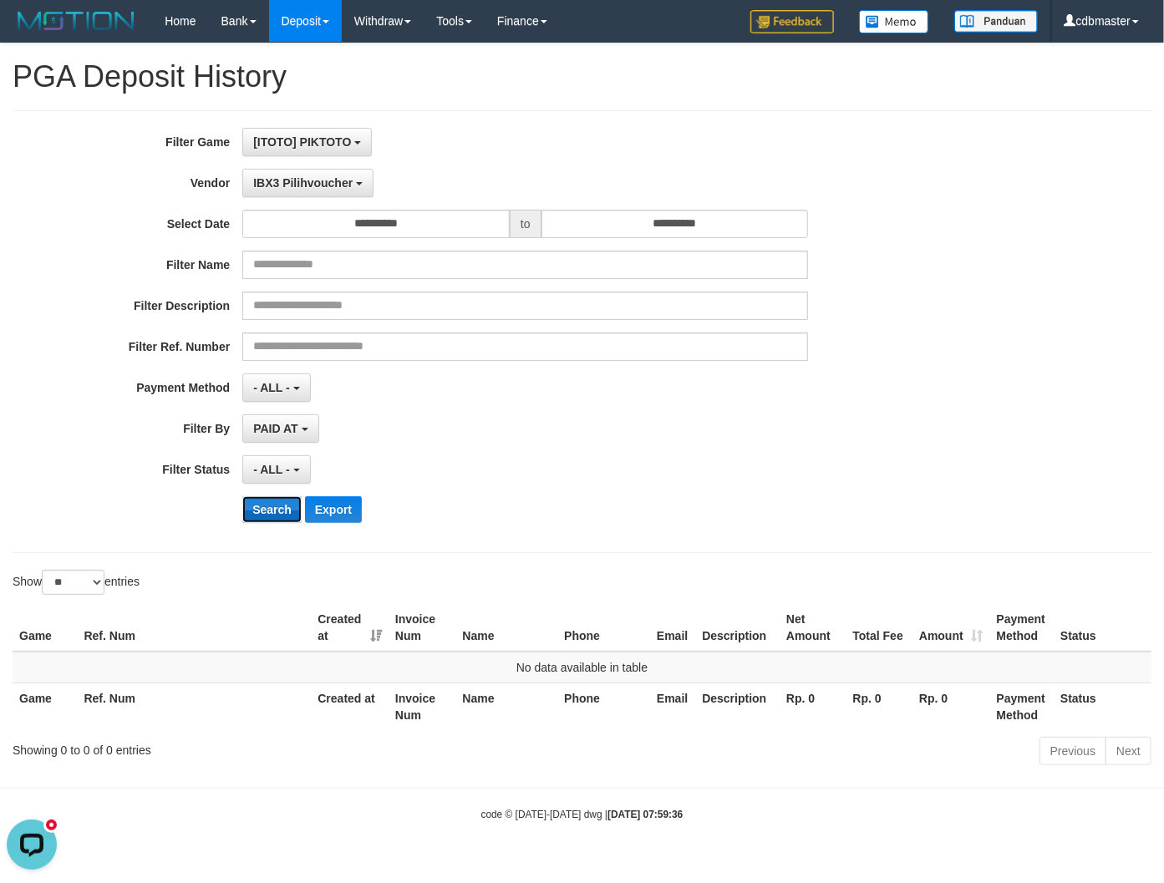
click at [276, 506] on button "Search" at bounding box center [271, 509] width 59 height 27
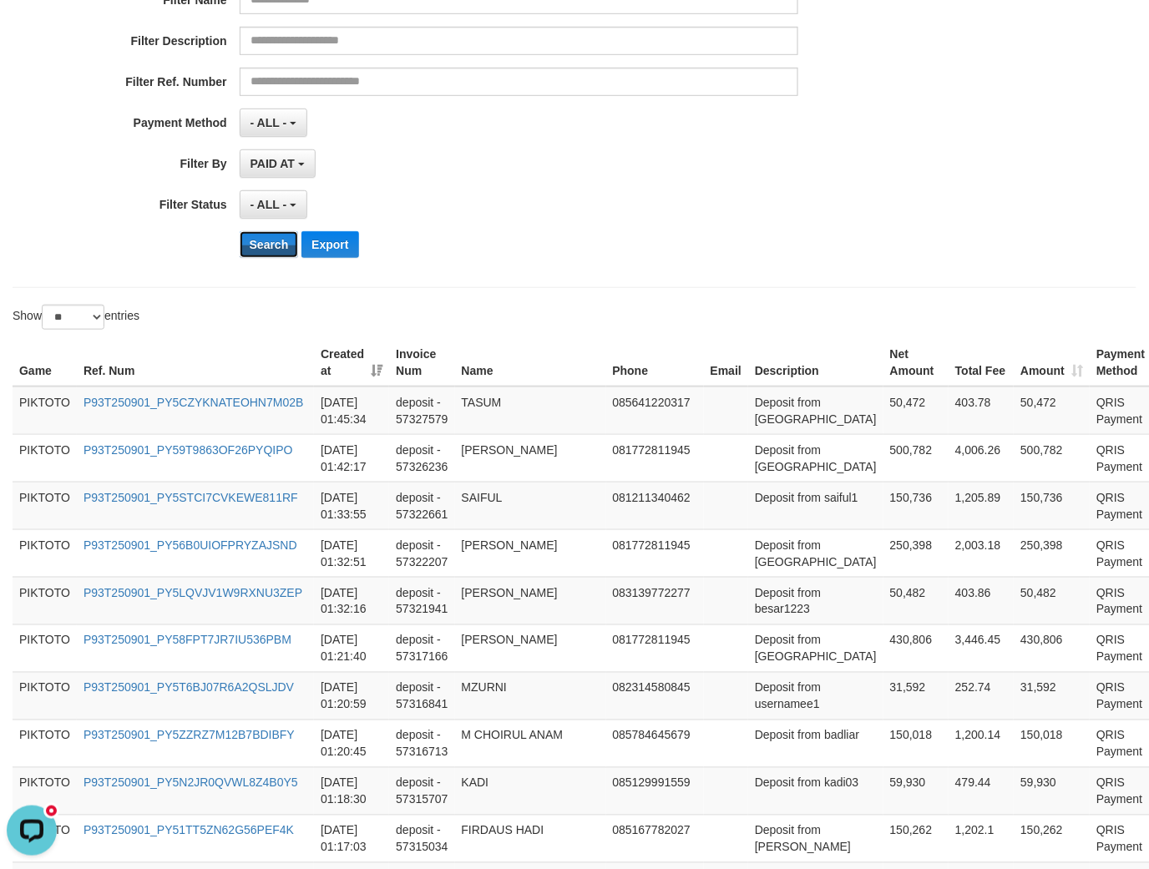
scroll to position [0, 0]
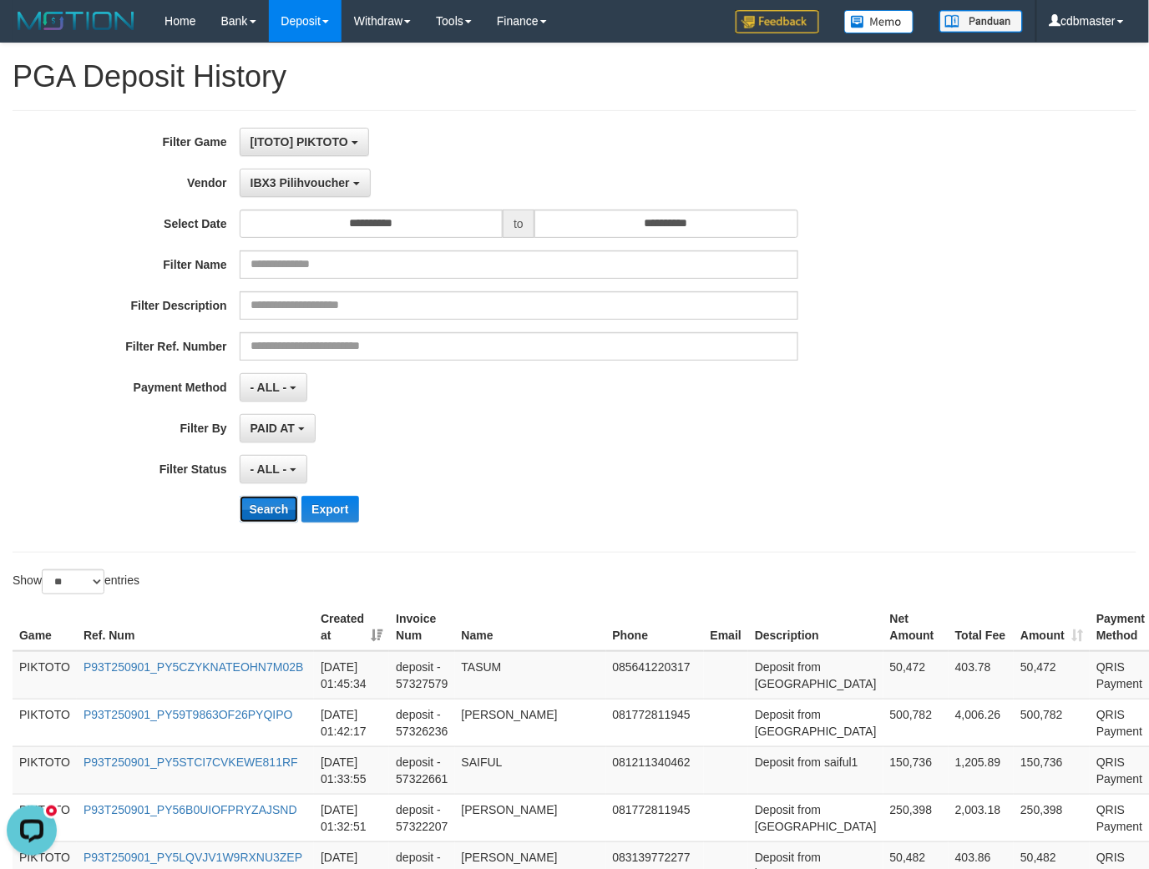
click at [281, 512] on button "Search" at bounding box center [269, 509] width 59 height 27
click at [606, 540] on div "**********" at bounding box center [575, 331] width 1124 height 443
click at [343, 186] on span "IBX3 Pilihvoucher" at bounding box center [300, 182] width 99 height 13
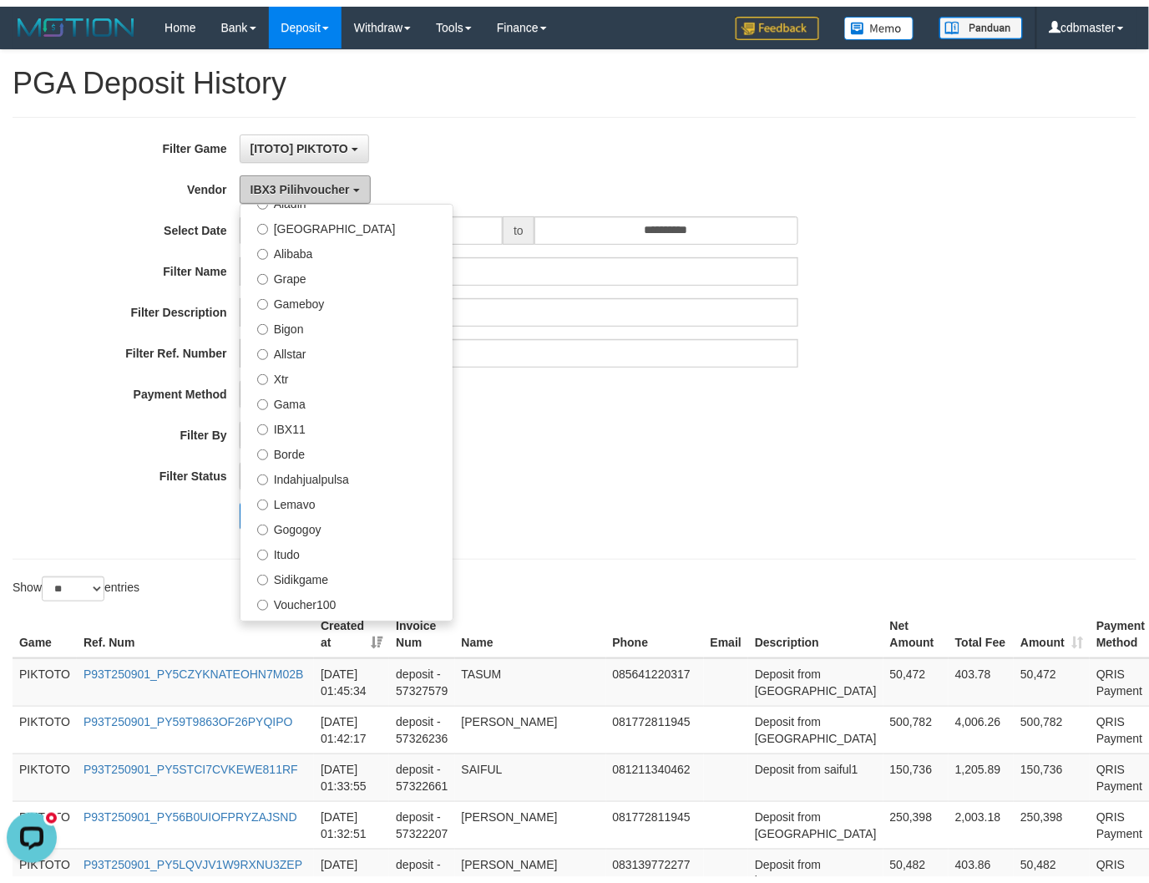
scroll to position [268, 0]
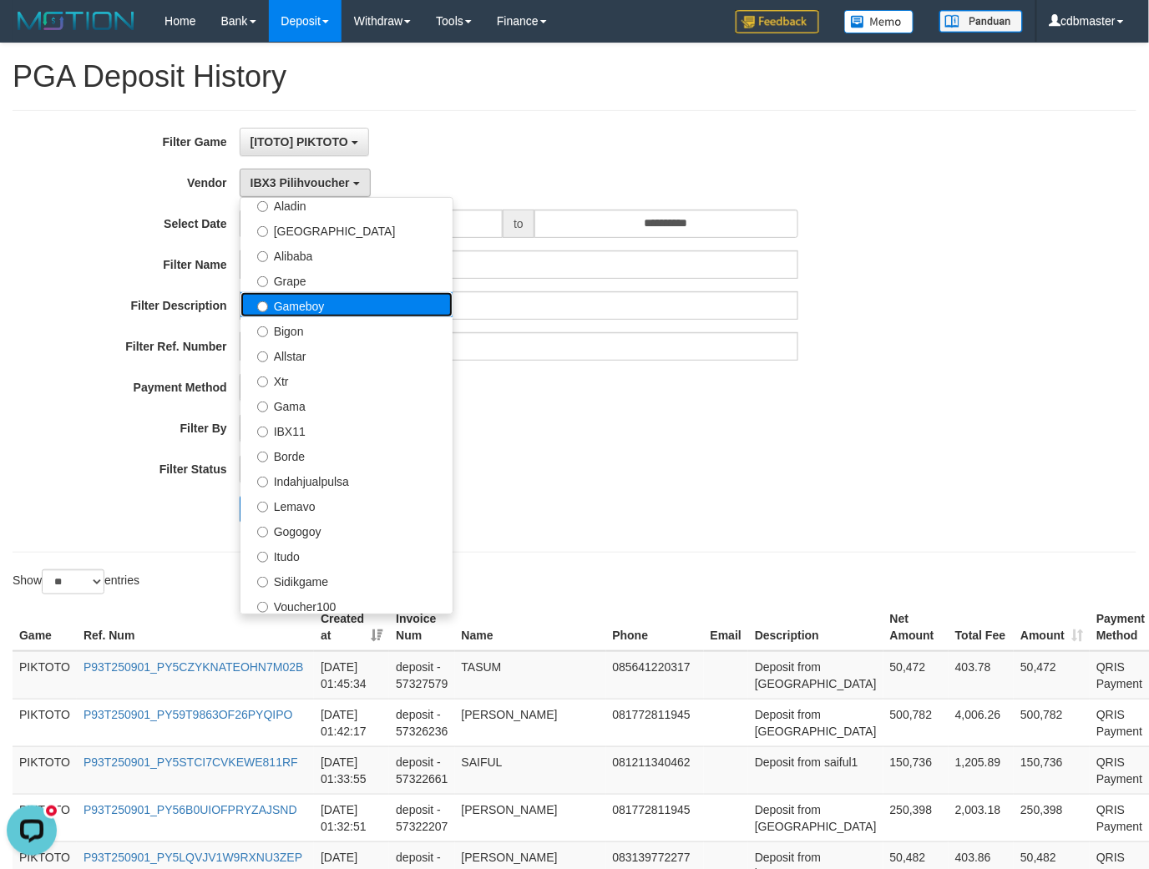
click at [354, 304] on label "Gameboy" at bounding box center [347, 304] width 212 height 25
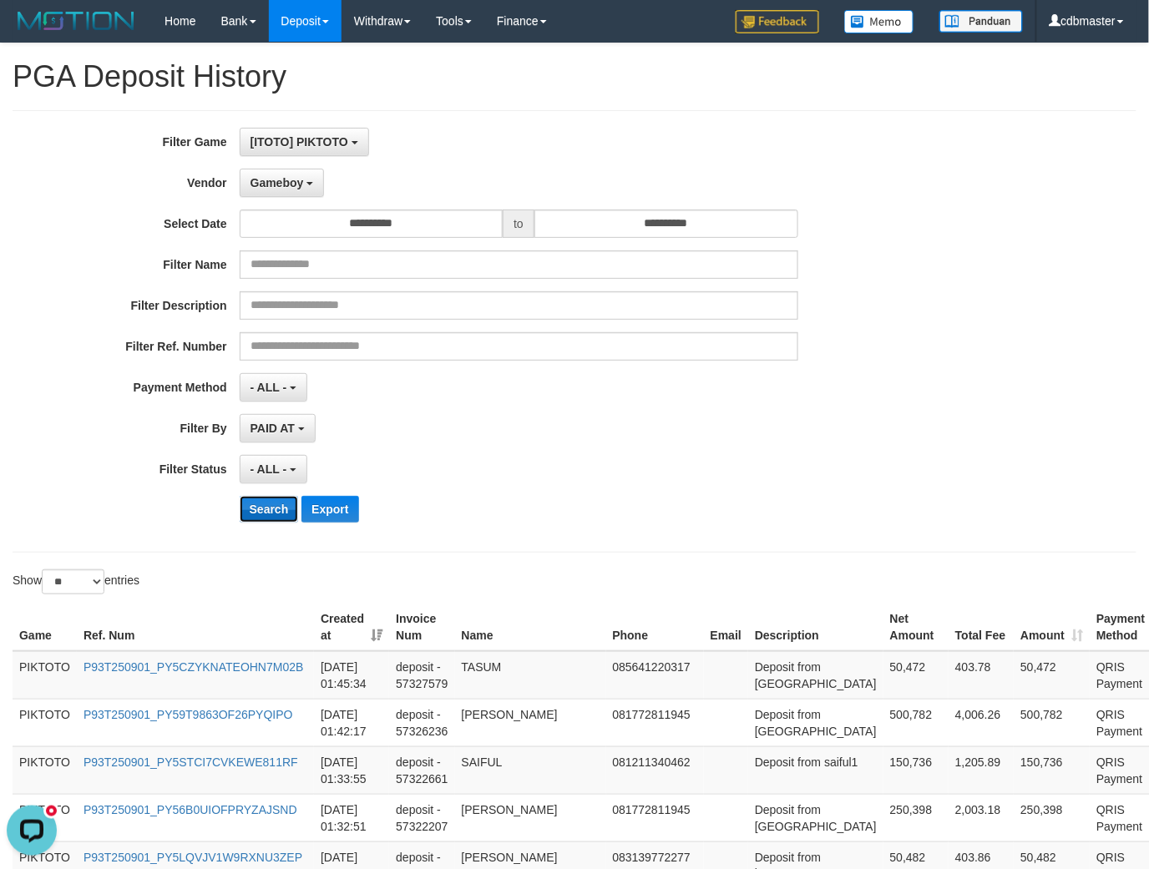
click at [271, 510] on button "Search" at bounding box center [269, 509] width 59 height 27
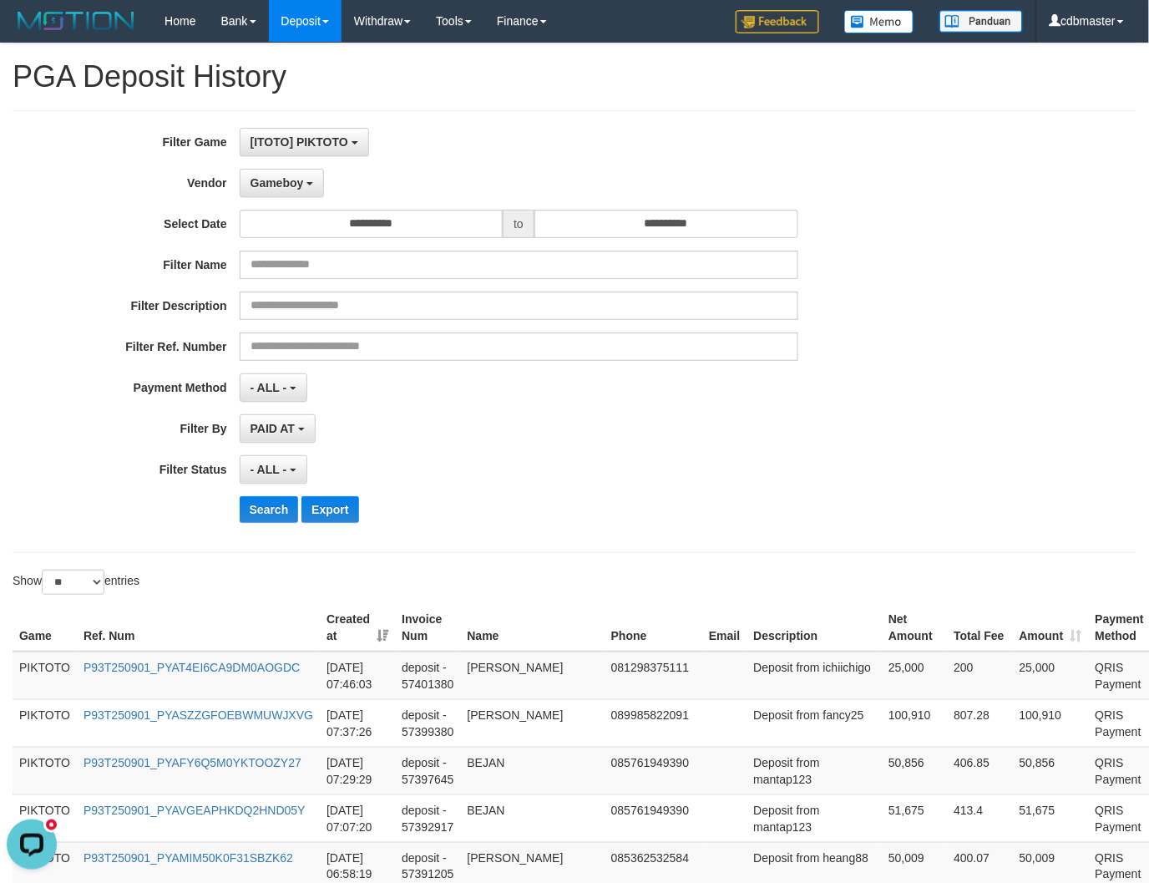
click at [580, 465] on div "- ALL - SELECT ALL - ALL - SELECT STATUS PENDING/UNPAID PAID CANCELED EXPIRED" at bounding box center [519, 469] width 559 height 28
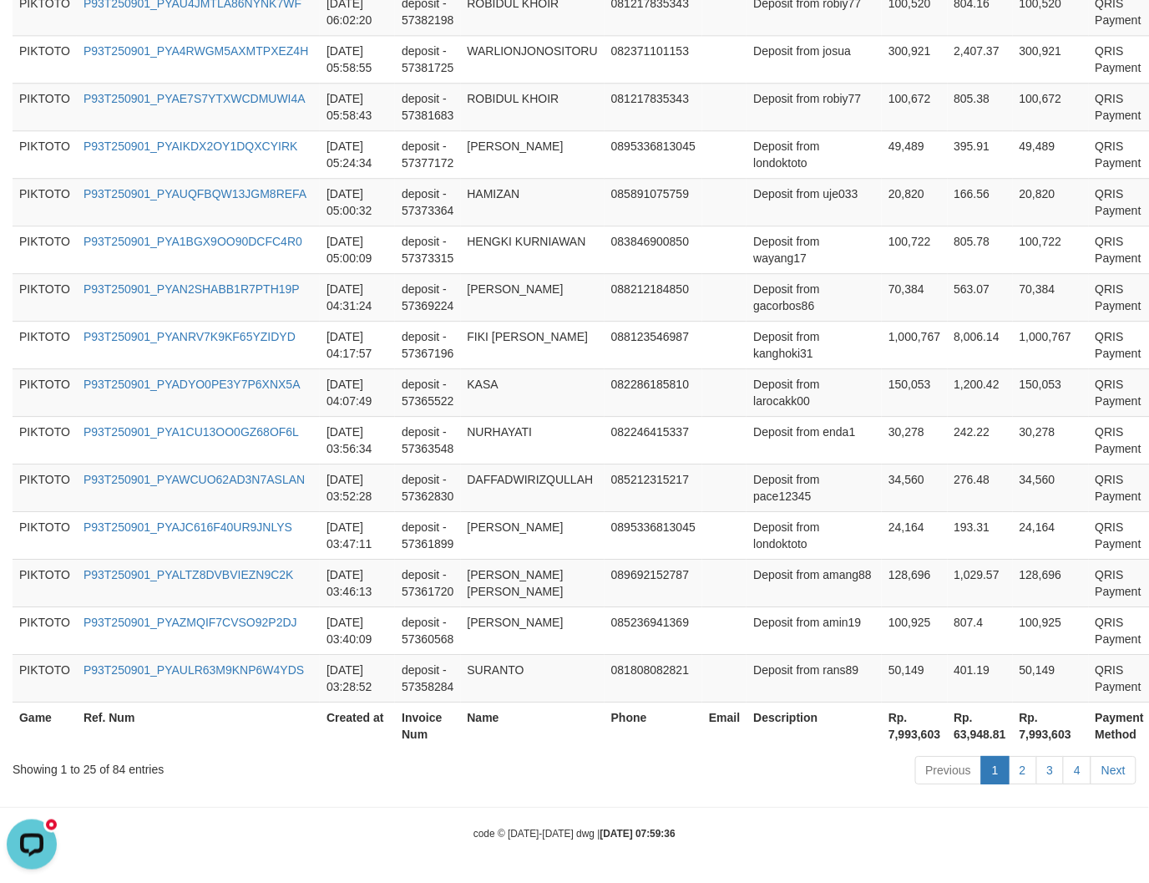
scroll to position [1492, 0]
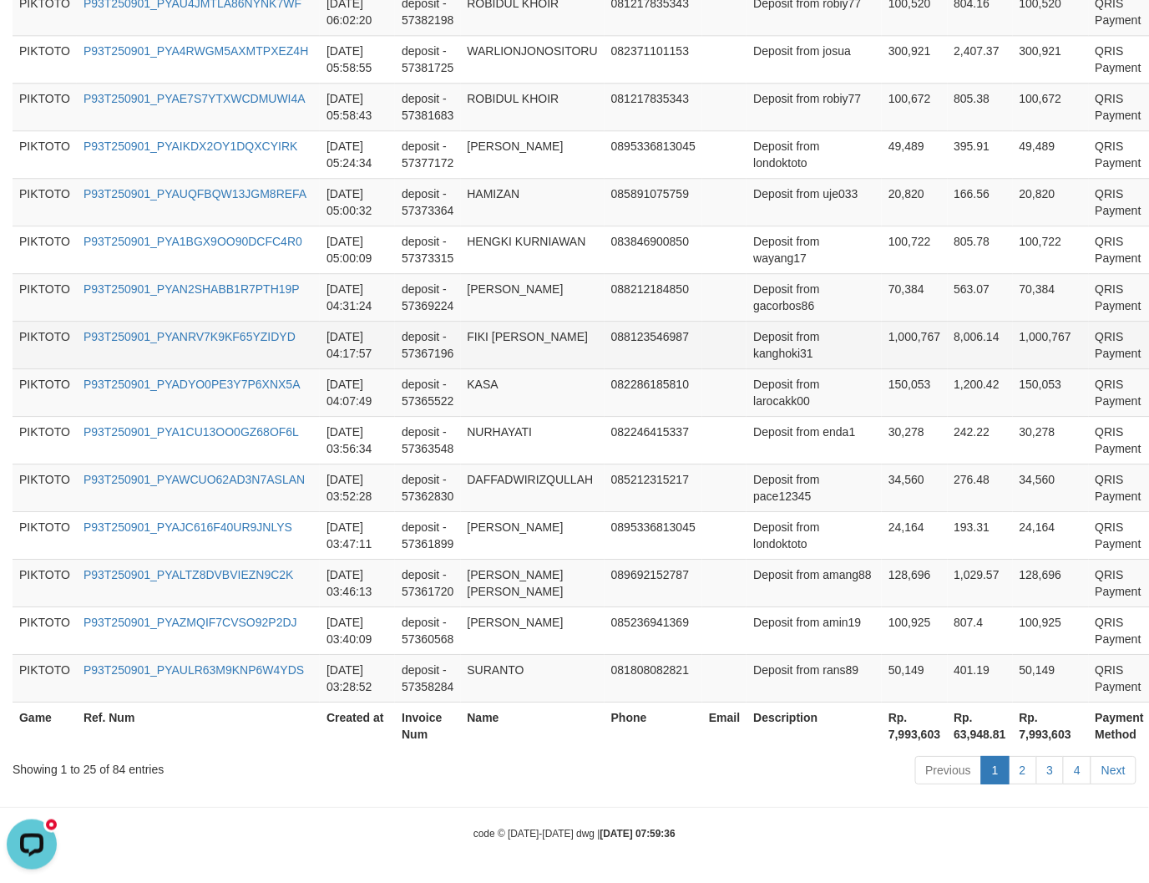
click at [428, 321] on td "deposit - 57367196" at bounding box center [427, 345] width 65 height 48
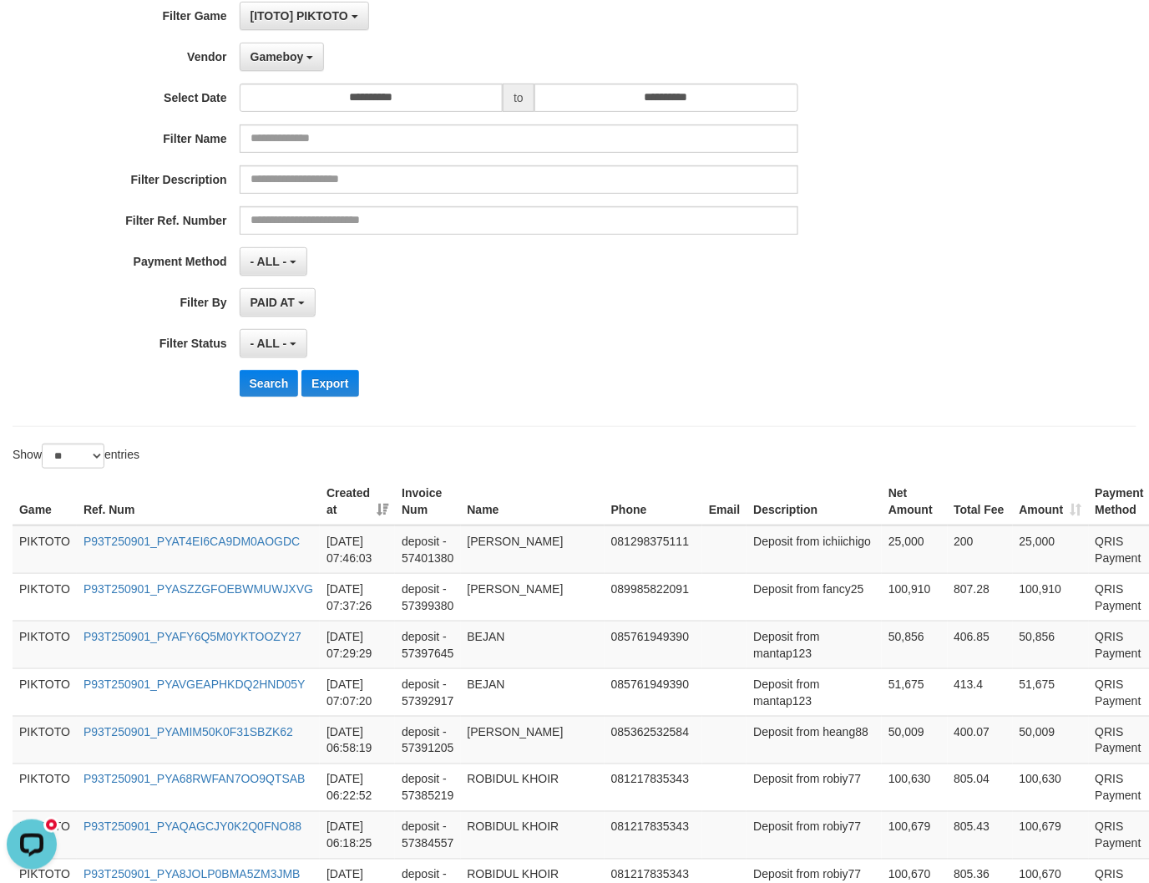
scroll to position [0, 0]
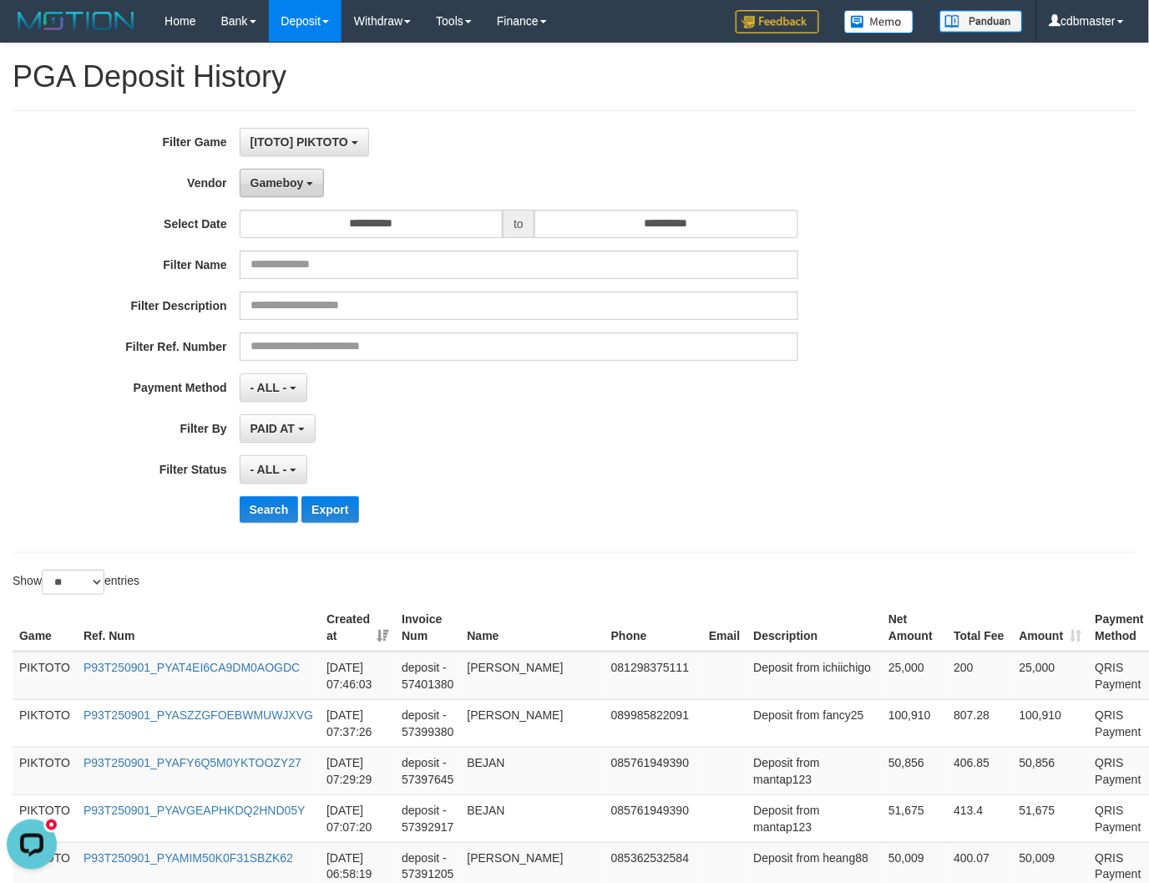
click at [288, 180] on span "Gameboy" at bounding box center [277, 182] width 53 height 13
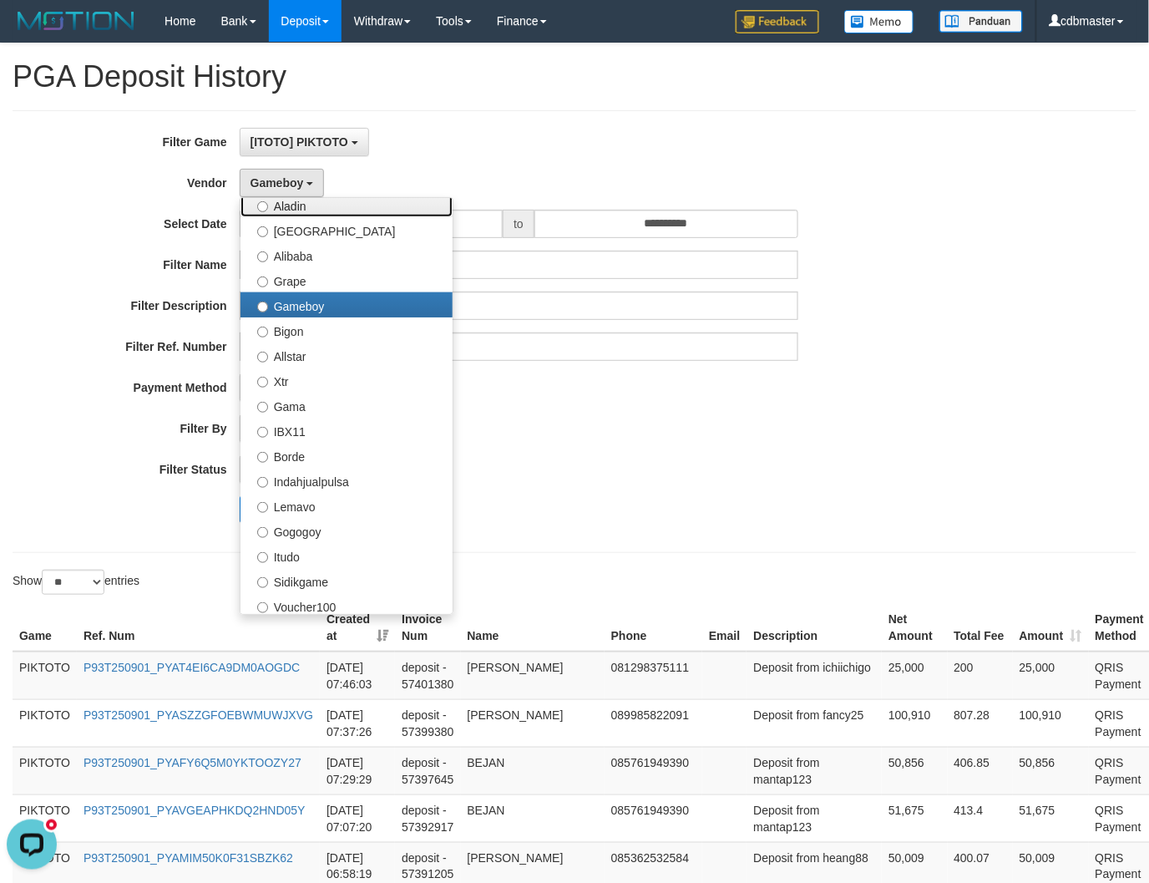
drag, startPoint x: 334, startPoint y: 210, endPoint x: 270, endPoint y: 332, distance: 137.9
click at [332, 210] on label "Aladin" at bounding box center [347, 204] width 212 height 25
select select "**********"
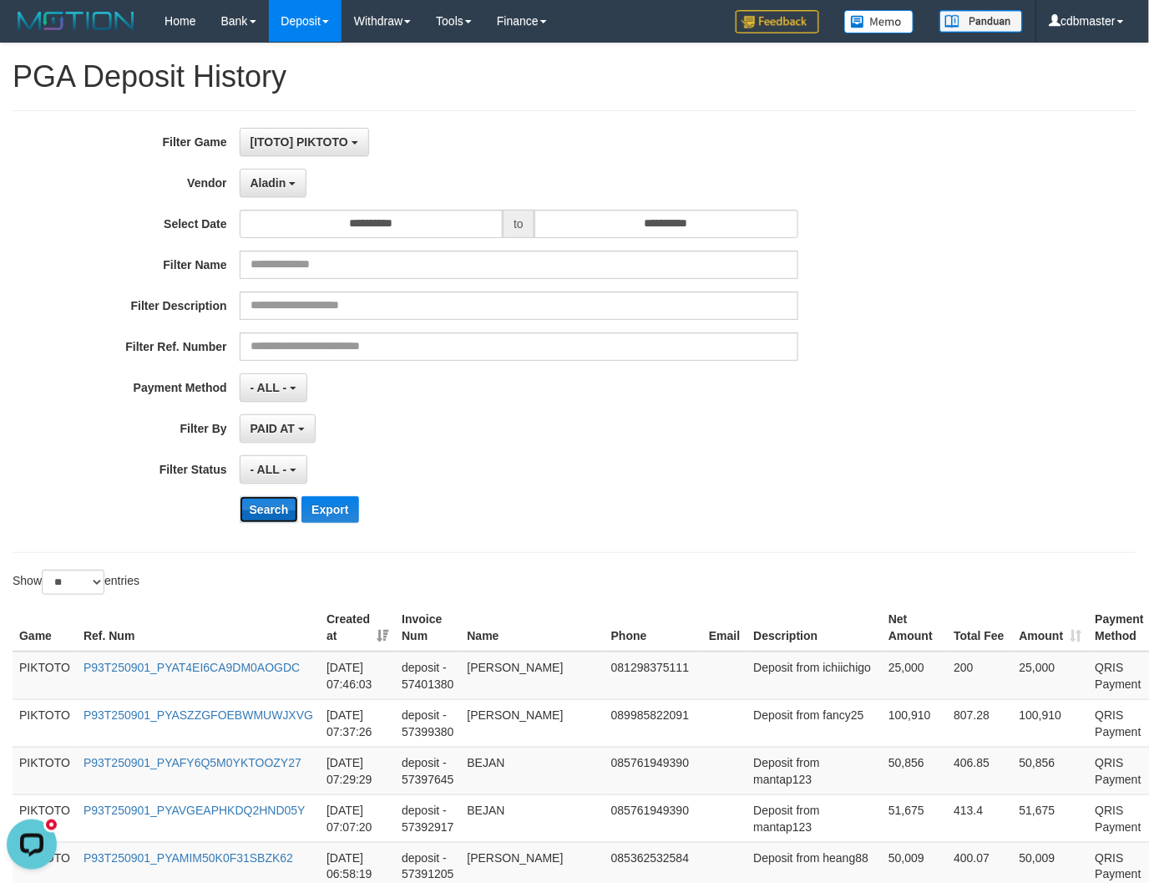
click at [267, 502] on button "Search" at bounding box center [269, 509] width 59 height 27
